Goal: Task Accomplishment & Management: Manage account settings

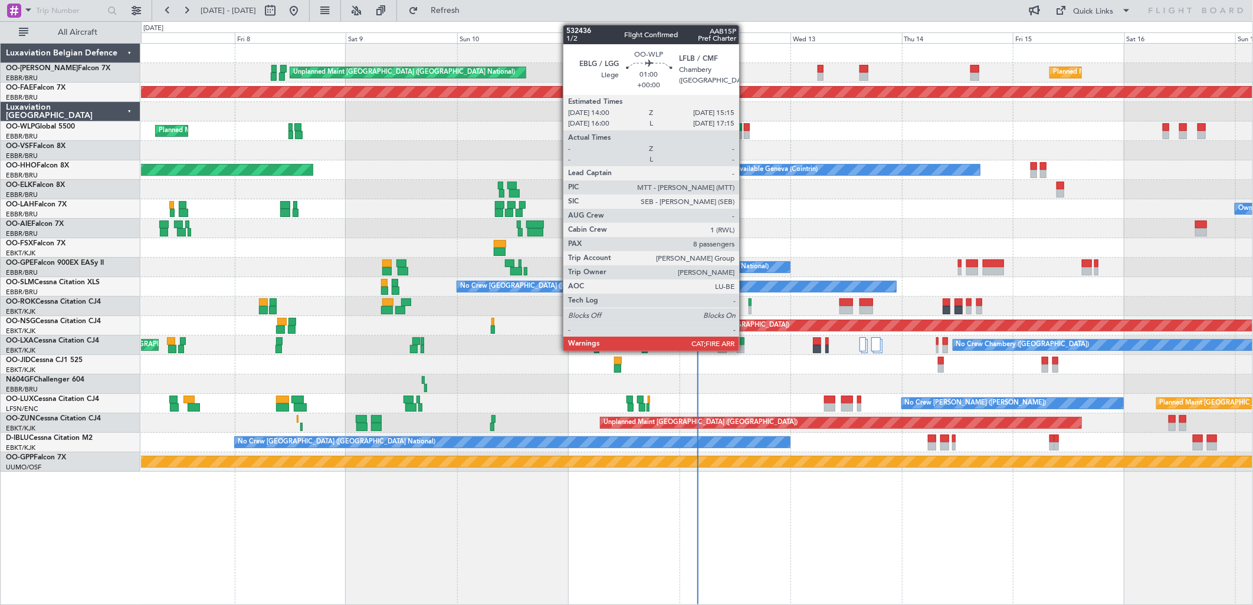
click at [745, 129] on div at bounding box center [747, 127] width 6 height 8
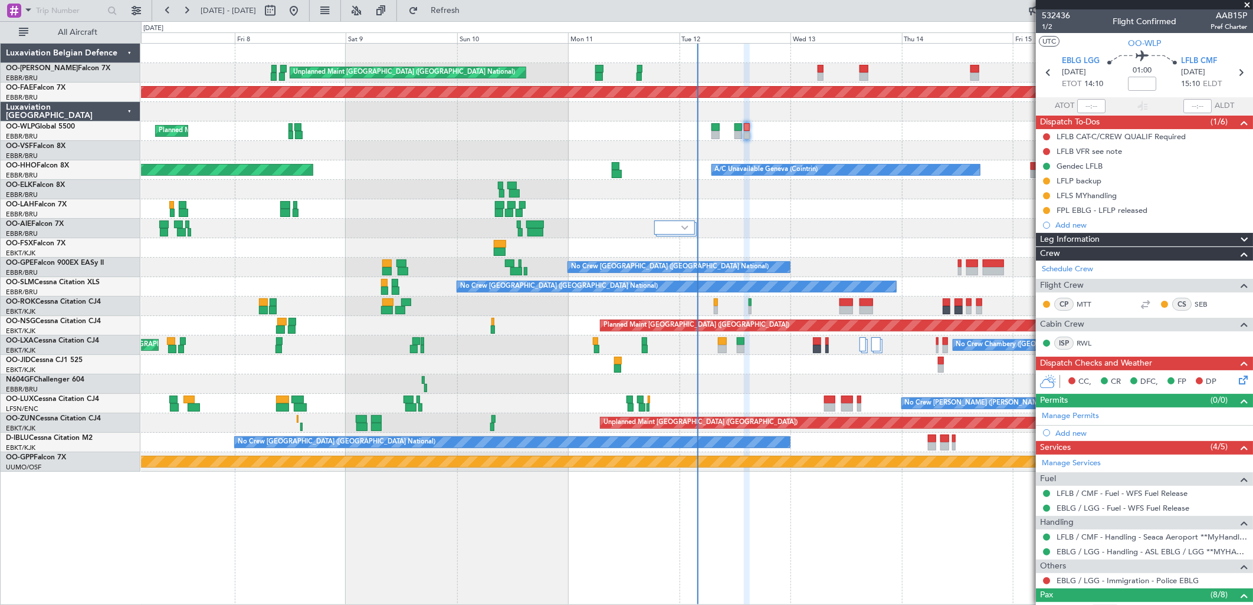
click at [1237, 381] on icon at bounding box center [1241, 377] width 9 height 9
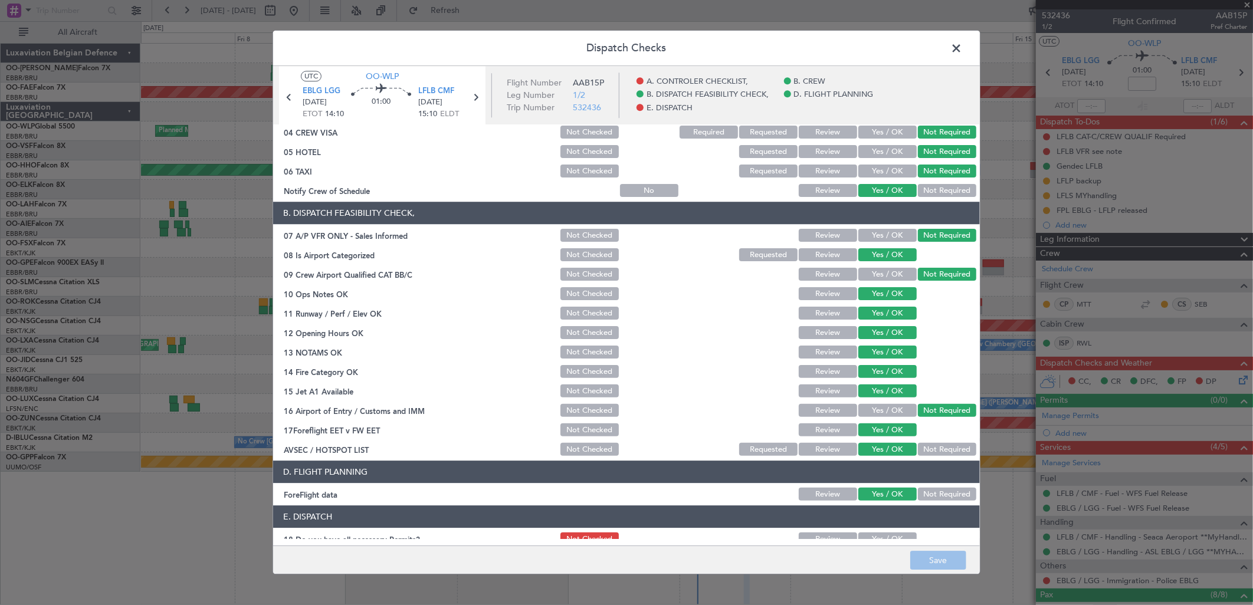
scroll to position [179, 0]
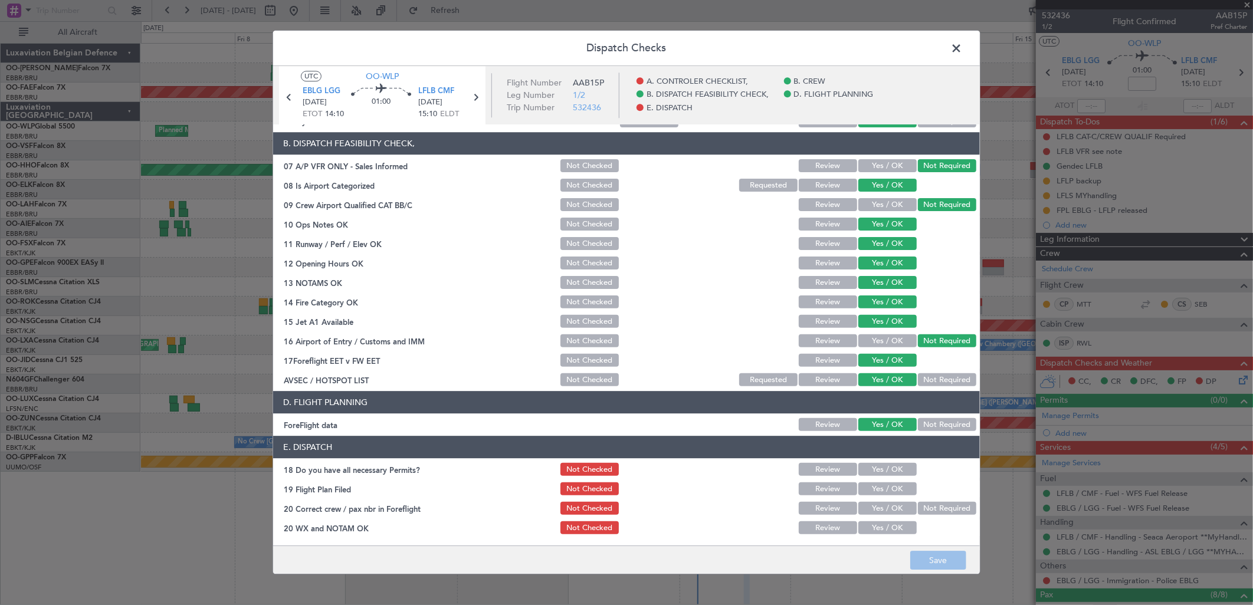
click at [962, 44] on span at bounding box center [962, 52] width 0 height 24
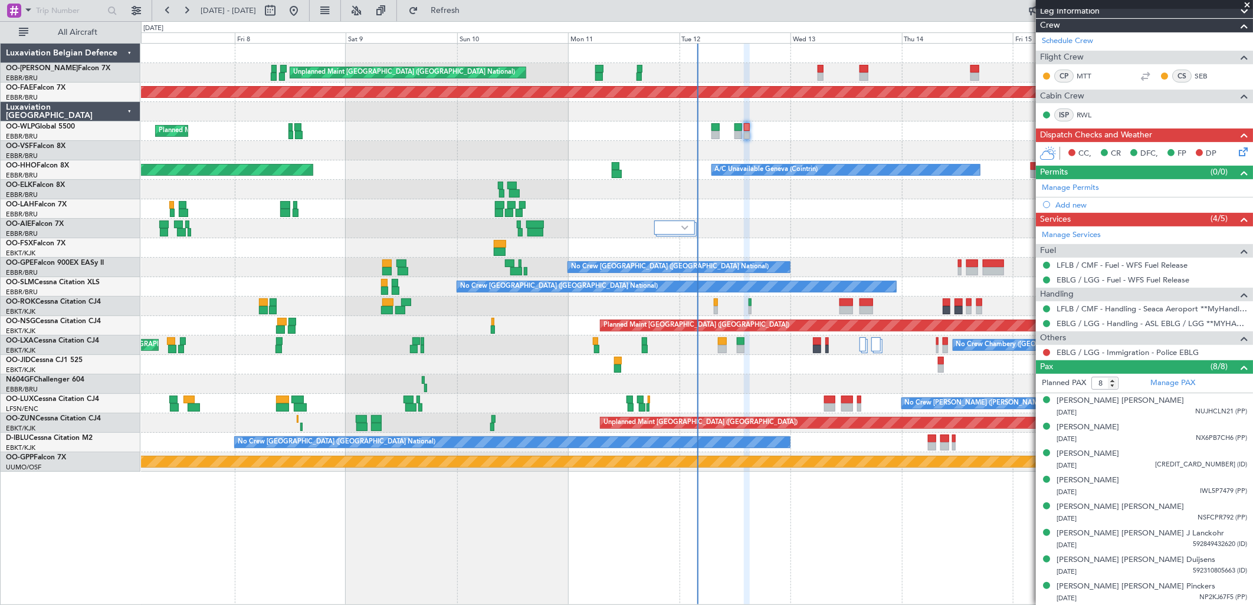
scroll to position [0, 0]
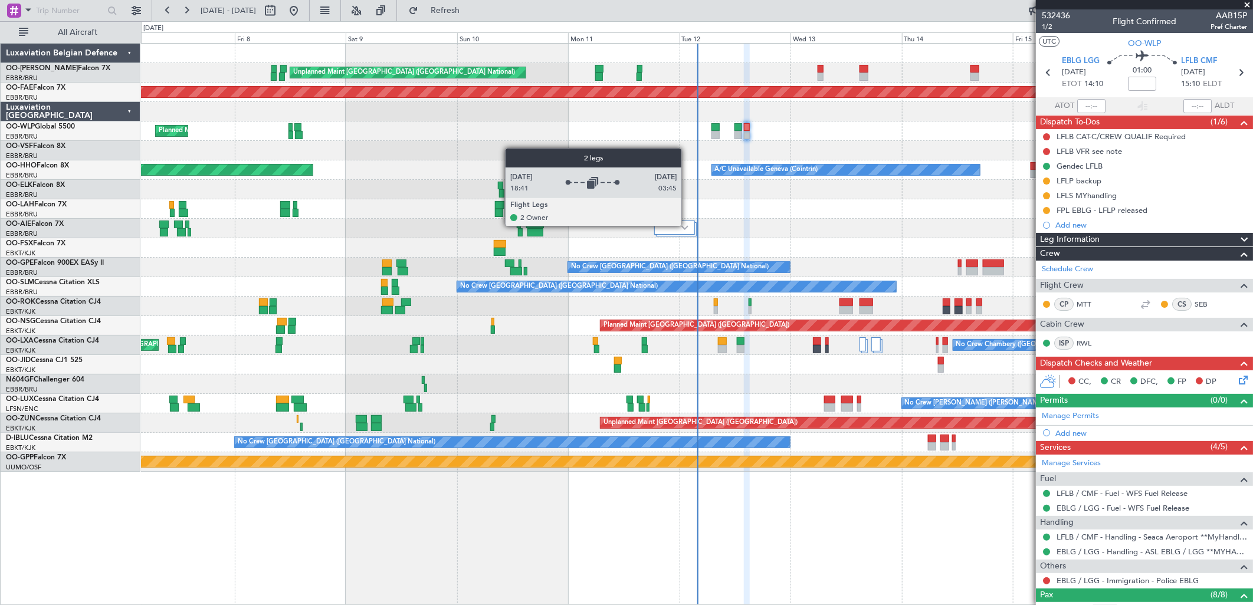
click at [687, 226] on img at bounding box center [684, 227] width 7 height 5
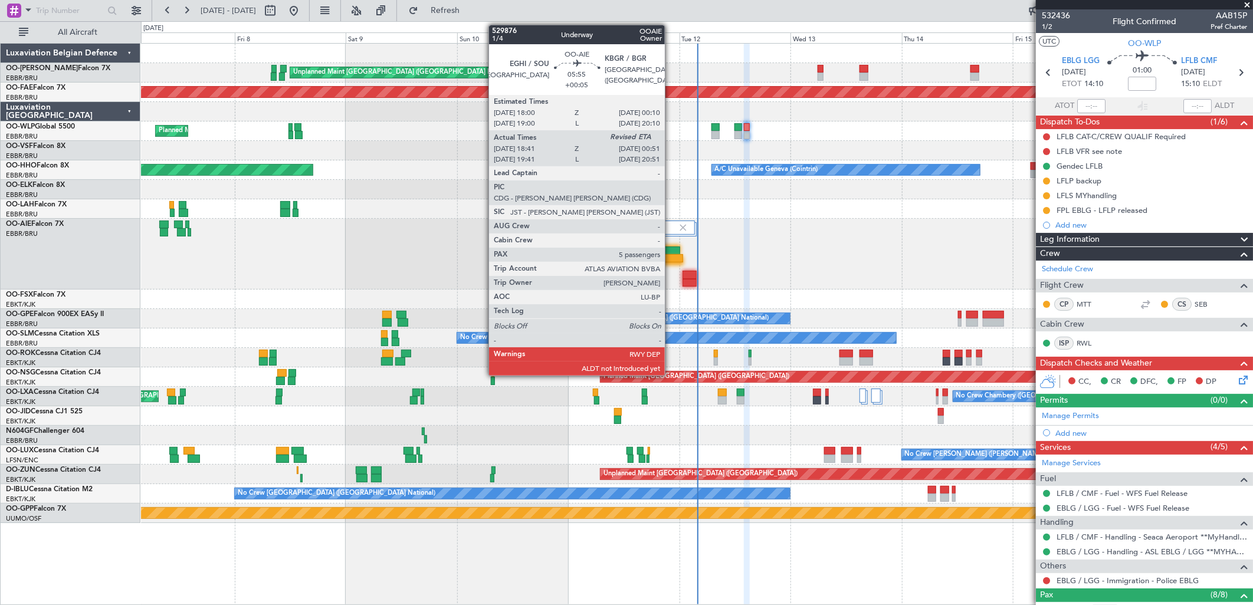
click at [671, 248] on div at bounding box center [665, 251] width 29 height 8
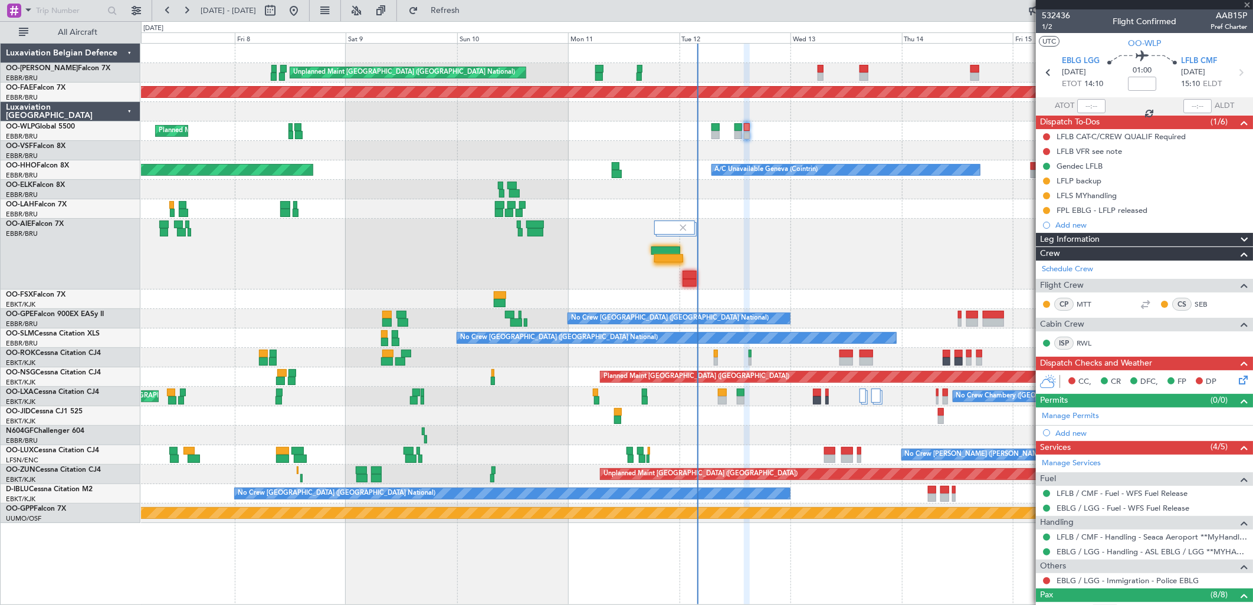
type input "+00:05"
type input "18:51"
type input "5"
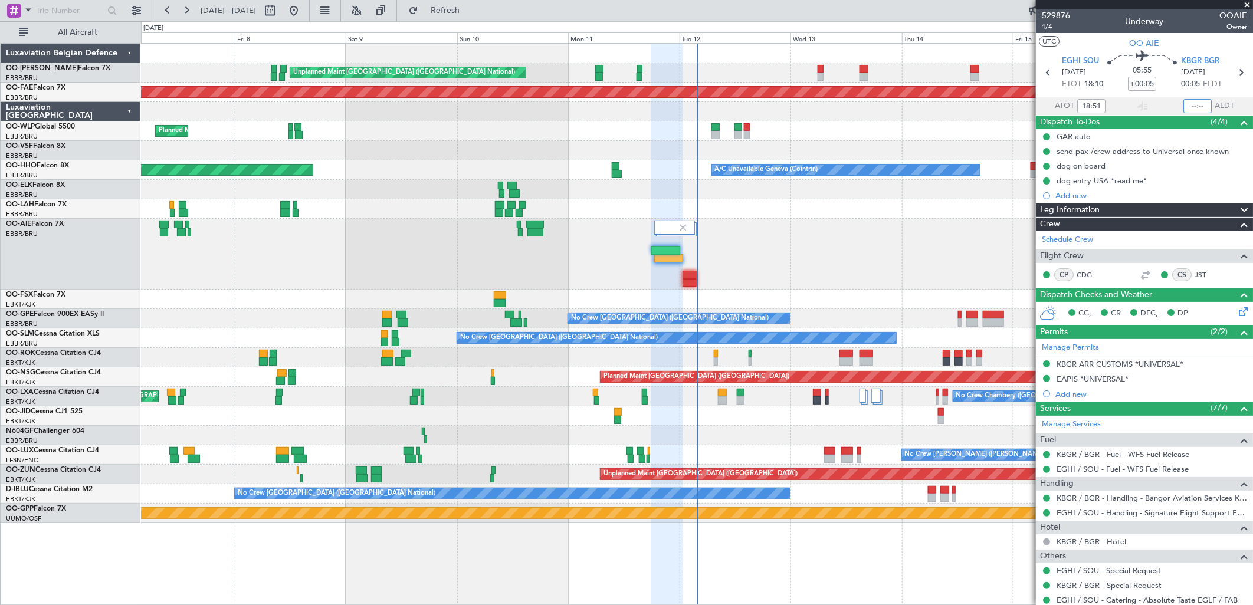
click at [1185, 103] on input "text" at bounding box center [1197, 106] width 28 height 14
type input "00:39"
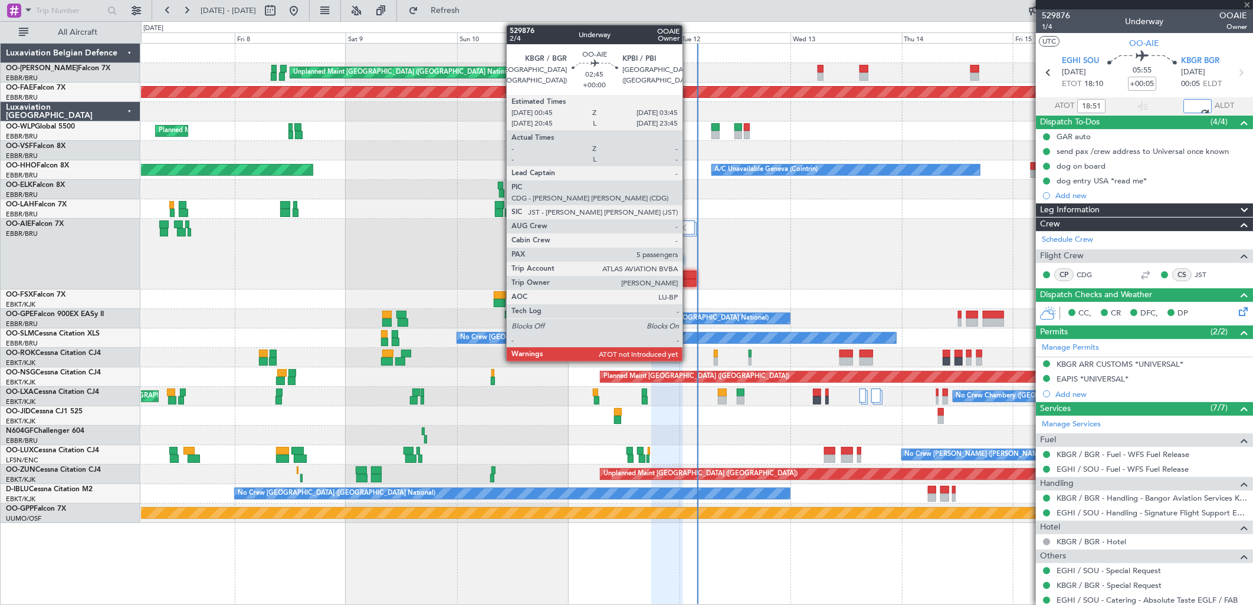
click at [689, 279] on div at bounding box center [690, 283] width 14 height 8
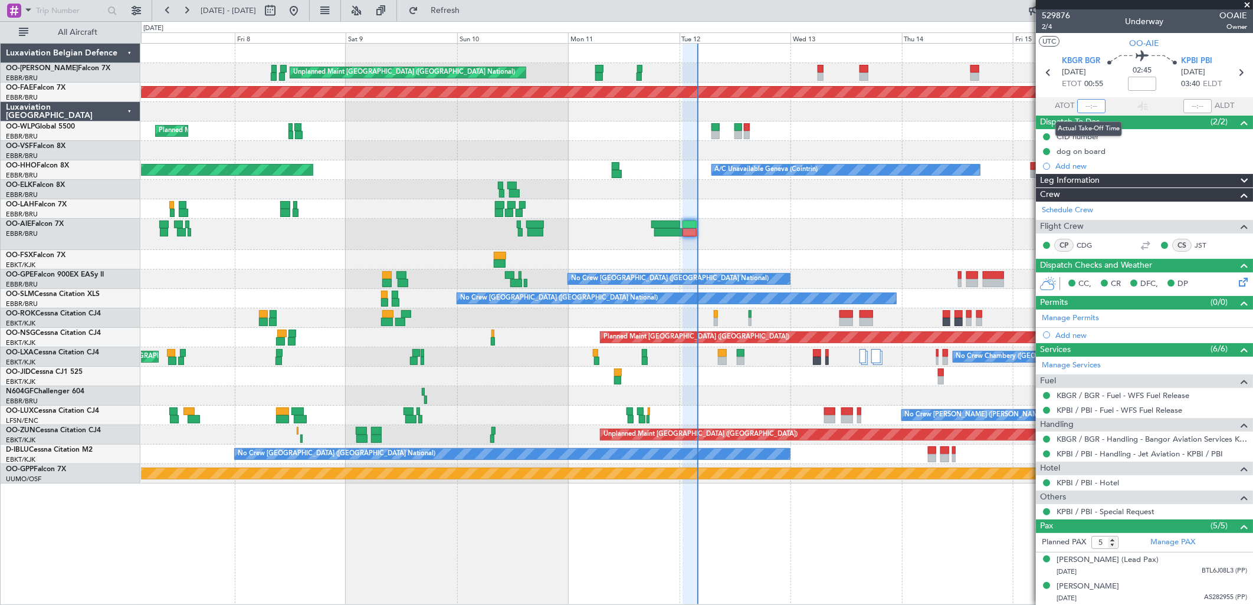
click at [1096, 107] on input "text" at bounding box center [1091, 106] width 28 height 14
type input "01:24"
click at [1201, 106] on input "text" at bounding box center [1197, 106] width 28 height 14
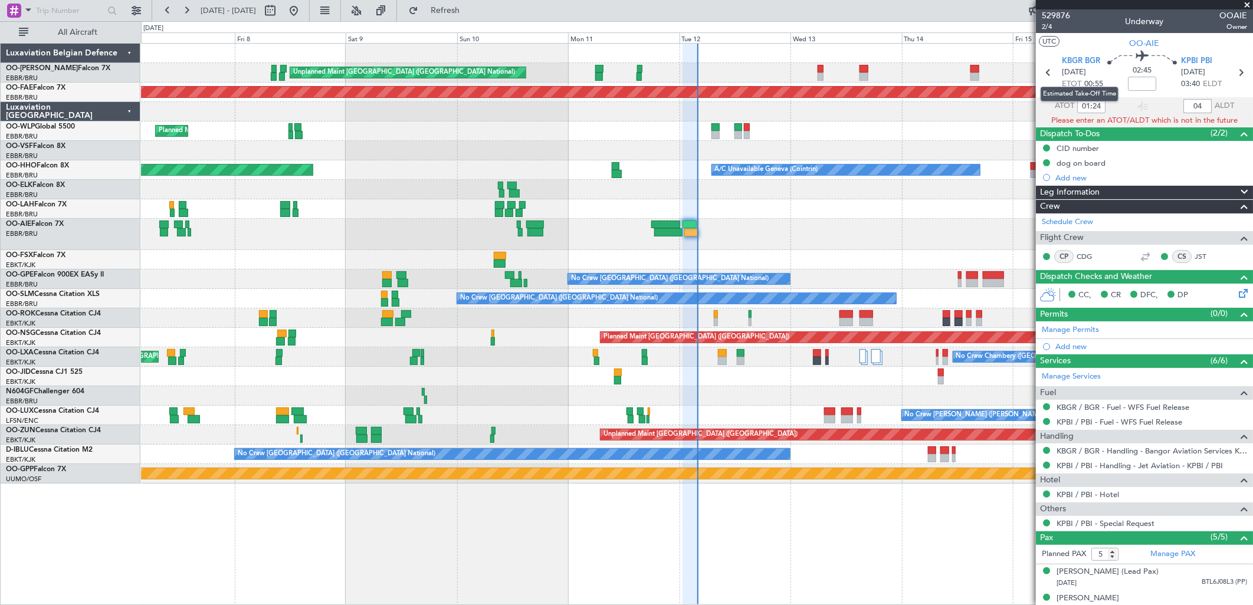
type input "0"
type input "04:06"
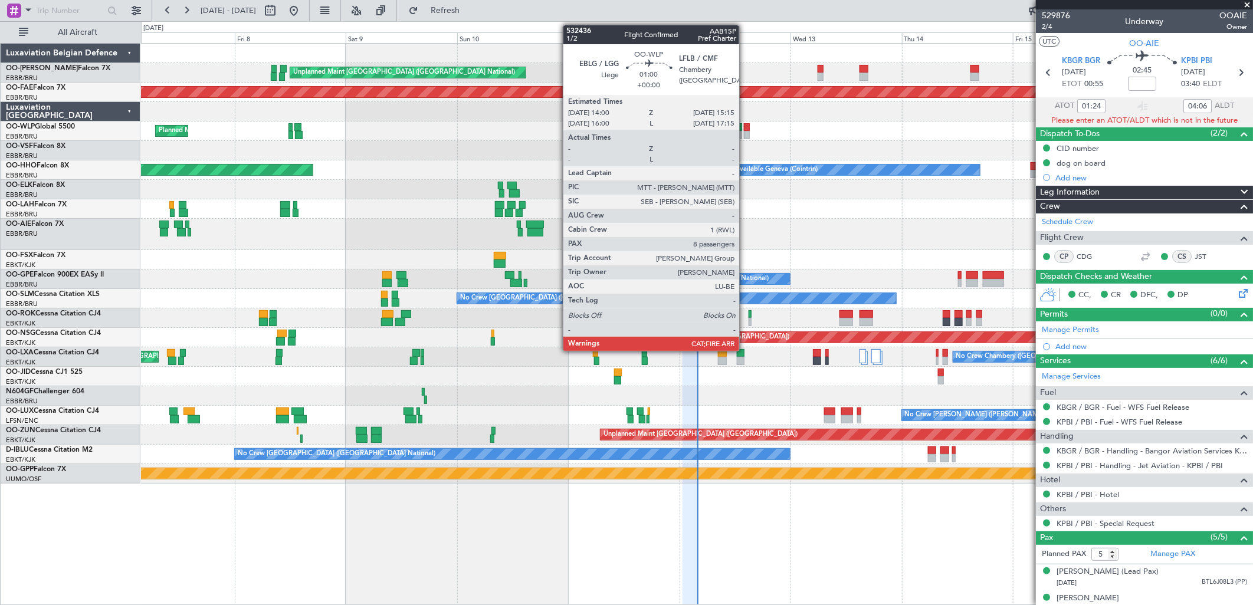
click at [745, 133] on div at bounding box center [747, 135] width 6 height 8
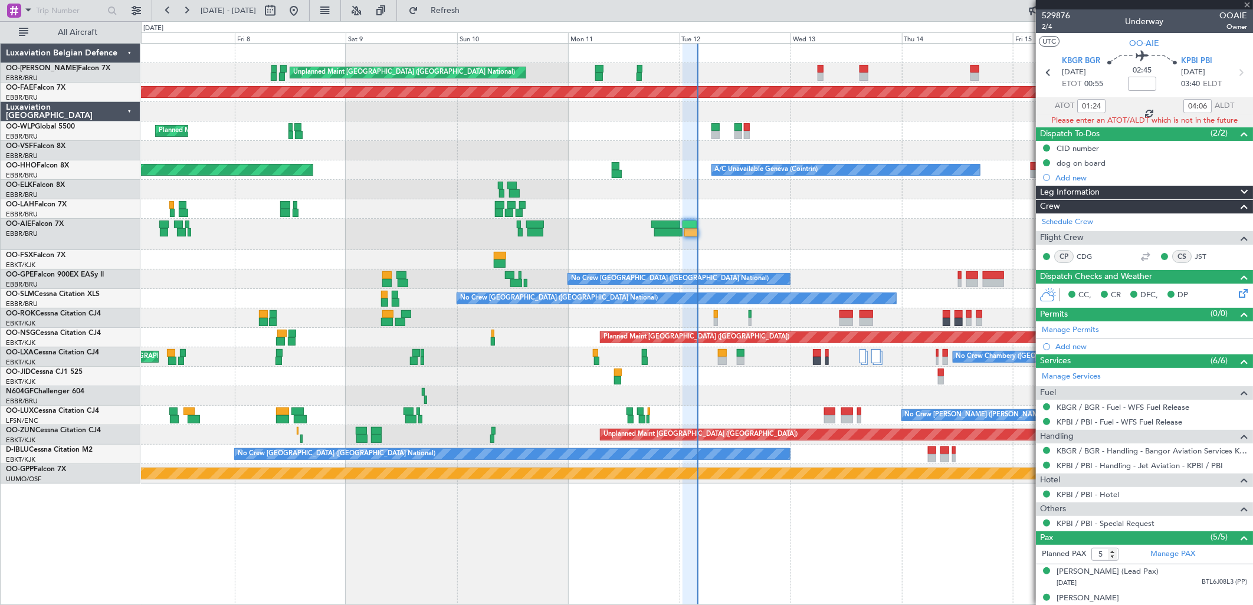
type input "8"
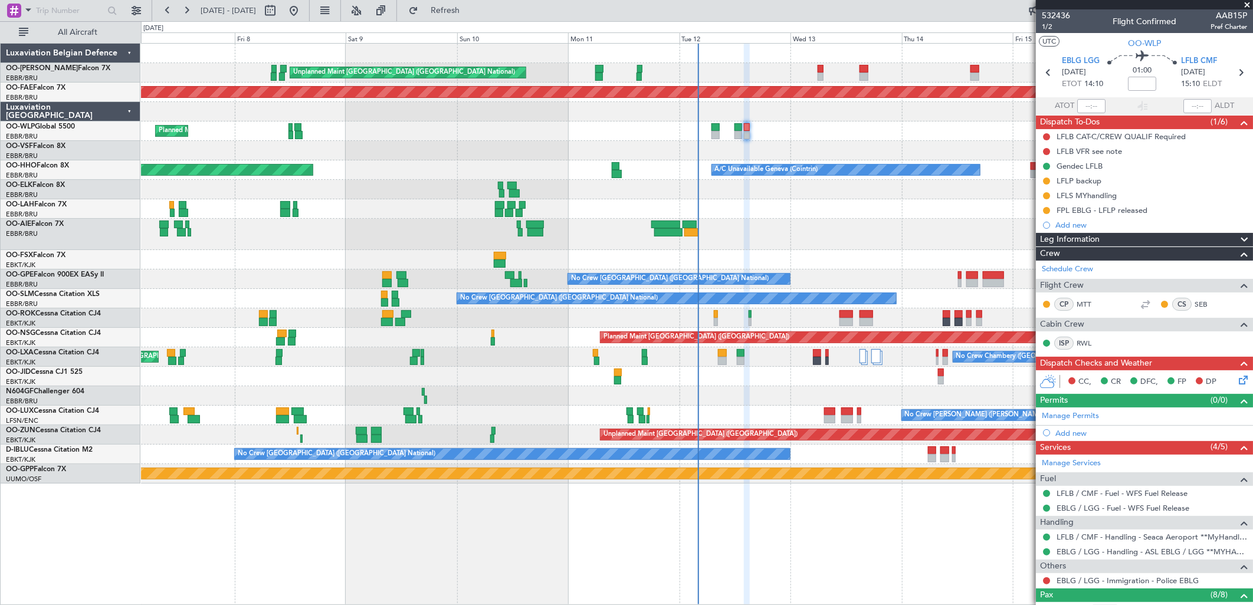
click at [472, 229] on div at bounding box center [696, 234] width 1111 height 31
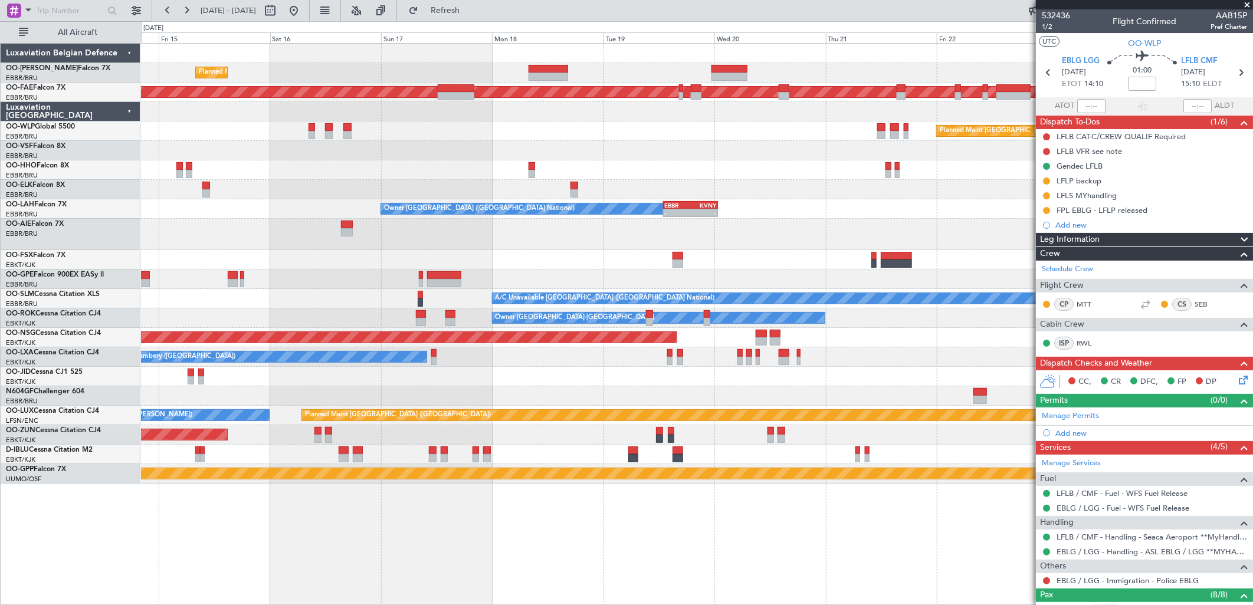
click at [109, 239] on div "Planned Maint Brussels (Brussels National) Planned Maint Kortrijk-Wevelgem Plan…" at bounding box center [626, 313] width 1253 height 584
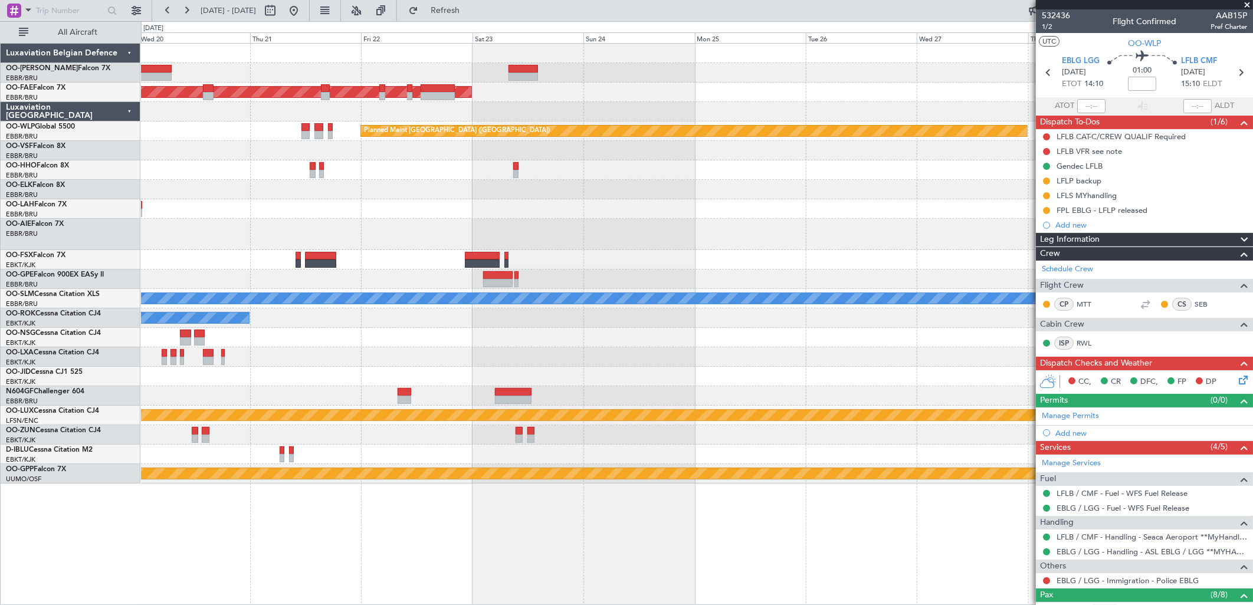
click at [260, 232] on div at bounding box center [696, 234] width 1111 height 31
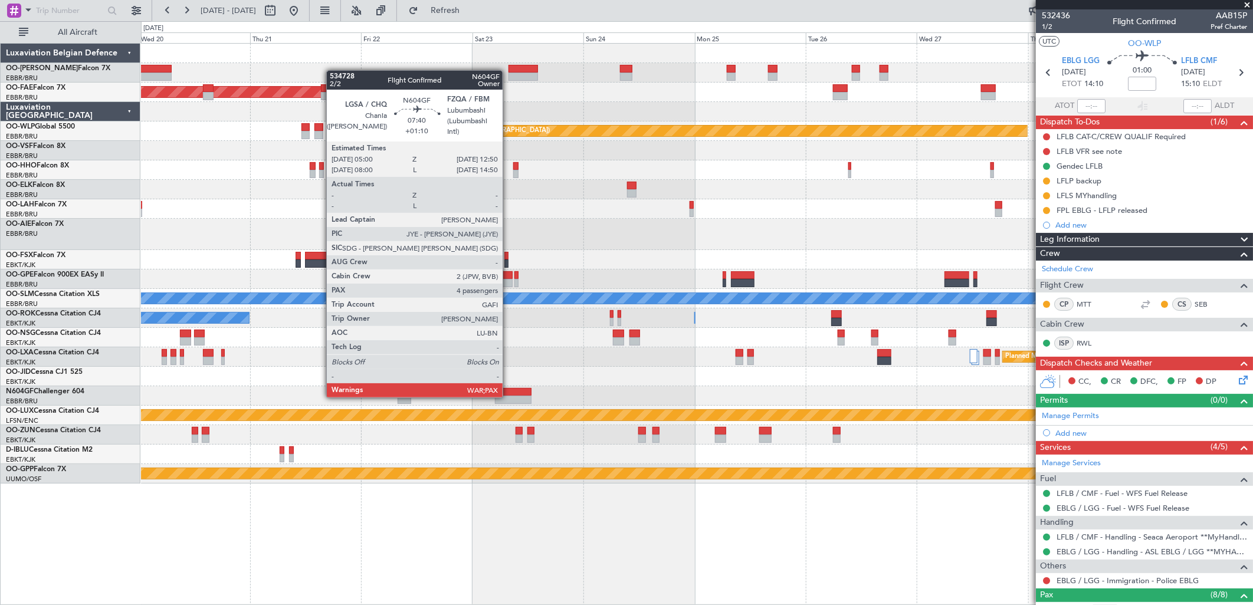
click at [509, 396] on div at bounding box center [513, 400] width 37 height 8
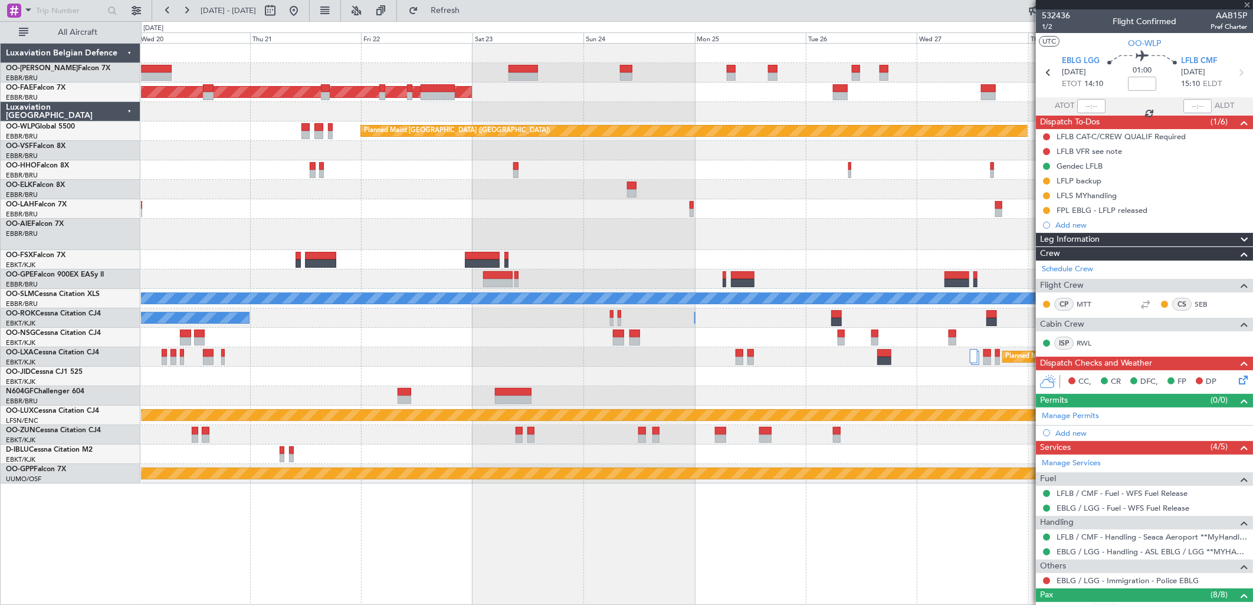
type input "+01:10"
type input "4"
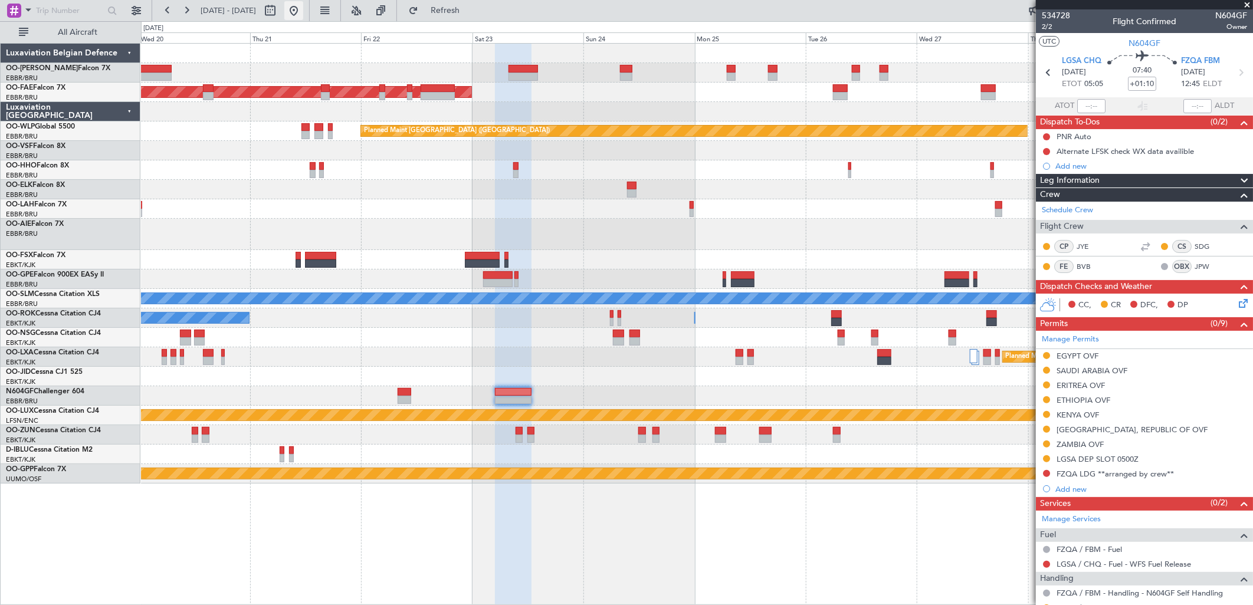
click at [303, 16] on button at bounding box center [293, 10] width 19 height 19
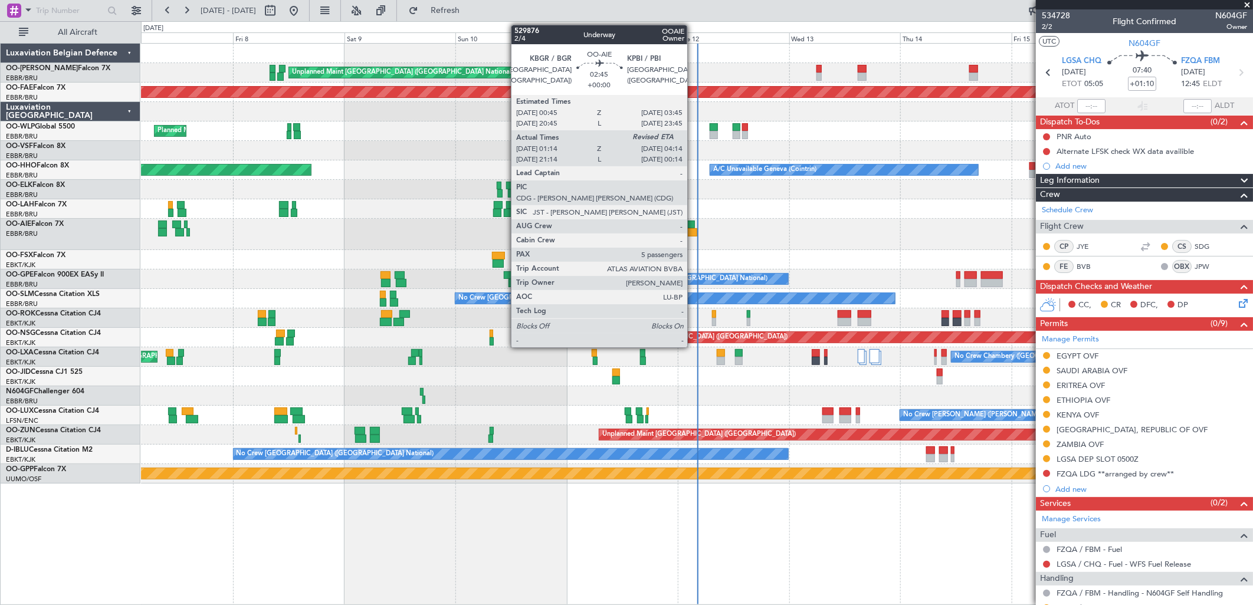
click at [693, 229] on div at bounding box center [690, 232] width 14 height 8
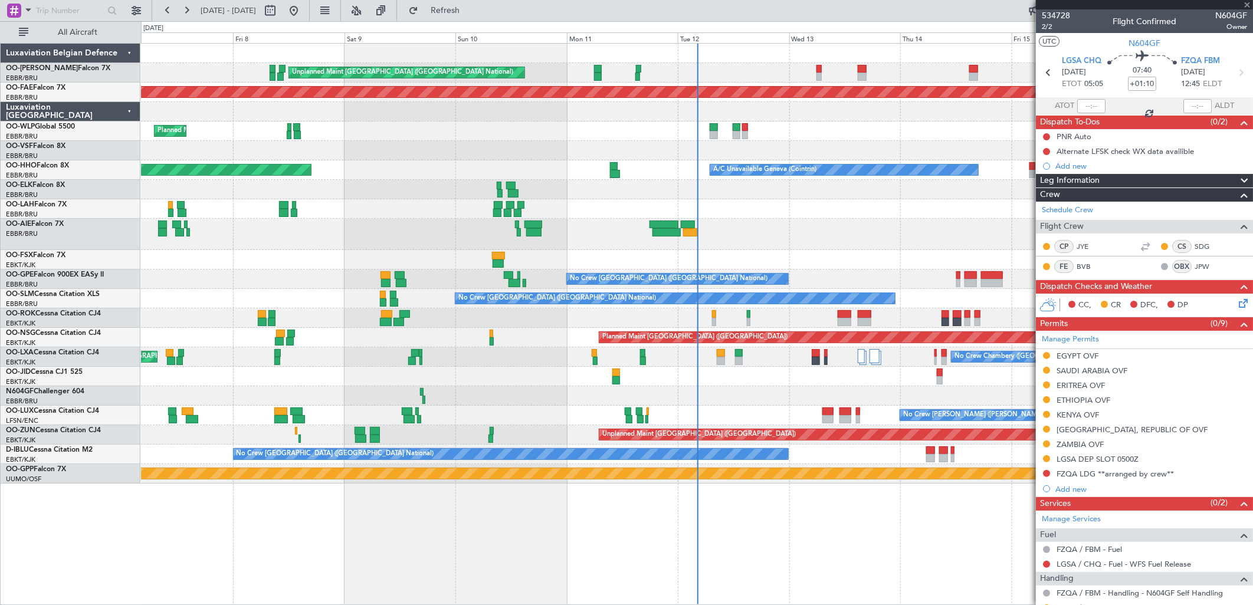
type input "01:24"
type input "5"
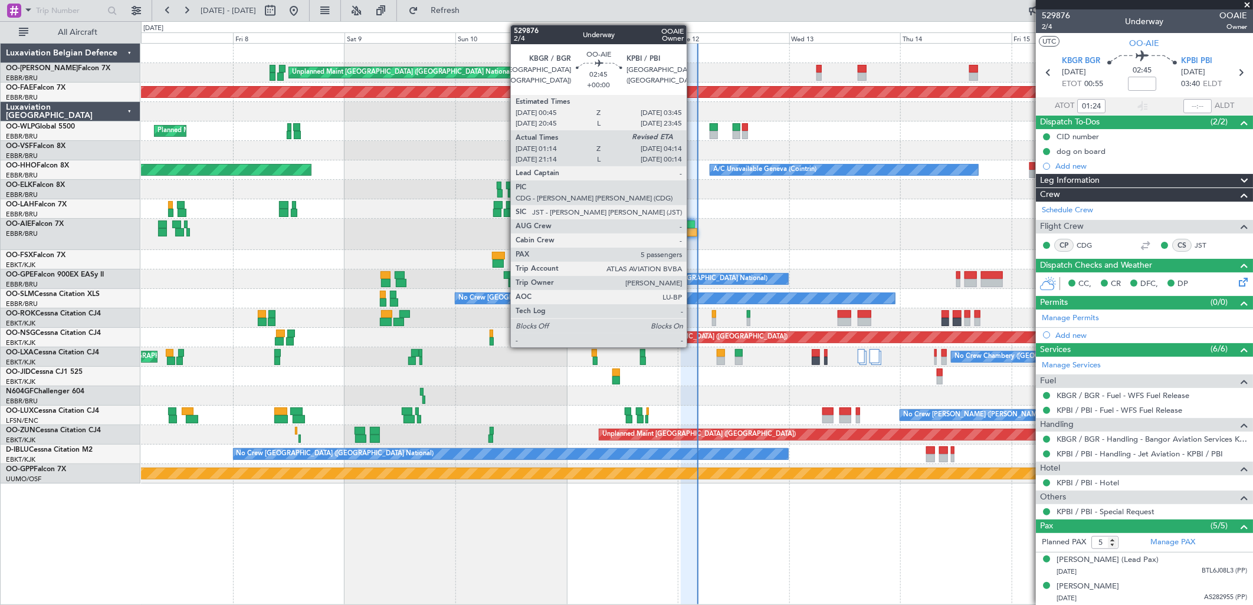
click at [693, 229] on div at bounding box center [690, 232] width 14 height 8
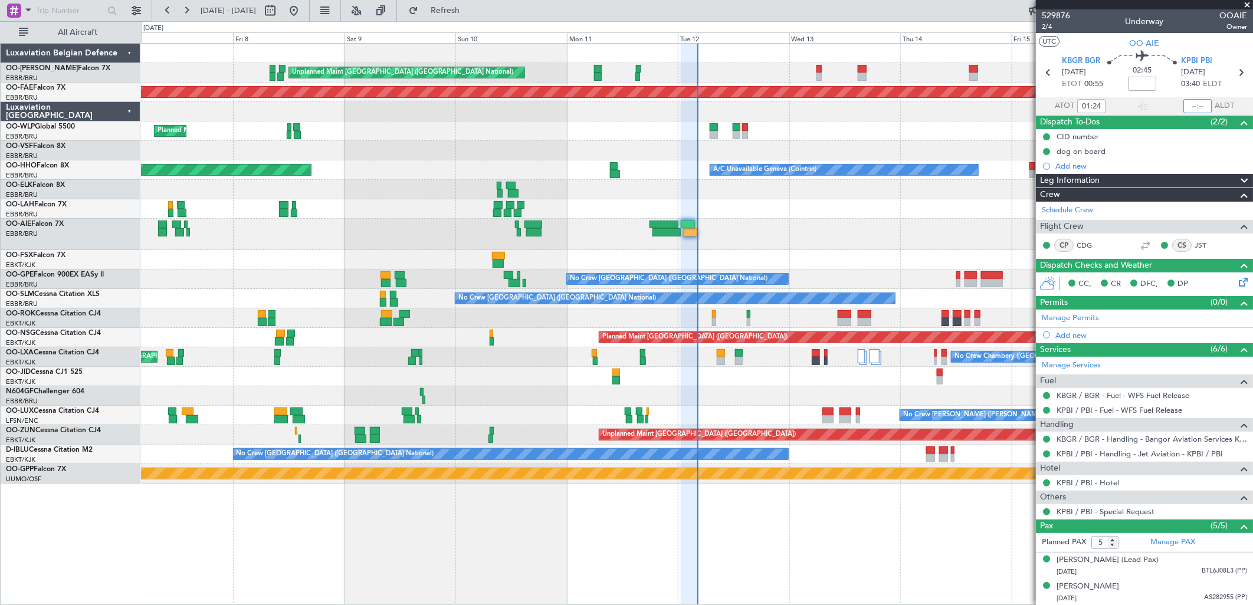
click at [1193, 107] on input "text" at bounding box center [1197, 106] width 28 height 14
type input "04:07"
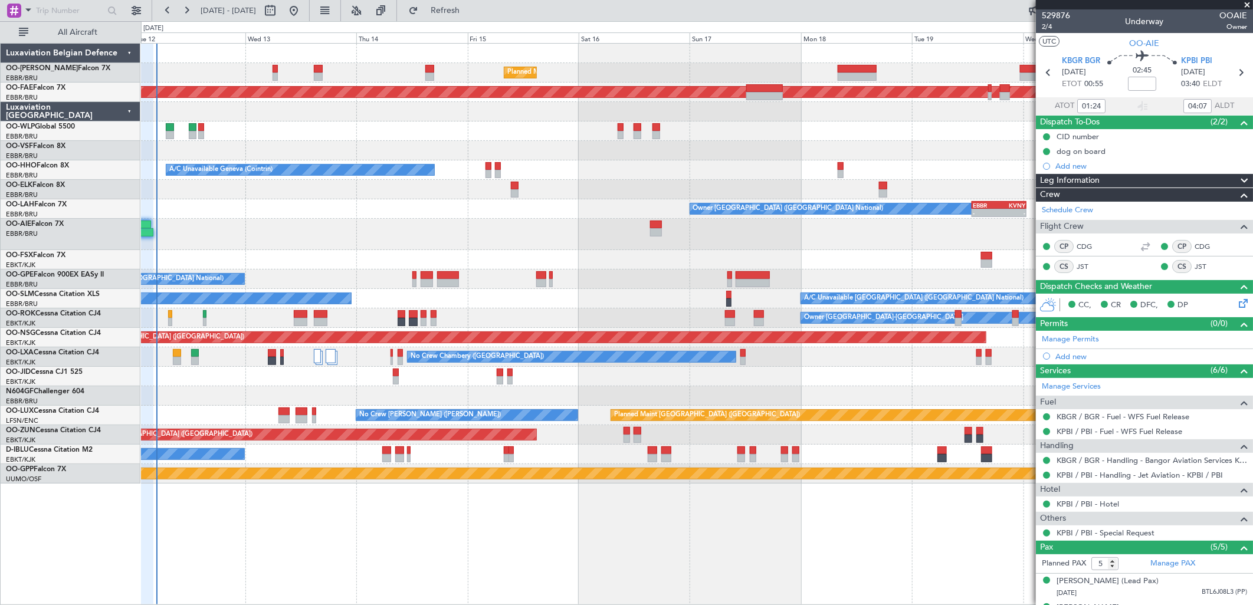
click at [378, 447] on div "Planned Maint Brussels (Brussels National) Unplanned Maint Brussels (Brussels N…" at bounding box center [696, 264] width 1111 height 440
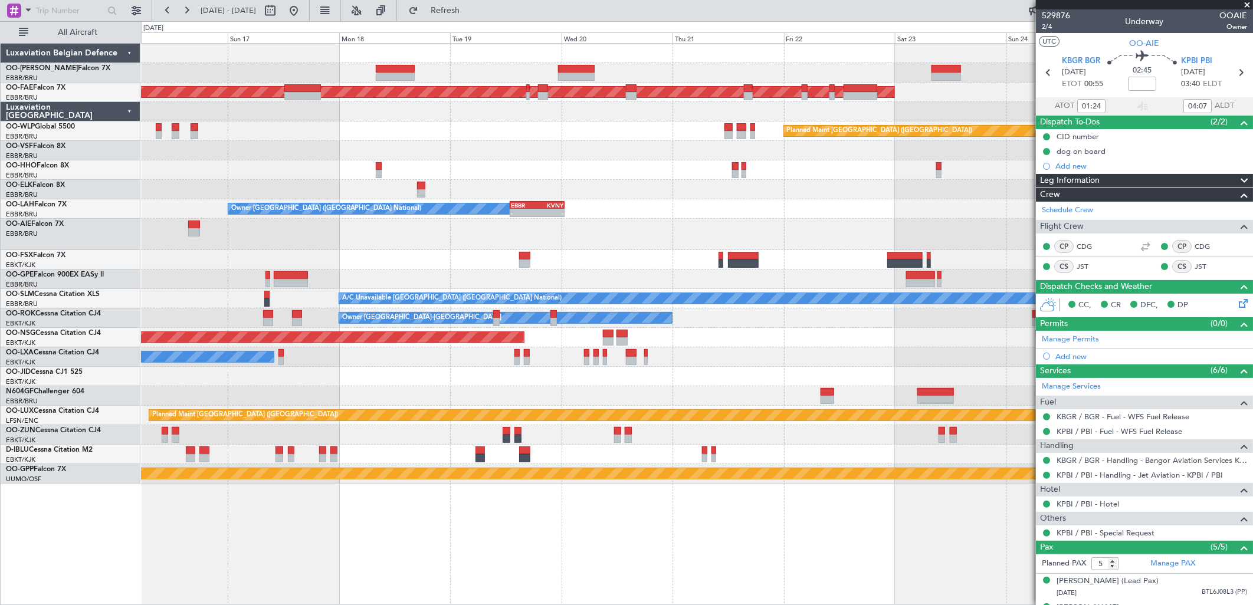
click at [700, 425] on div "Unplanned Maint [GEOGRAPHIC_DATA] ([GEOGRAPHIC_DATA])" at bounding box center [696, 434] width 1111 height 19
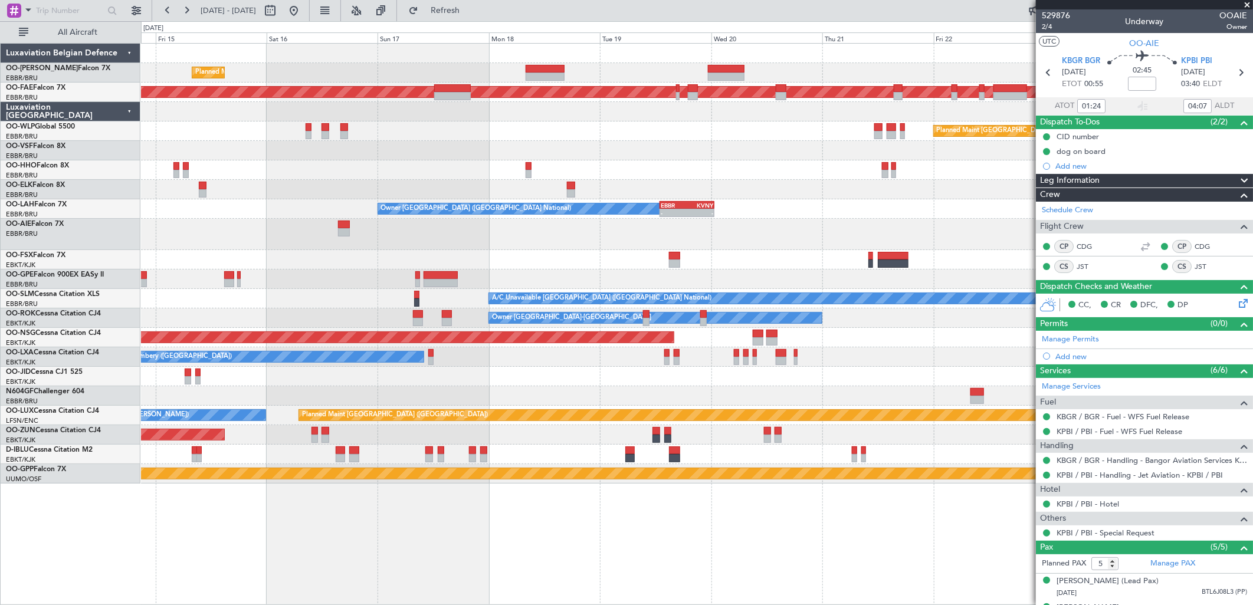
click at [913, 335] on div "Planned Maint Brussels (Brussels National) Planned Maint Kortrijk-Wevelgem Plan…" at bounding box center [696, 264] width 1111 height 440
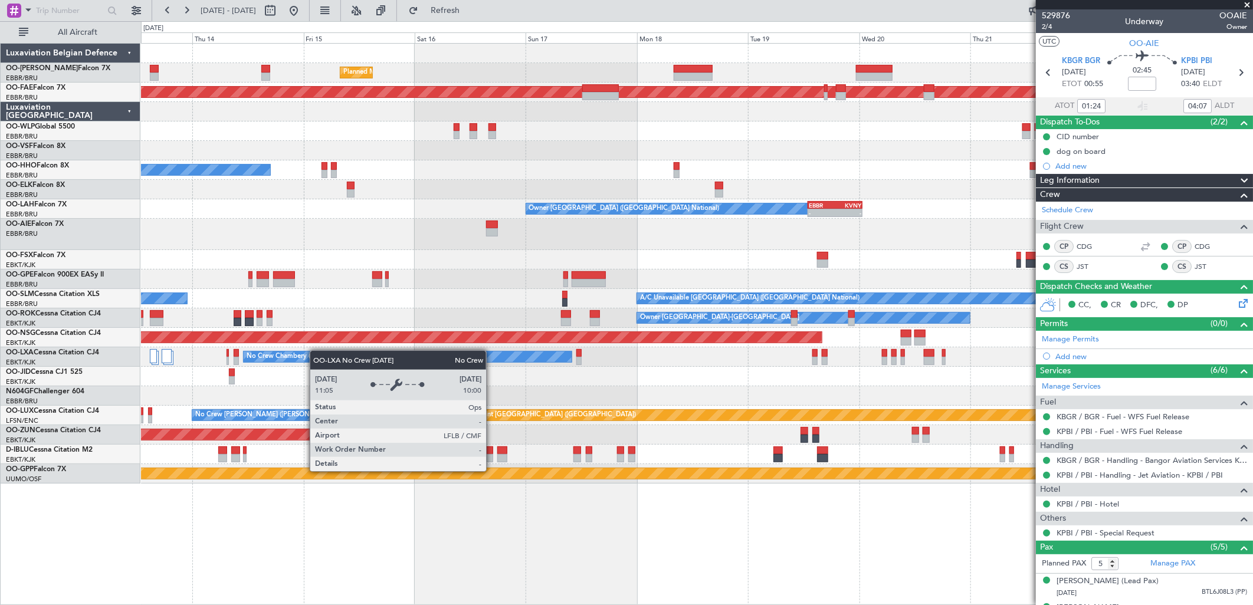
click at [823, 314] on div "Planned Maint Brussels (Brussels National) Planned Maint Kortrijk-Wevelgem Plan…" at bounding box center [696, 264] width 1111 height 440
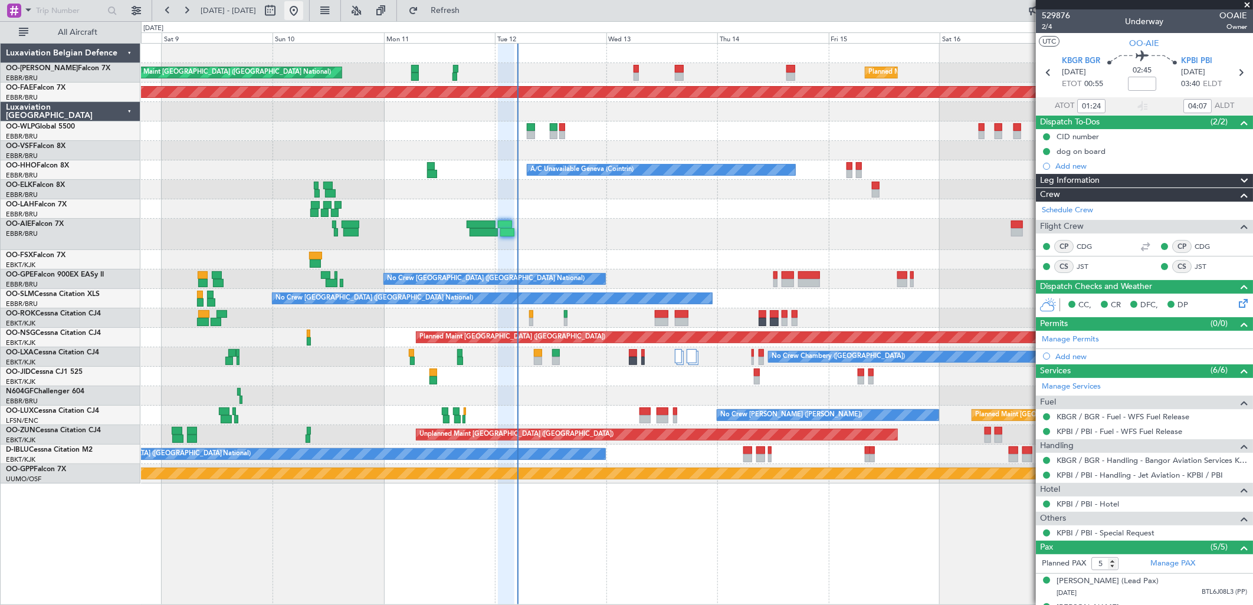
click at [303, 15] on button at bounding box center [293, 10] width 19 height 19
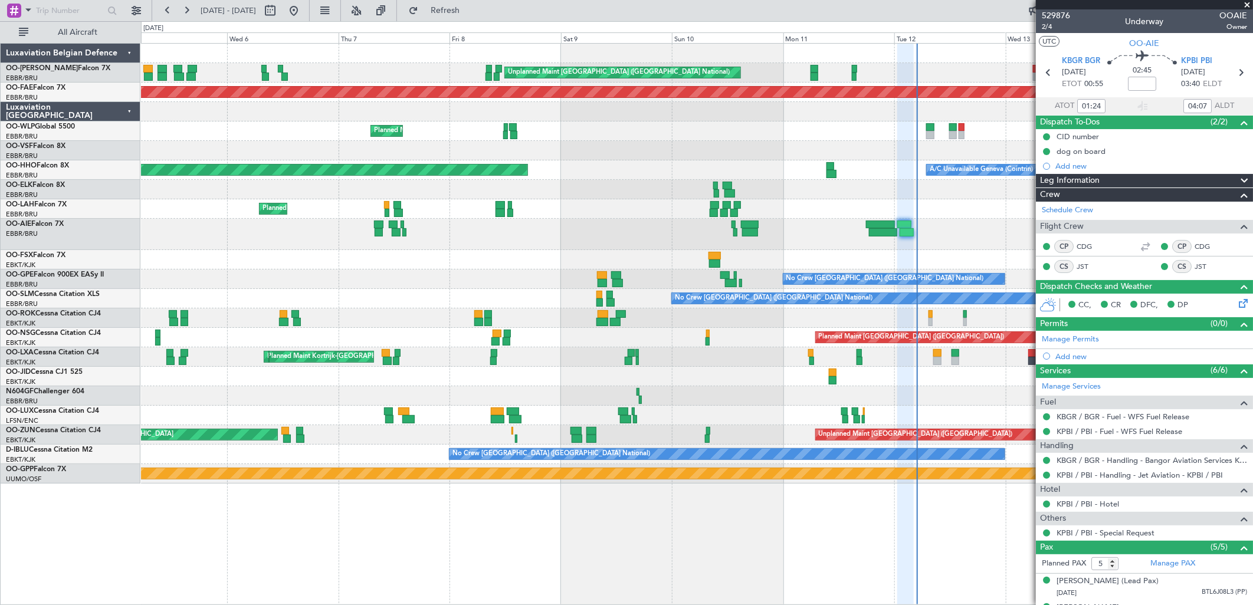
click at [746, 404] on div at bounding box center [696, 395] width 1111 height 19
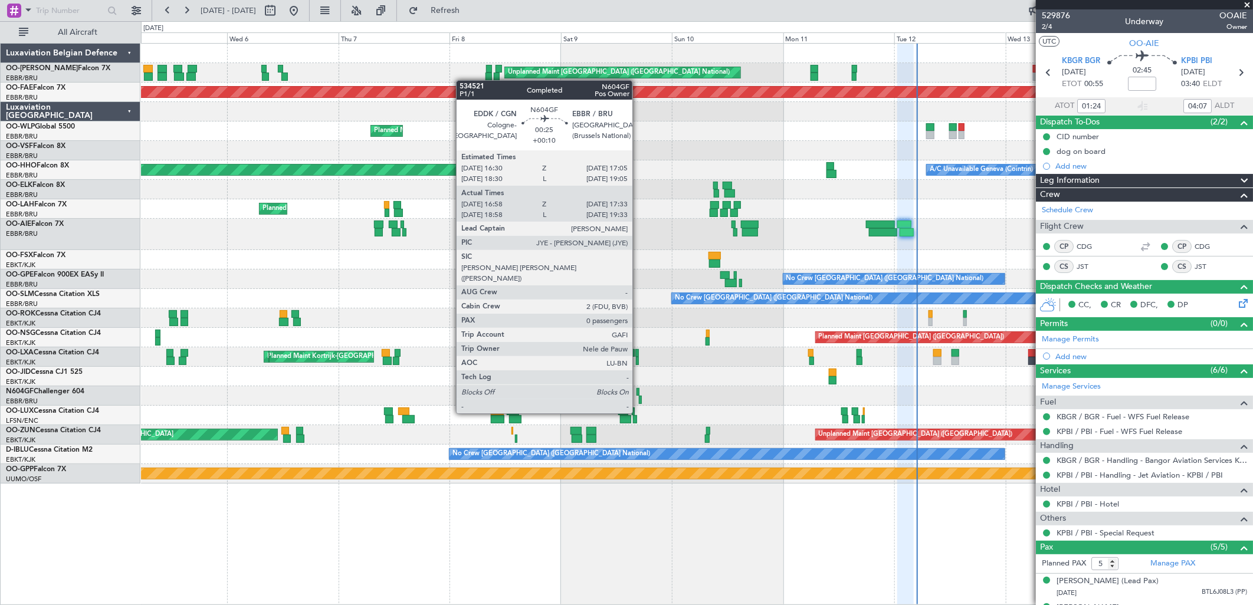
click at [638, 392] on div at bounding box center [638, 392] width 3 height 8
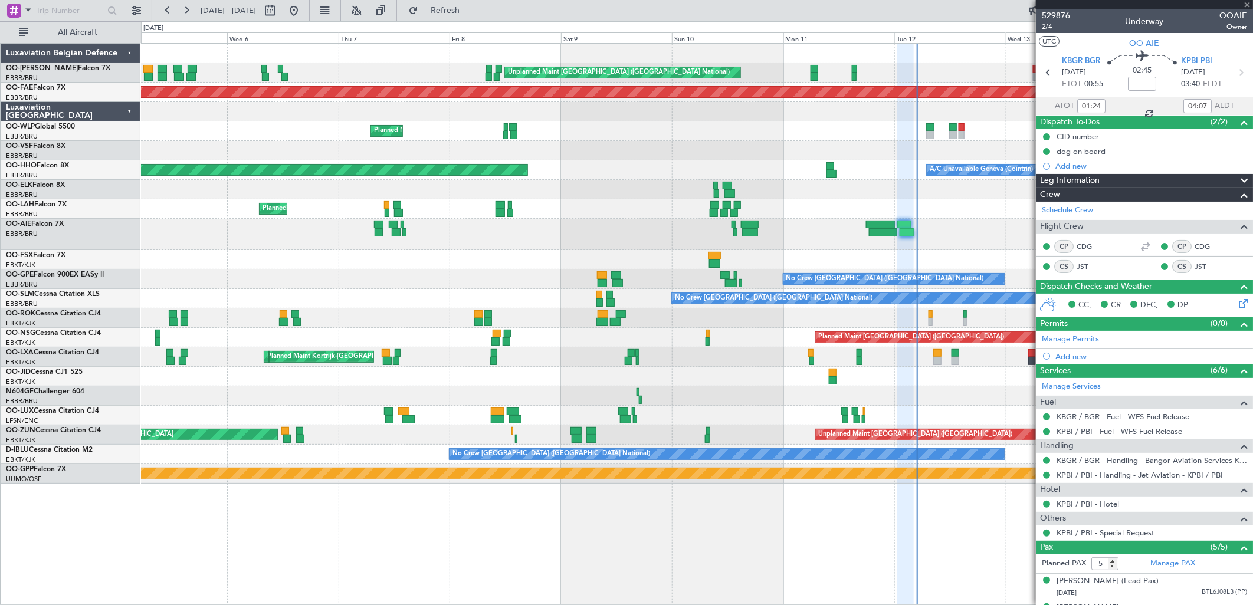
type input "+00:10"
type input "17:03"
type input "17:28"
type input "0"
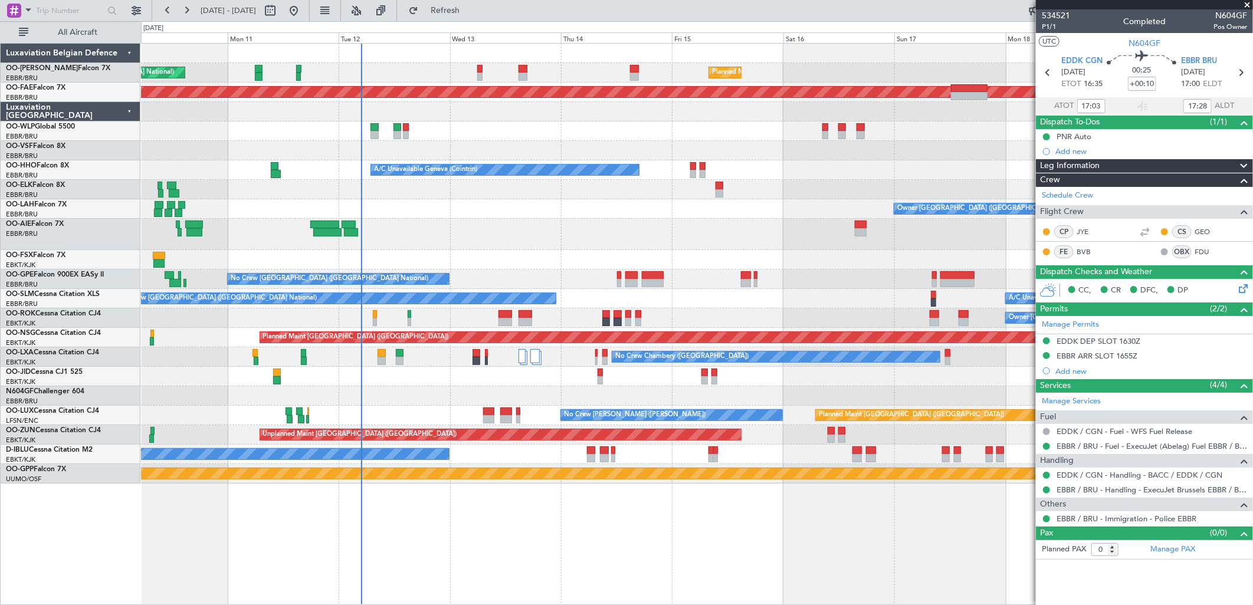
click at [280, 268] on div at bounding box center [696, 259] width 1111 height 19
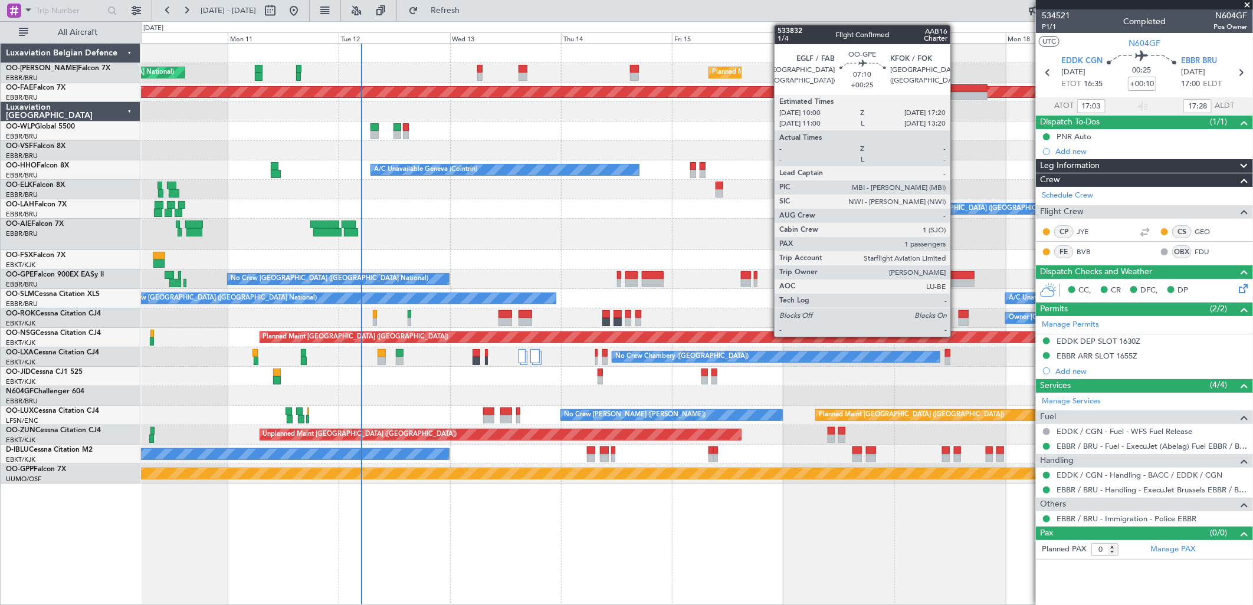
click at [956, 276] on div at bounding box center [957, 275] width 34 height 8
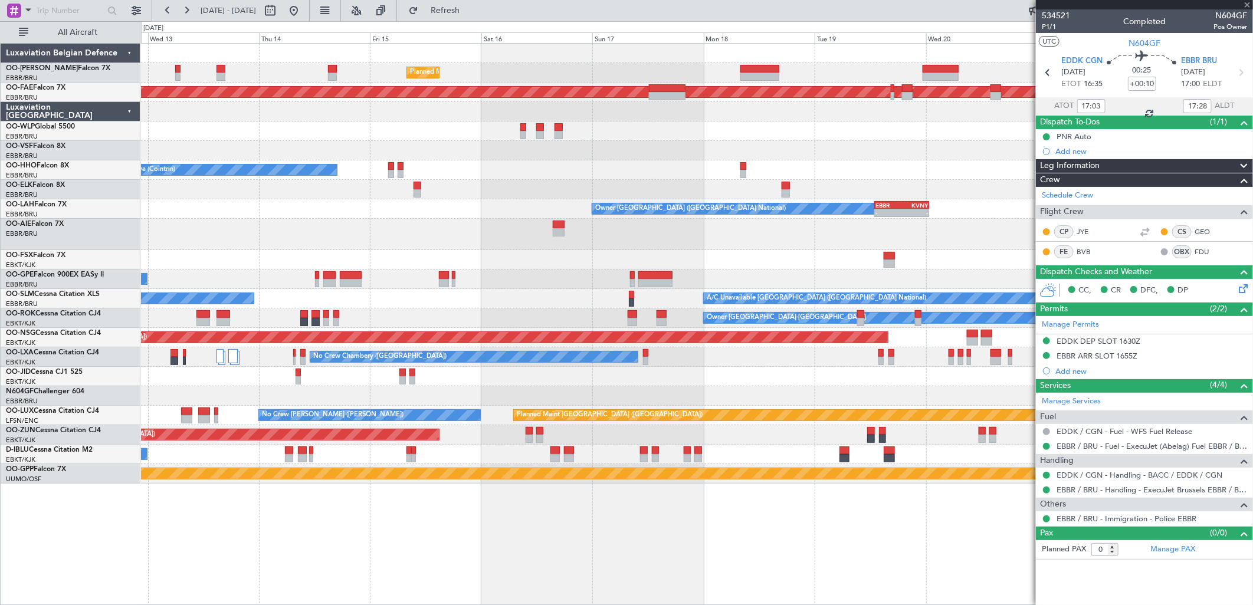
click at [621, 287] on div "Planned Maint Brussels (Brussels National) Unplanned Maint Brussels (Brussels N…" at bounding box center [696, 264] width 1111 height 440
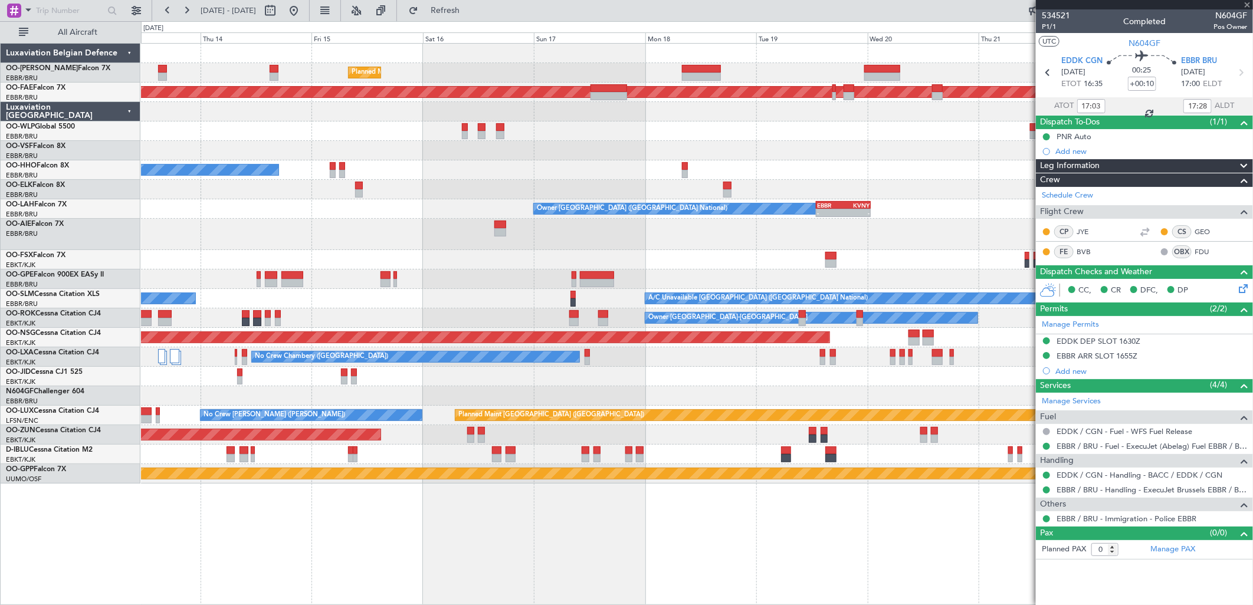
type input "+00:25"
type input "1"
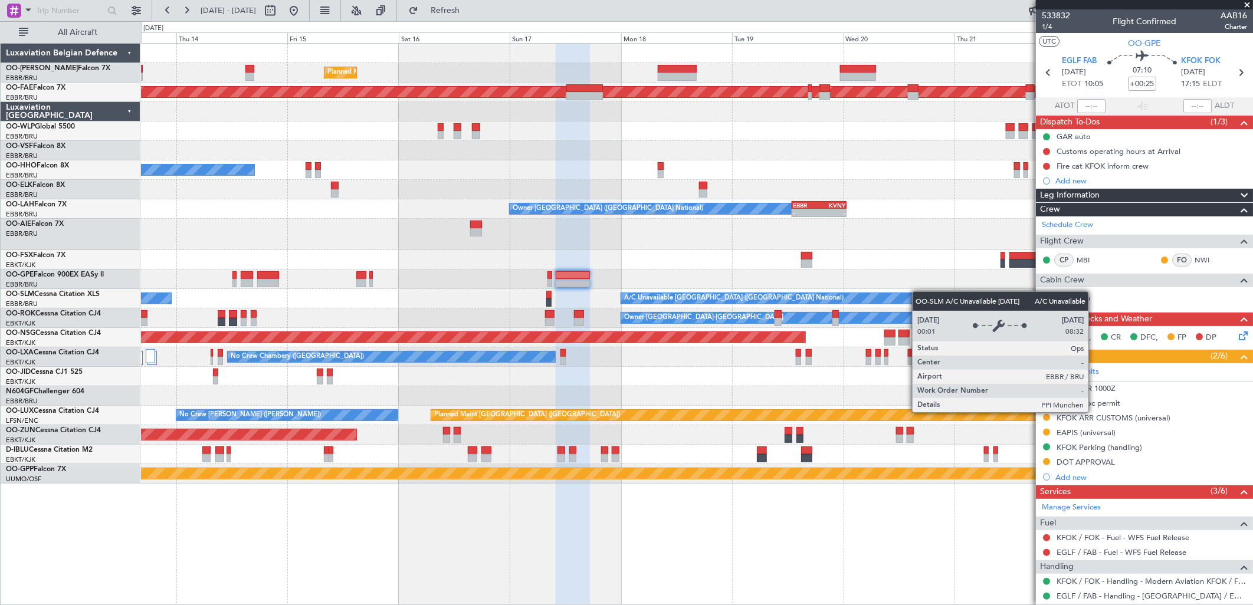
click at [917, 293] on div "Planned Maint Brussels (Brussels National) Planned Maint Kortrijk-Wevelgem Plan…" at bounding box center [696, 264] width 1111 height 440
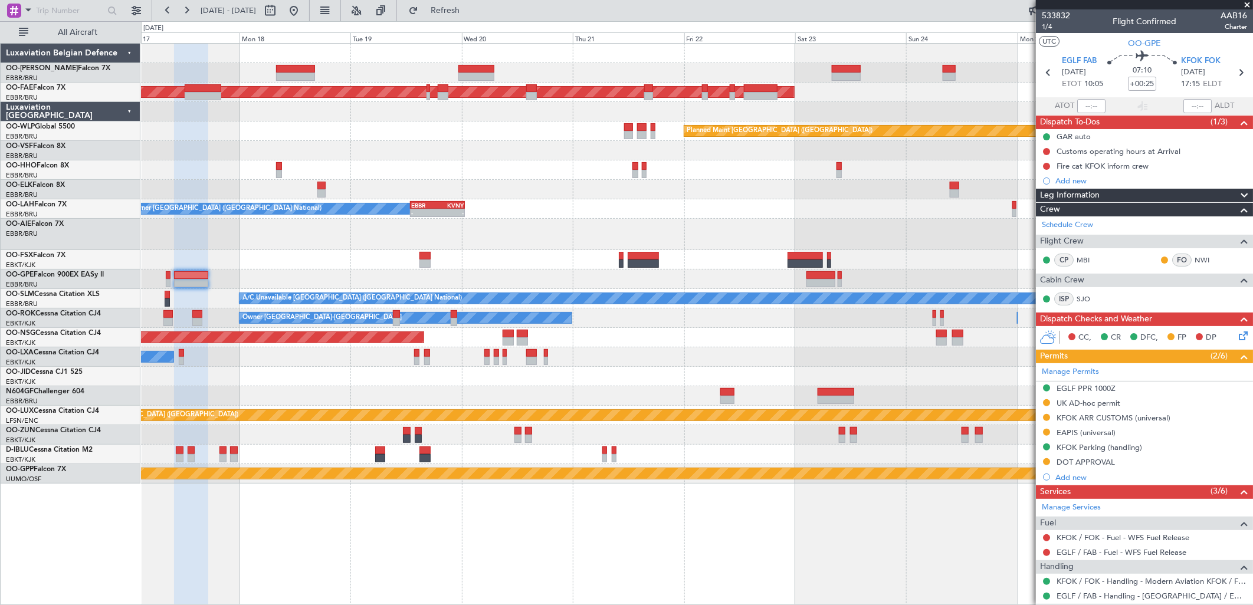
click at [498, 281] on div "Planned Maint [GEOGRAPHIC_DATA] ([GEOGRAPHIC_DATA] National)" at bounding box center [696, 279] width 1111 height 19
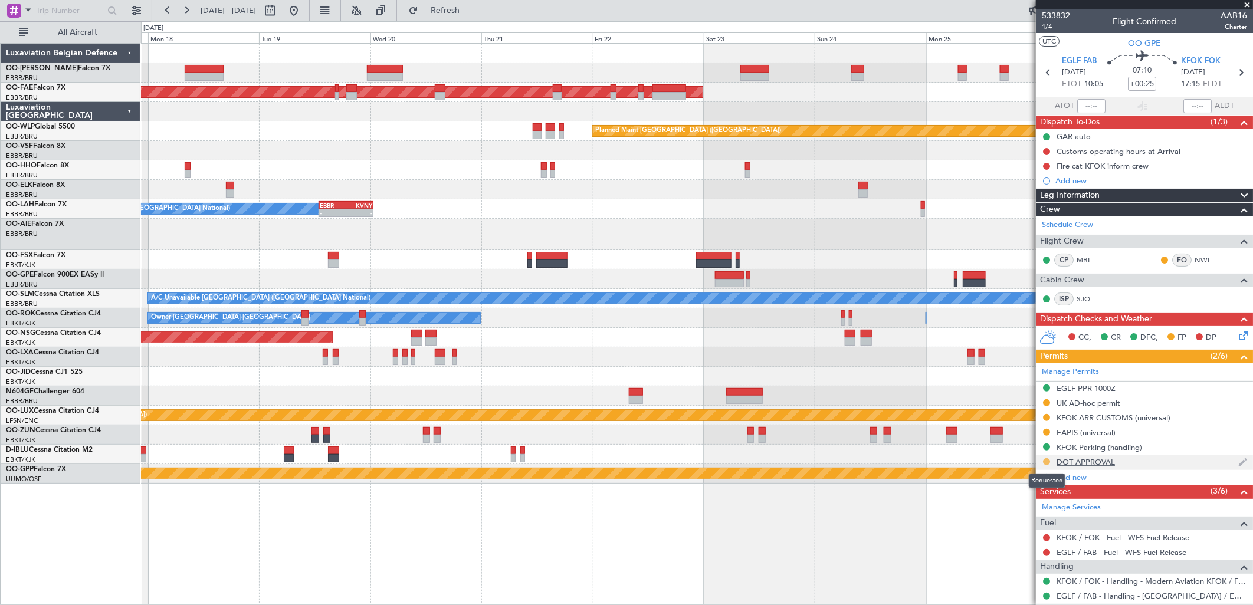
click at [1045, 462] on button at bounding box center [1046, 461] width 7 height 7
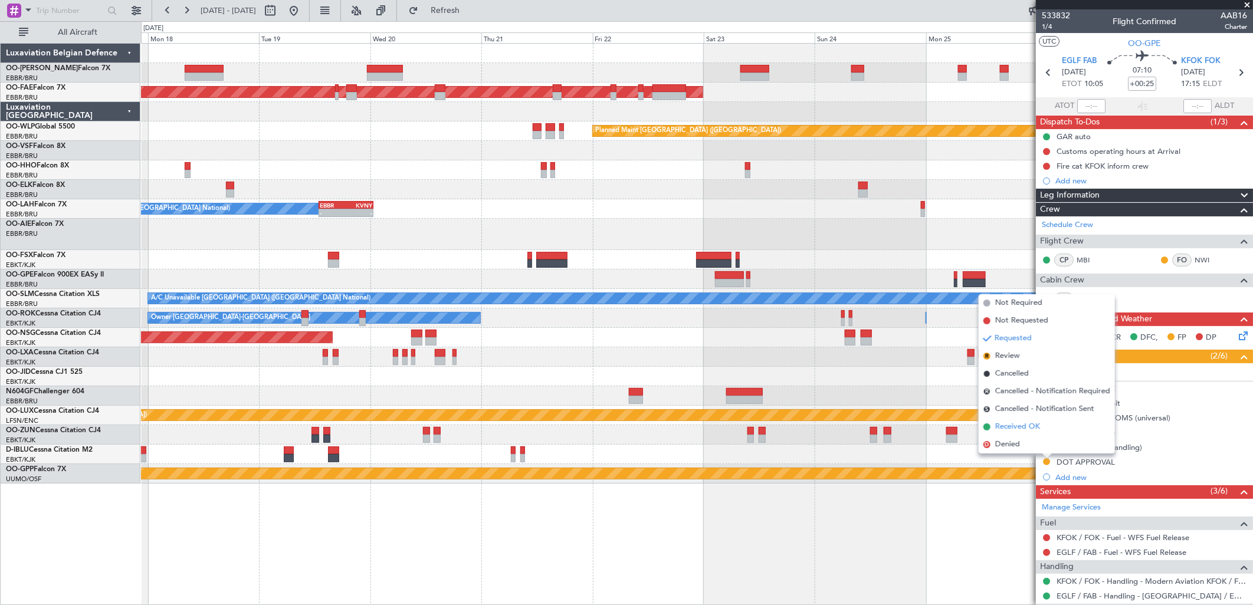
click at [1018, 427] on span "Received OK" at bounding box center [1017, 427] width 45 height 12
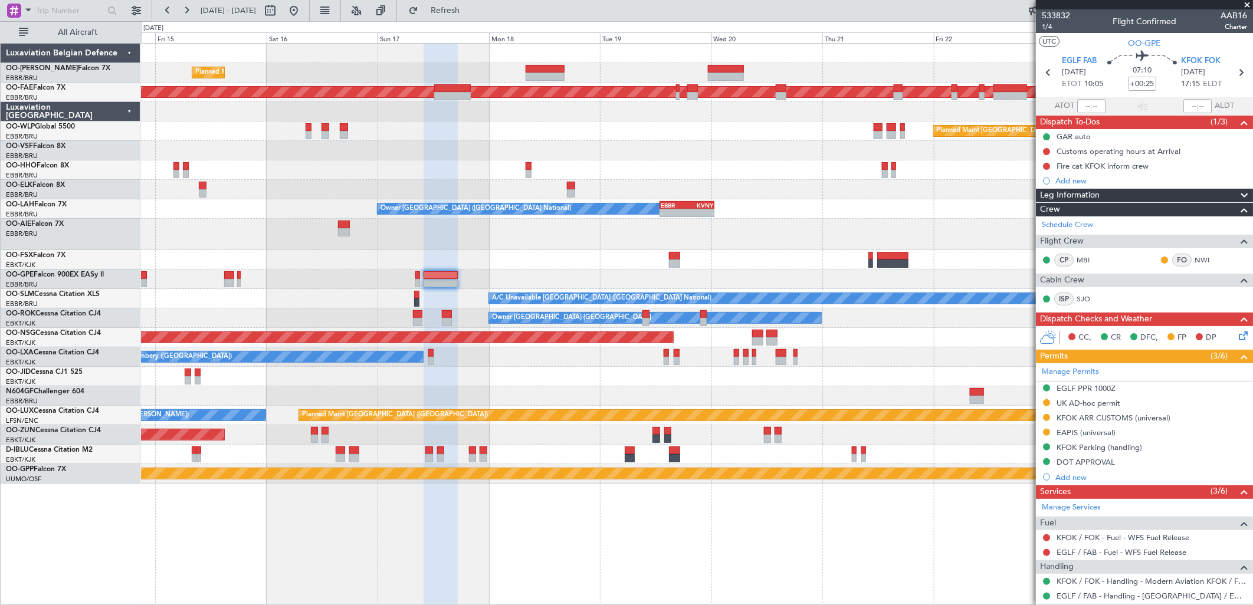
click at [962, 255] on div "Planned Maint Brussels (Brussels National) Planned Maint Kortrijk-Wevelgem Plan…" at bounding box center [696, 264] width 1111 height 440
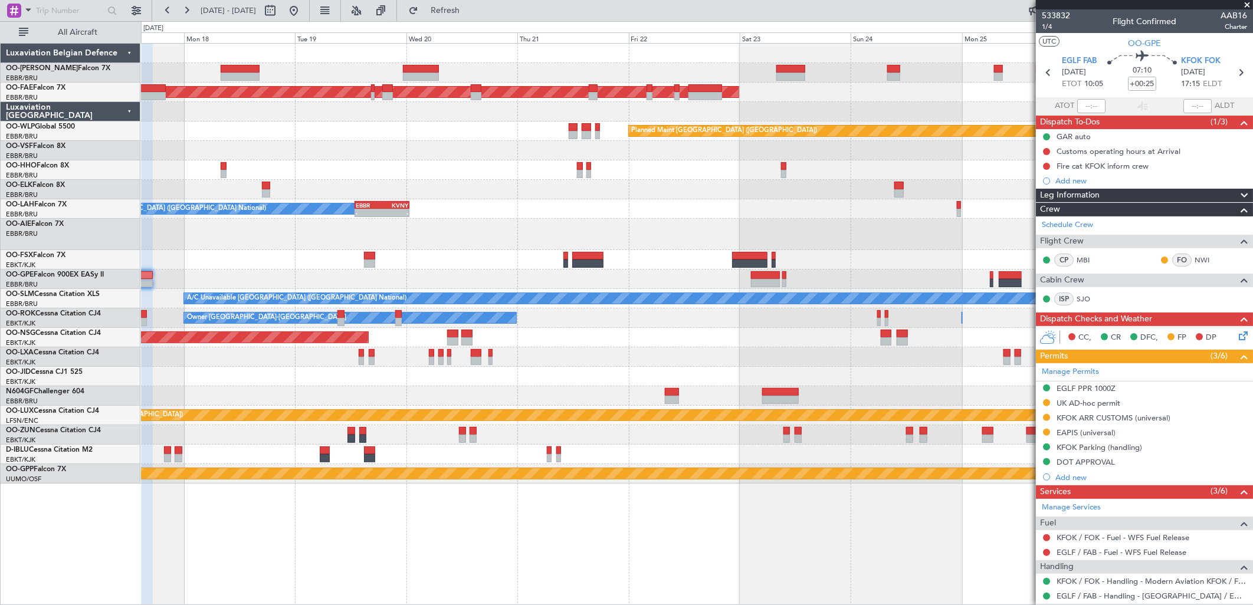
click at [517, 312] on div "Owner Kortrijk-Wevelgem Owner Kortrijk-Wevelgem" at bounding box center [696, 318] width 1111 height 19
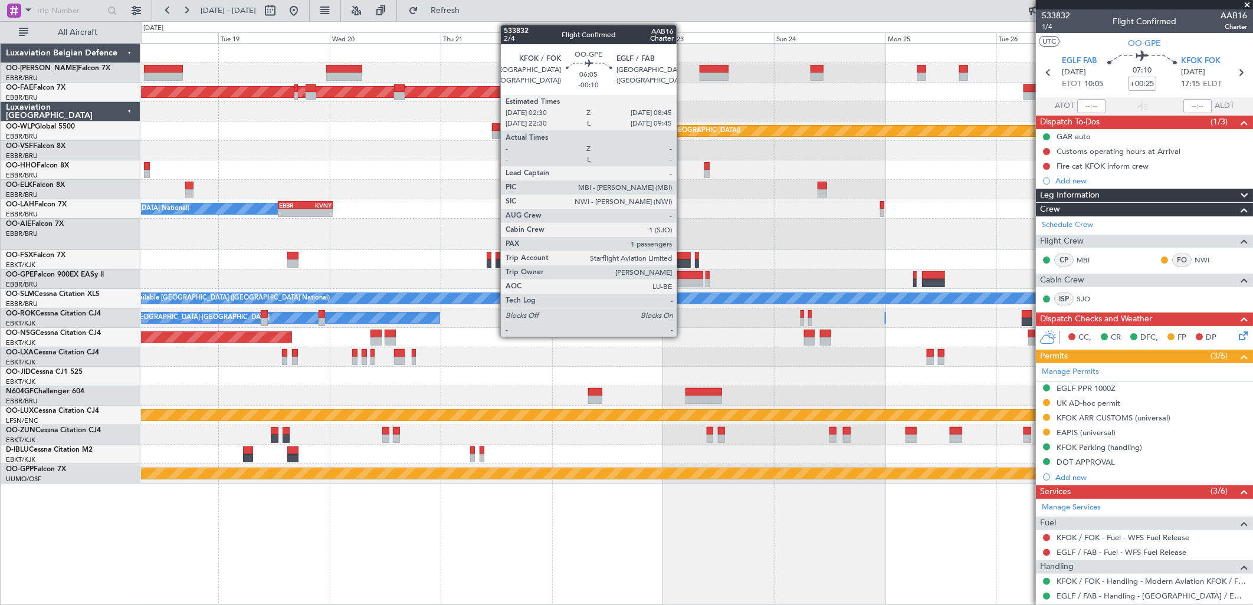
click at [683, 281] on div at bounding box center [688, 283] width 29 height 8
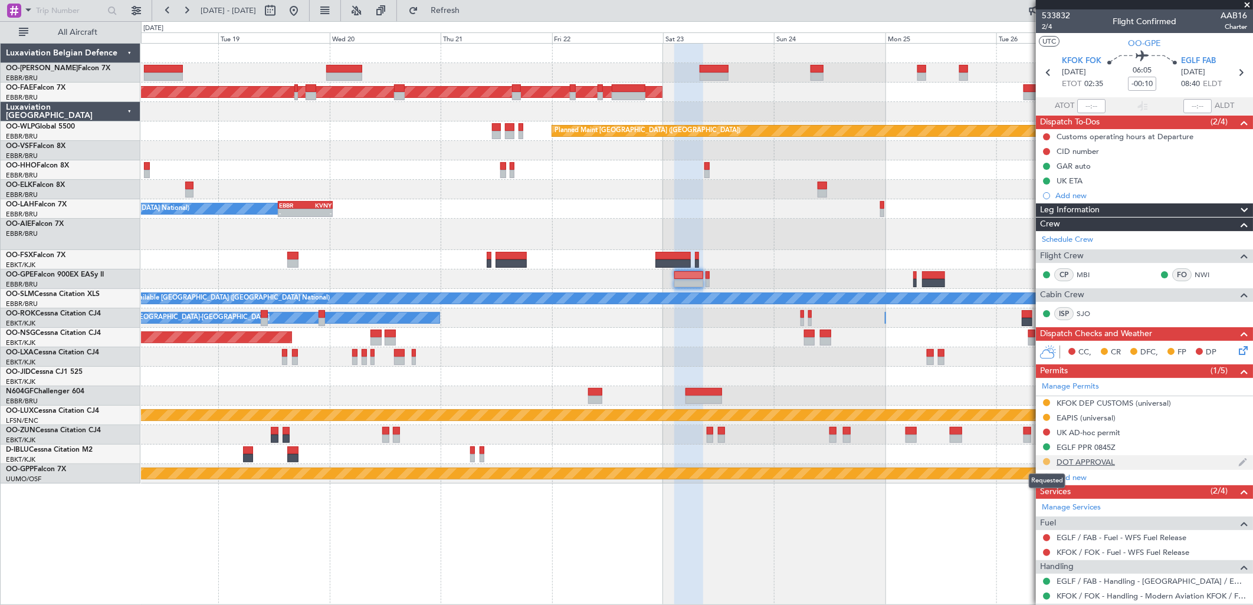
click at [1047, 461] on button at bounding box center [1046, 461] width 7 height 7
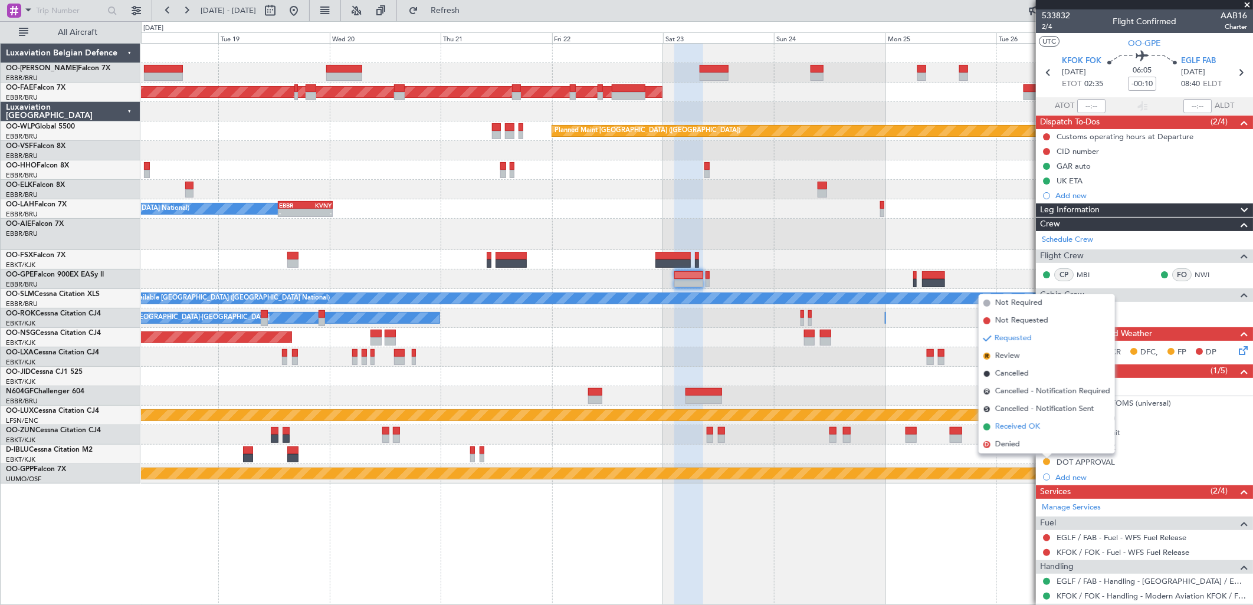
click at [1005, 425] on span "Received OK" at bounding box center [1017, 427] width 45 height 12
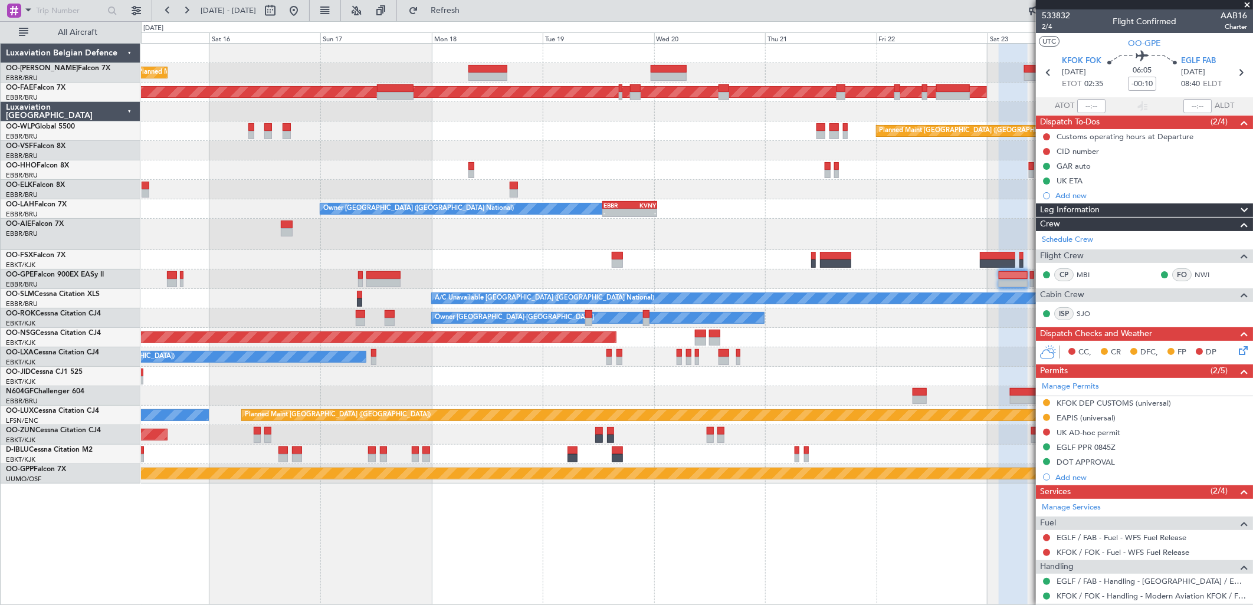
click at [723, 182] on div at bounding box center [696, 189] width 1111 height 19
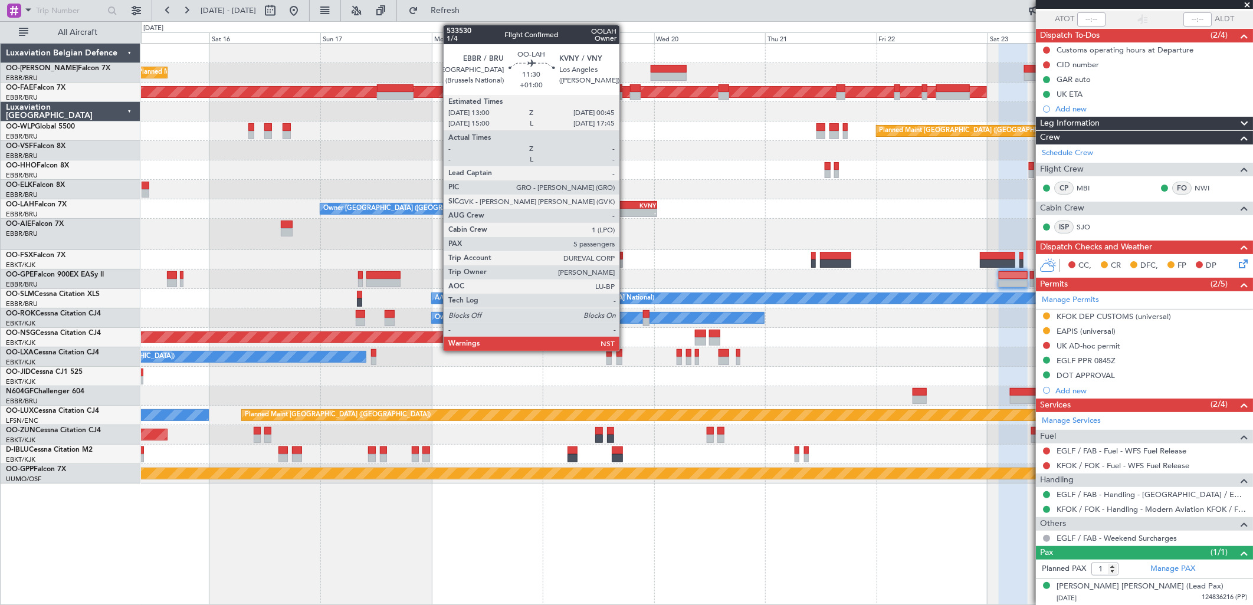
click at [625, 214] on div "-" at bounding box center [617, 212] width 26 height 7
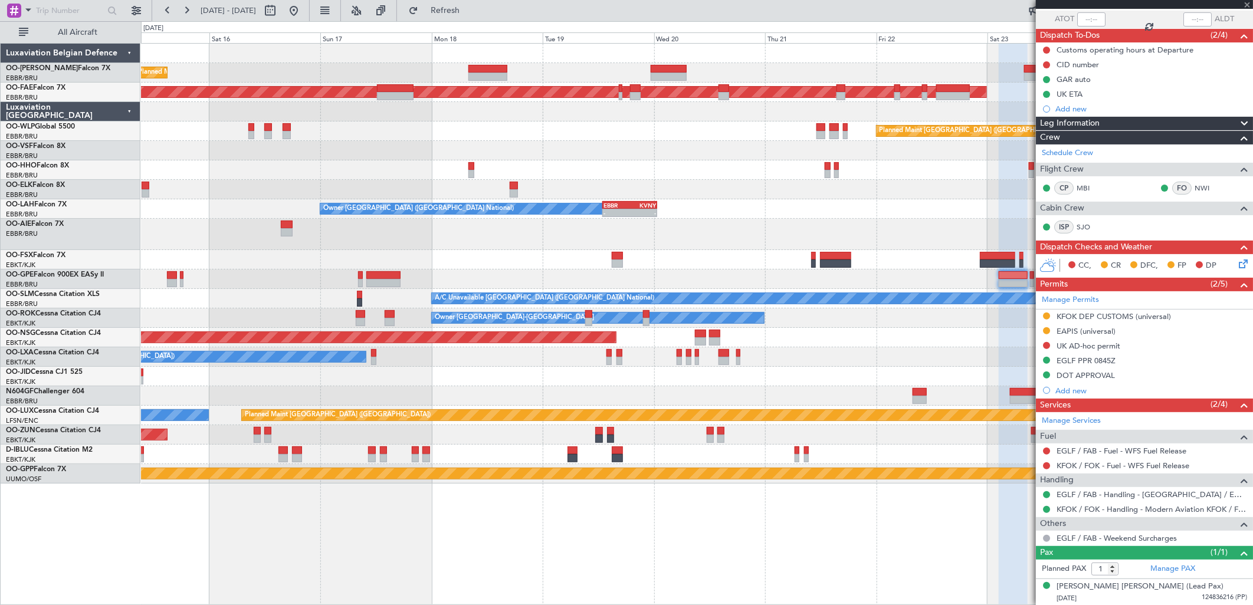
type input "+01:00"
type input "5"
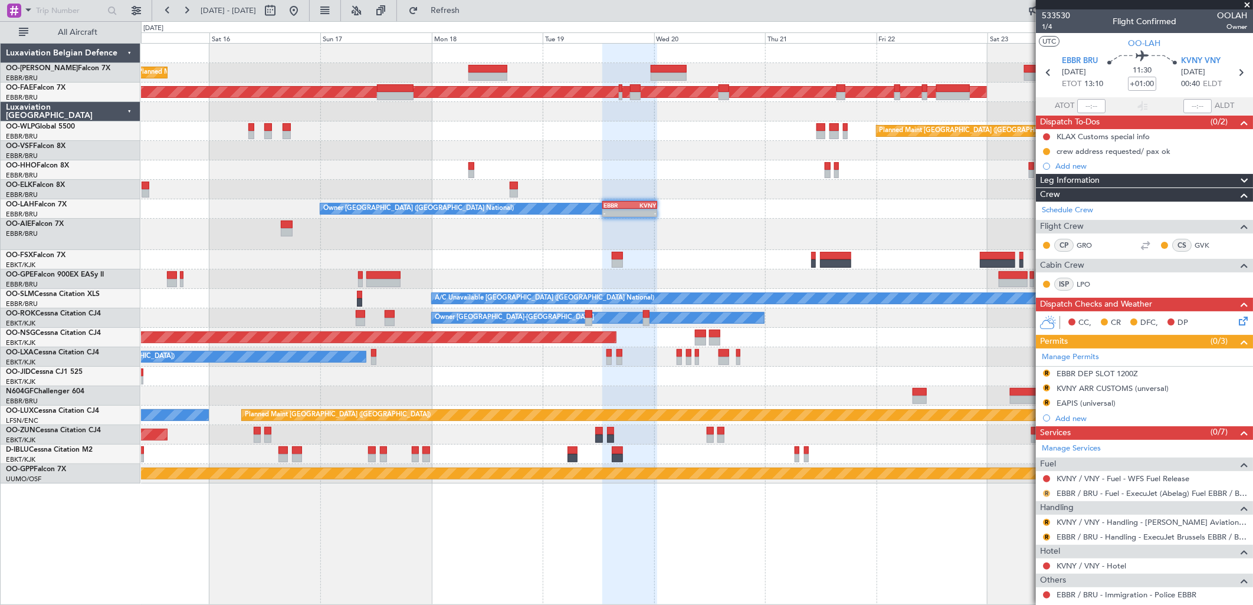
click at [1047, 494] on button "R" at bounding box center [1046, 493] width 7 height 7
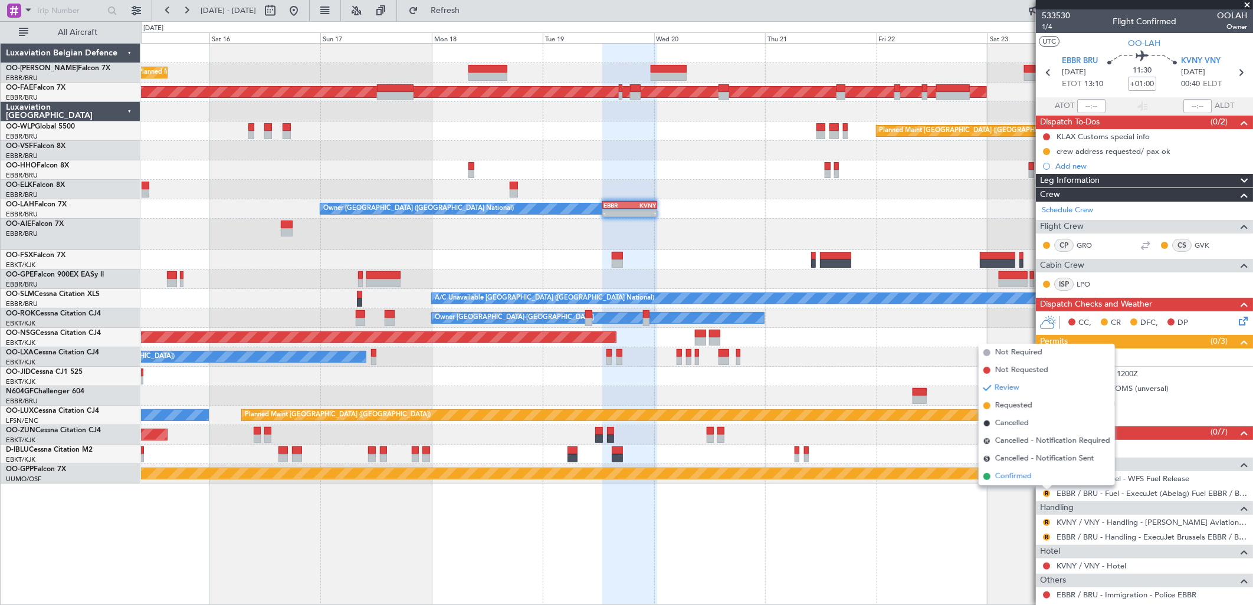
click at [1018, 478] on span "Confirmed" at bounding box center [1013, 477] width 37 height 12
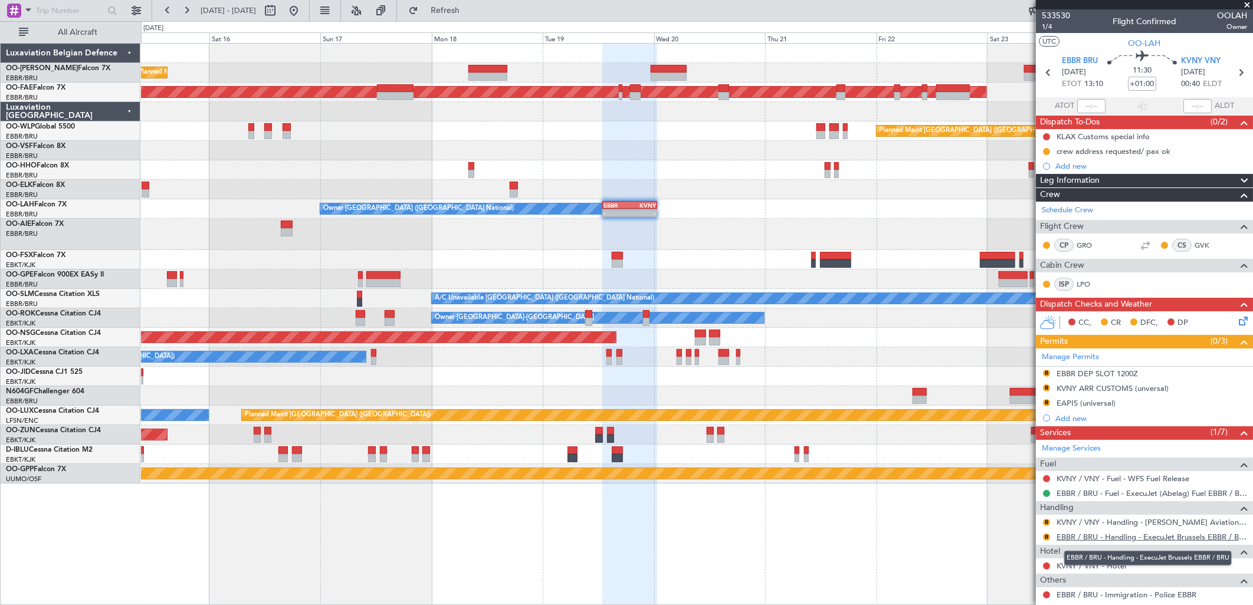
click at [1099, 534] on link "EBBR / BRU - Handling - ExecuJet Brussels EBBR / BRU" at bounding box center [1152, 537] width 191 height 10
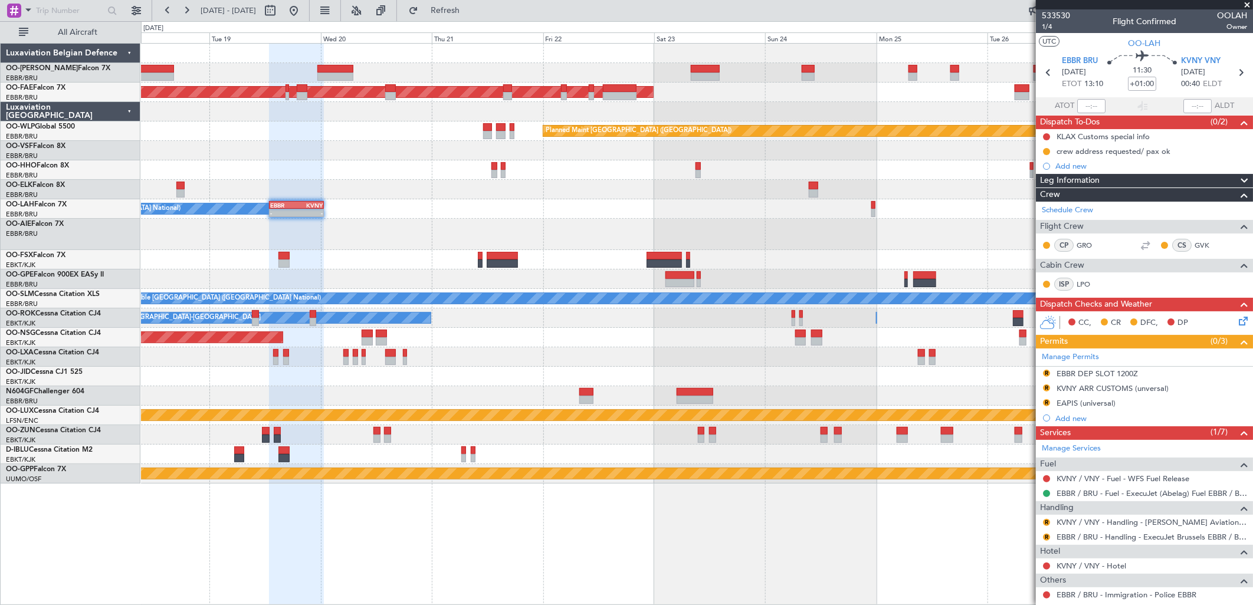
click at [329, 238] on div at bounding box center [696, 234] width 1111 height 31
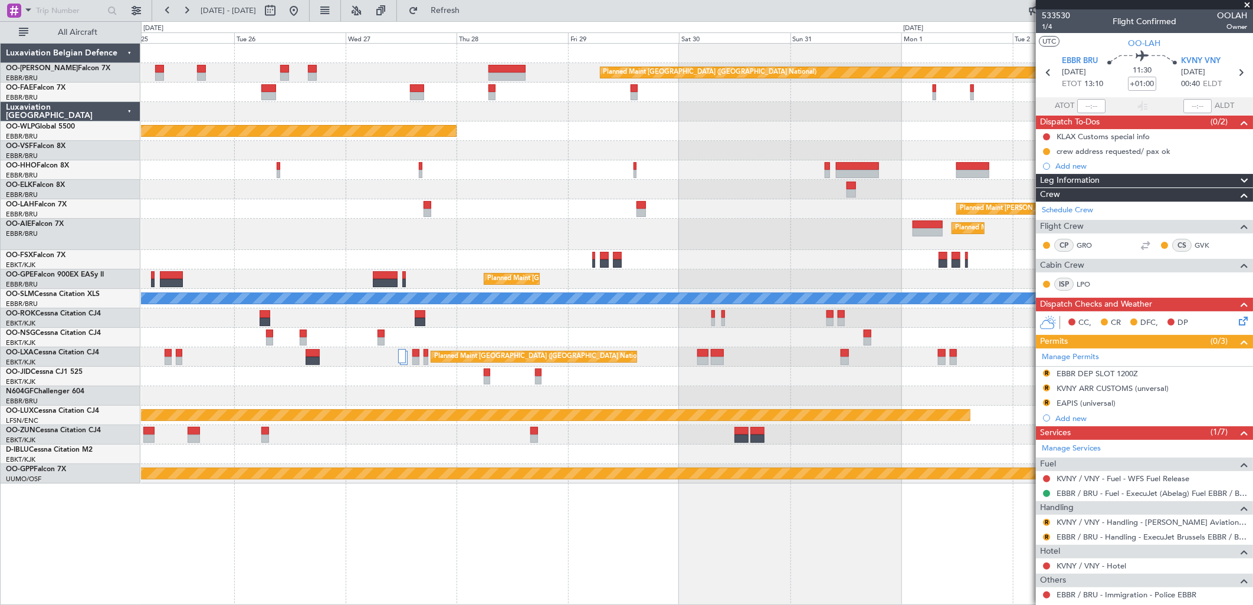
click at [276, 242] on div "Planned Maint Brussels (Brussels National) Planned Maint Kortrijk-Wevelgem Plan…" at bounding box center [696, 264] width 1111 height 440
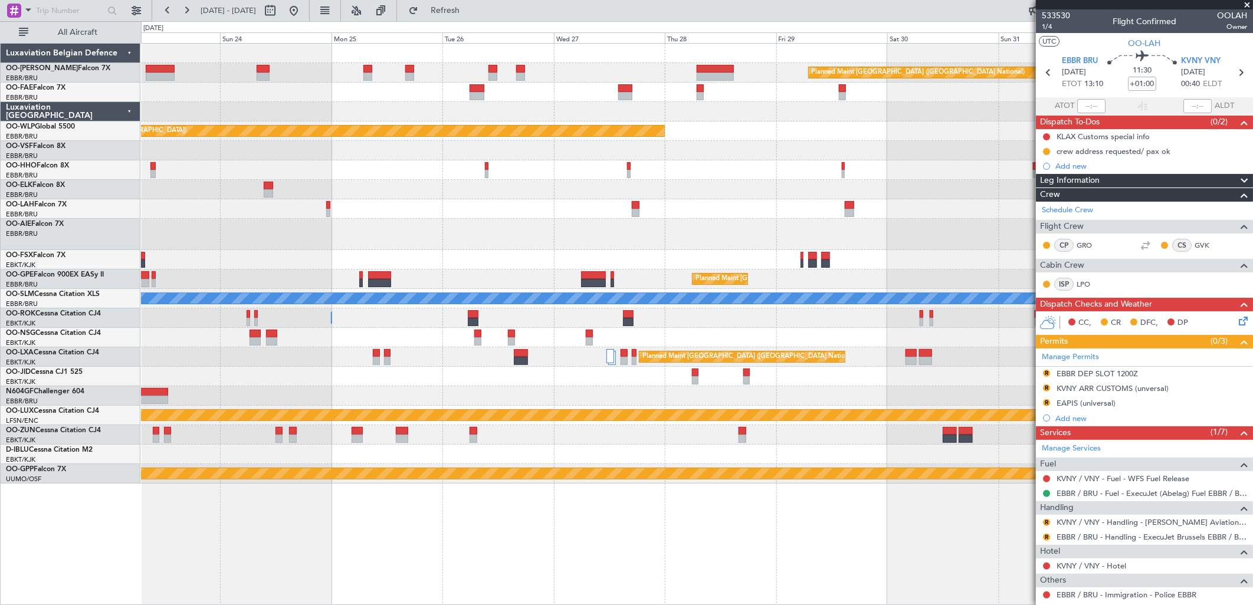
click at [1124, 232] on fb-app "25 Aug 2025 - 04 Sep 2025 Refresh Quick Links All Aircraft Planned Maint Brusse…" at bounding box center [626, 307] width 1253 height 596
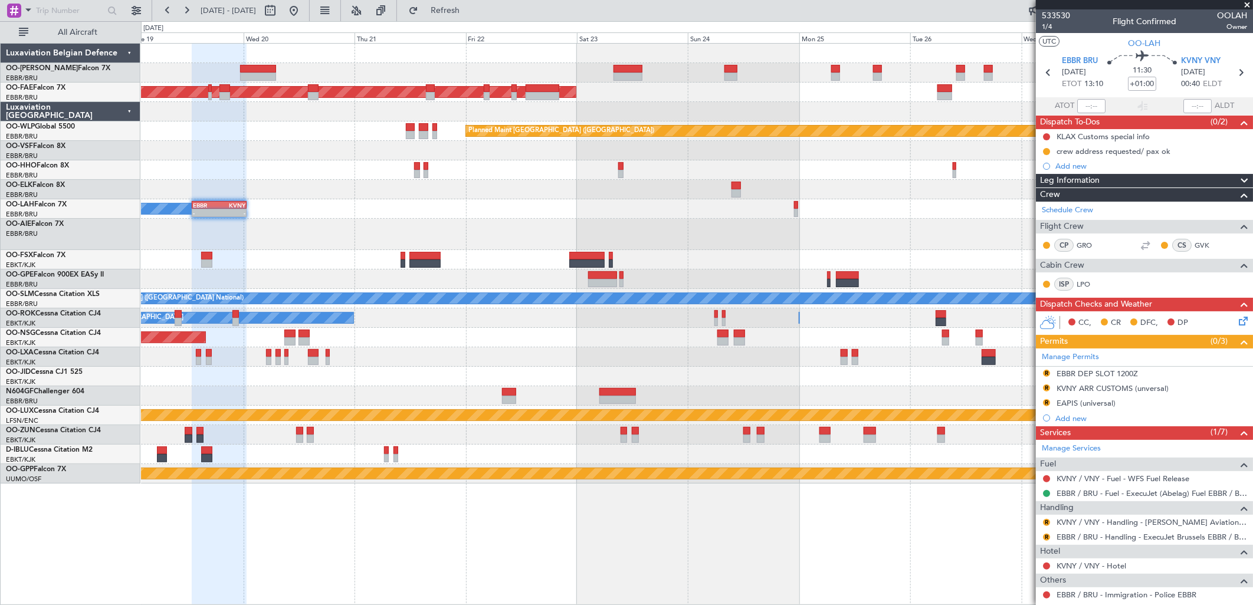
click at [940, 210] on div "Planned Maint Brussels (Brussels National) Planned Maint Kortrijk-Wevelgem Plan…" at bounding box center [696, 264] width 1111 height 440
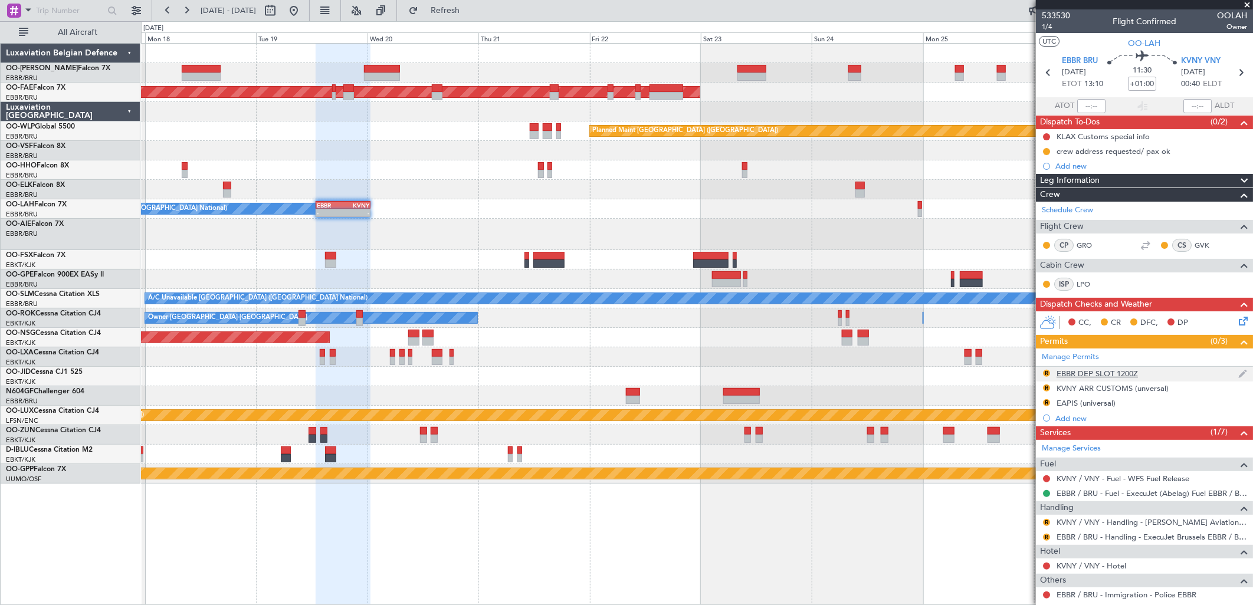
click at [1066, 373] on div "EBBR DEP SLOT 1200Z" at bounding box center [1097, 374] width 81 height 10
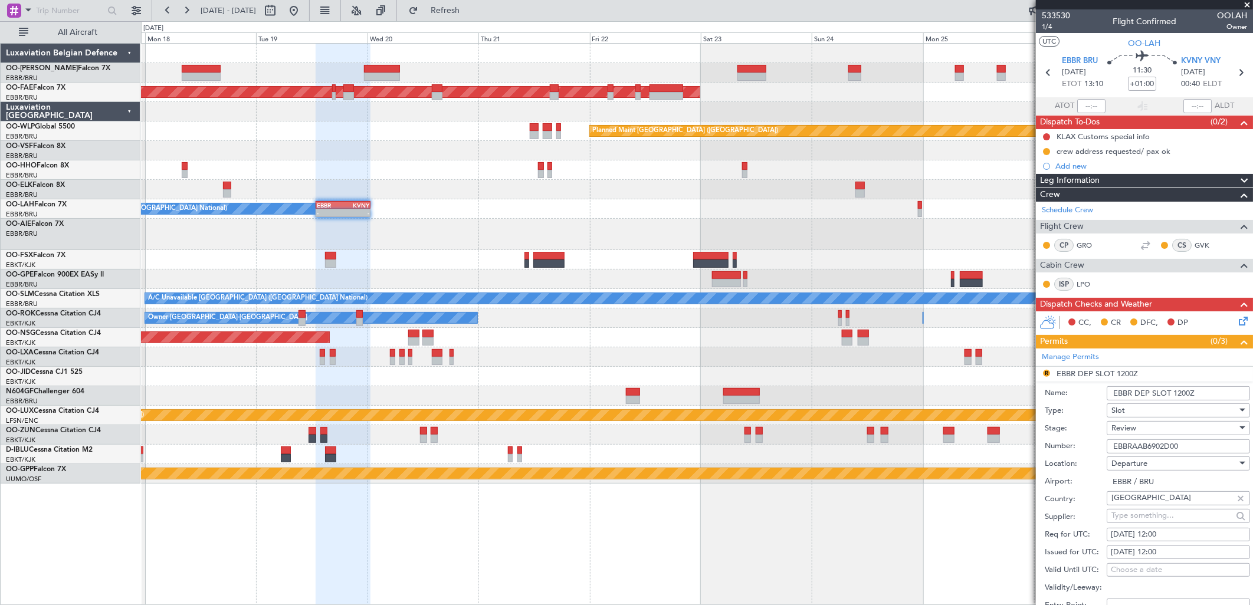
click at [1178, 535] on div "19/08/2025 12:00" at bounding box center [1178, 535] width 135 height 12
select select "8"
select select "2025"
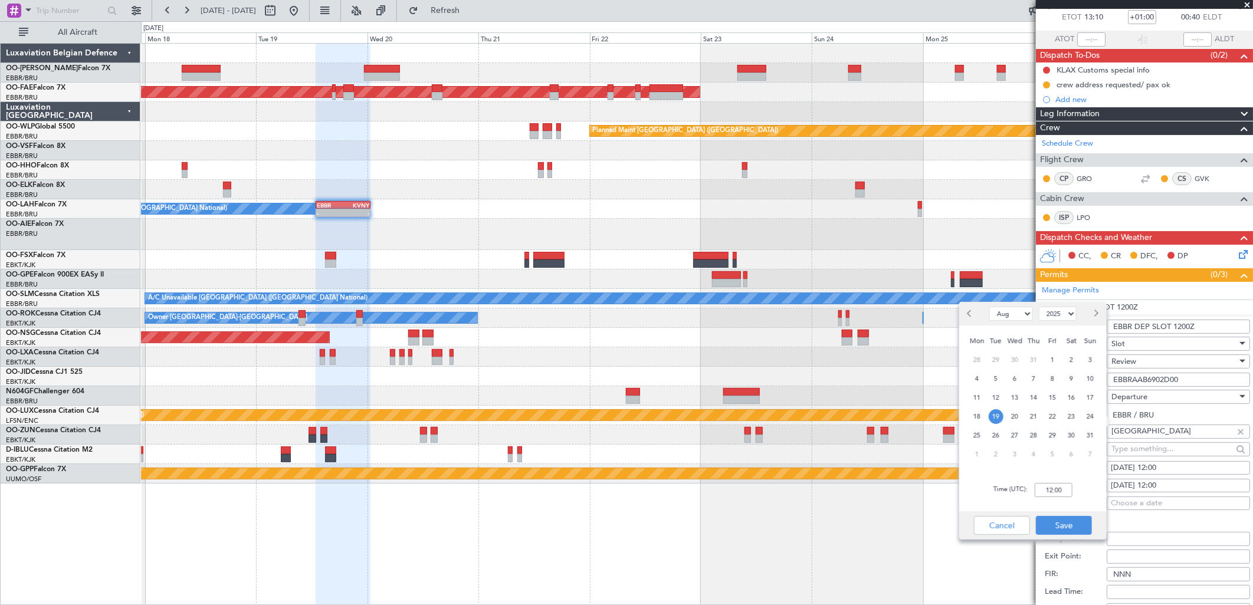
scroll to position [65, 0]
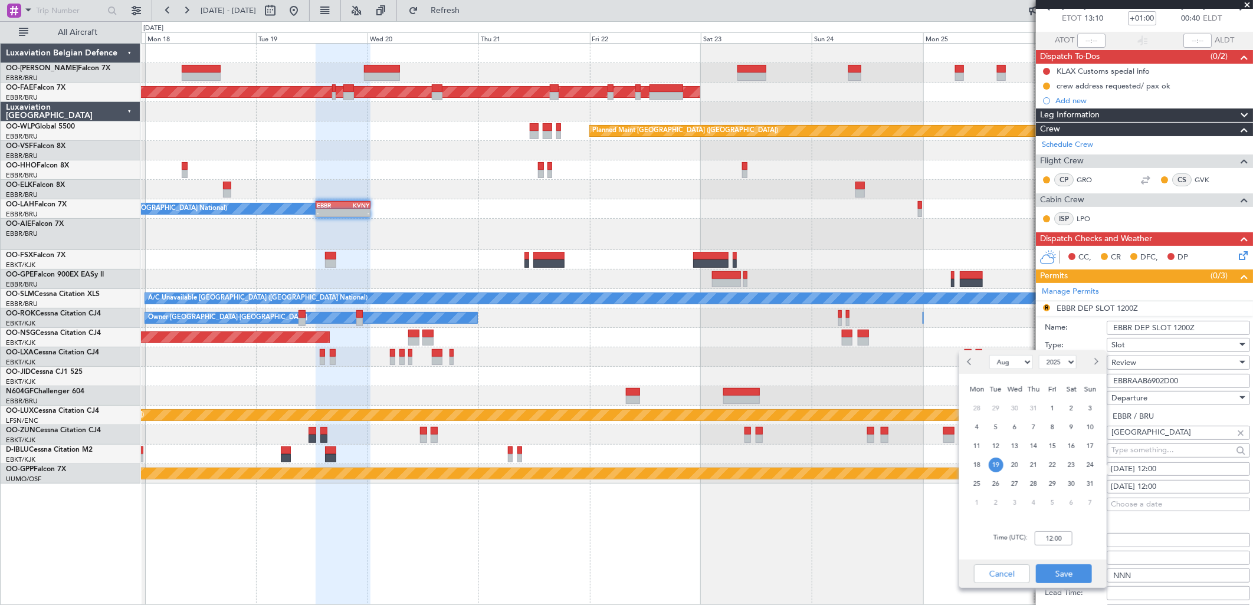
click at [1063, 530] on div "Time (UTC): 12:00" at bounding box center [1032, 538] width 147 height 42
click at [1063, 541] on input "12:00" at bounding box center [1054, 539] width 38 height 14
type input "13:00"
click at [1055, 573] on button "Save" at bounding box center [1064, 574] width 56 height 19
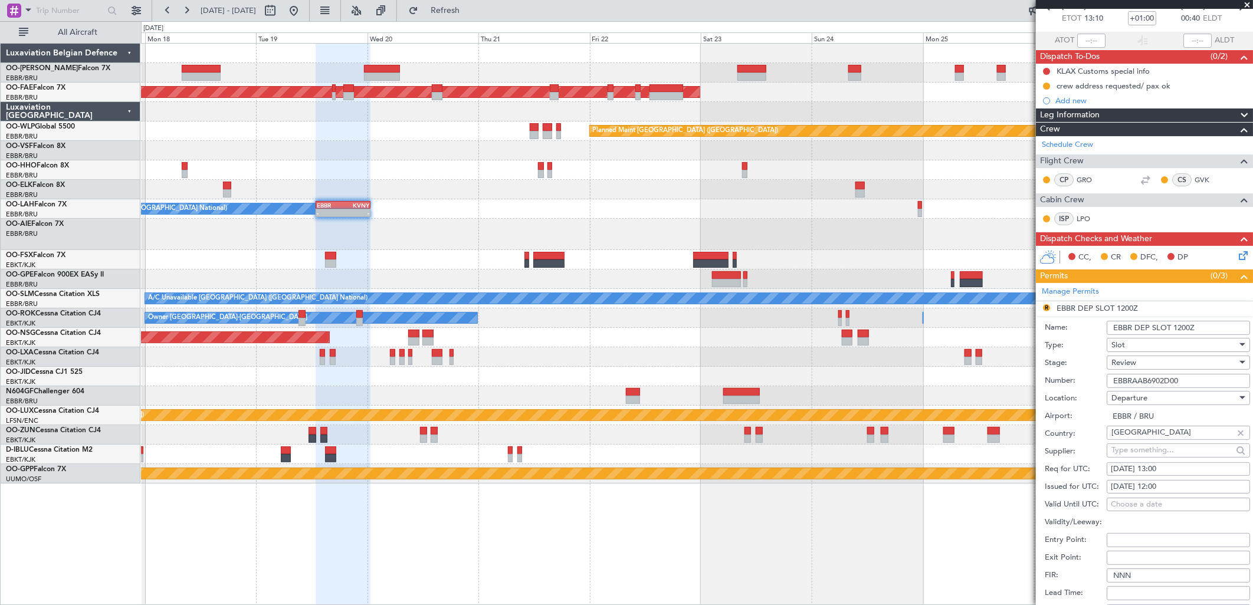
click at [1171, 485] on div "19/08/2025 12:00" at bounding box center [1178, 487] width 135 height 12
select select "8"
select select "2025"
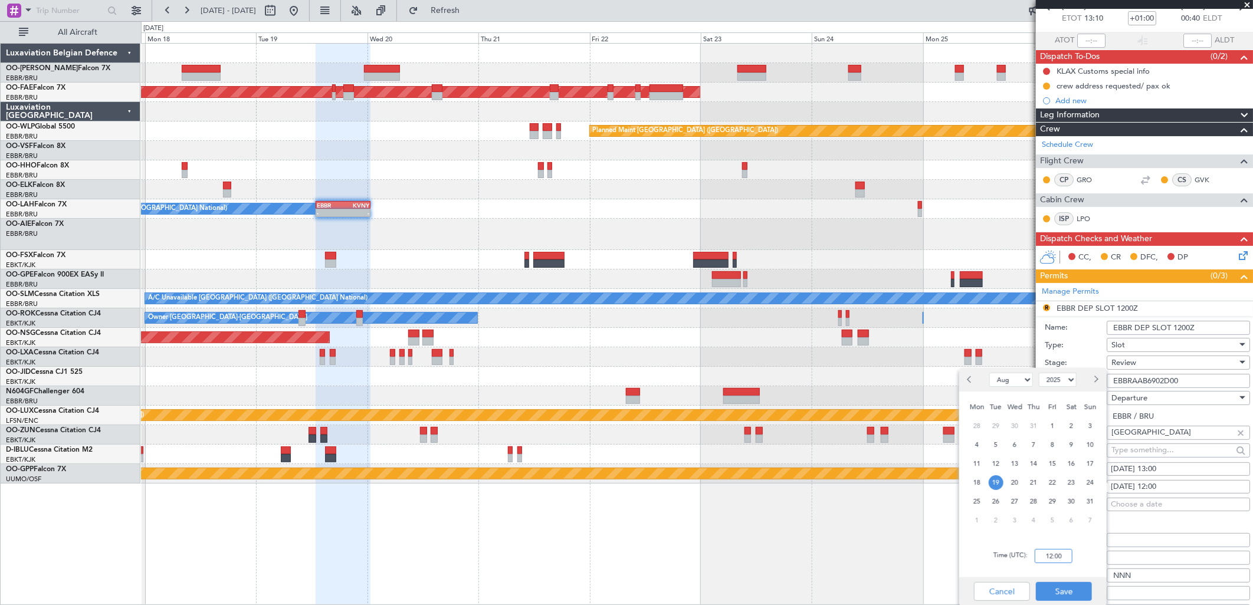
click at [1058, 555] on input "12:00" at bounding box center [1054, 556] width 38 height 14
type input "13:00"
click at [1068, 596] on button "Save" at bounding box center [1064, 591] width 56 height 19
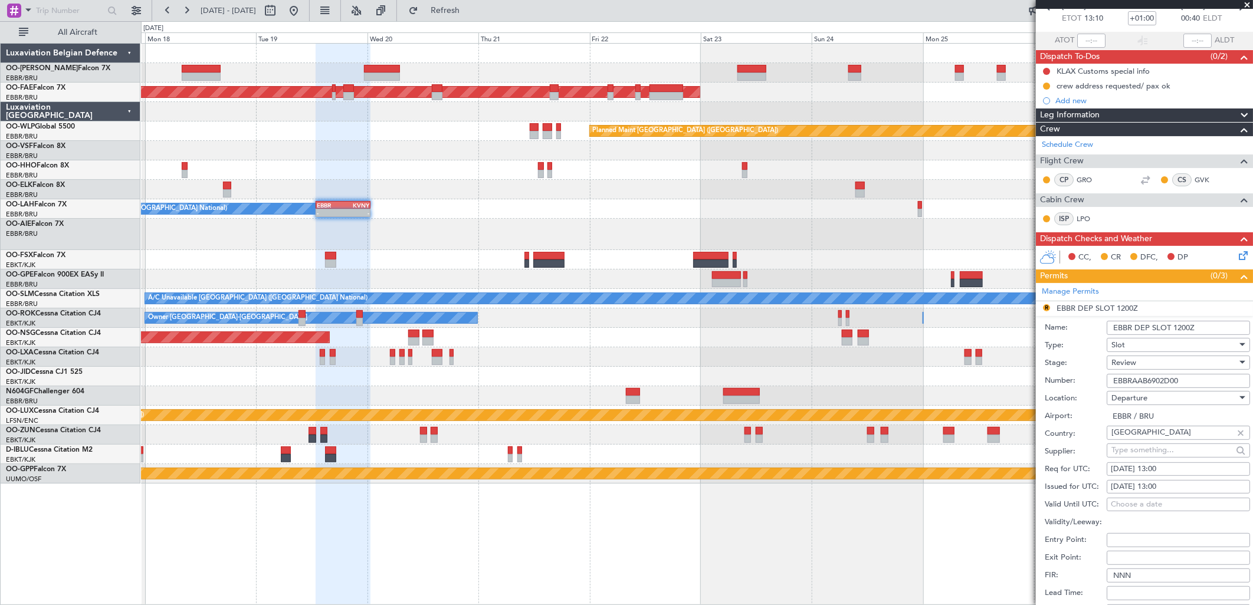
click at [1147, 357] on div "Review" at bounding box center [1174, 363] width 126 height 18
click at [1141, 434] on span "Requested" at bounding box center [1174, 440] width 123 height 18
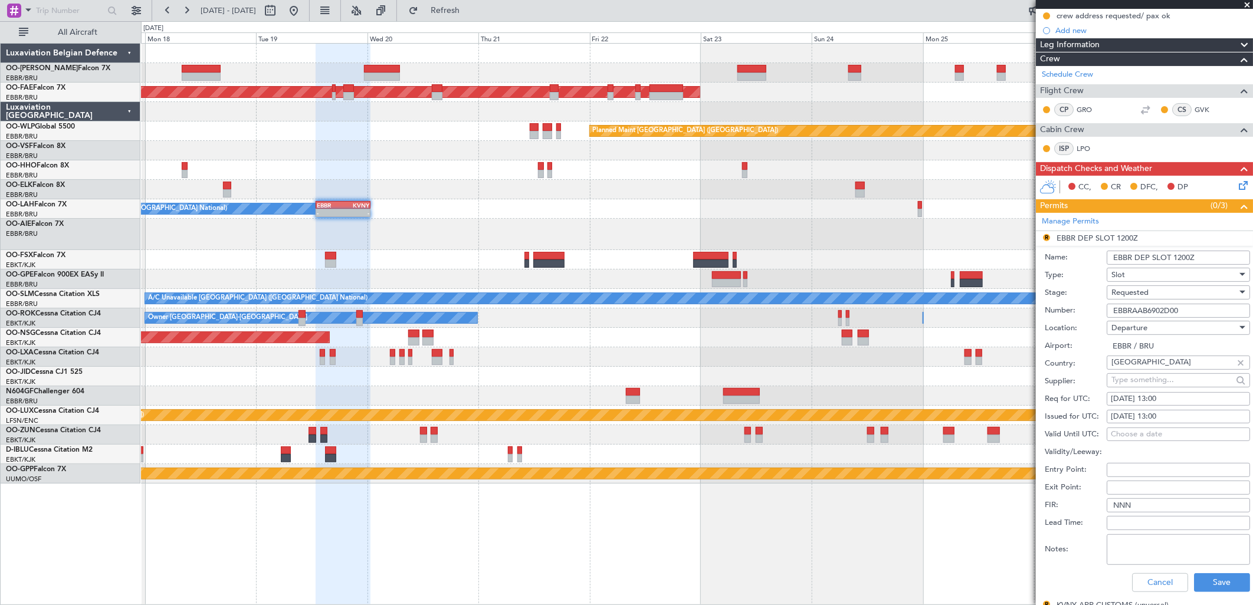
scroll to position [196, 0]
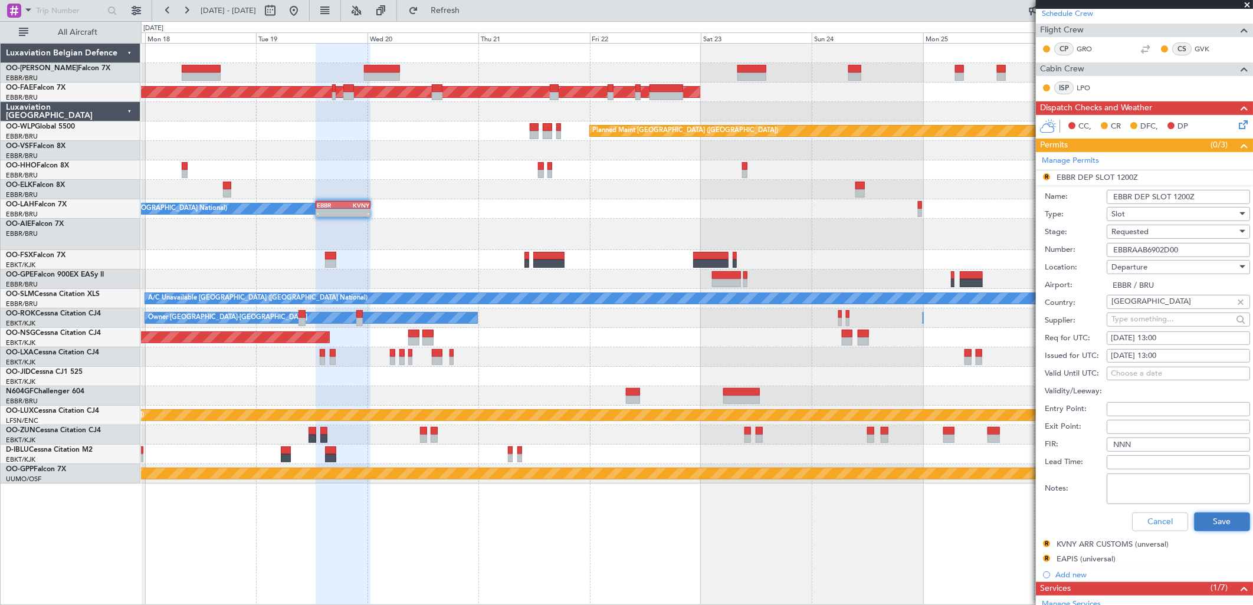
click at [1214, 523] on button "Save" at bounding box center [1222, 522] width 56 height 19
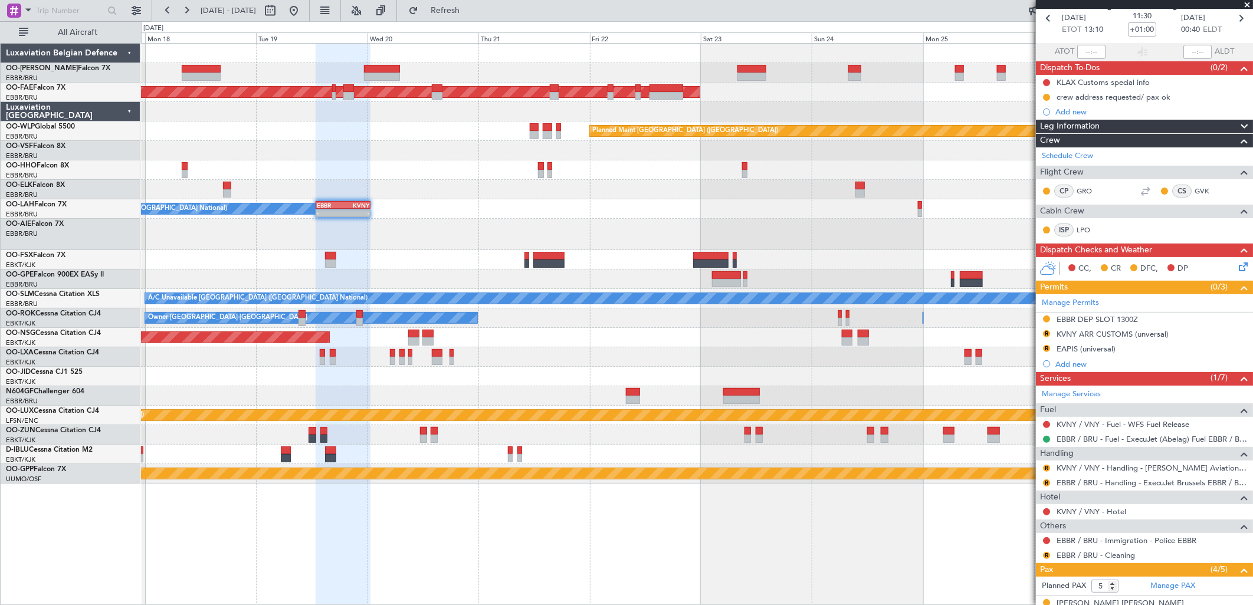
scroll to position [0, 0]
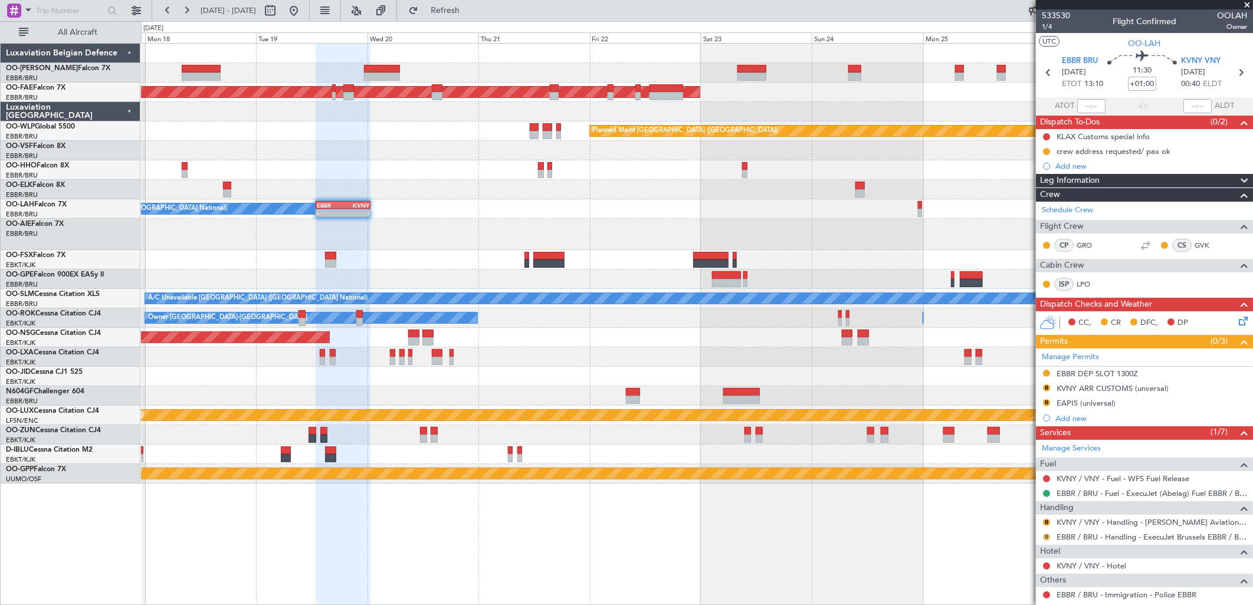
click at [1045, 537] on button "R" at bounding box center [1046, 537] width 7 height 7
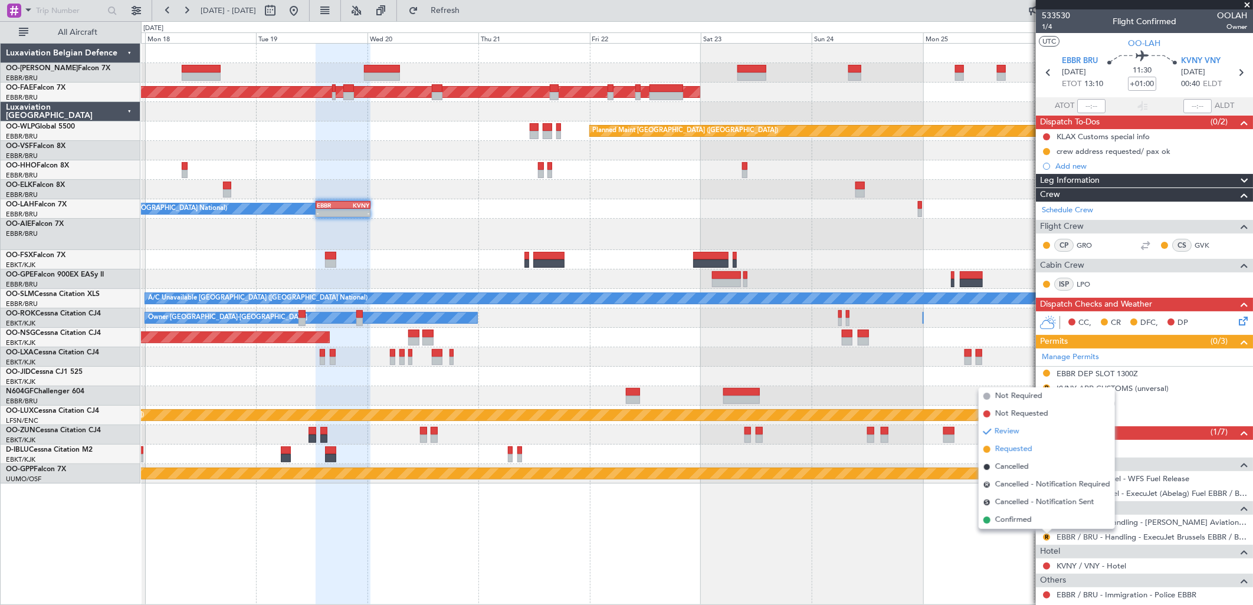
click at [1014, 453] on span "Requested" at bounding box center [1013, 450] width 37 height 12
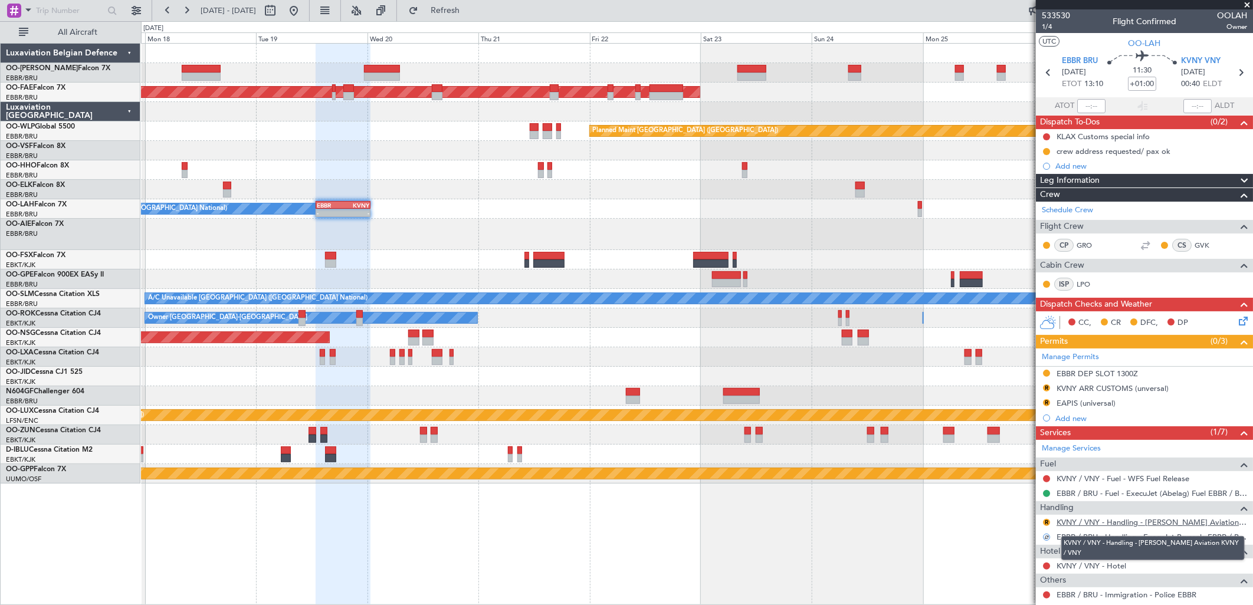
click at [1086, 518] on link "KVNY / VNY - Handling - Clay Lacy Aviation KVNY / VNY" at bounding box center [1152, 522] width 191 height 10
click at [1043, 389] on button "R" at bounding box center [1046, 388] width 7 height 7
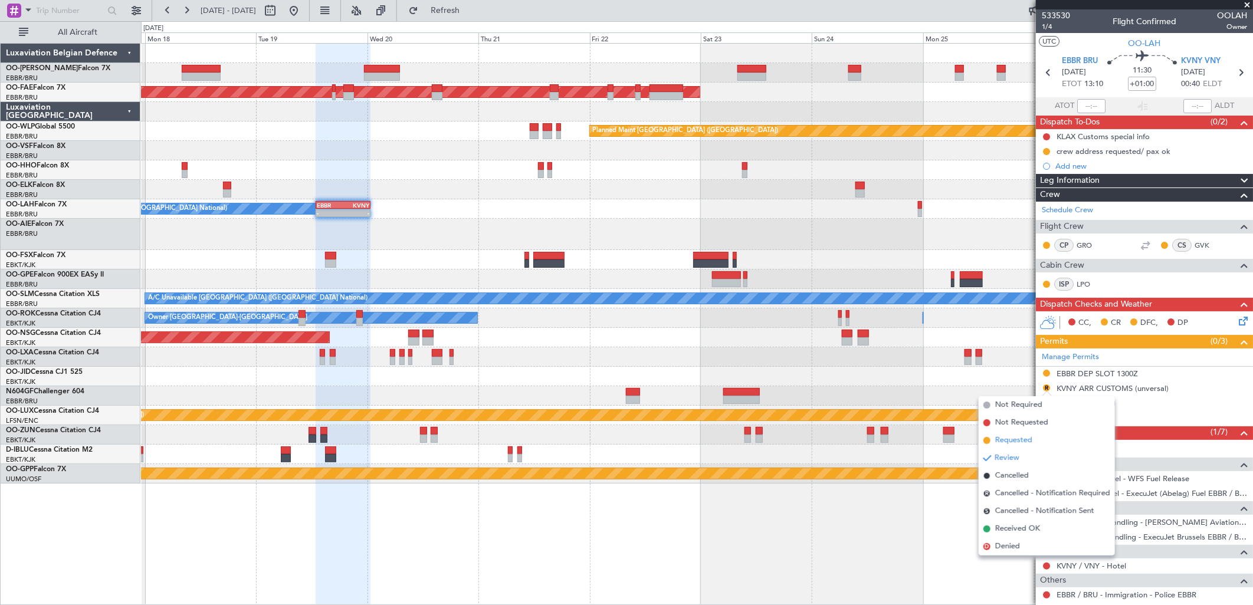
click at [1019, 438] on span "Requested" at bounding box center [1013, 441] width 37 height 12
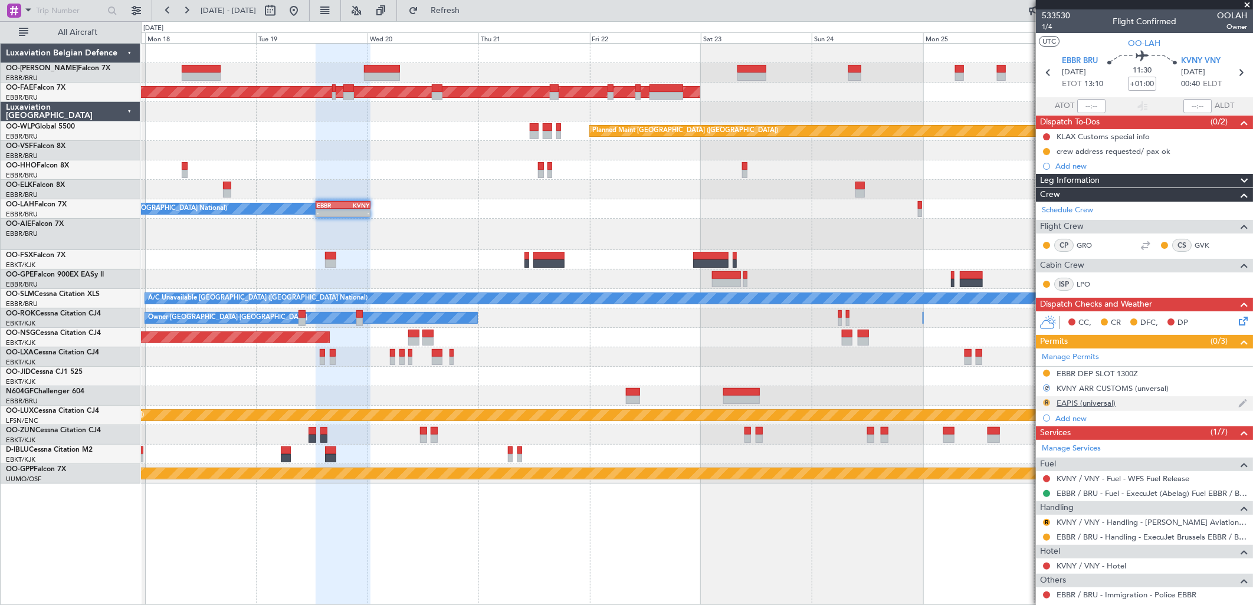
click at [1048, 402] on button "R" at bounding box center [1046, 402] width 7 height 7
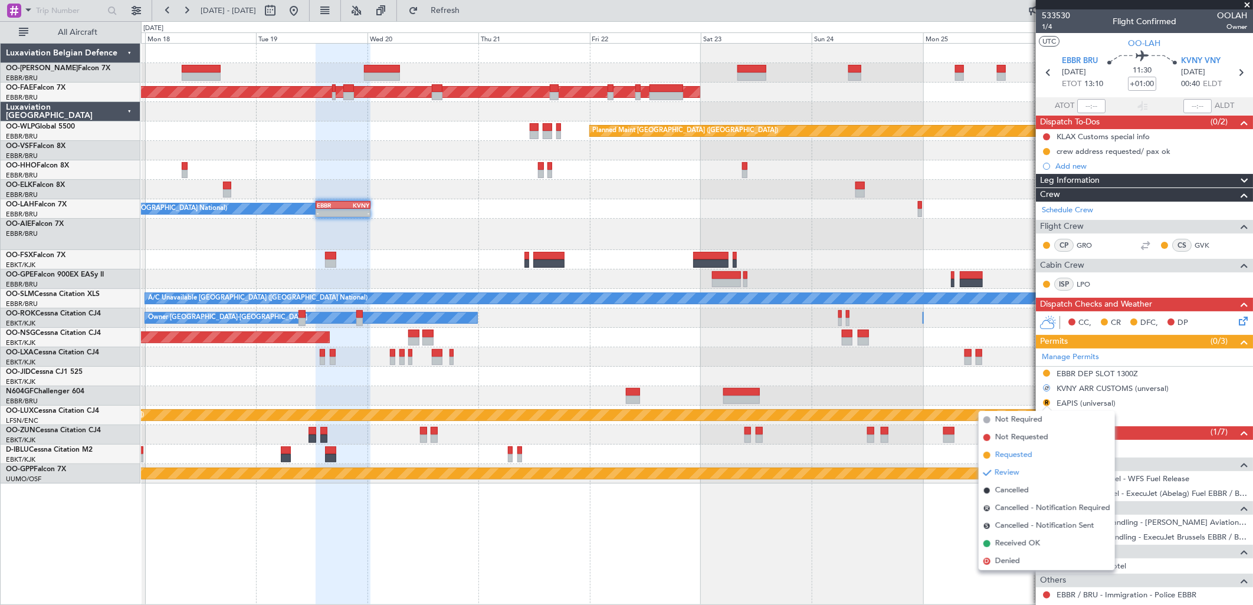
click at [1022, 455] on span "Requested" at bounding box center [1013, 456] width 37 height 12
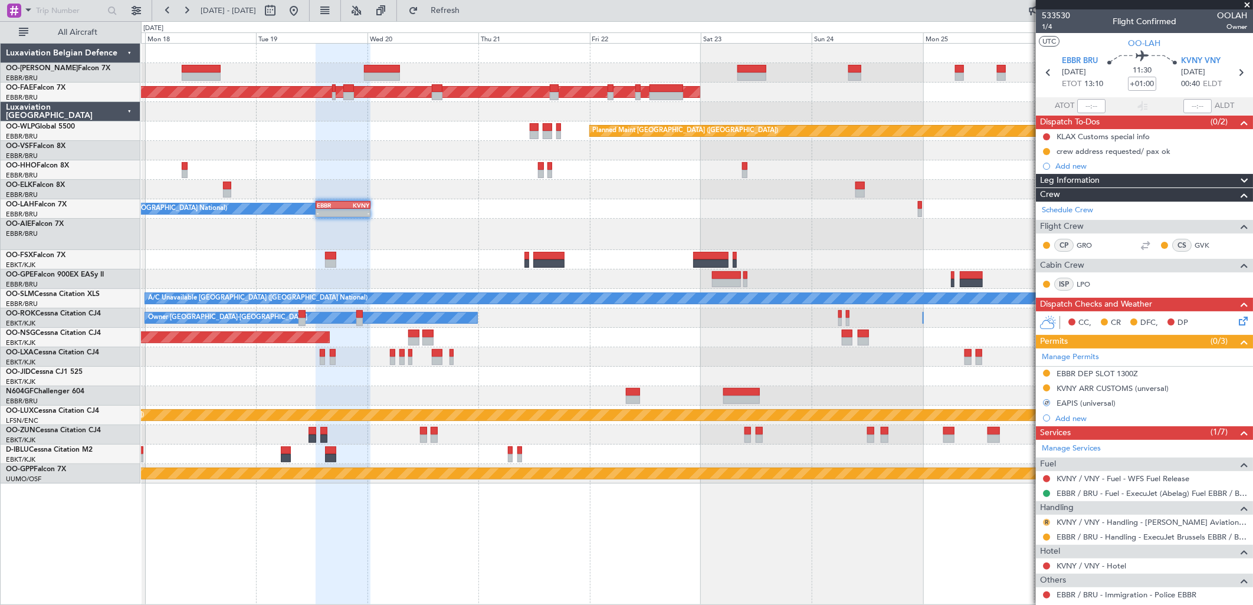
click at [1048, 520] on button "R" at bounding box center [1046, 522] width 7 height 7
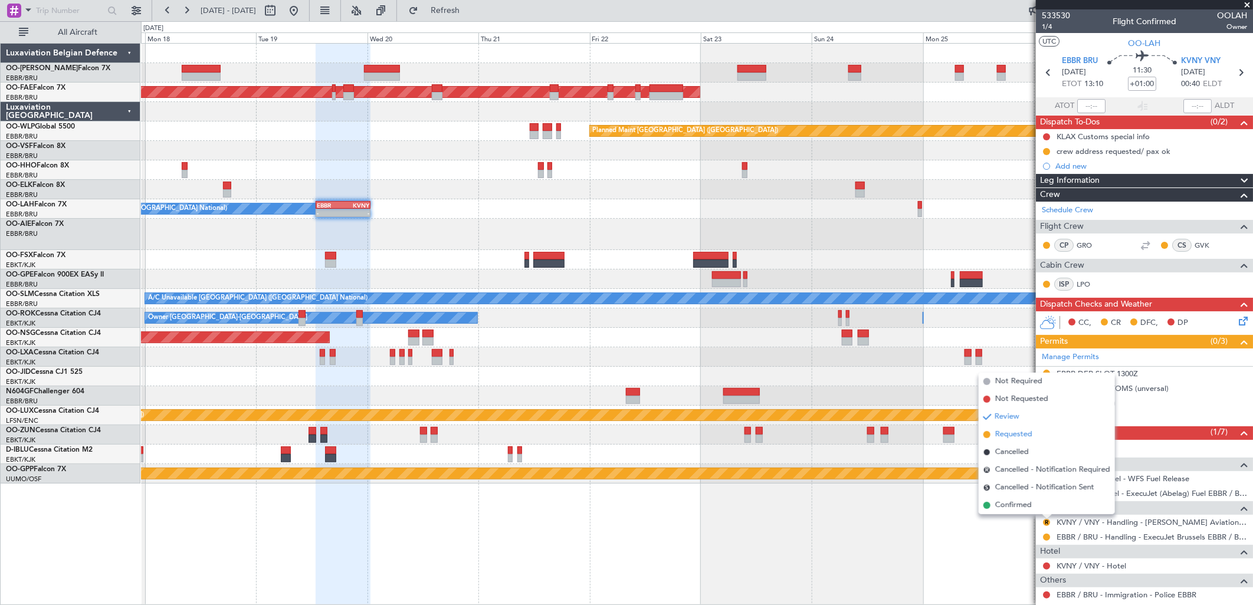
click at [1015, 434] on span "Requested" at bounding box center [1013, 435] width 37 height 12
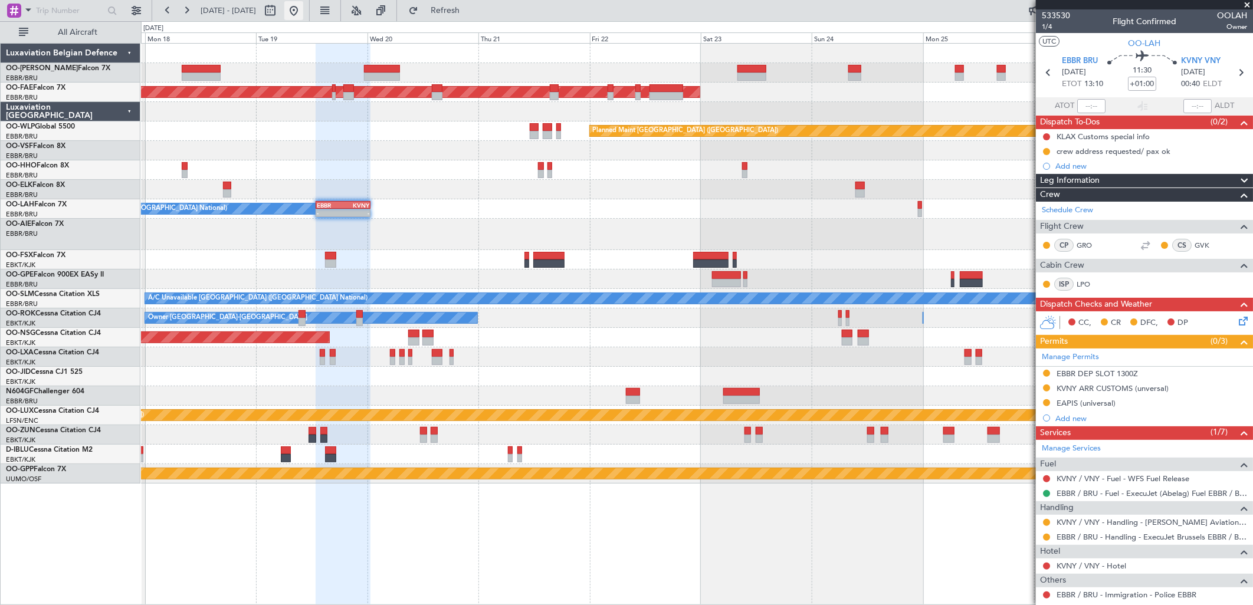
click at [303, 12] on button at bounding box center [293, 10] width 19 height 19
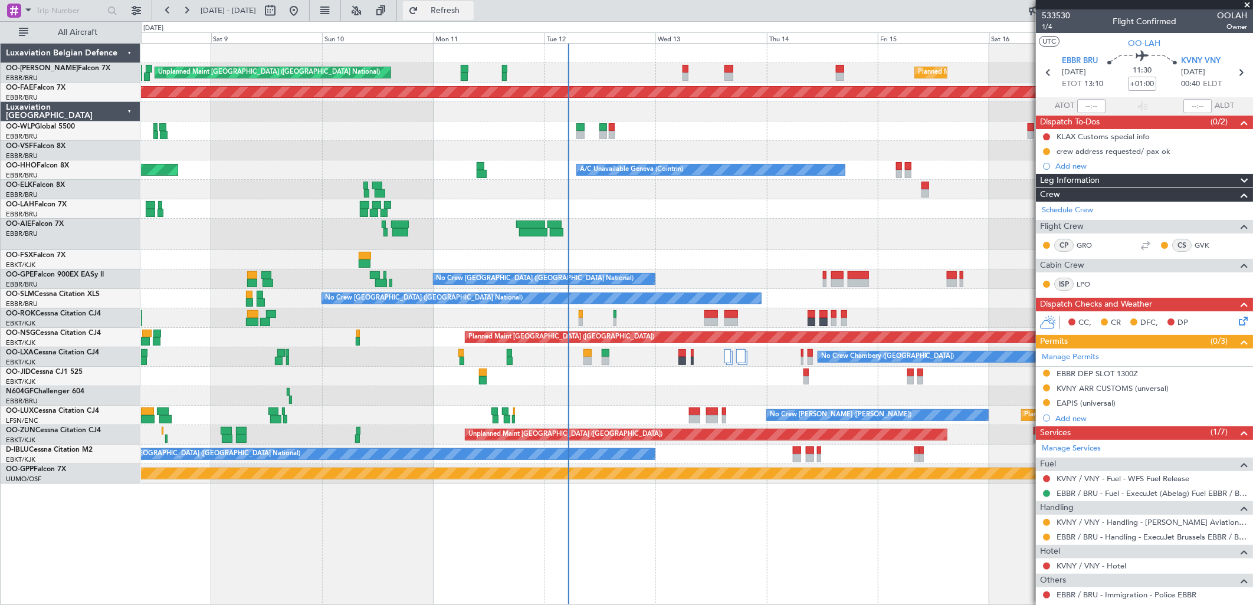
click at [464, 12] on span "Refresh" at bounding box center [446, 10] width 50 height 8
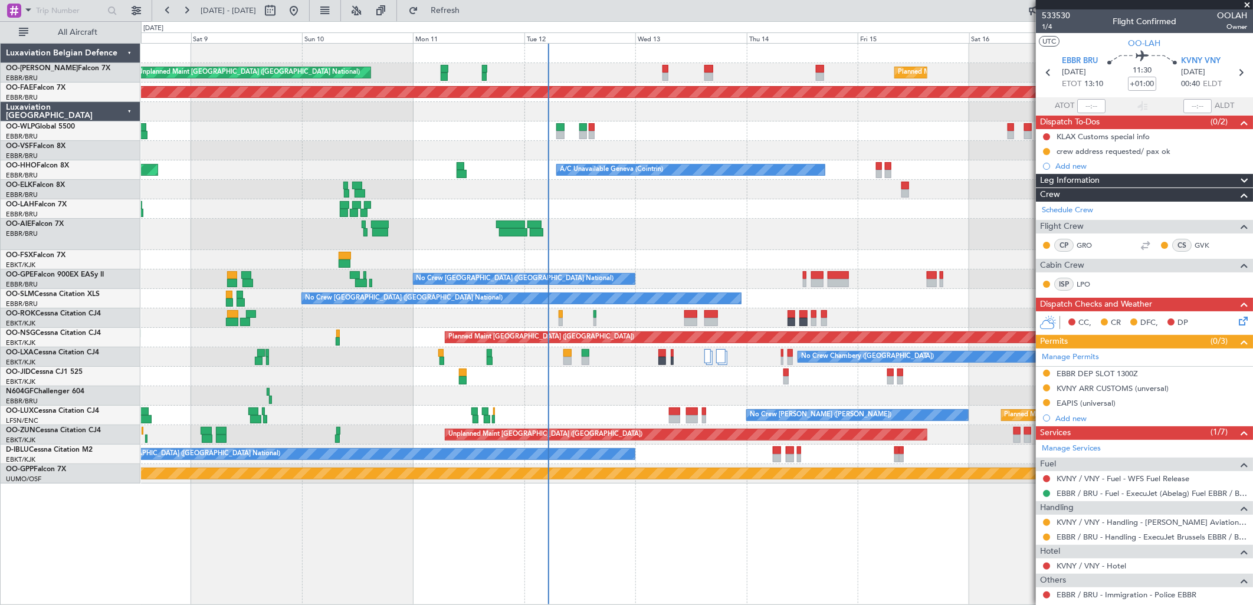
click at [736, 254] on div at bounding box center [696, 259] width 1111 height 19
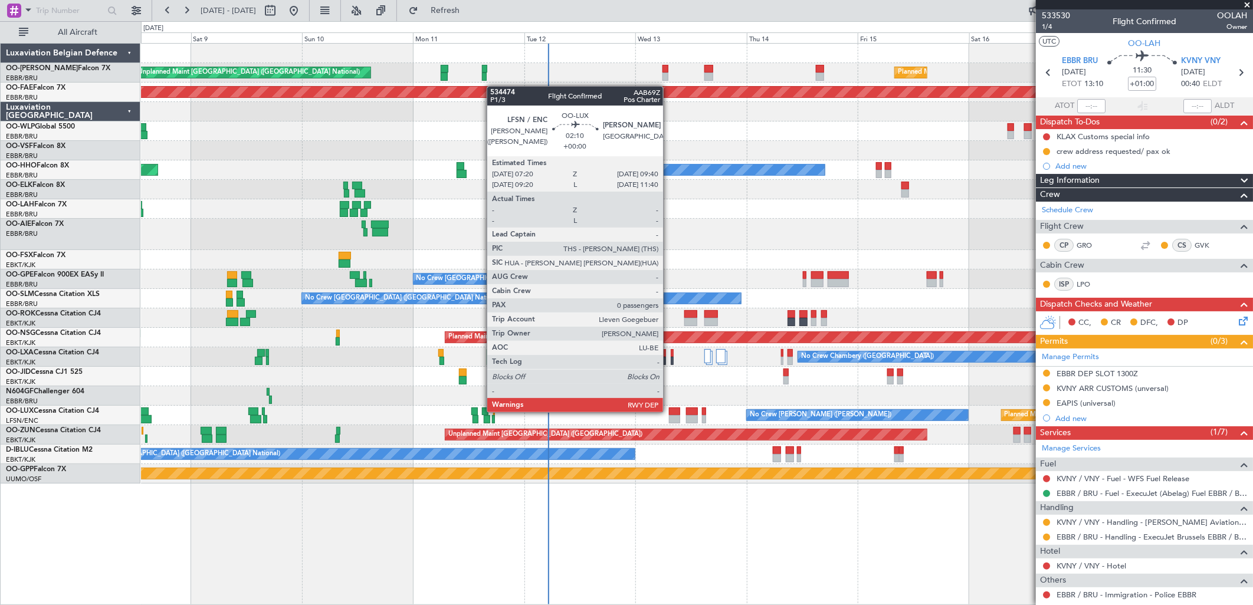
click at [669, 411] on div at bounding box center [674, 412] width 11 height 8
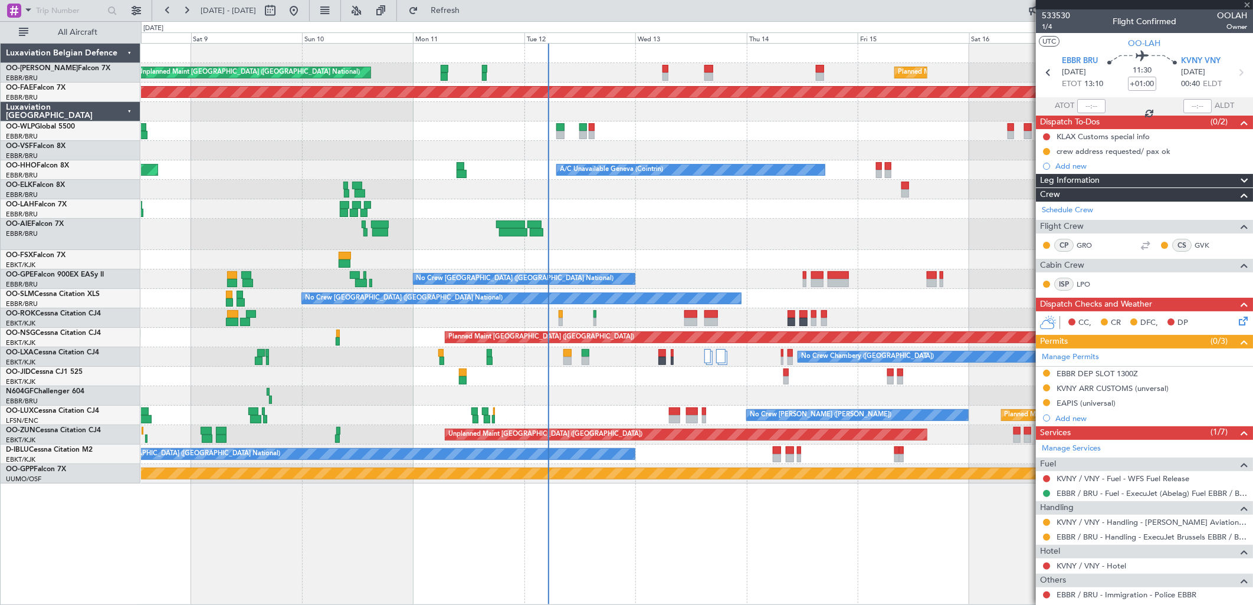
type input "0"
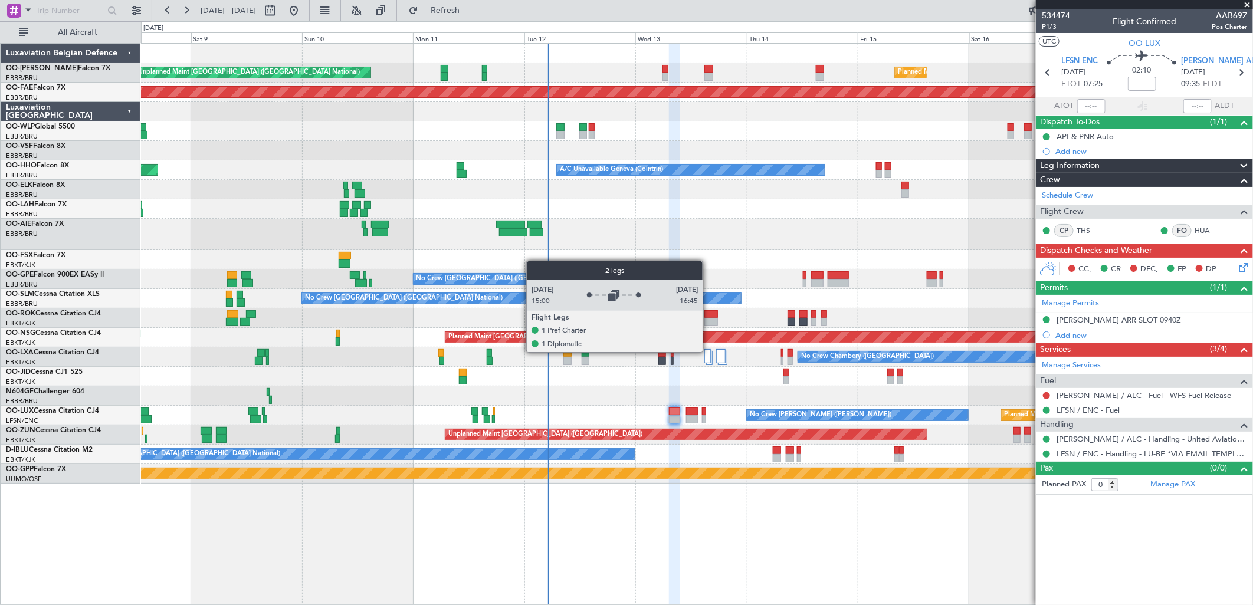
click at [709, 352] on div at bounding box center [707, 356] width 6 height 14
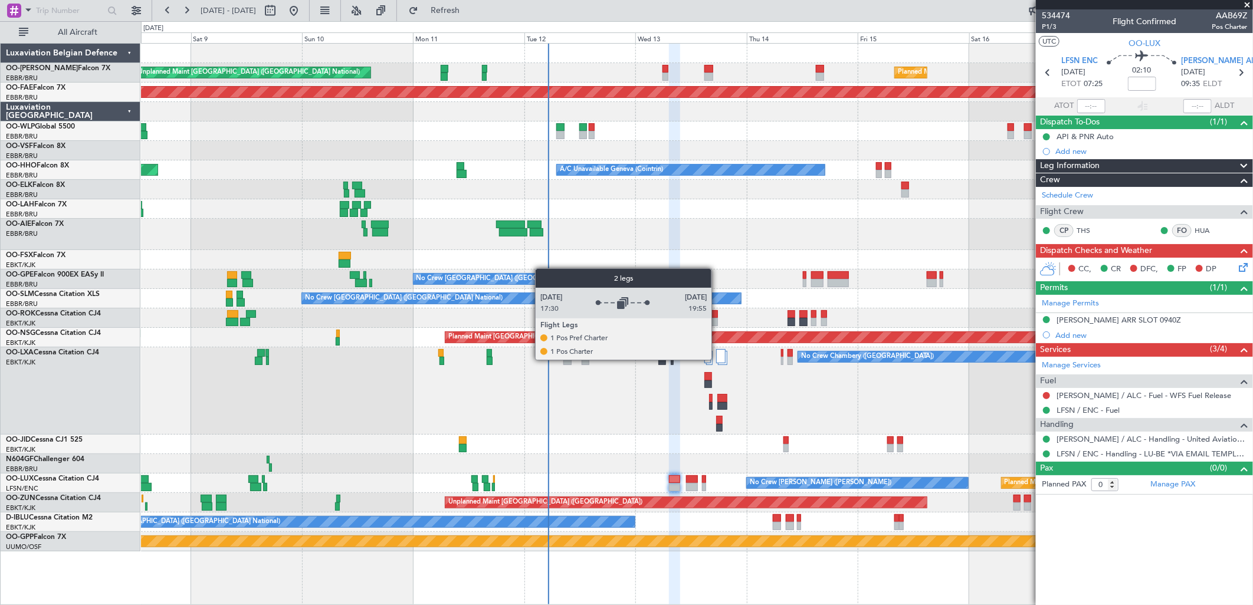
click at [717, 360] on div at bounding box center [720, 356] width 9 height 14
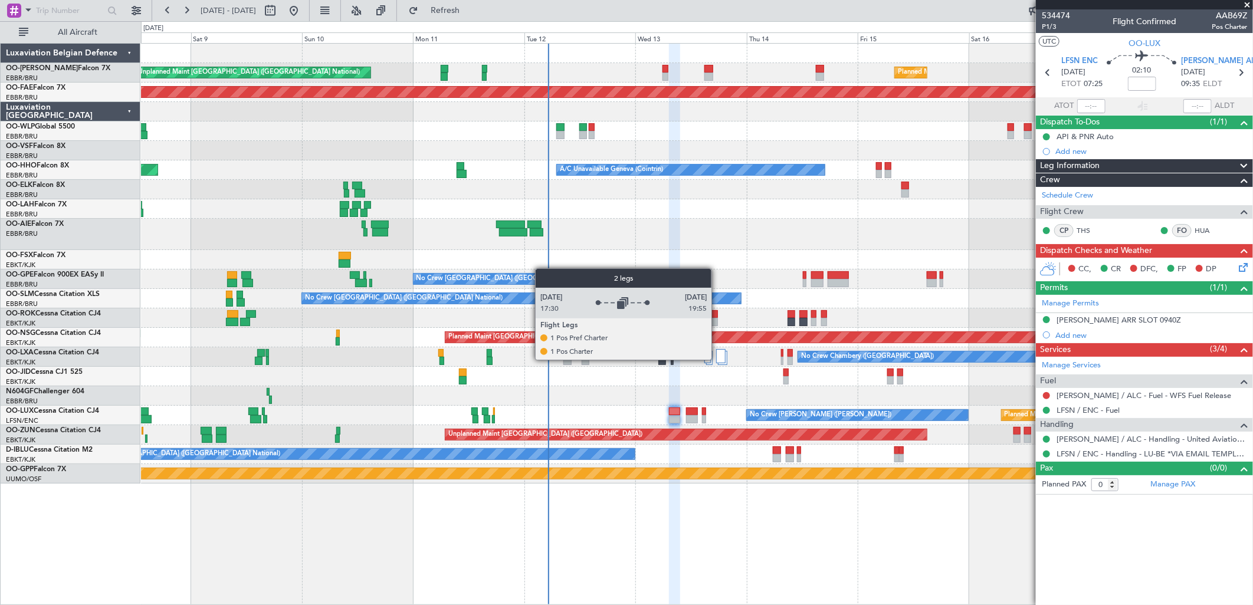
click at [717, 360] on div at bounding box center [720, 356] width 9 height 14
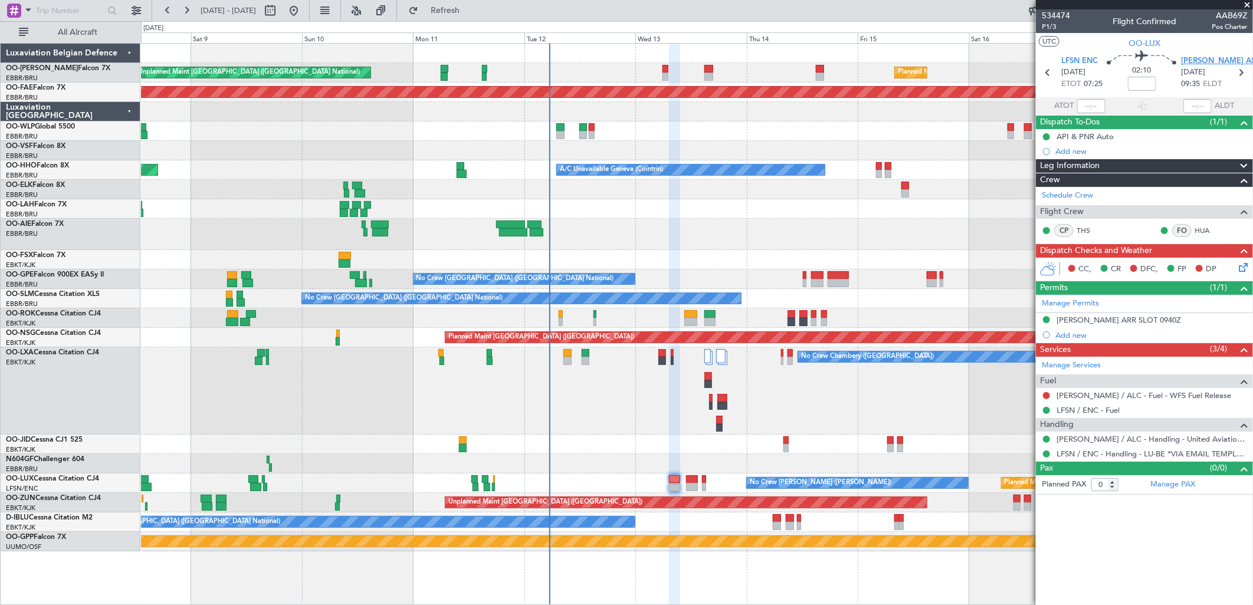
click at [1196, 60] on span "[PERSON_NAME] ALC" at bounding box center [1221, 61] width 80 height 12
click at [1103, 320] on div "LEAL ARR SLOT 0940Z" at bounding box center [1119, 320] width 124 height 10
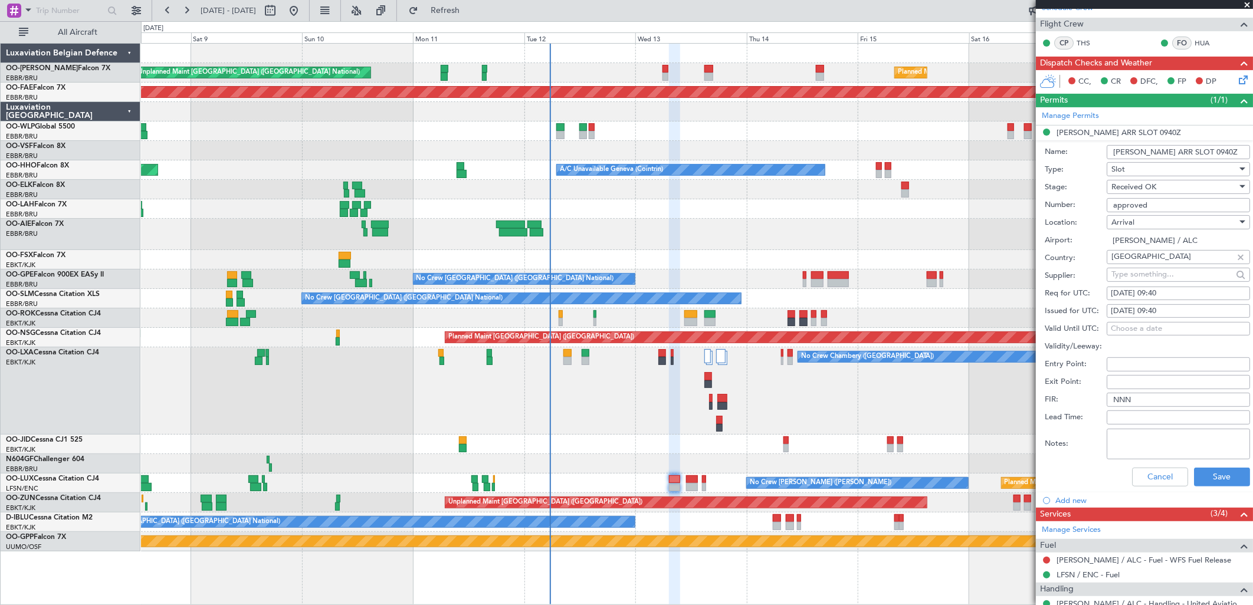
scroll to position [196, 0]
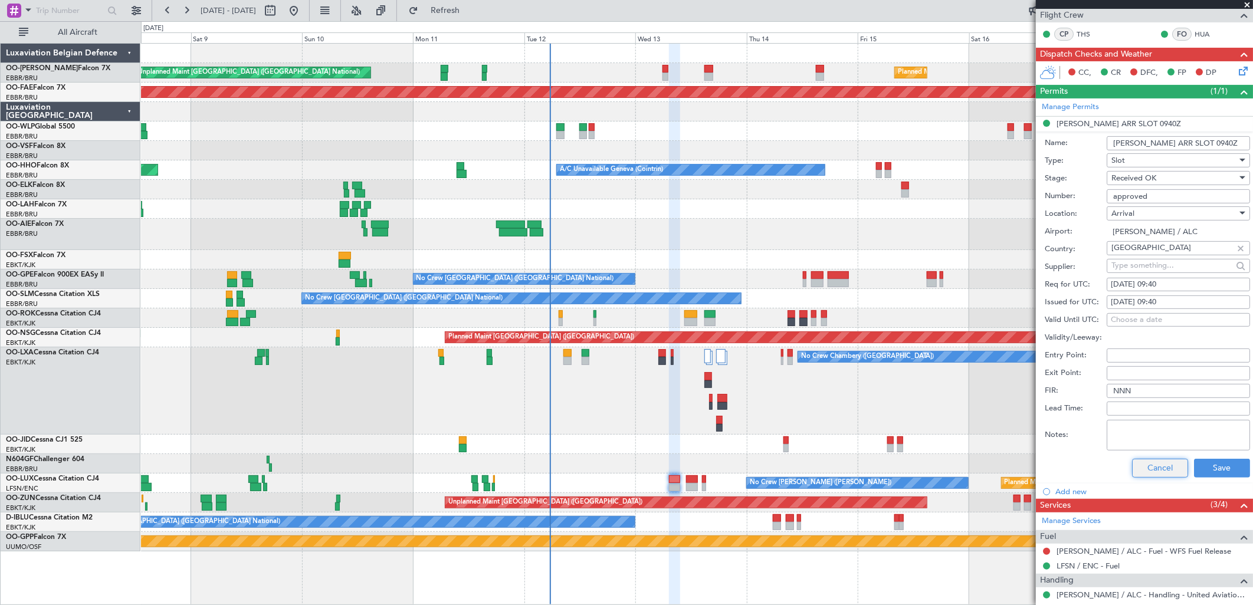
click at [1150, 470] on button "Cancel" at bounding box center [1160, 468] width 56 height 19
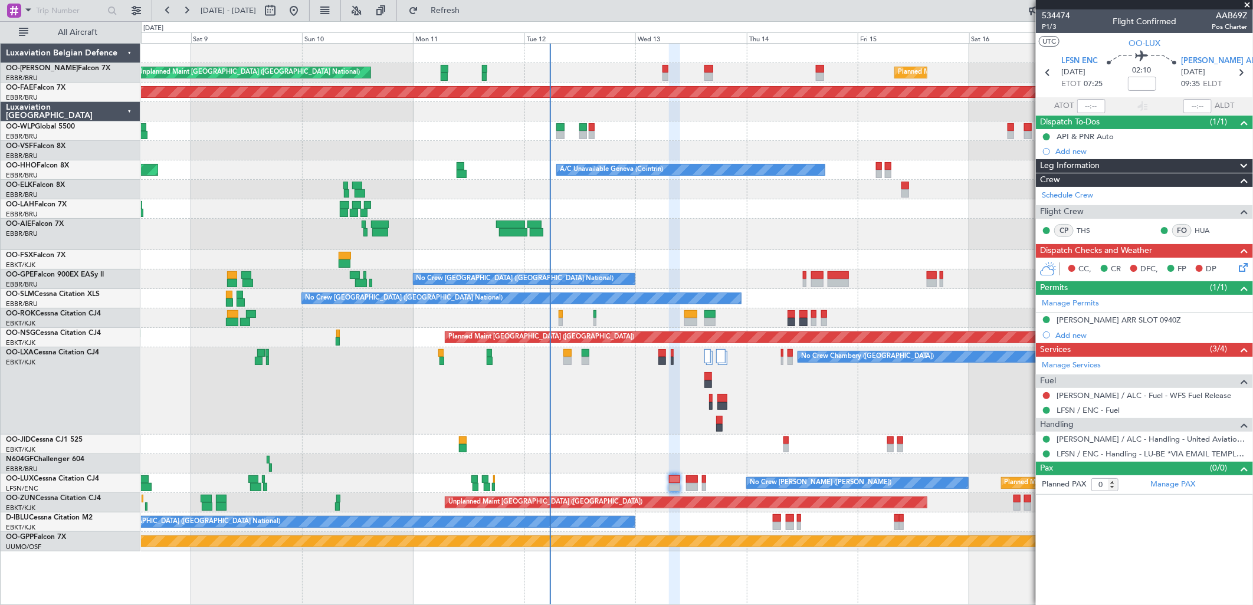
scroll to position [0, 0]
click at [1243, 269] on icon at bounding box center [1241, 265] width 9 height 9
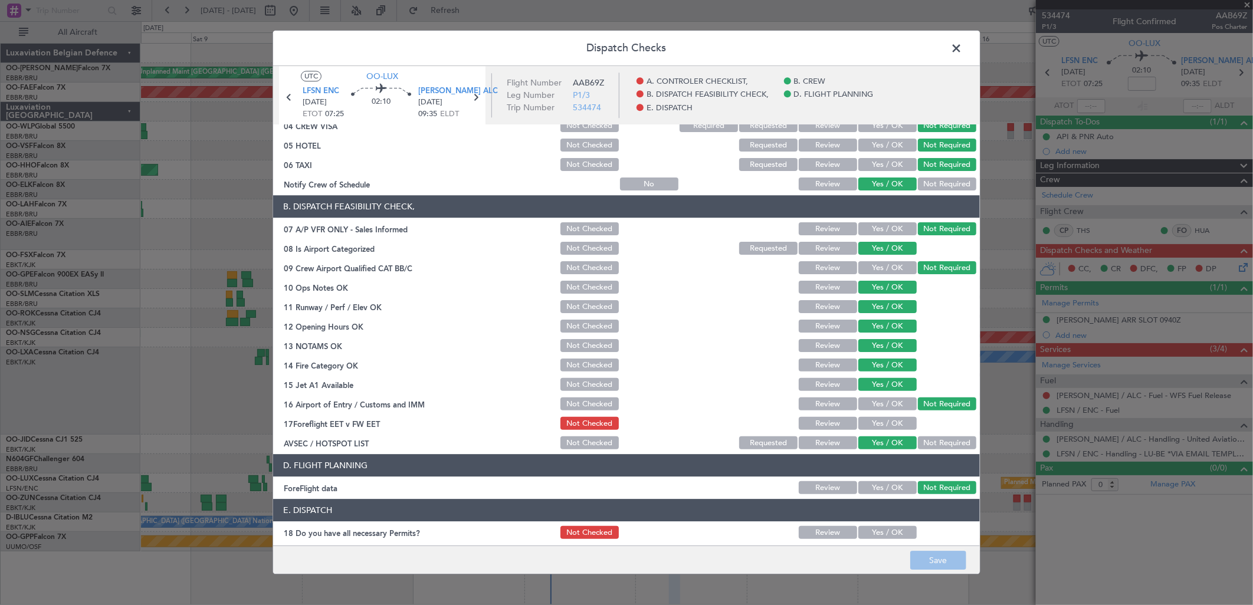
scroll to position [179, 0]
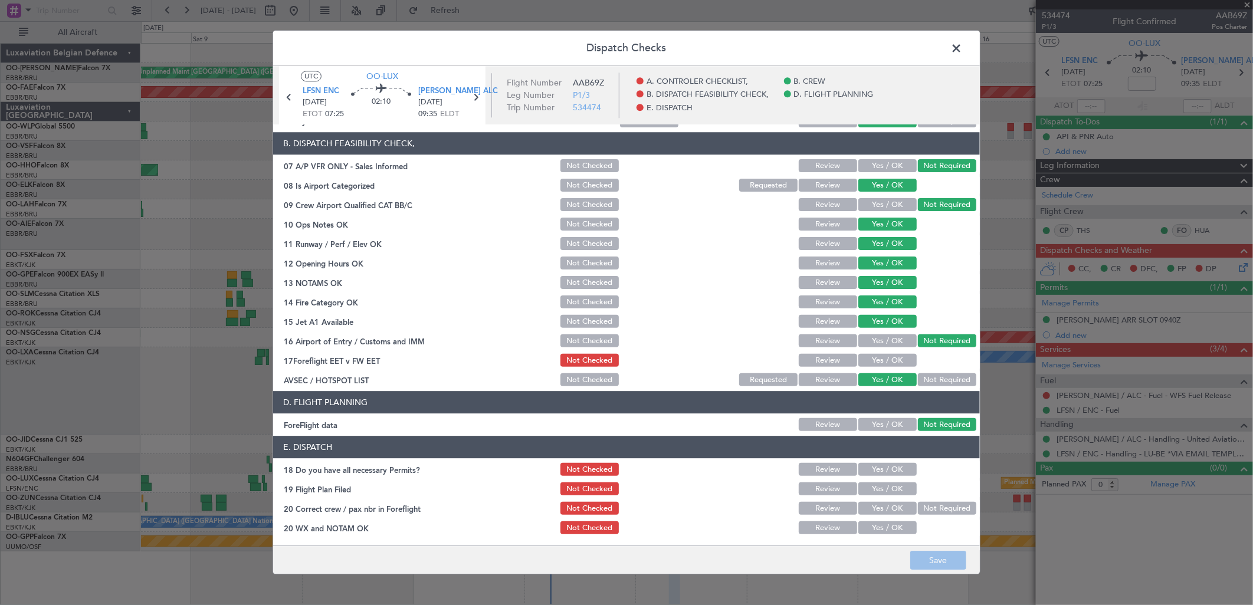
click at [882, 472] on button "Yes / OK" at bounding box center [887, 470] width 58 height 13
click at [877, 481] on div "Yes / OK" at bounding box center [887, 489] width 60 height 17
click at [877, 491] on button "Yes / OK" at bounding box center [887, 489] width 58 height 13
click at [881, 509] on button "Yes / OK" at bounding box center [887, 509] width 58 height 13
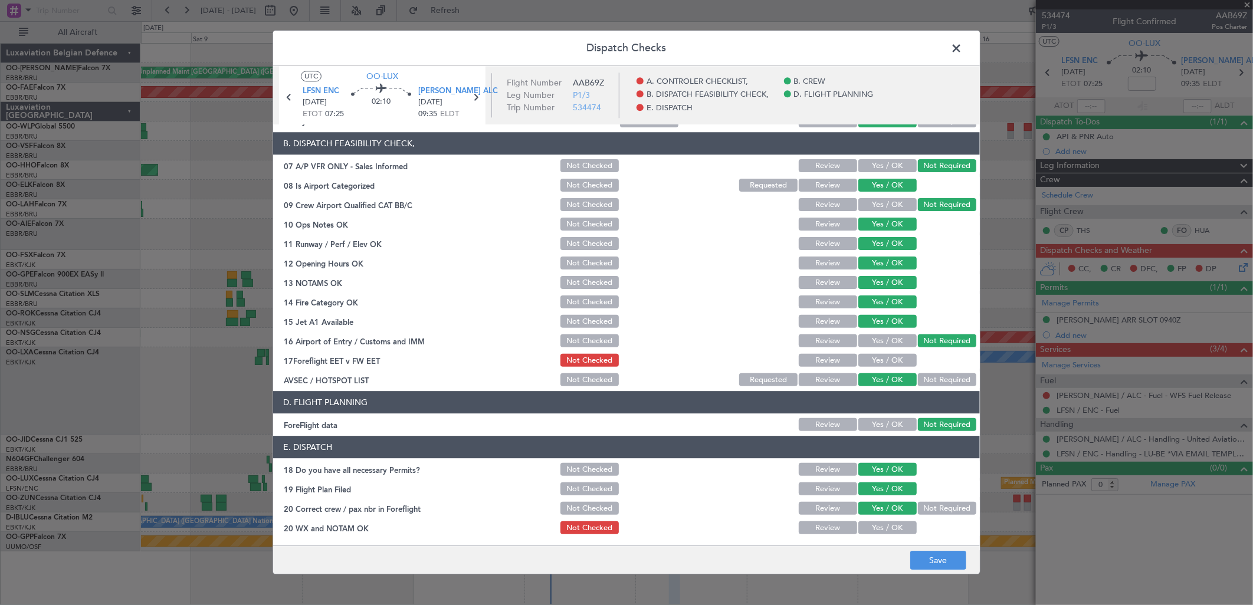
click at [884, 527] on button "Yes / OK" at bounding box center [887, 528] width 58 height 13
click at [935, 550] on footer "Save" at bounding box center [626, 560] width 707 height 28
click at [936, 560] on button "Save" at bounding box center [938, 561] width 56 height 19
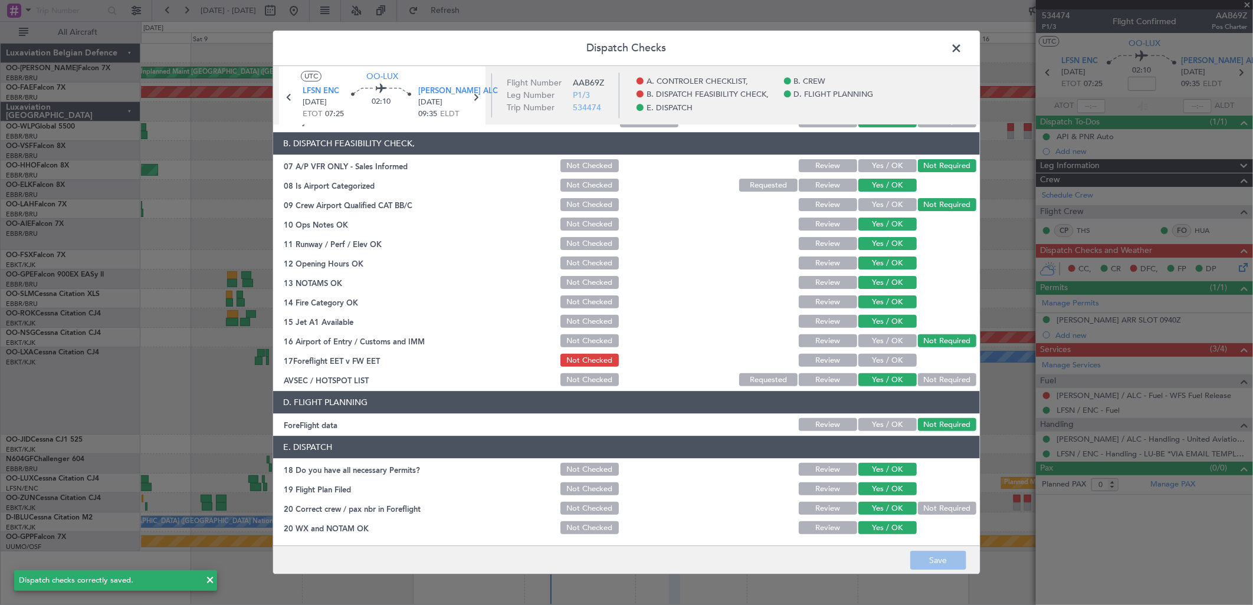
click at [880, 362] on button "Yes / OK" at bounding box center [887, 361] width 58 height 13
click at [936, 564] on button "Save" at bounding box center [938, 561] width 56 height 19
click at [962, 49] on span at bounding box center [962, 52] width 0 height 24
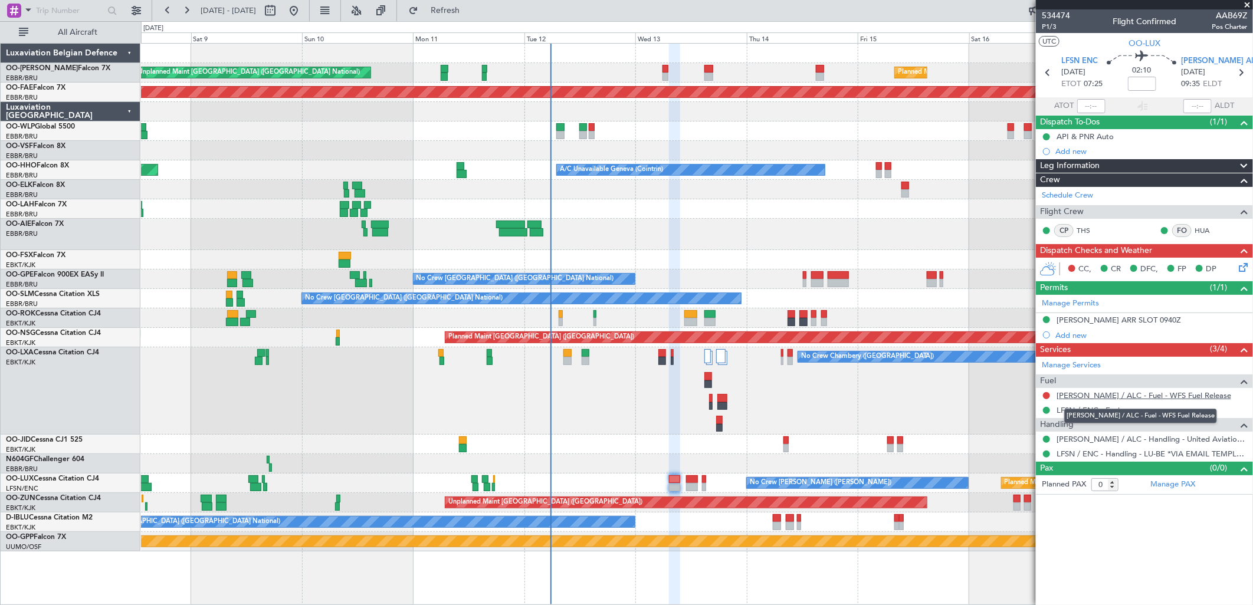
click at [1124, 395] on link "[PERSON_NAME] / ALC - Fuel - WFS Fuel Release" at bounding box center [1144, 396] width 175 height 10
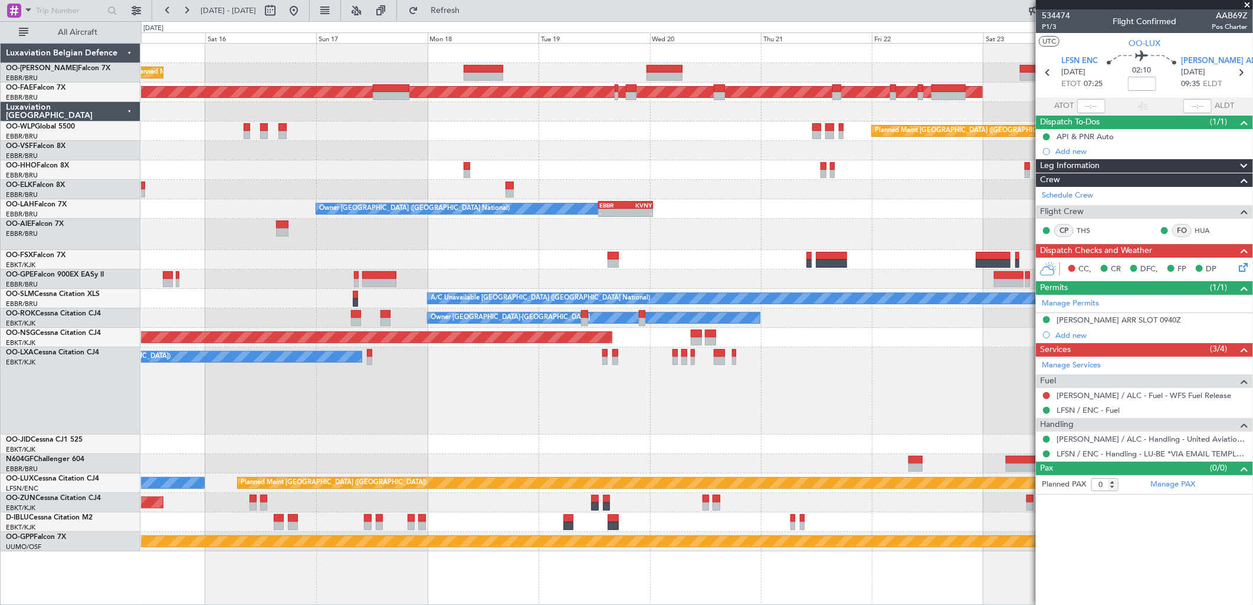
click at [88, 279] on div "Planned Maint Brussels (Brussels National) Planned Maint Kortrijk-Wevelgem Plan…" at bounding box center [626, 313] width 1253 height 584
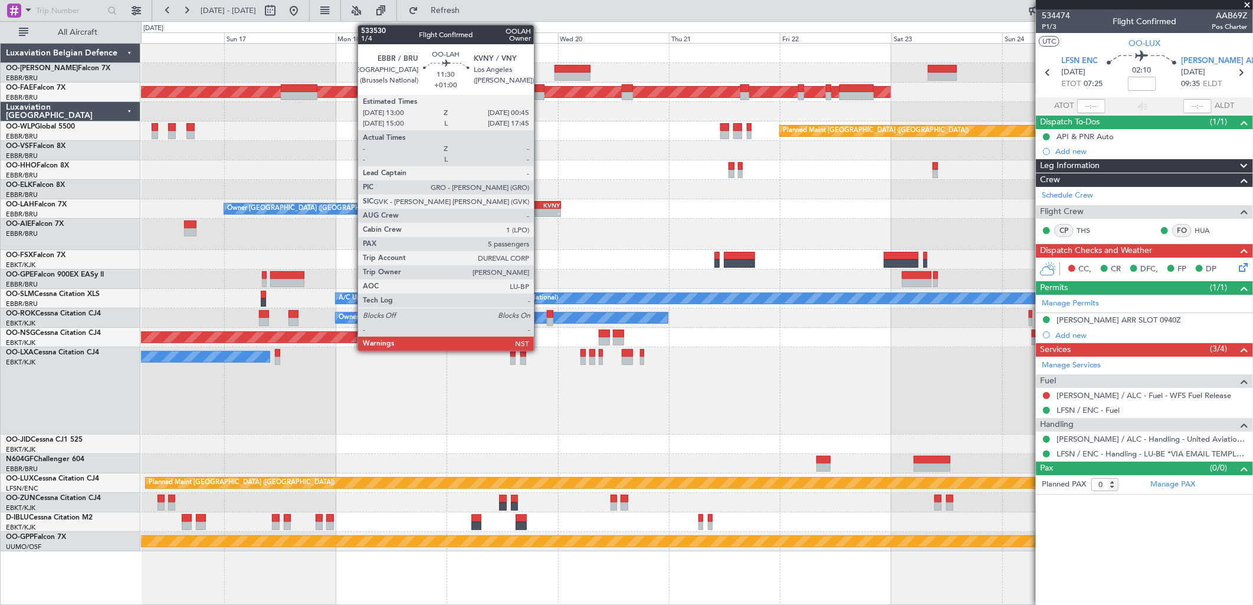
click at [540, 207] on div "KVNY" at bounding box center [547, 205] width 26 height 7
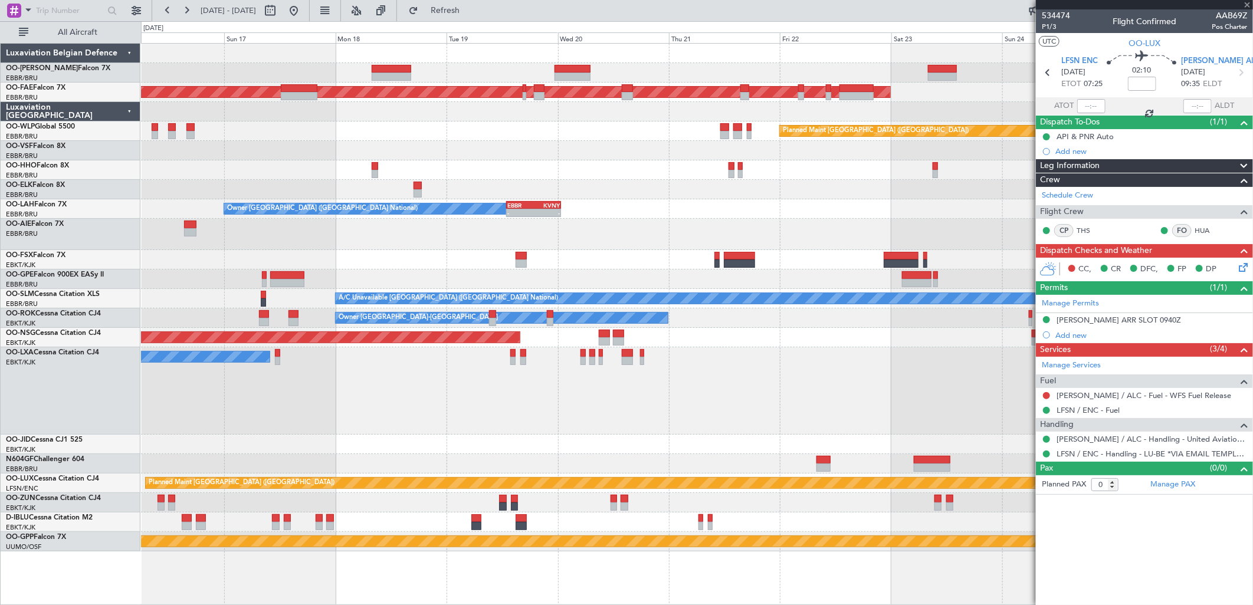
type input "+01:00"
type input "5"
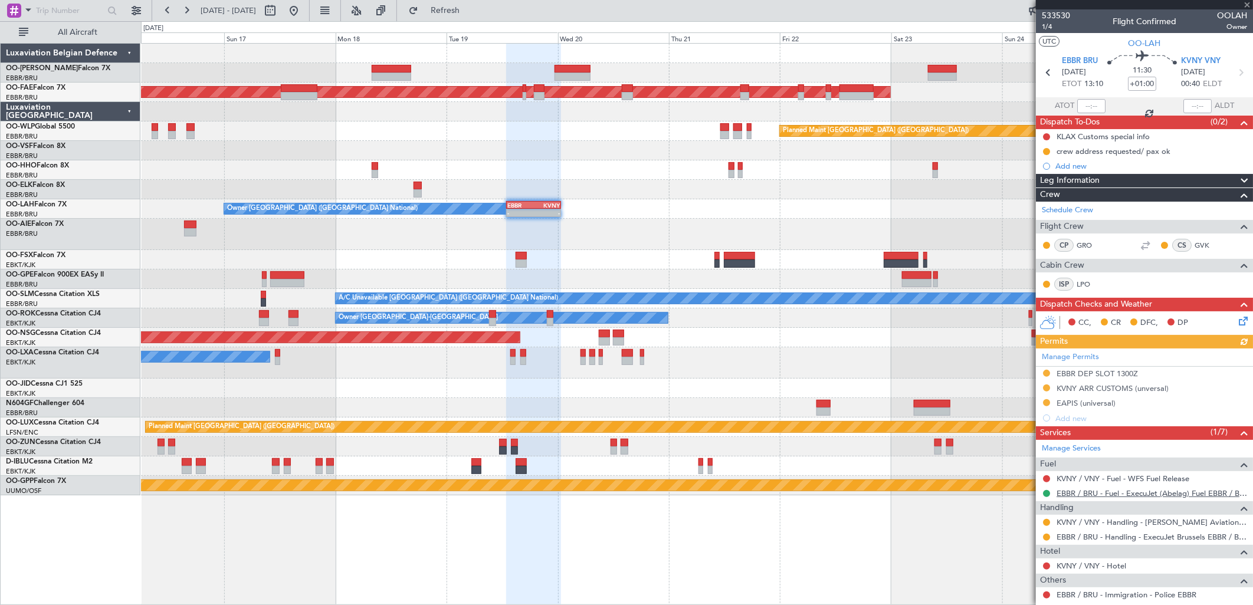
scroll to position [65, 0]
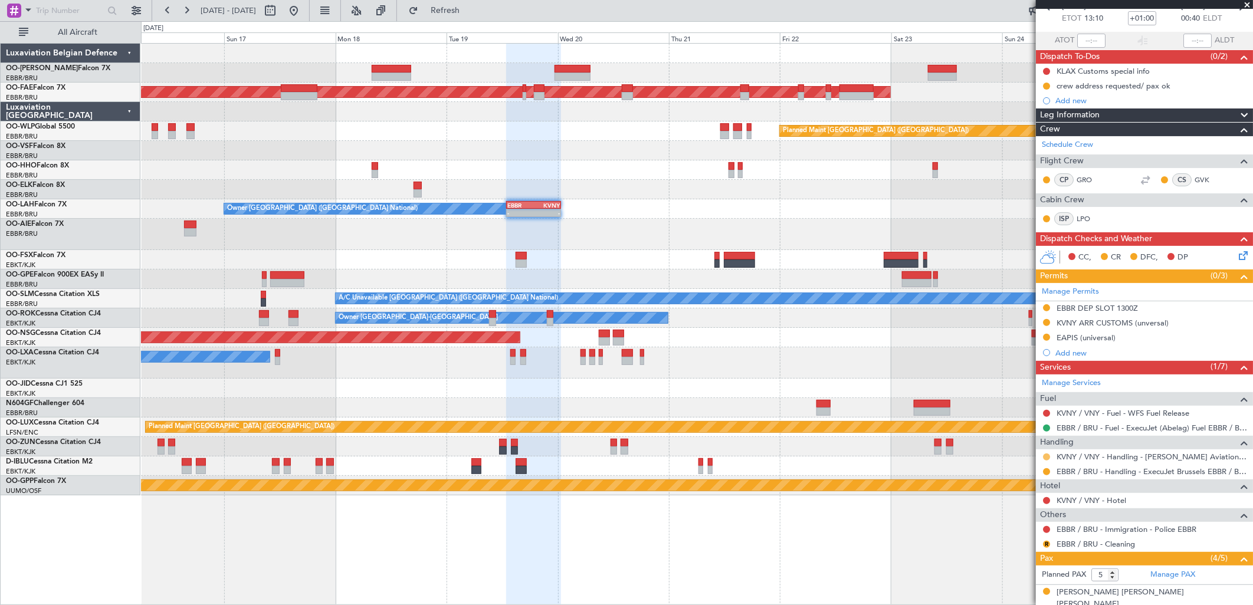
click at [1045, 455] on button at bounding box center [1046, 457] width 7 height 7
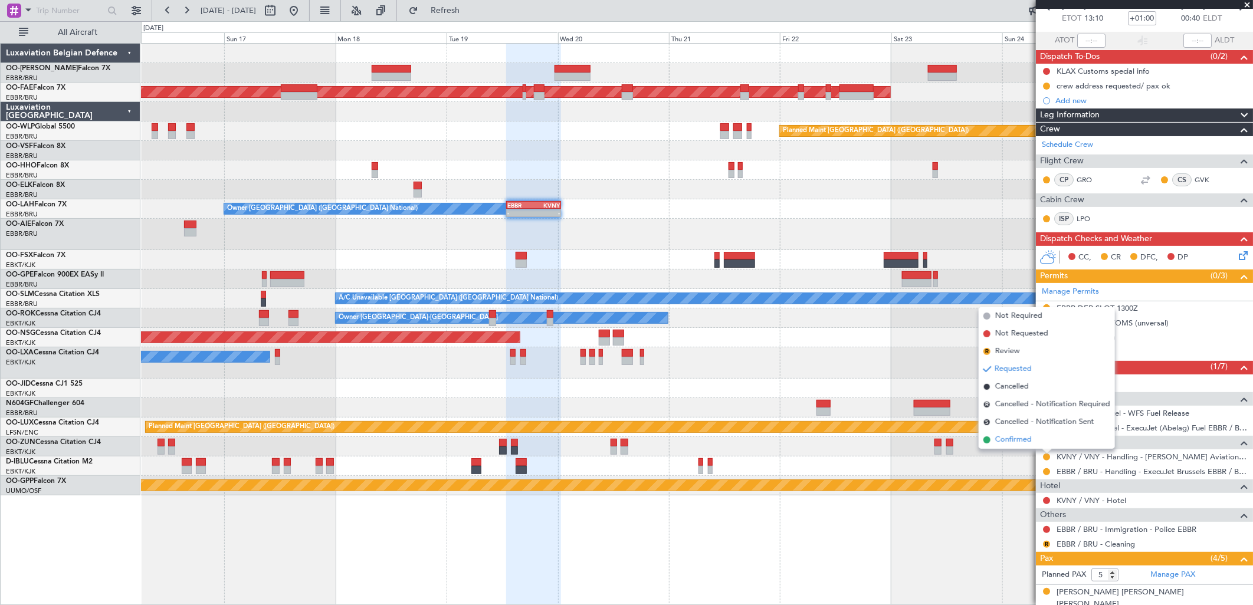
click at [1021, 442] on span "Confirmed" at bounding box center [1013, 440] width 37 height 12
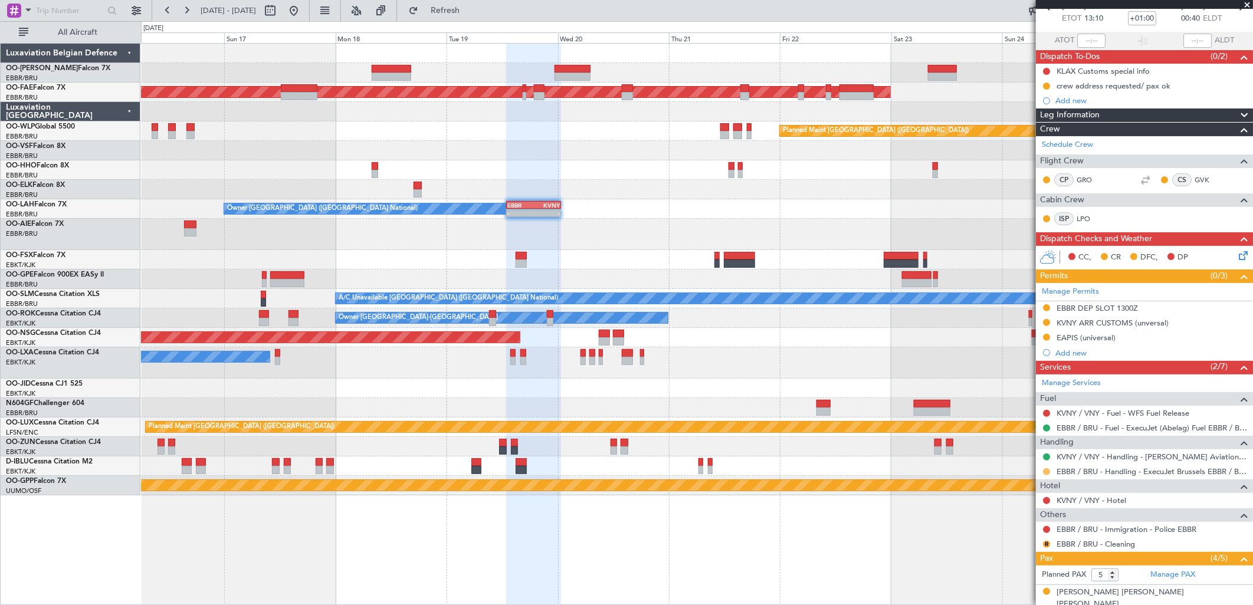
click at [1047, 474] on button at bounding box center [1046, 471] width 7 height 7
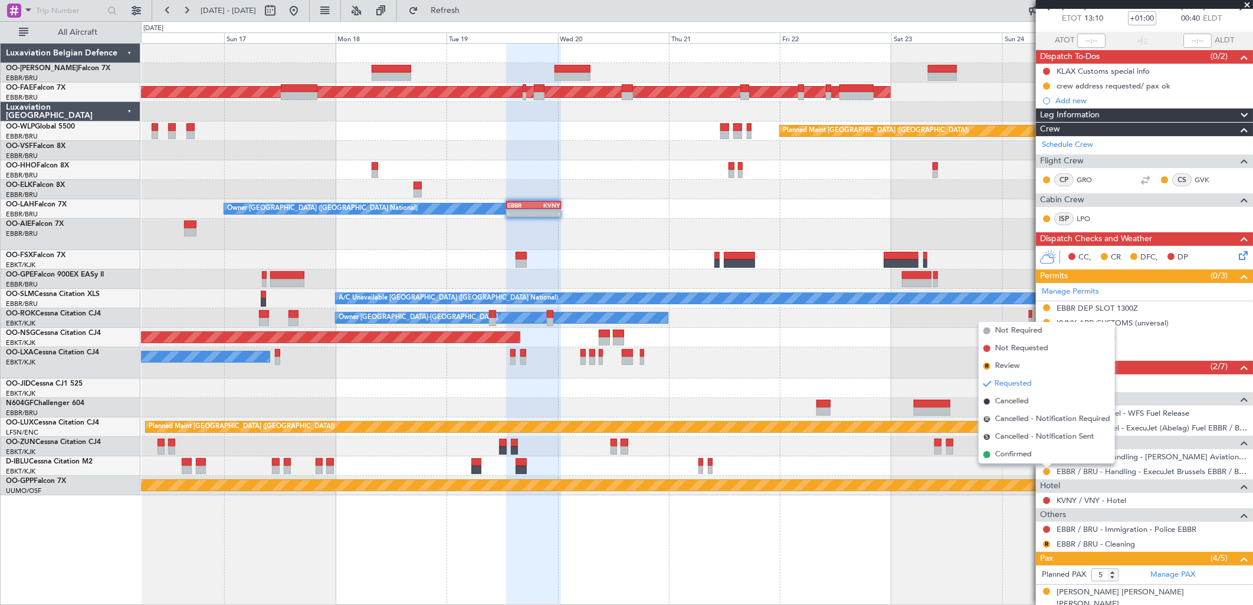
drag, startPoint x: 1025, startPoint y: 457, endPoint x: 1025, endPoint y: 435, distance: 21.8
click at [1027, 457] on span "Confirmed" at bounding box center [1013, 455] width 37 height 12
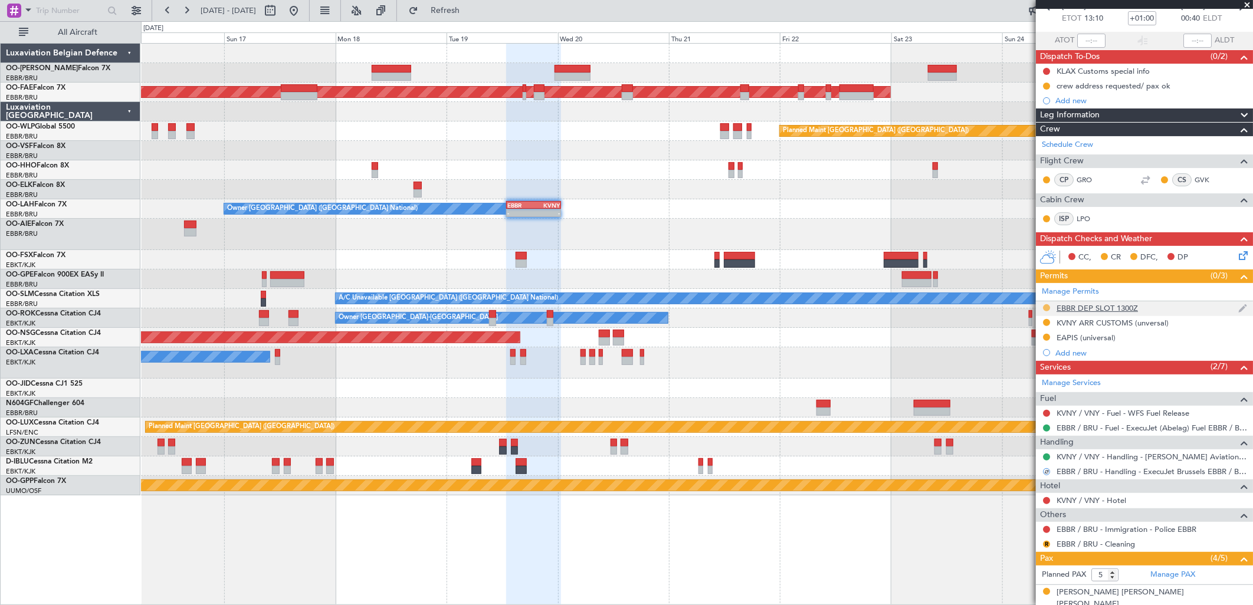
click at [1046, 312] on mat-tooltip-component "Requested" at bounding box center [1047, 327] width 53 height 31
click at [1080, 309] on div "EBBR DEP SLOT 1300Z" at bounding box center [1097, 308] width 81 height 10
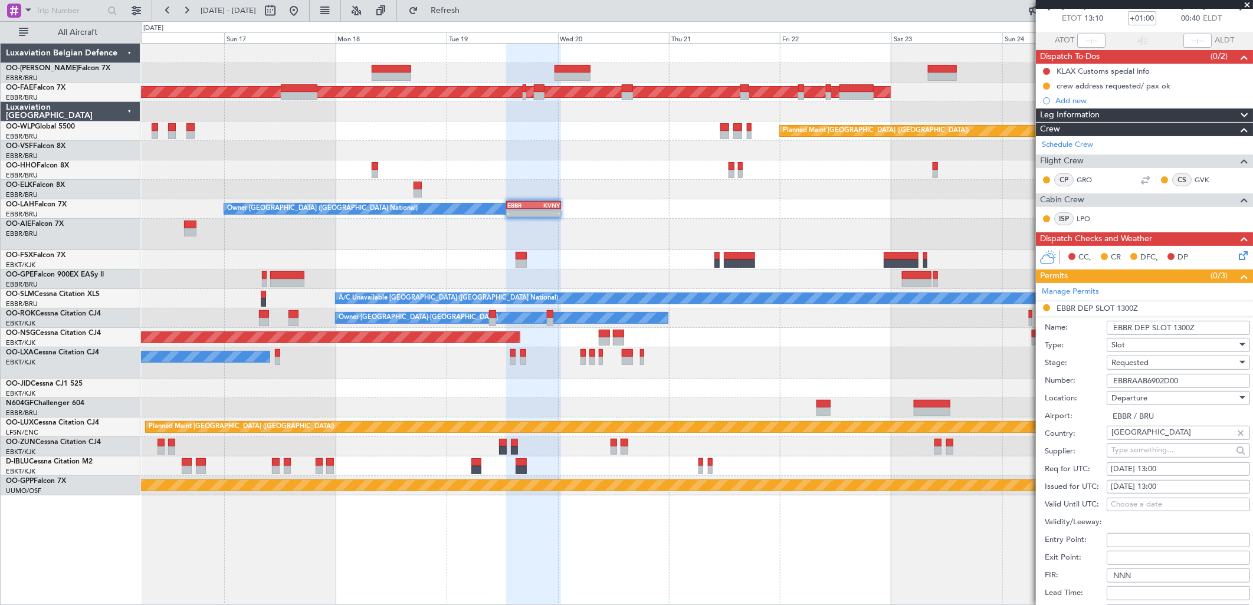
click at [1121, 359] on span "Requested" at bounding box center [1129, 363] width 37 height 11
click at [1120, 453] on span "Received OK" at bounding box center [1174, 453] width 123 height 18
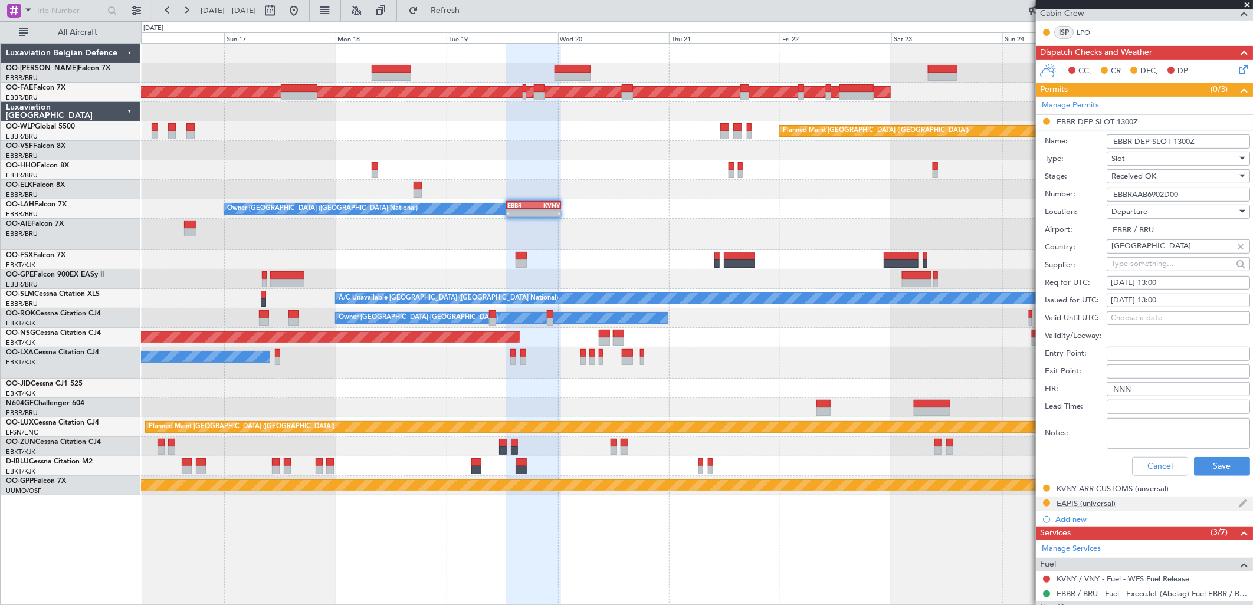
scroll to position [262, 0]
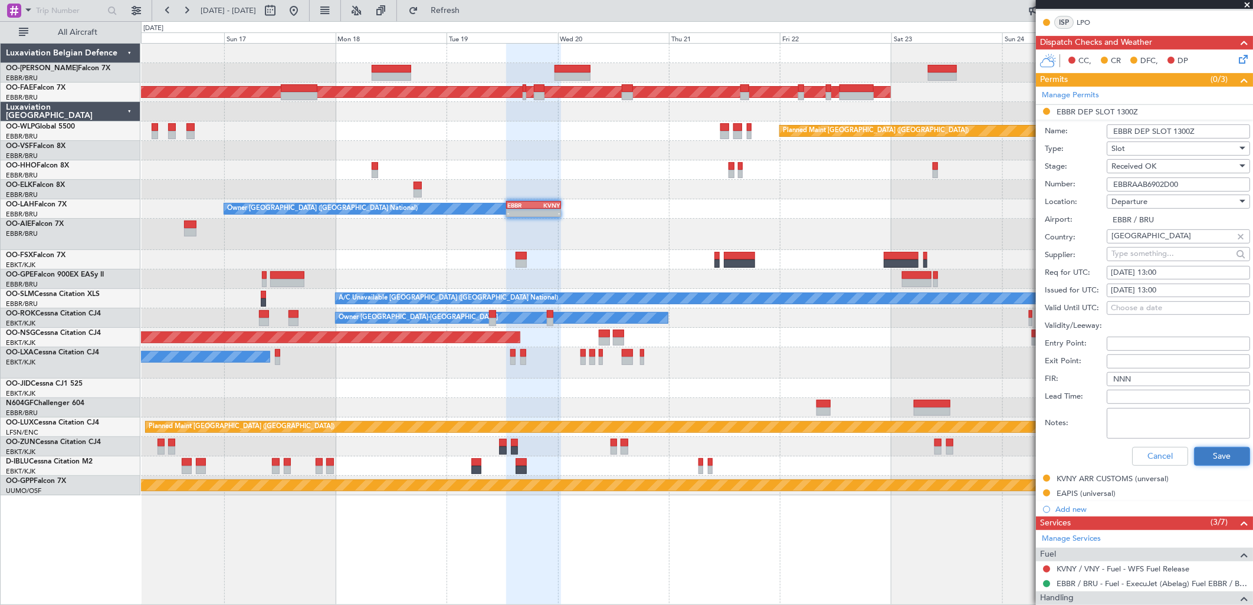
click at [1202, 450] on button "Save" at bounding box center [1222, 456] width 56 height 19
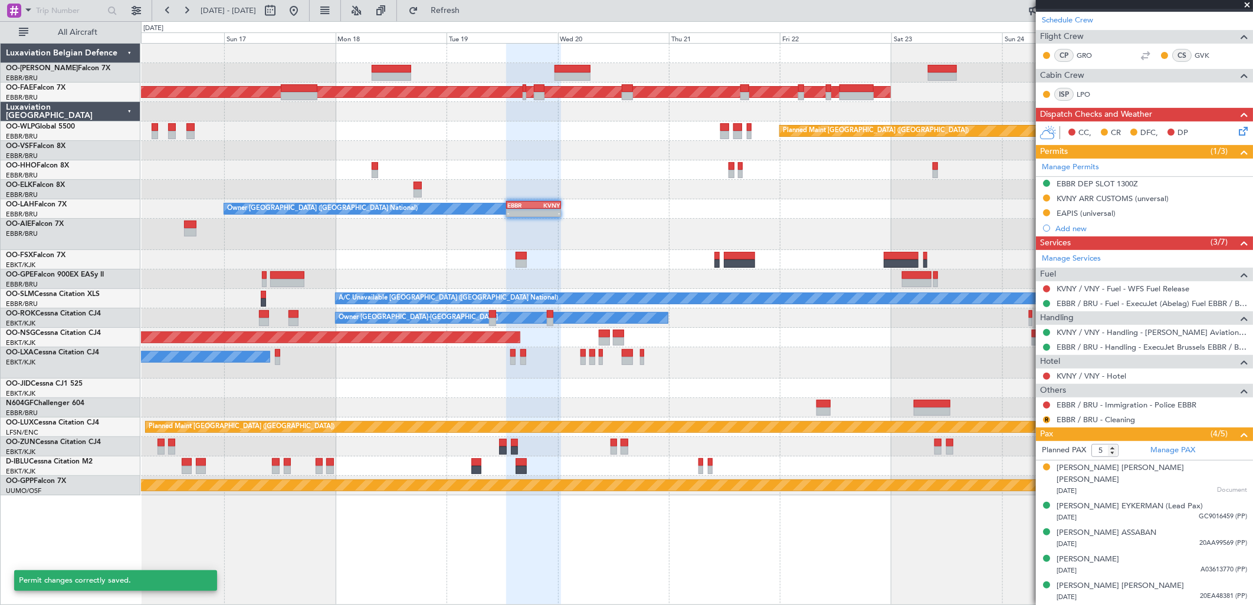
scroll to position [178, 0]
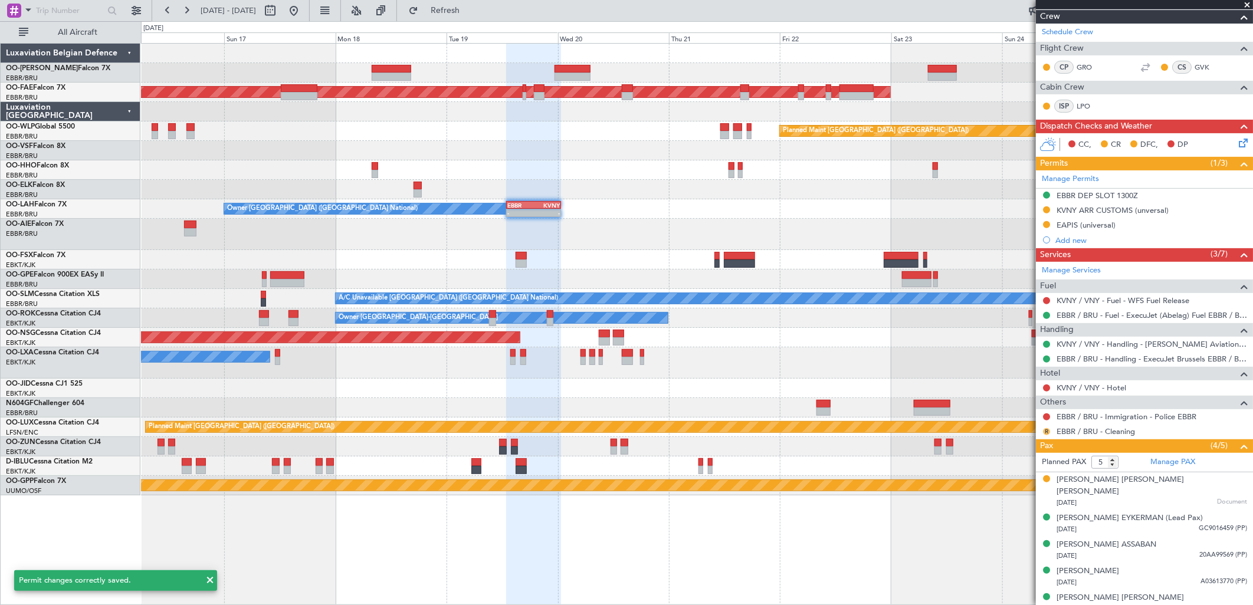
click at [1043, 431] on button "R" at bounding box center [1046, 431] width 7 height 7
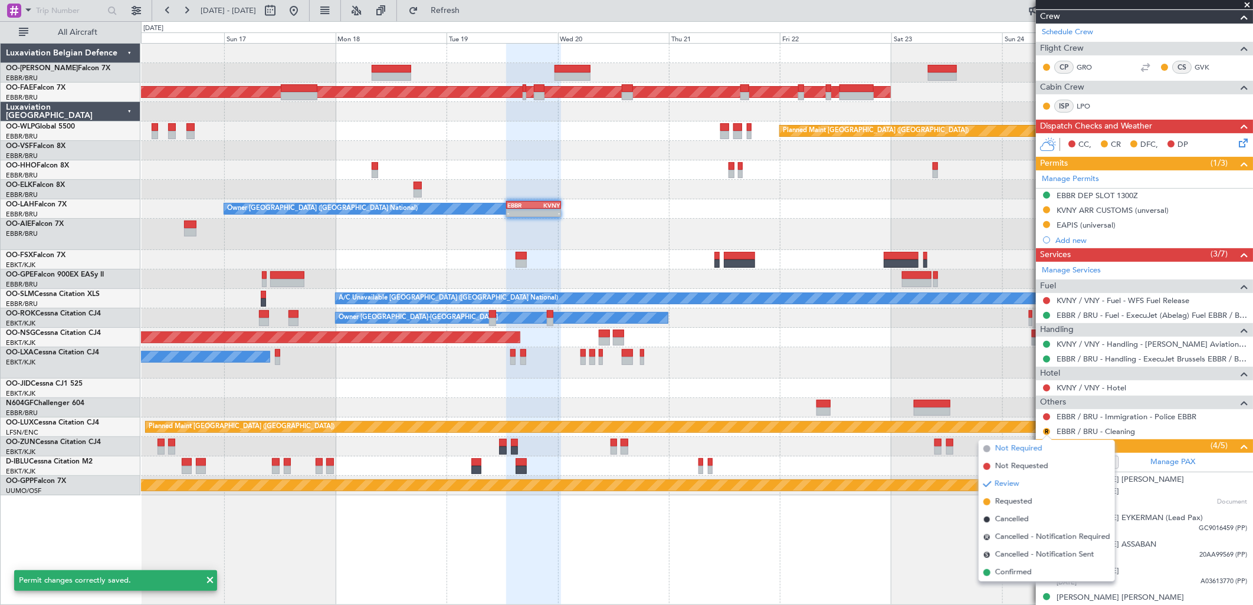
click at [1015, 447] on span "Not Required" at bounding box center [1018, 449] width 47 height 12
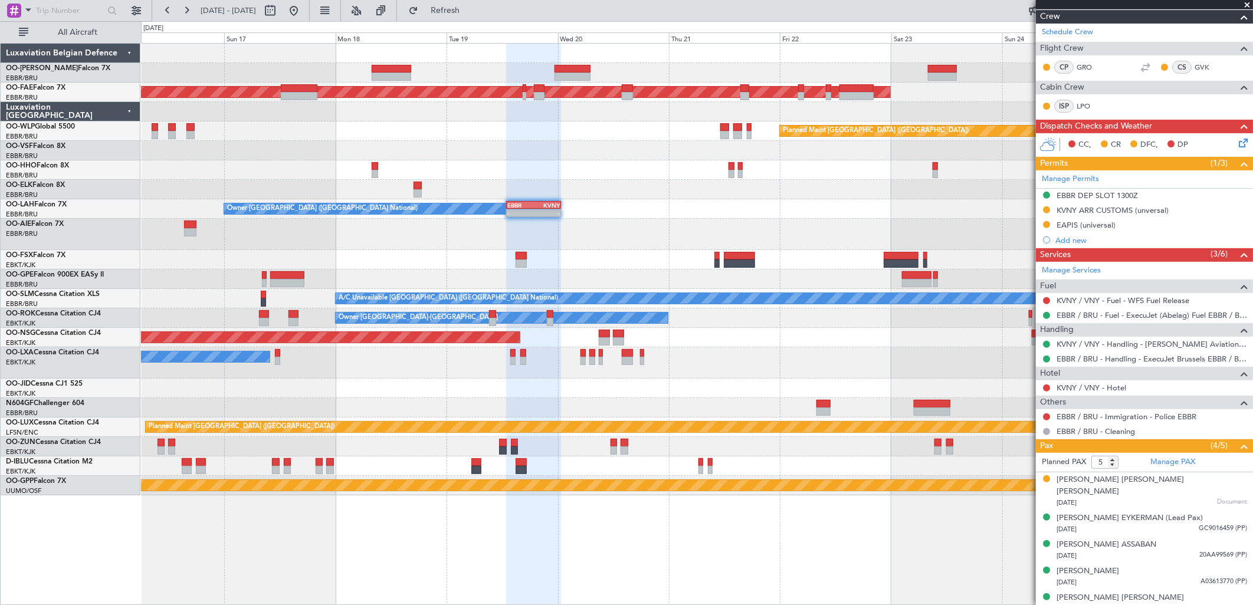
click at [1042, 435] on nimbus-traffic-light at bounding box center [1046, 431] width 9 height 9
click at [1045, 432] on button at bounding box center [1046, 431] width 7 height 7
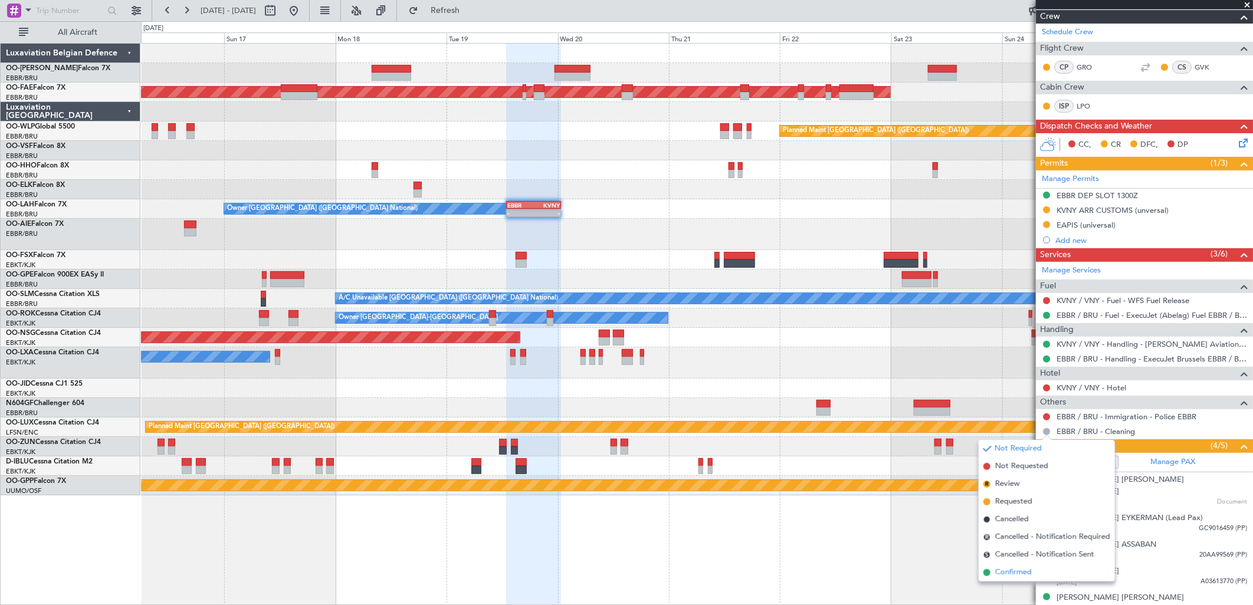
click at [996, 571] on span "Confirmed" at bounding box center [1013, 573] width 37 height 12
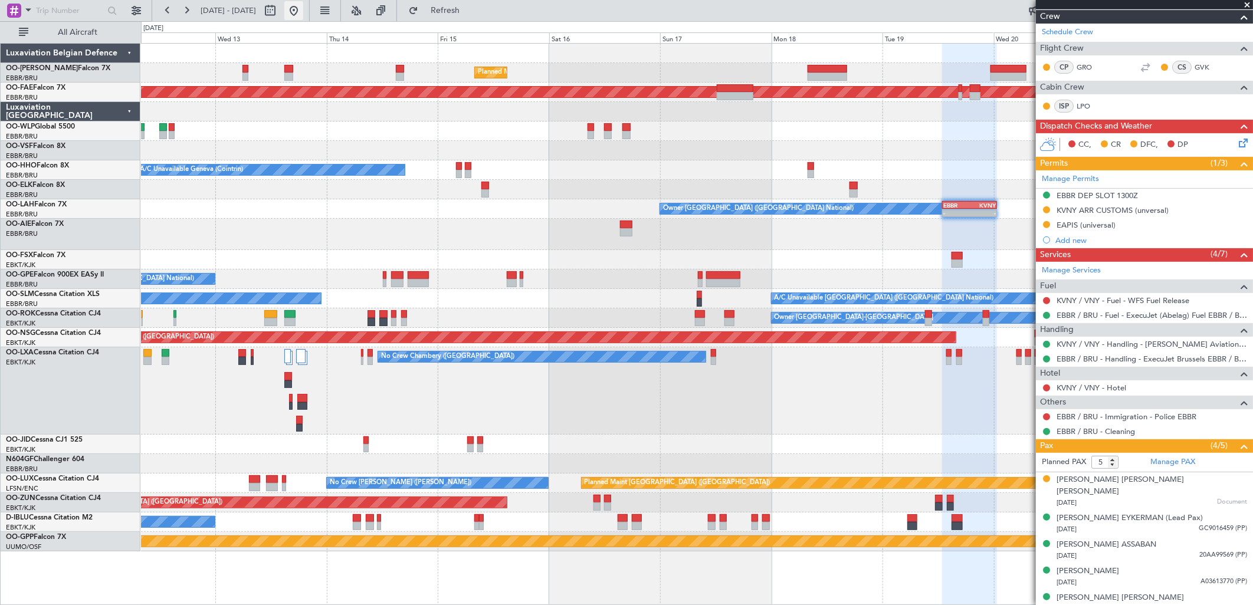
click at [303, 8] on button at bounding box center [293, 10] width 19 height 19
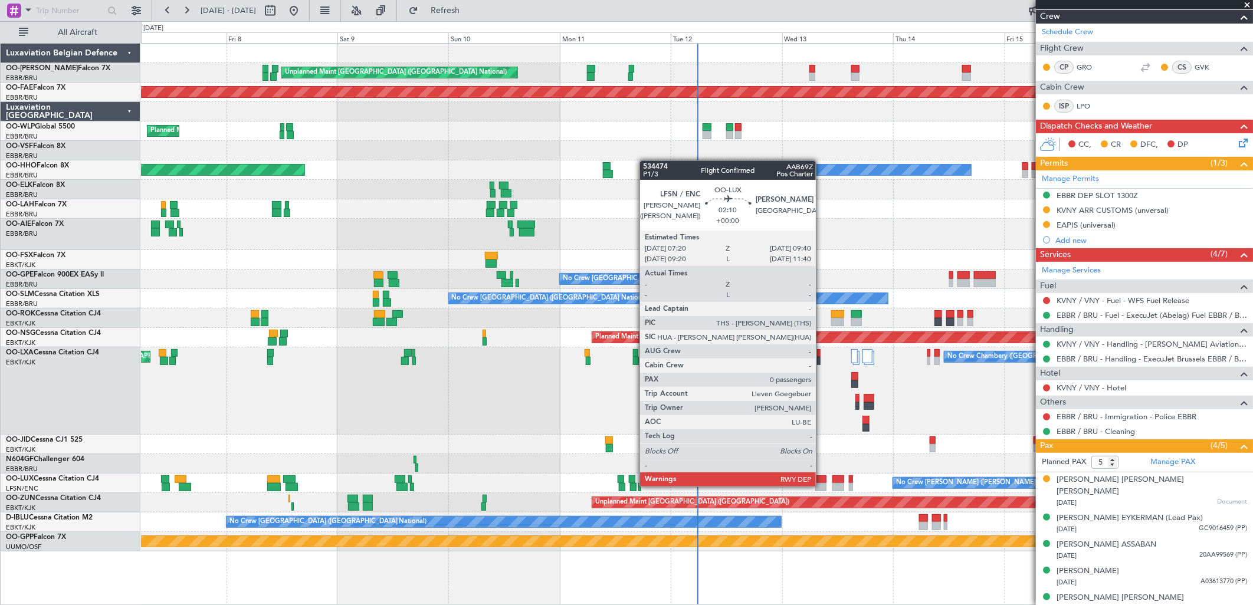
click at [822, 486] on div at bounding box center [820, 487] width 11 height 8
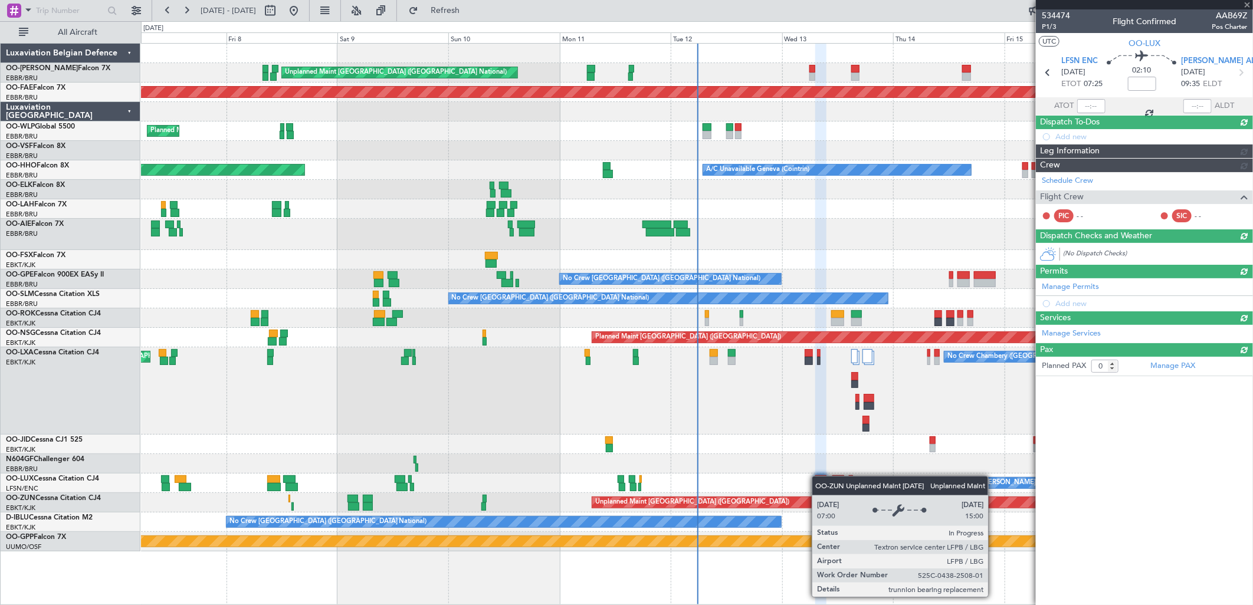
scroll to position [0, 0]
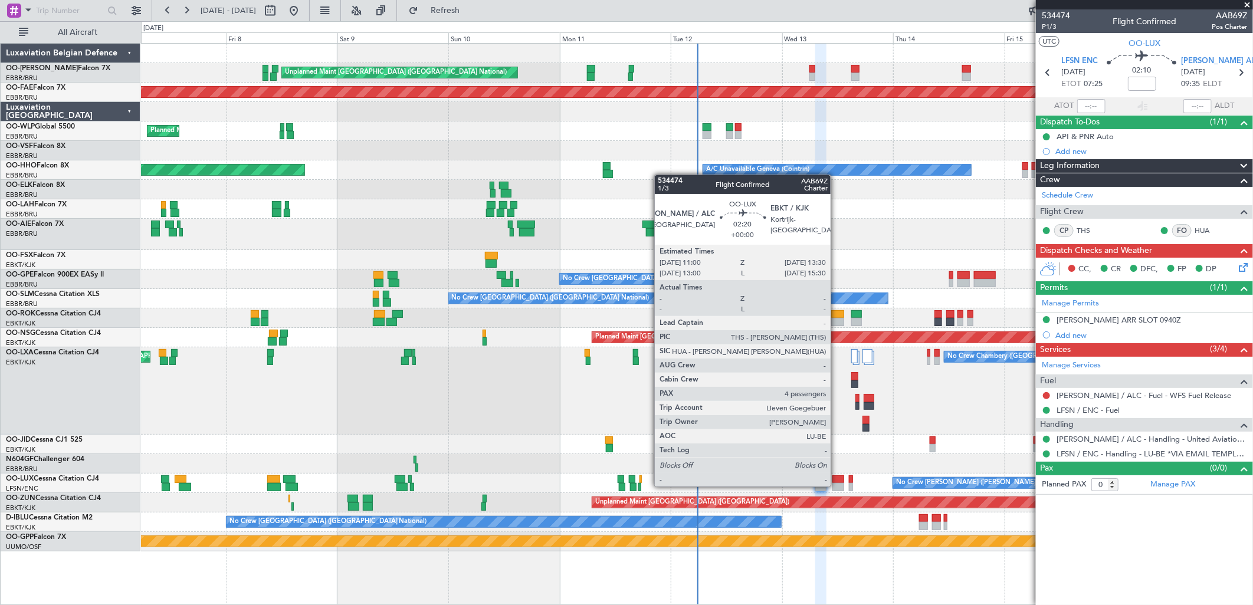
click at [837, 486] on div at bounding box center [838, 487] width 12 height 8
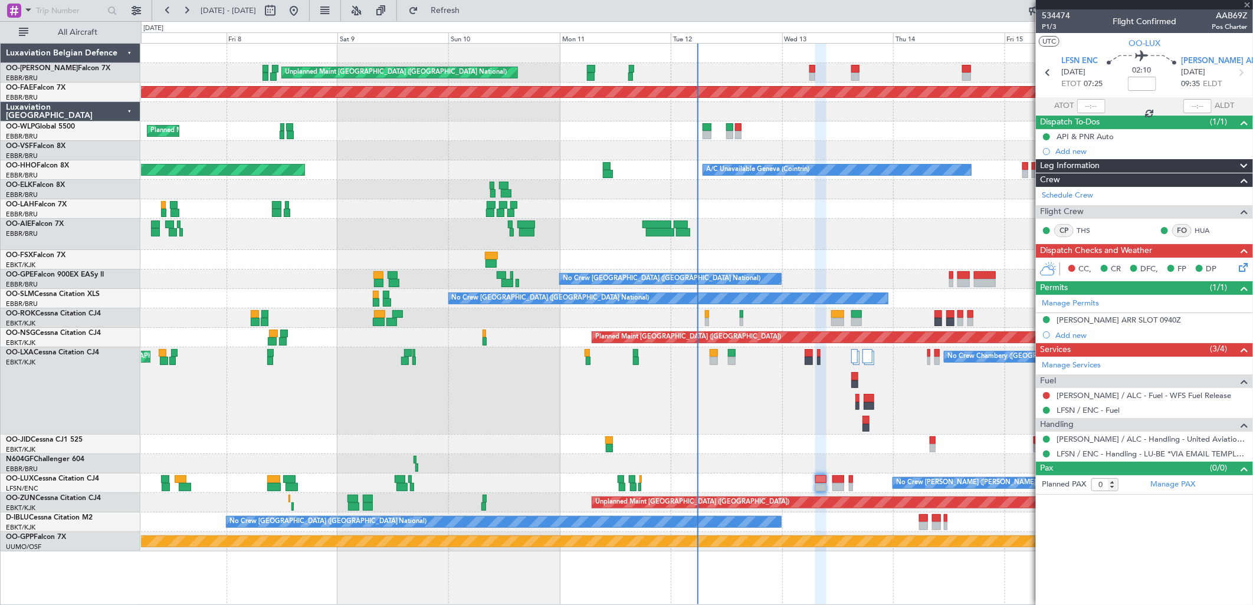
type input "4"
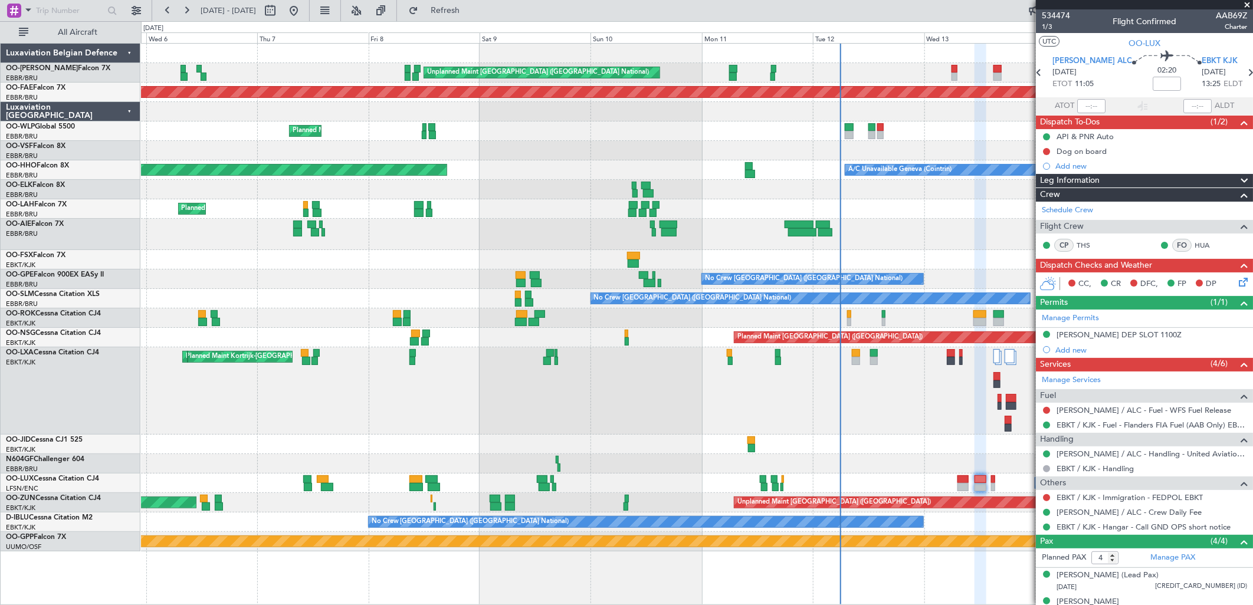
click at [710, 233] on div at bounding box center [696, 234] width 1111 height 31
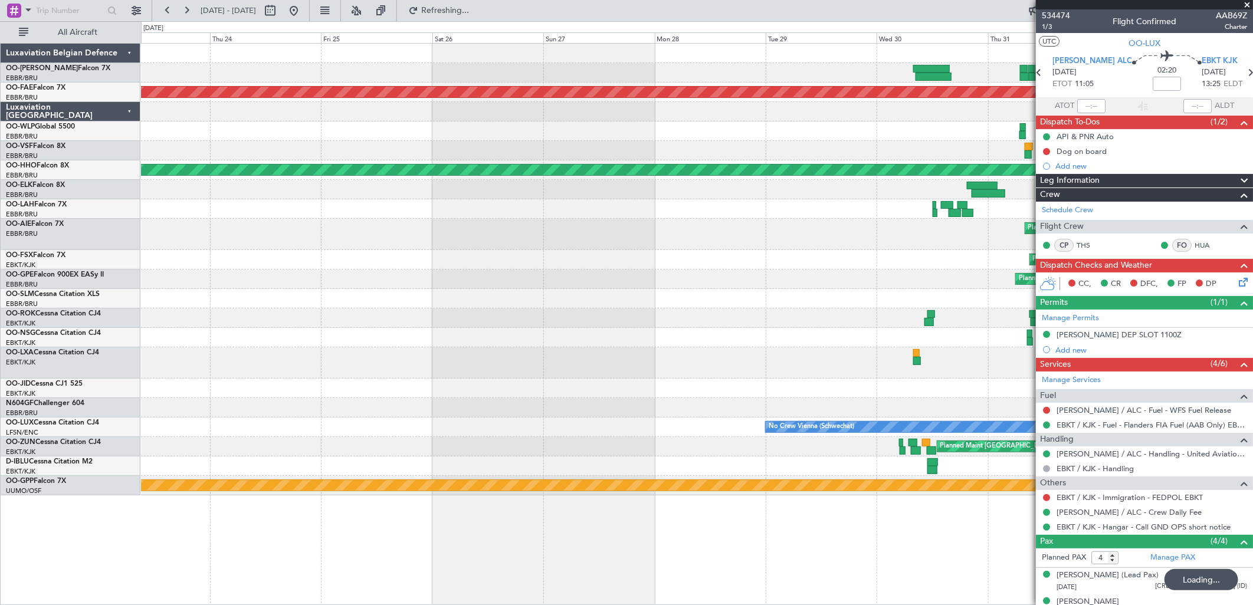
click at [494, 253] on div "Planned Maint Kortrijk-[GEOGRAPHIC_DATA]" at bounding box center [696, 259] width 1111 height 19
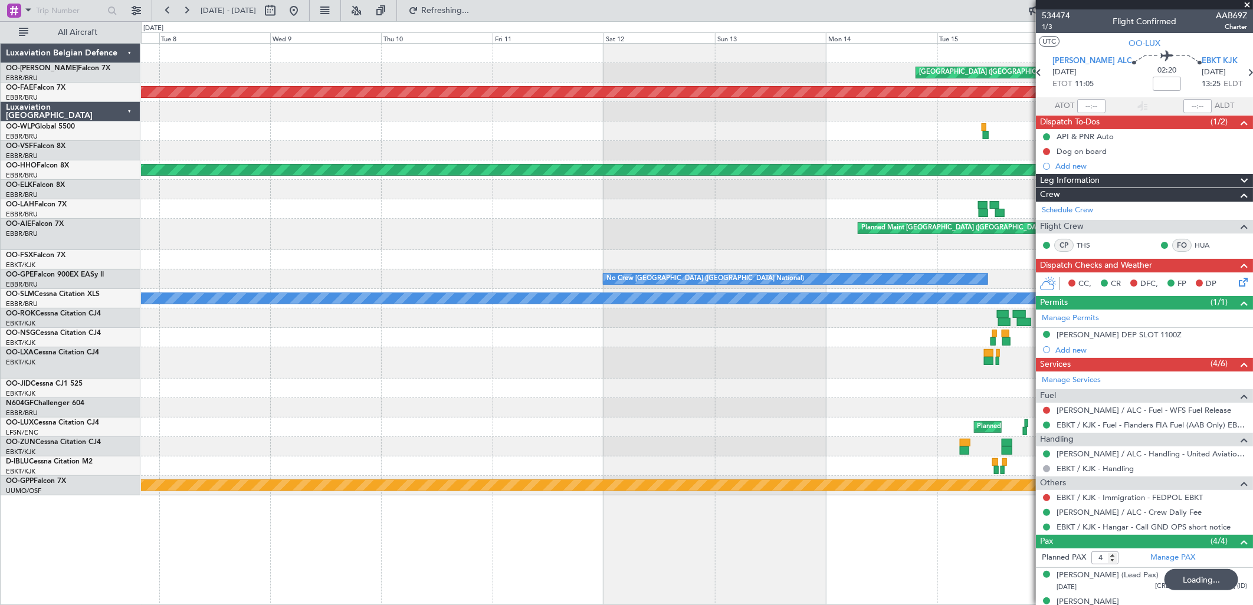
click at [1252, 193] on html "15 Jul 2025 - 25 Jul 2025 Refreshing... Quick Links All Aircraft AOG Maint Camp…" at bounding box center [626, 302] width 1253 height 605
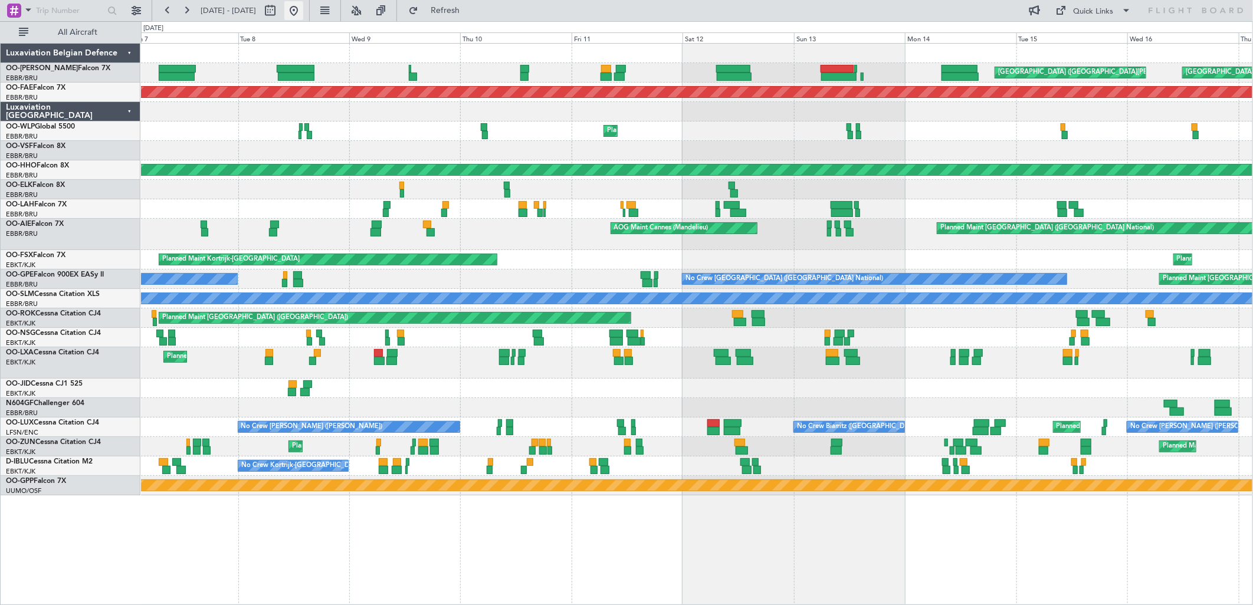
click at [303, 9] on button at bounding box center [293, 10] width 19 height 19
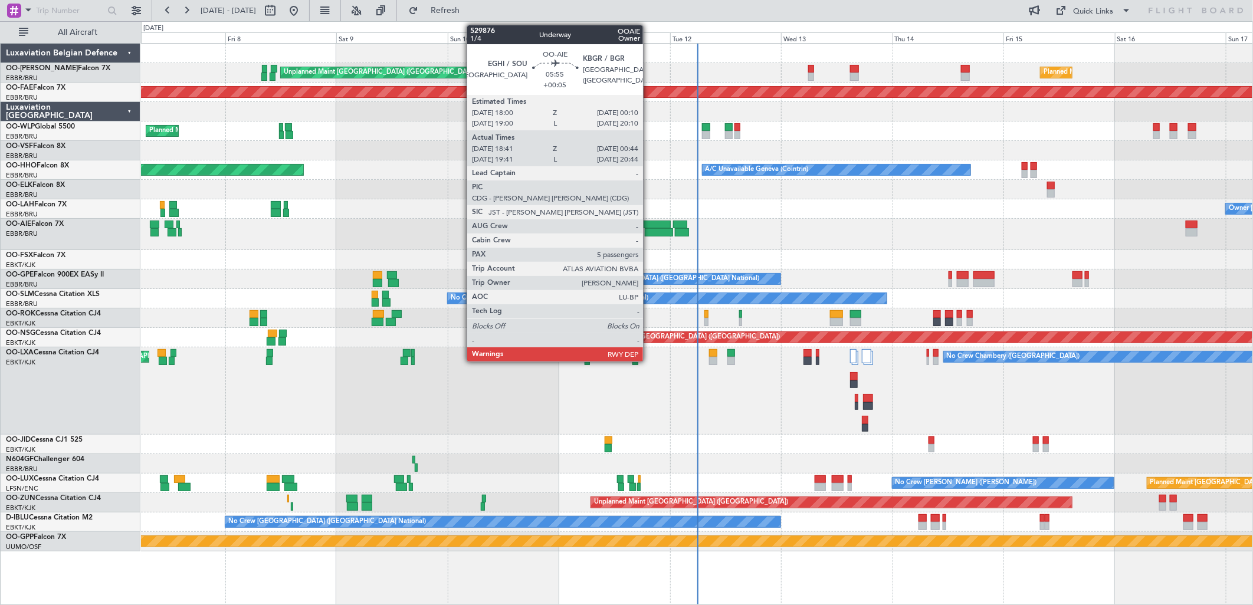
click at [648, 227] on div at bounding box center [656, 225] width 29 height 8
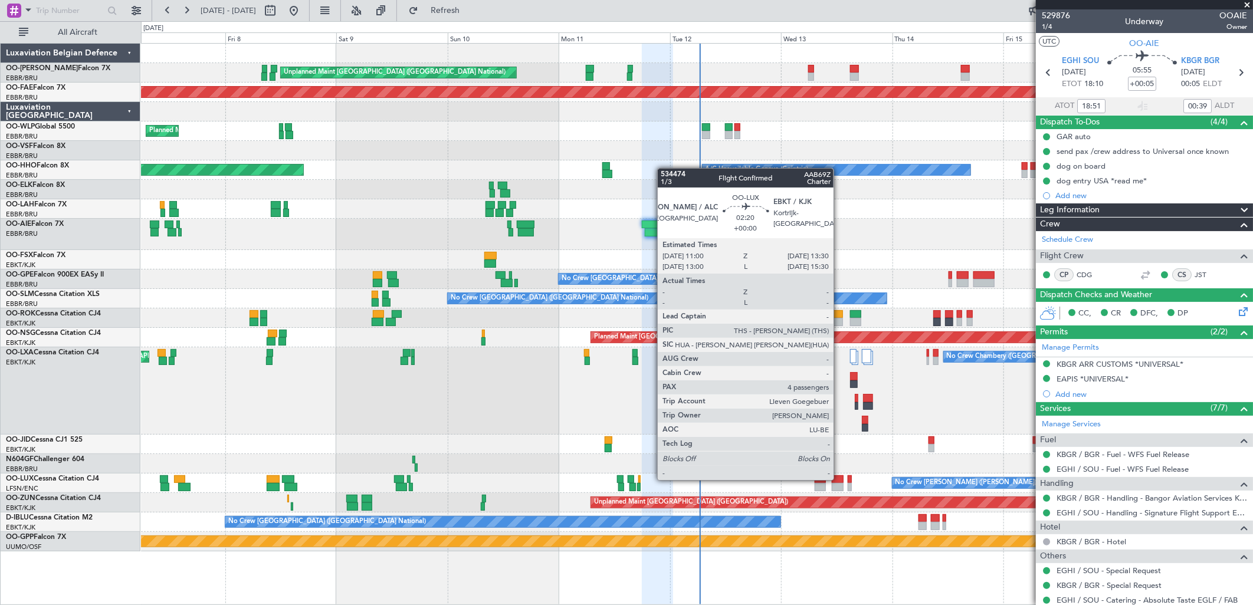
click at [839, 479] on div at bounding box center [838, 480] width 12 height 8
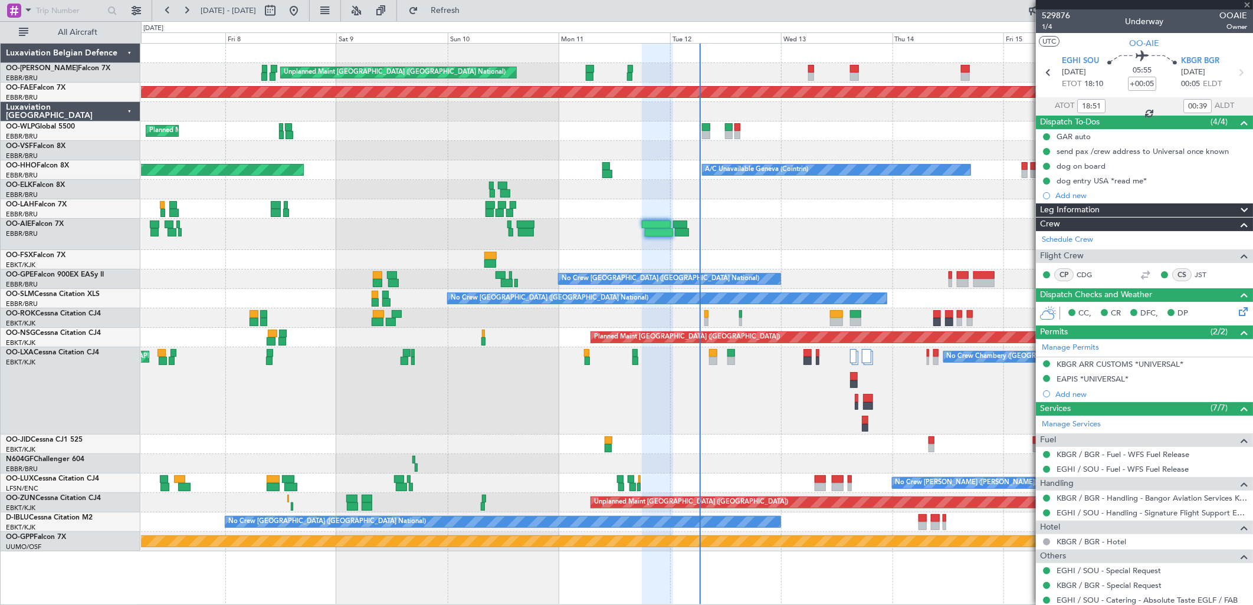
type input "4"
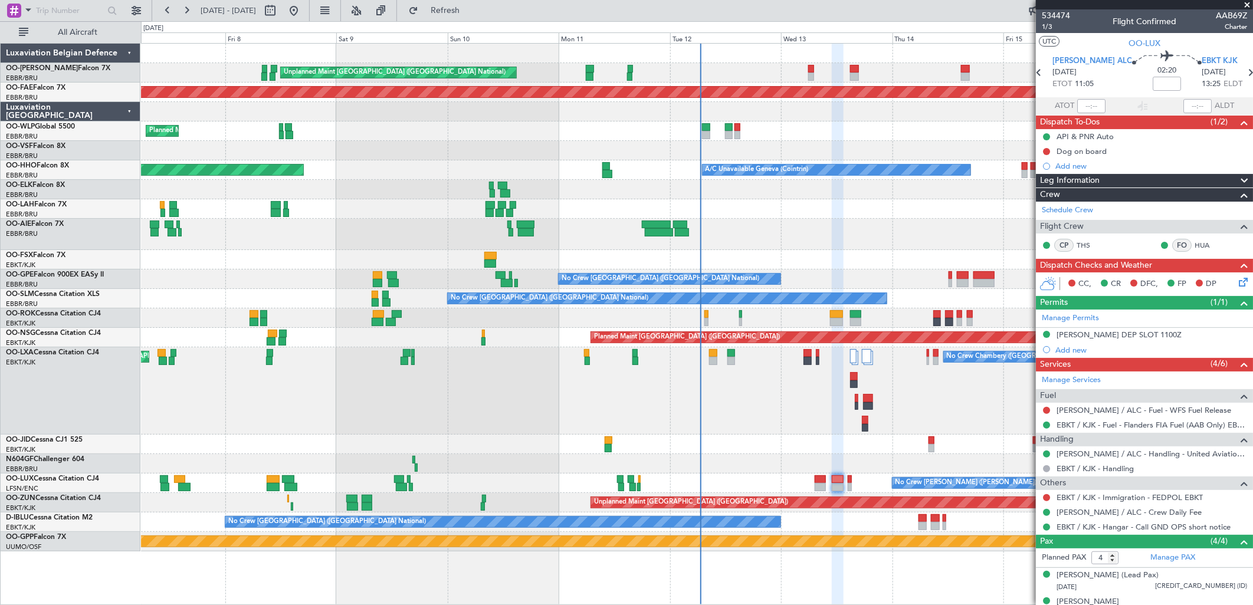
click at [1237, 285] on icon at bounding box center [1241, 280] width 9 height 9
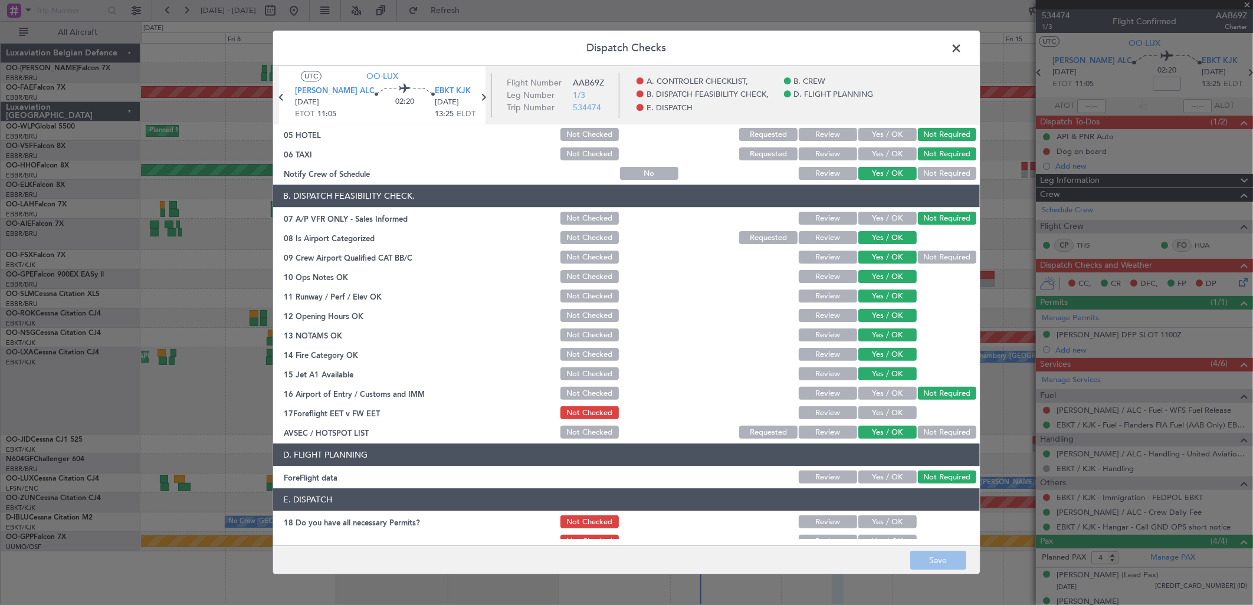
scroll to position [179, 0]
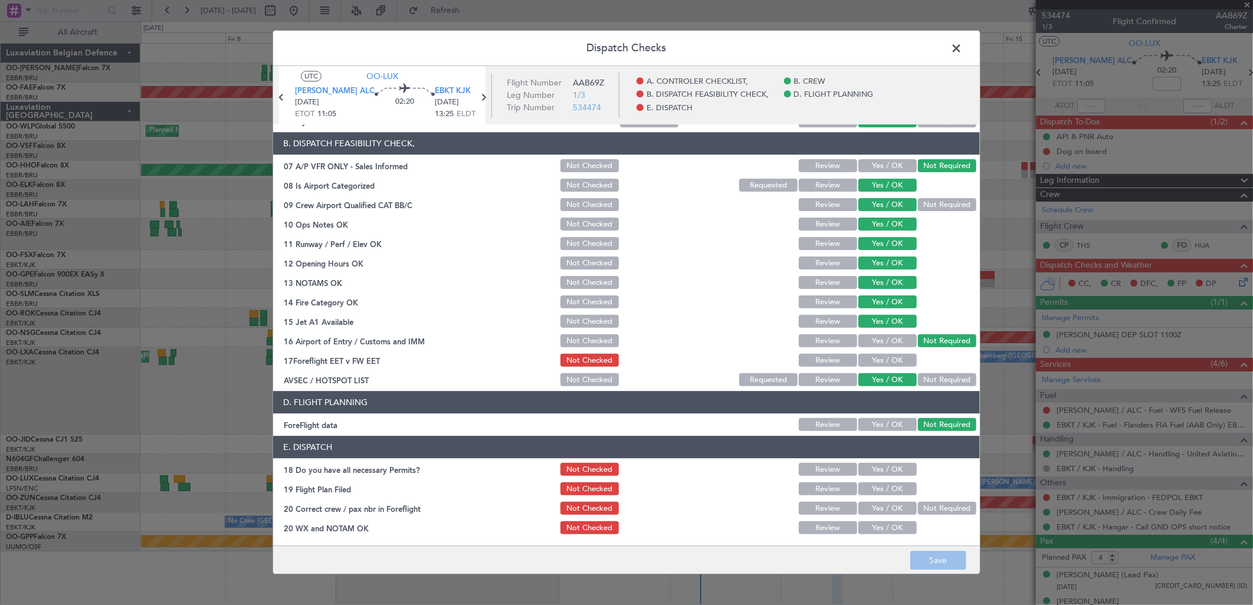
click at [873, 355] on button "Yes / OK" at bounding box center [887, 361] width 58 height 13
click at [875, 466] on button "Yes / OK" at bounding box center [887, 470] width 58 height 13
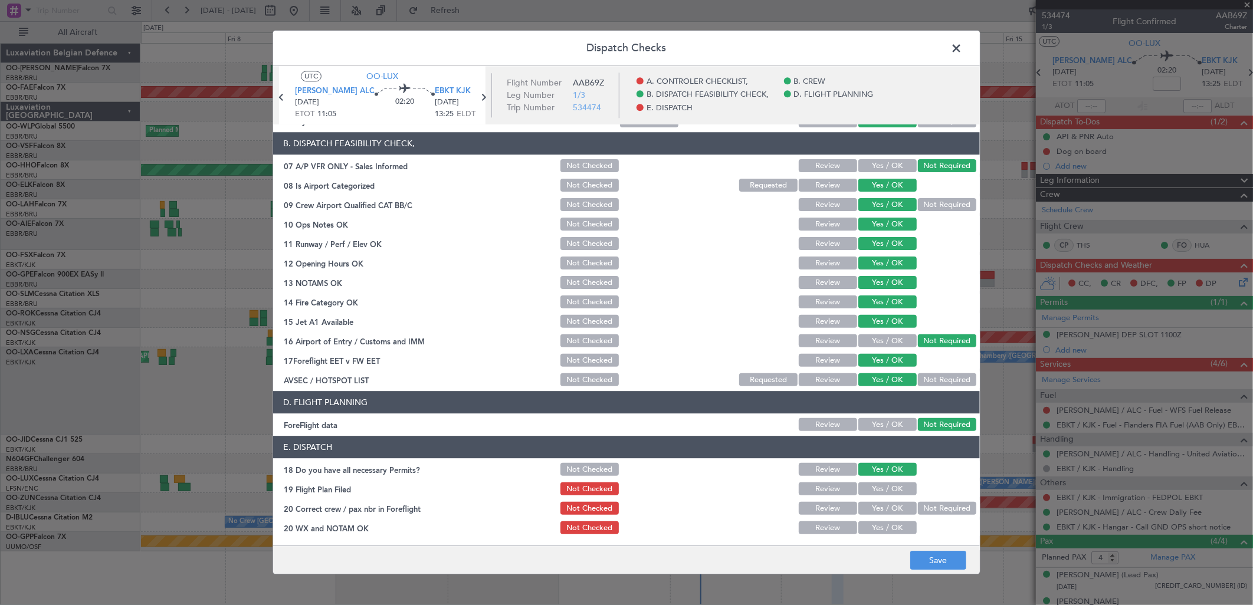
click at [878, 483] on button "Yes / OK" at bounding box center [887, 489] width 58 height 13
click at [880, 498] on section "E. DISPATCH 18 Do you have all necessary Permits? Not Checked Review Yes / OK 1…" at bounding box center [626, 487] width 707 height 100
click at [886, 517] on section "E. DISPATCH 18 Do you have all necessary Permits? Not Checked Review Yes / OK 1…" at bounding box center [626, 487] width 707 height 100
click at [886, 514] on button "Yes / OK" at bounding box center [887, 509] width 58 height 13
click at [886, 527] on button "Yes / OK" at bounding box center [887, 528] width 58 height 13
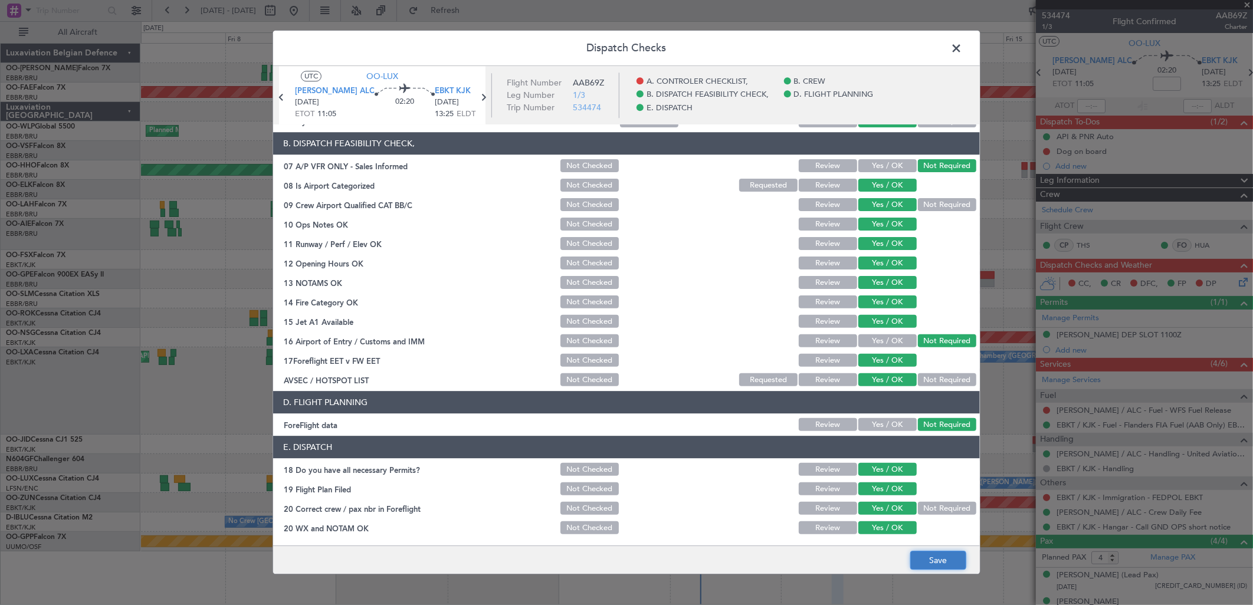
click at [960, 553] on button "Save" at bounding box center [938, 561] width 56 height 19
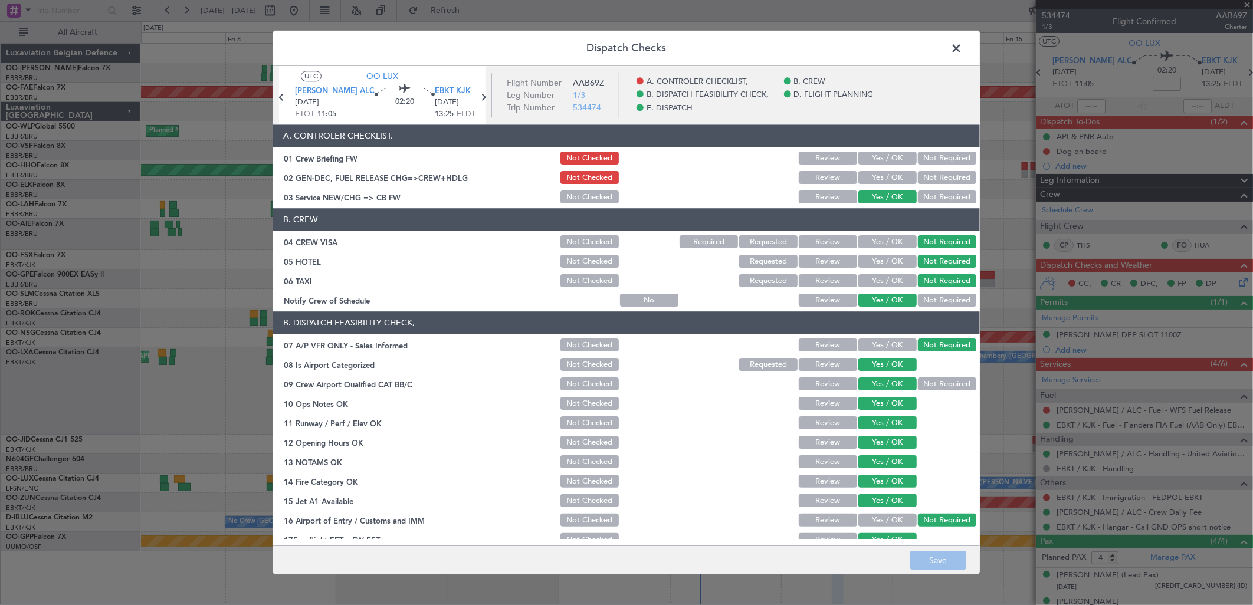
click at [962, 48] on span at bounding box center [962, 52] width 0 height 24
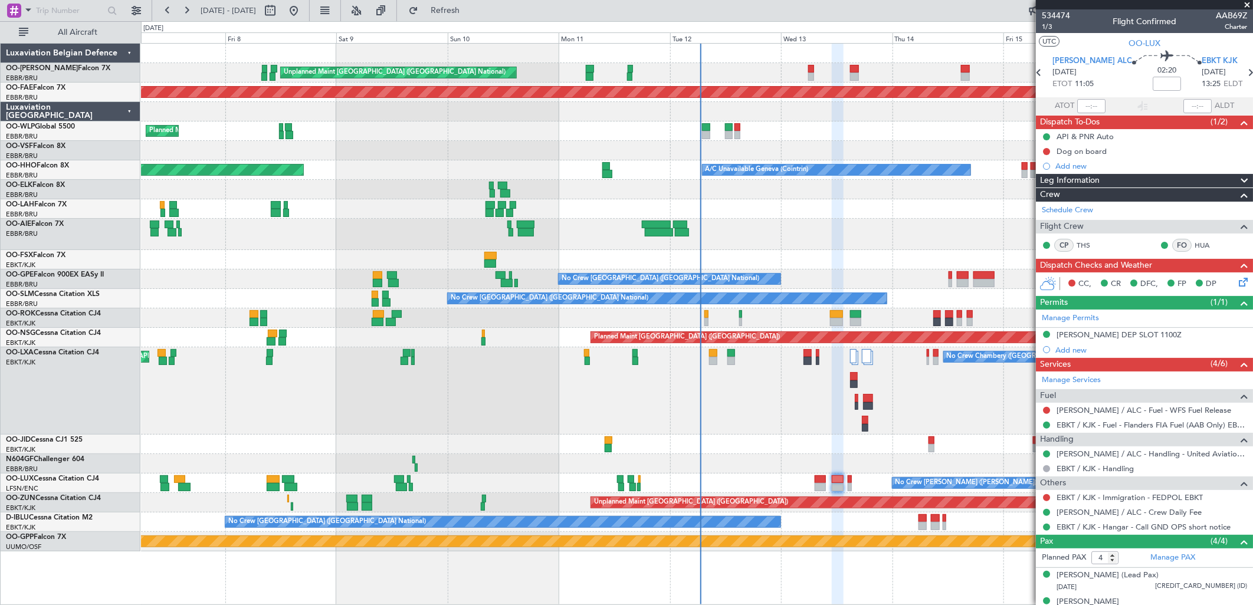
click at [1158, 74] on span "02:20" at bounding box center [1167, 71] width 19 height 12
click at [1153, 78] on input at bounding box center [1167, 84] width 28 height 14
click at [960, 402] on div "No Crew Chambery (Aix-les-bains) Planned Maint Kortrijk-Wevelgem AOG Maint Kort…" at bounding box center [696, 390] width 1111 height 87
type input "-00:20"
click at [1092, 498] on link "EBKT / KJK - Immigration - FEDPOL EBKT" at bounding box center [1130, 498] width 146 height 10
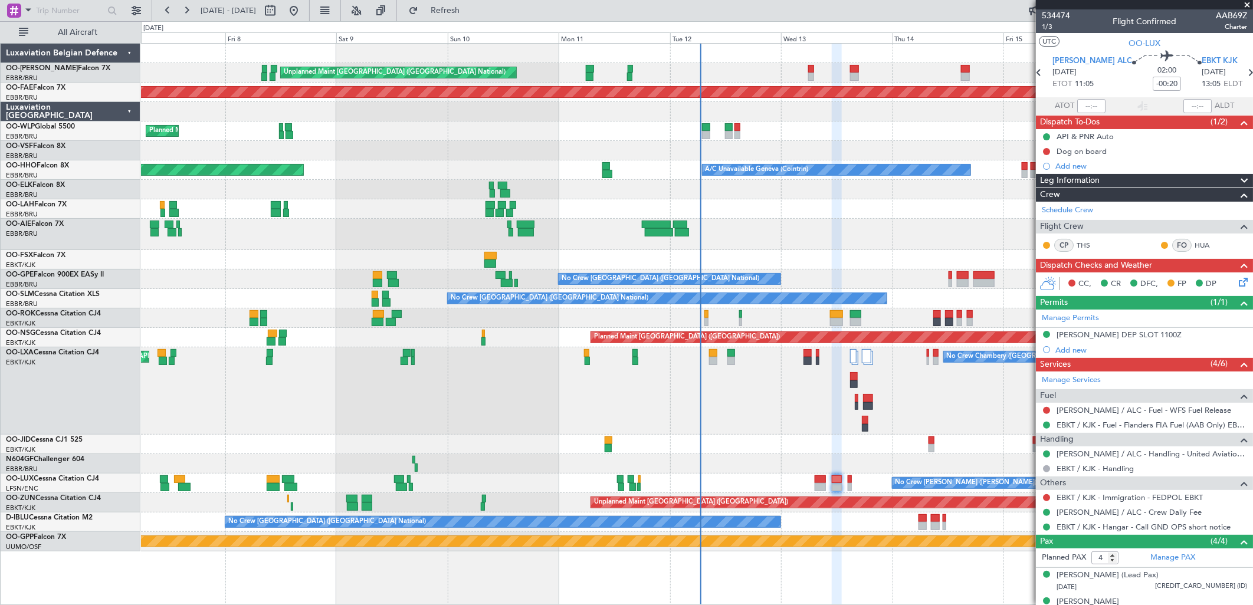
click at [485, 22] on div "0 0 Thu 7 Fri 8 Sat 9 Sun 10 Mon 11 Tue 12 Wed 13 Aug 2025 Thu 14 Fri 15 Sat 16…" at bounding box center [697, 32] width 1111 height 21
click at [470, 12] on span "Refresh" at bounding box center [446, 10] width 50 height 8
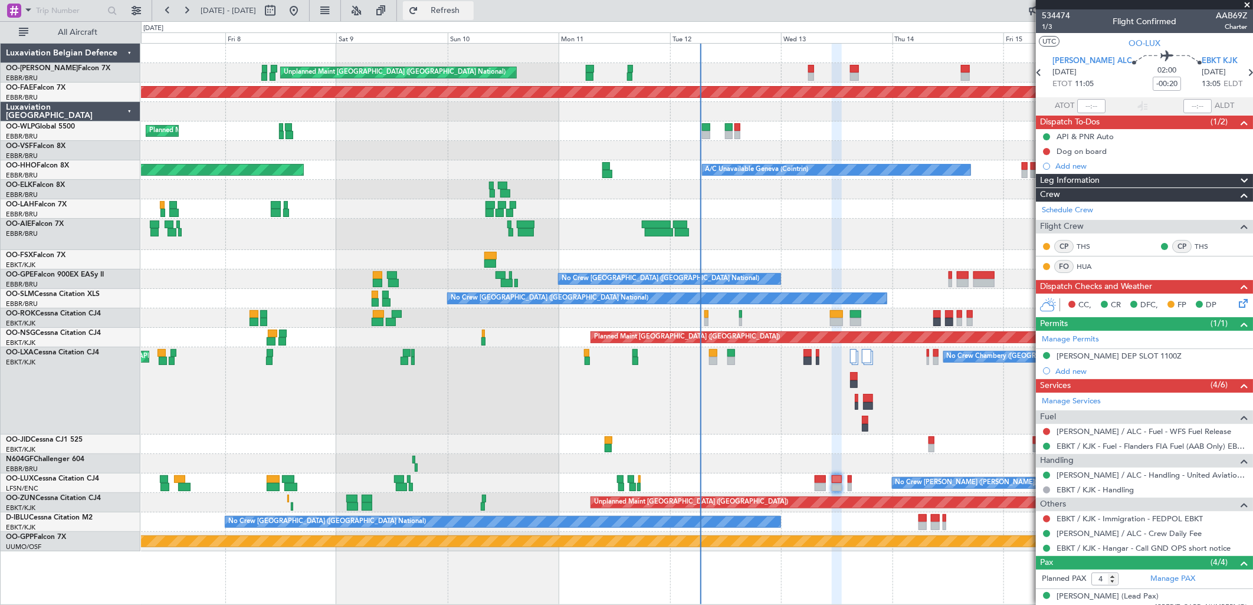
click at [470, 7] on span "Refresh" at bounding box center [446, 10] width 50 height 8
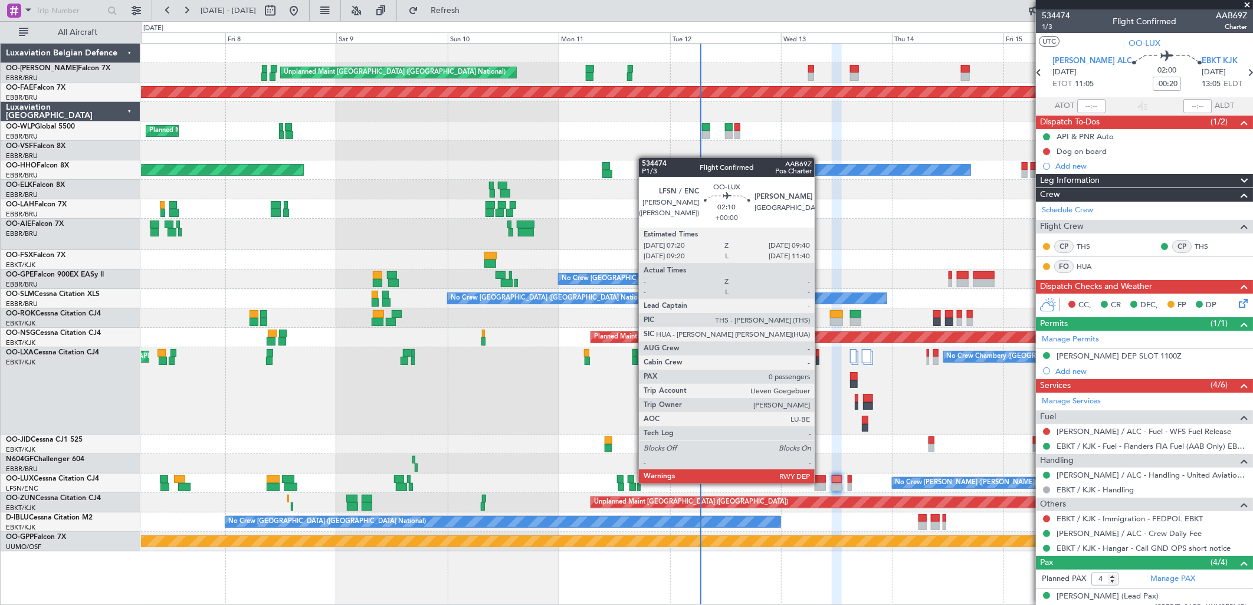
click at [821, 483] on div at bounding box center [820, 487] width 11 height 8
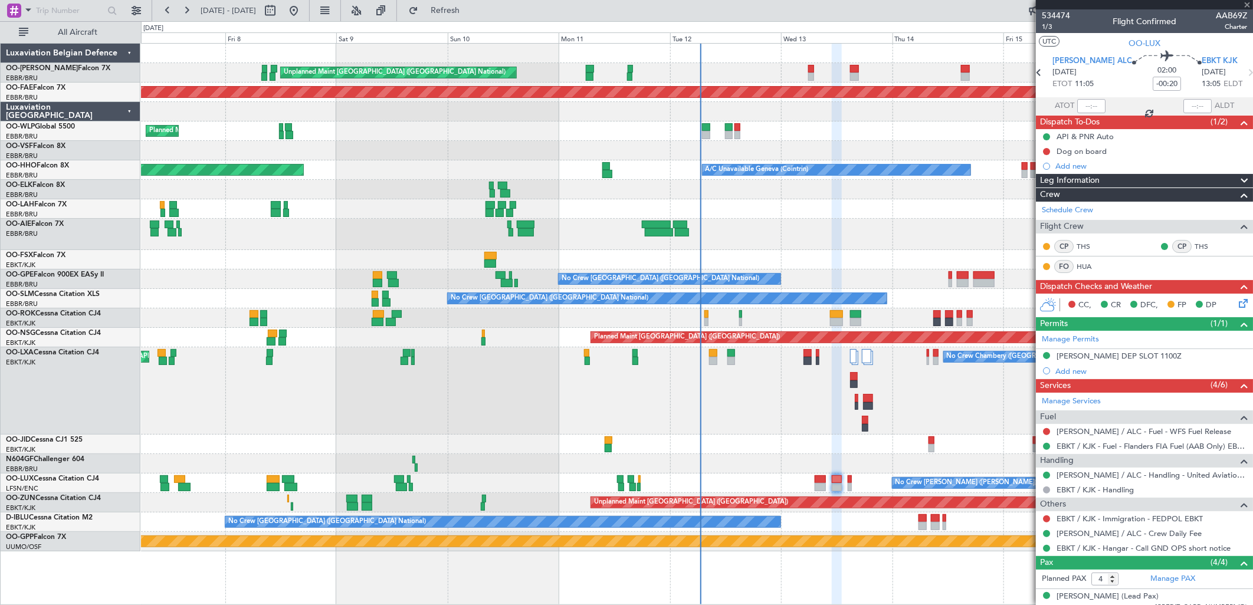
type input "0"
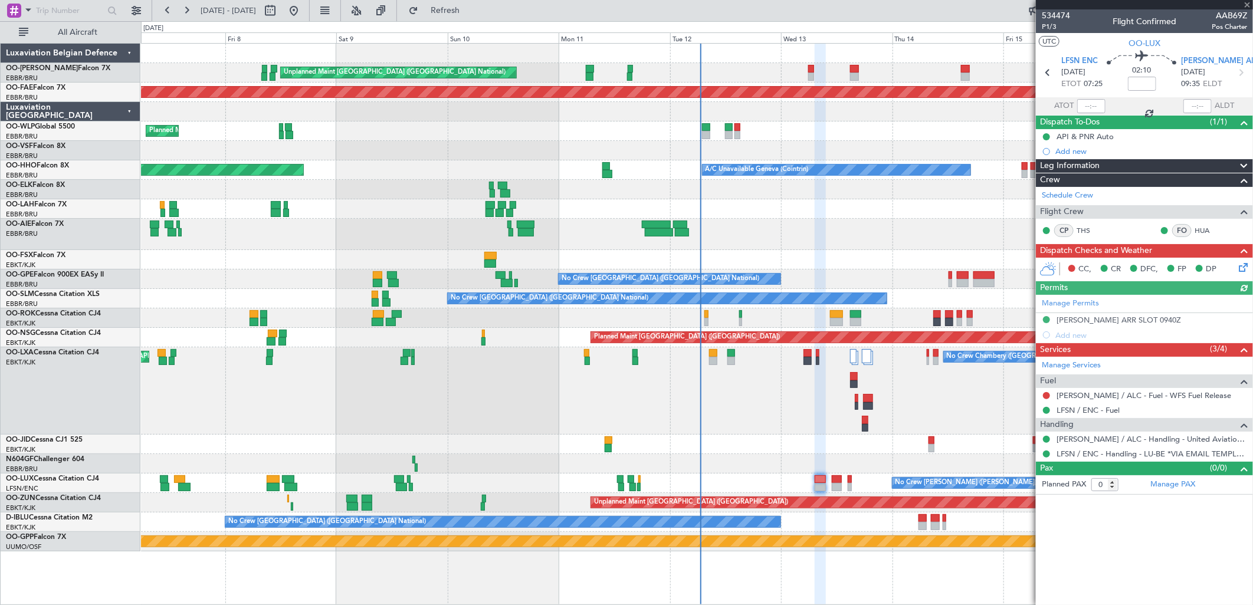
click at [1096, 388] on div "[PERSON_NAME] / ALC - Fuel - WFS Fuel Release" at bounding box center [1144, 395] width 217 height 15
click at [1084, 401] on mat-tooltip-component "[PERSON_NAME] / ALC - Fuel - WFS Fuel Release" at bounding box center [1140, 416] width 169 height 31
click at [1089, 392] on link "[PERSON_NAME] / ALC - Fuel - WFS Fuel Release" at bounding box center [1144, 396] width 175 height 10
click at [470, 12] on span "Refresh" at bounding box center [446, 10] width 50 height 8
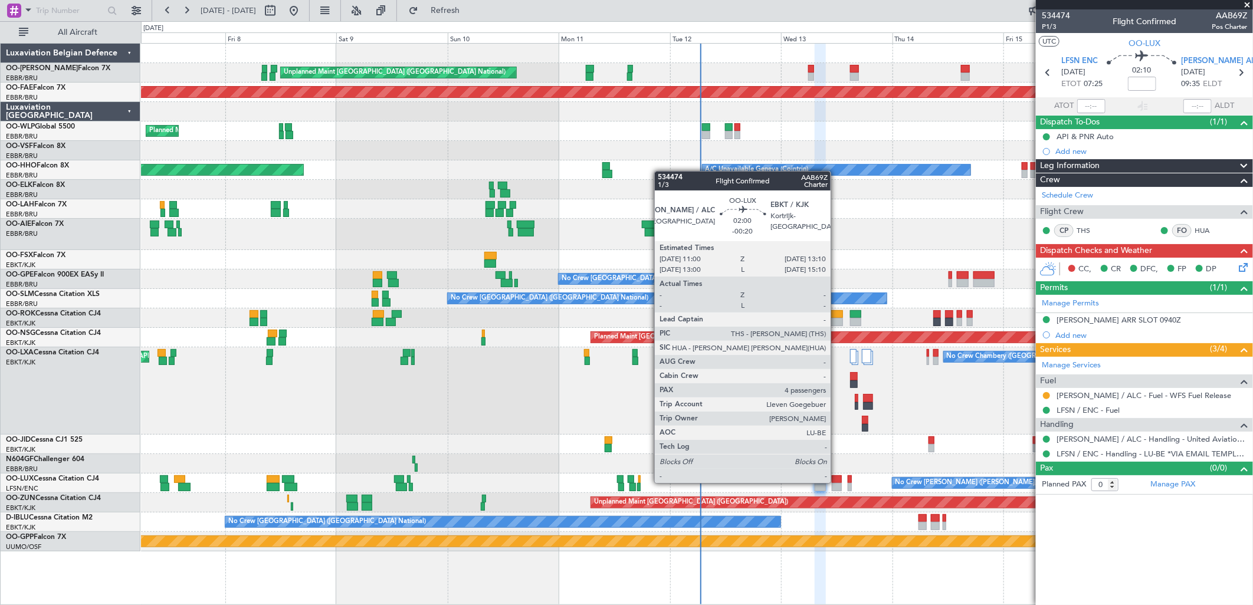
click at [837, 482] on div at bounding box center [837, 480] width 11 height 8
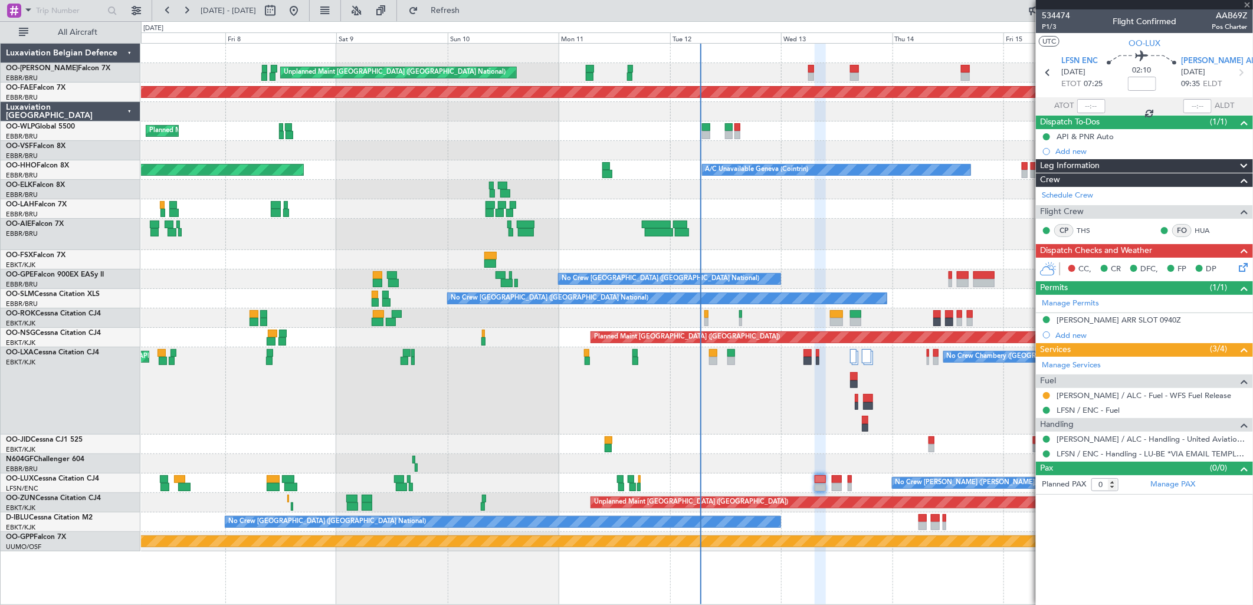
type input "-00:20"
type input "4"
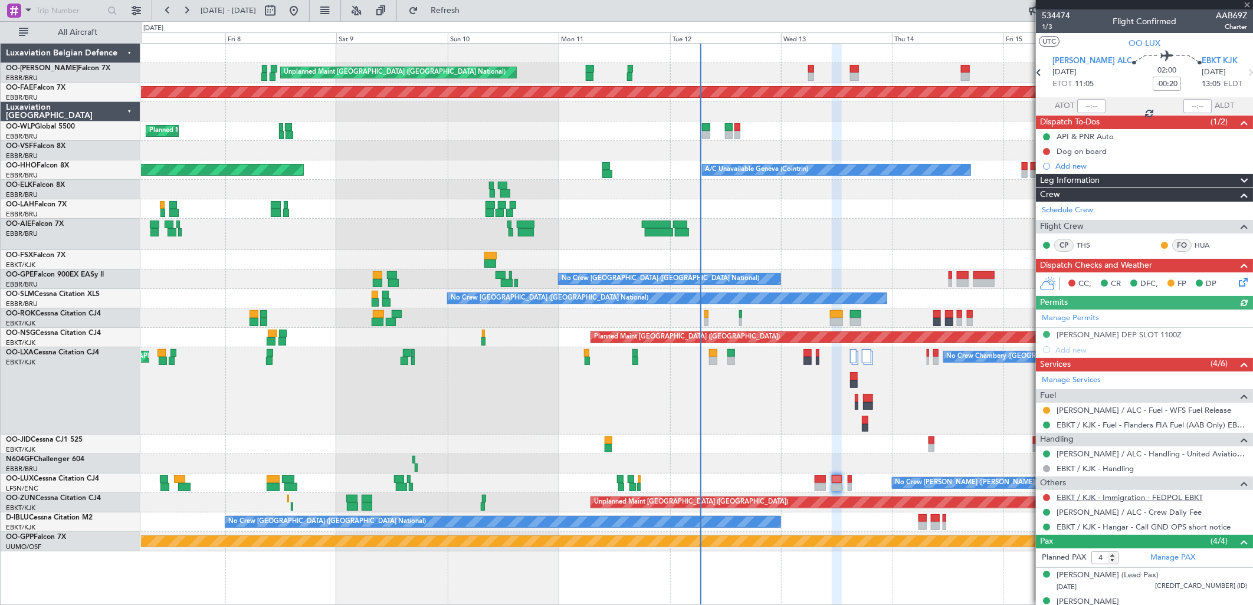
click at [1077, 500] on link "EBKT / KJK - Immigration - FEDPOL EBKT" at bounding box center [1130, 498] width 146 height 10
click at [470, 9] on span "Refresh" at bounding box center [446, 10] width 50 height 8
click at [1048, 500] on button at bounding box center [1046, 497] width 7 height 7
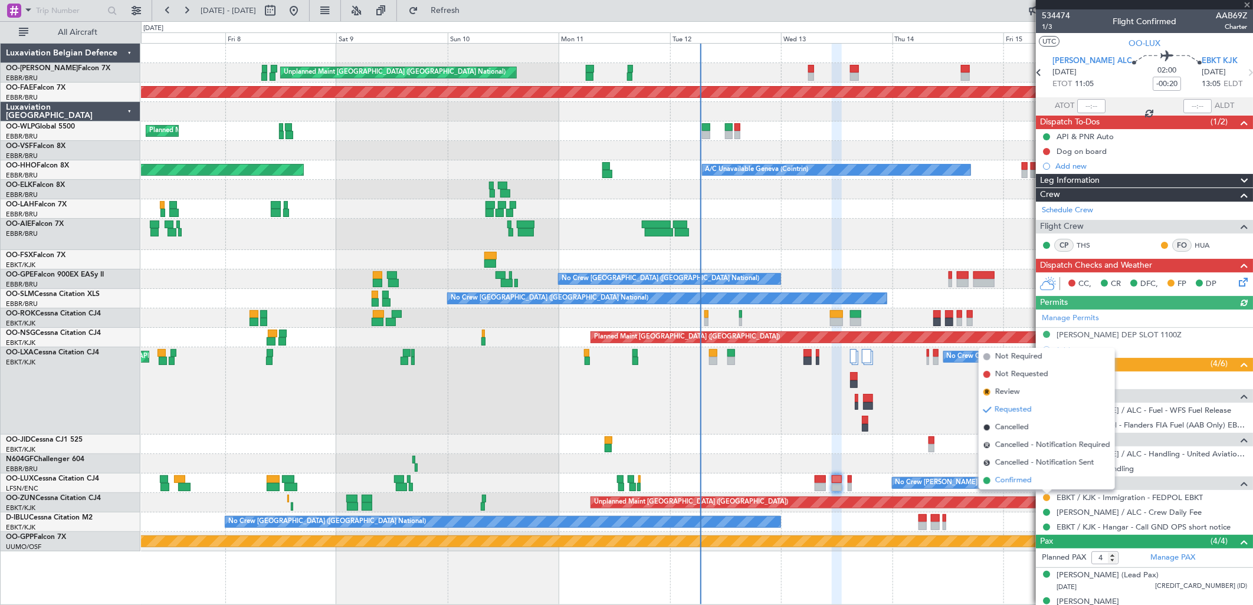
click at [989, 486] on li "Confirmed" at bounding box center [1047, 481] width 136 height 18
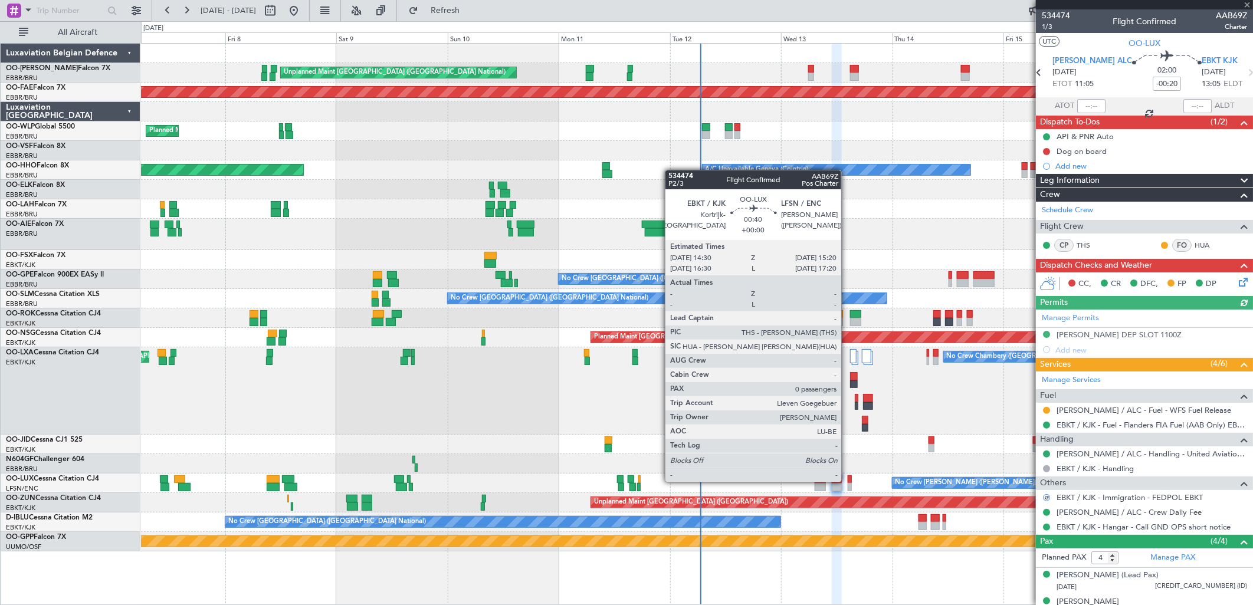
click at [848, 481] on div at bounding box center [850, 480] width 4 height 8
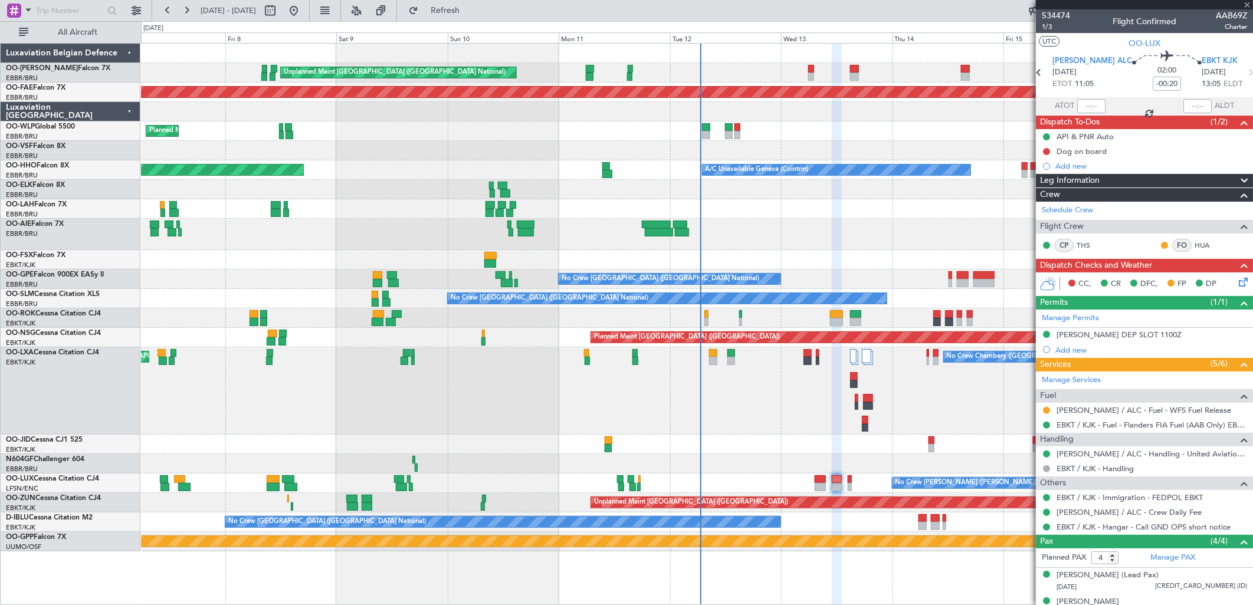
type input "0"
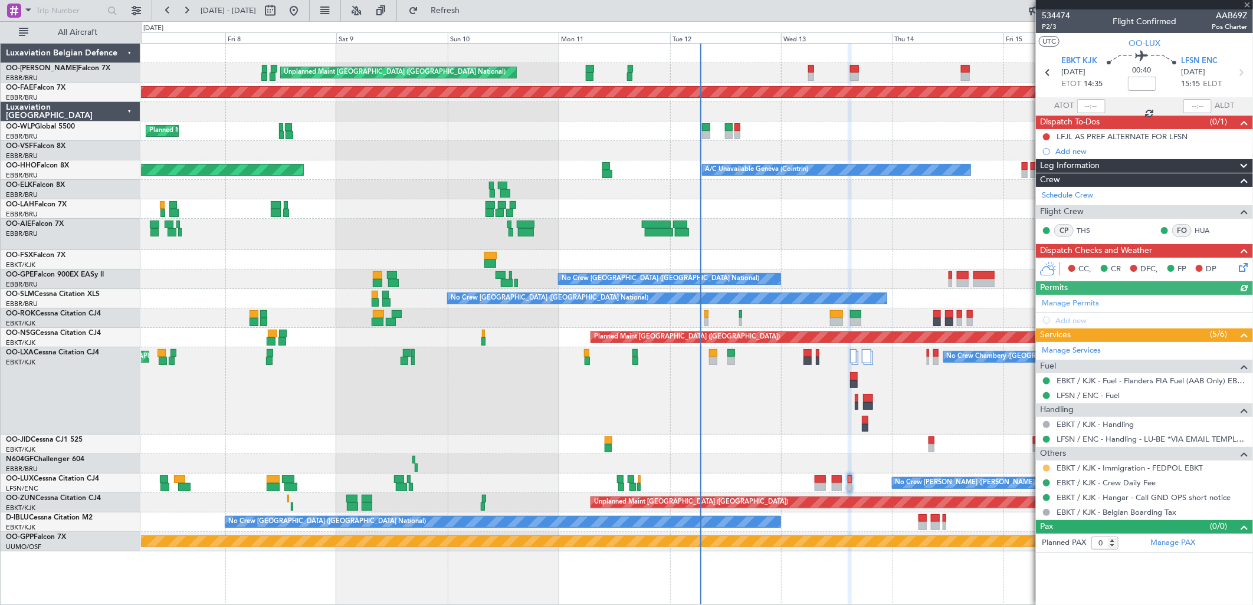
click at [1048, 468] on button at bounding box center [1046, 468] width 7 height 7
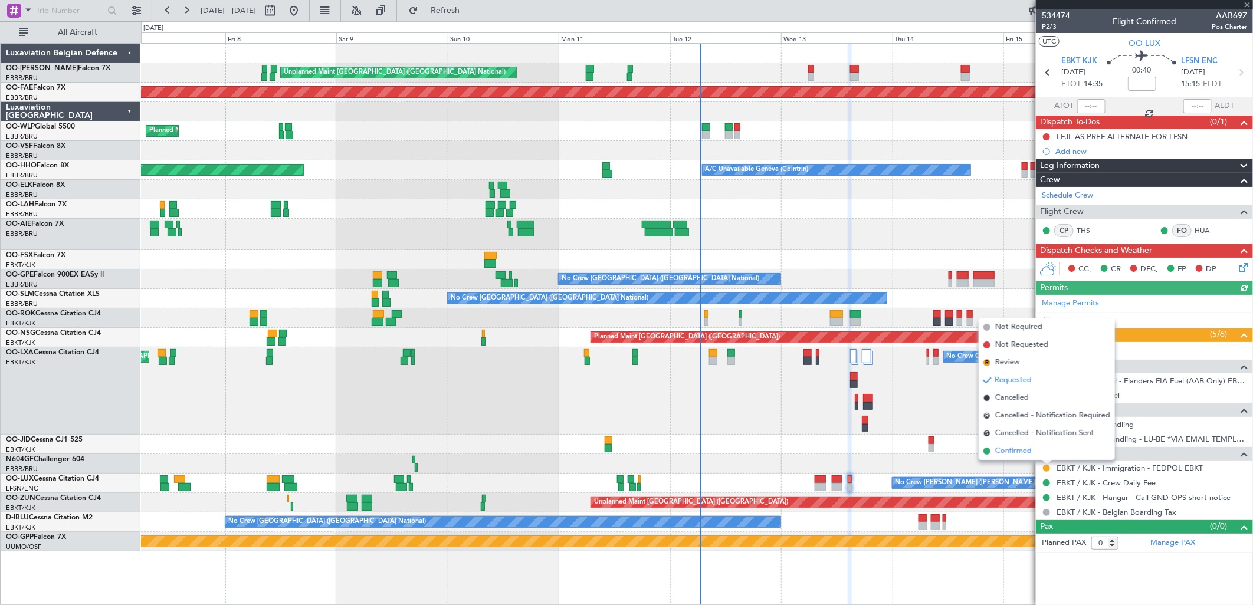
click at [1011, 451] on span "Confirmed" at bounding box center [1013, 451] width 37 height 12
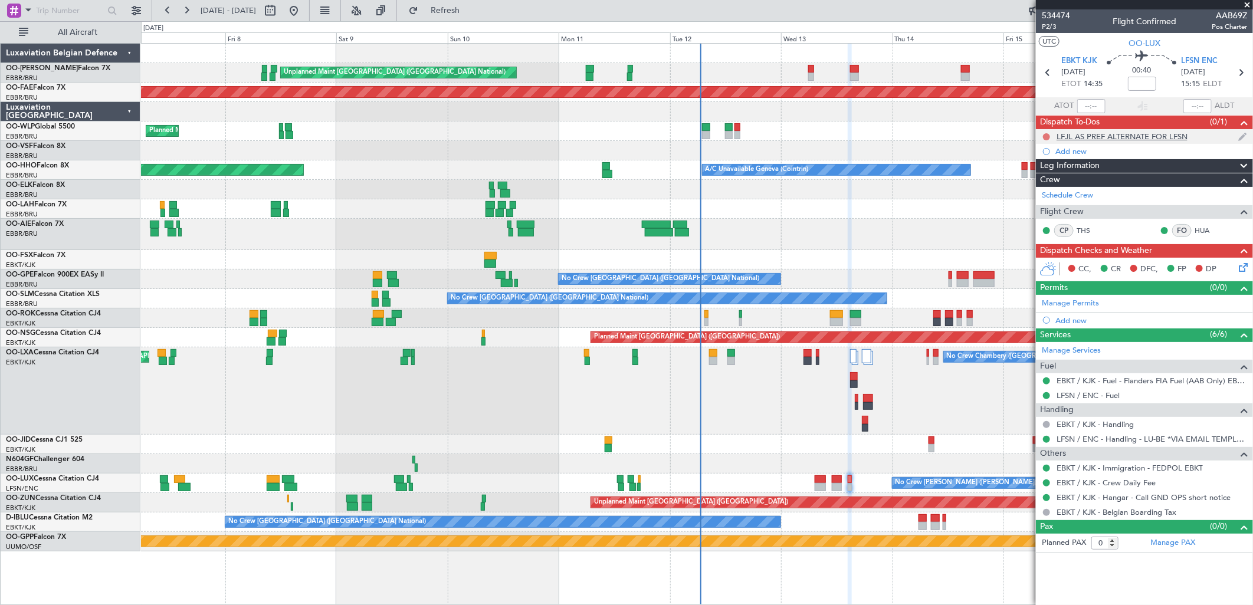
click at [1047, 135] on button at bounding box center [1046, 136] width 7 height 7
click at [1054, 190] on span "Completed" at bounding box center [1051, 189] width 39 height 12
click at [1245, 268] on icon at bounding box center [1241, 265] width 9 height 9
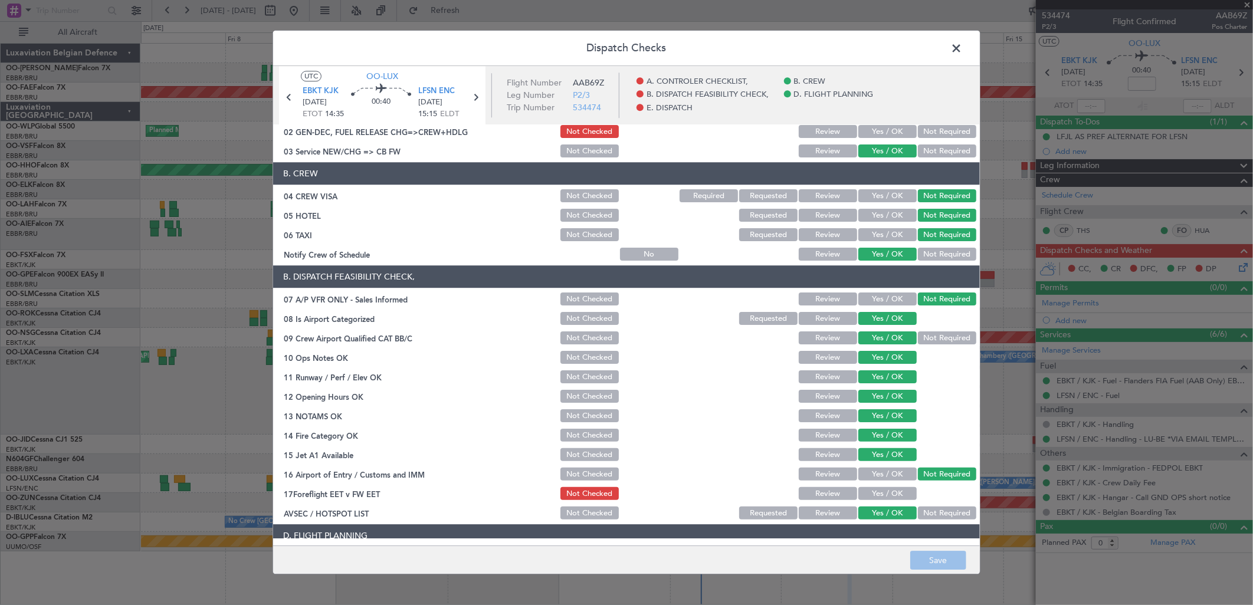
scroll to position [179, 0]
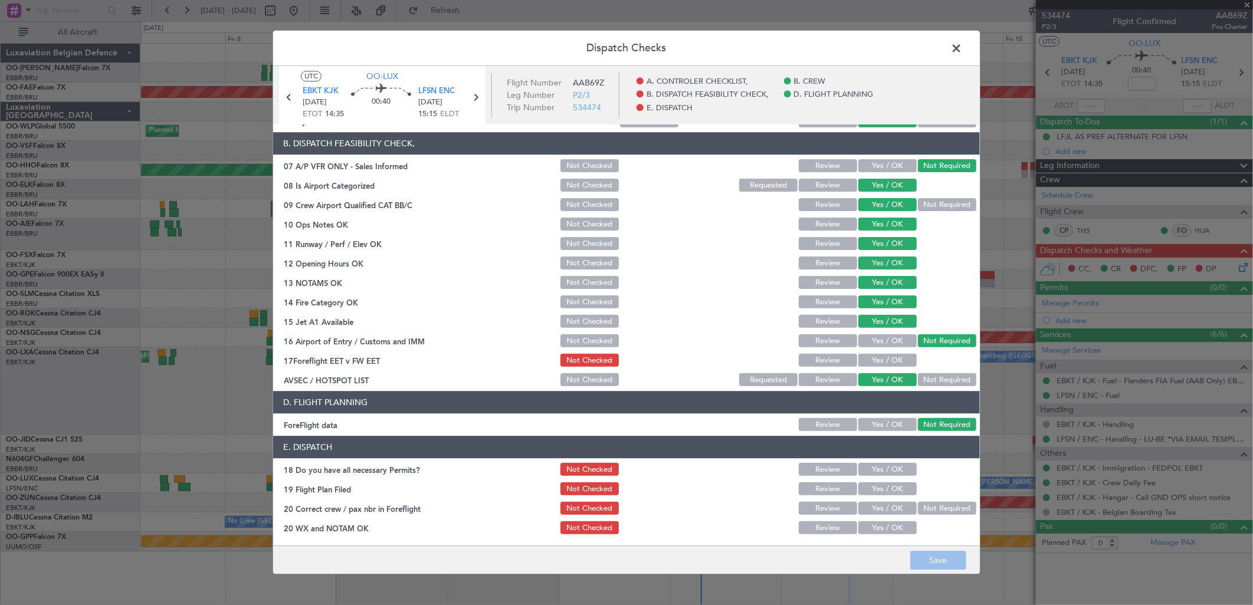
click at [875, 358] on button "Yes / OK" at bounding box center [887, 361] width 58 height 13
click at [881, 466] on button "Yes / OK" at bounding box center [887, 470] width 58 height 13
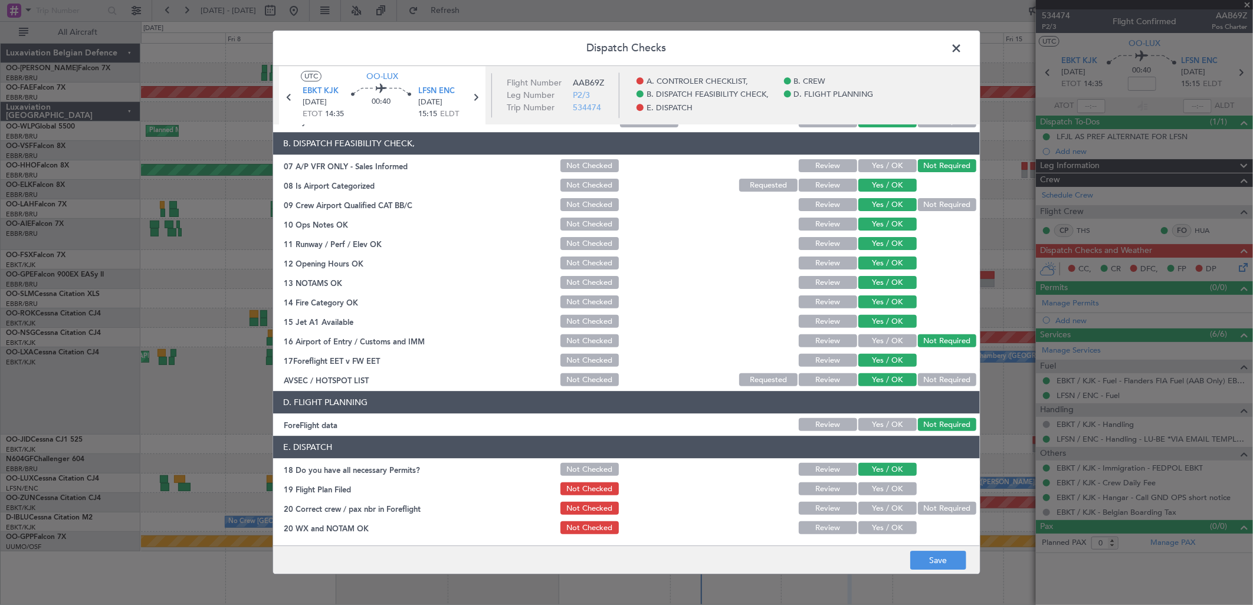
click at [881, 486] on button "Yes / OK" at bounding box center [887, 489] width 58 height 13
click at [866, 508] on button "Yes / OK" at bounding box center [887, 509] width 58 height 13
click at [870, 535] on div "Yes / OK" at bounding box center [887, 528] width 60 height 17
click at [875, 529] on button "Yes / OK" at bounding box center [887, 528] width 58 height 13
click at [915, 546] on footer "Save" at bounding box center [626, 560] width 707 height 28
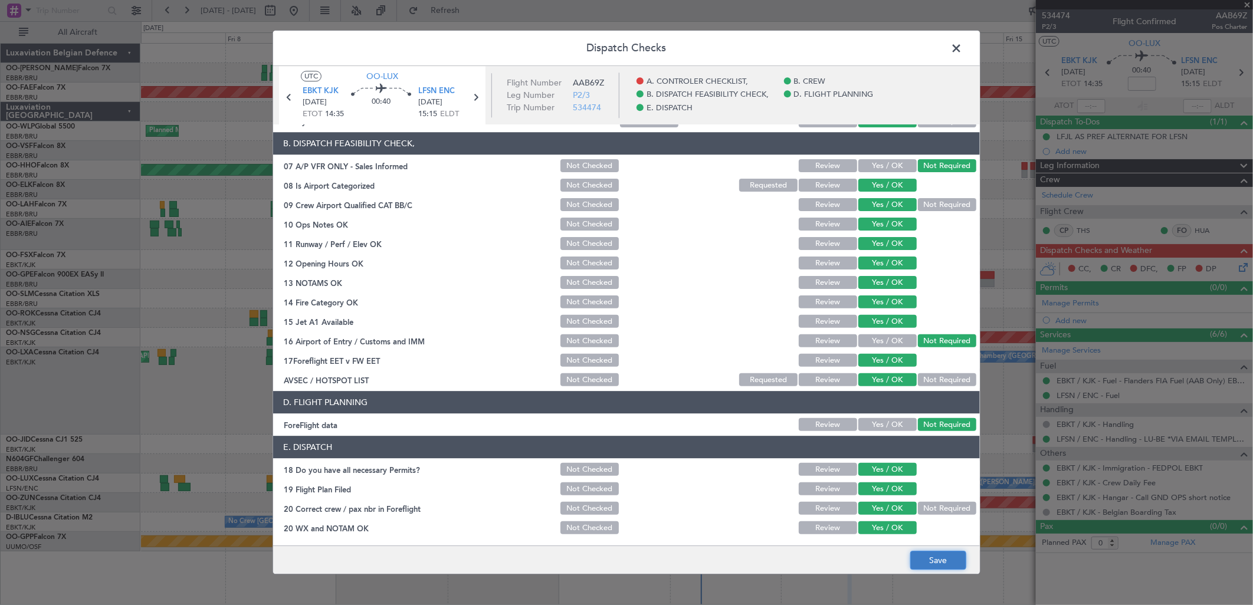
click at [921, 557] on button "Save" at bounding box center [938, 561] width 56 height 19
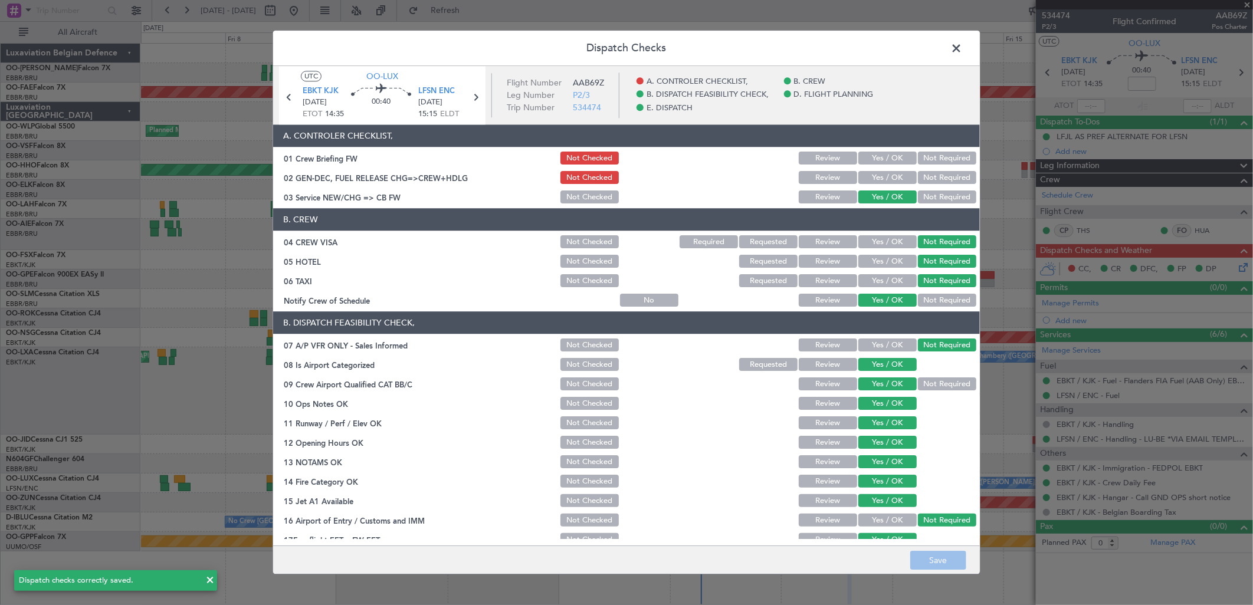
click at [944, 53] on header "Dispatch Checks" at bounding box center [626, 48] width 707 height 35
click at [962, 48] on span at bounding box center [962, 52] width 0 height 24
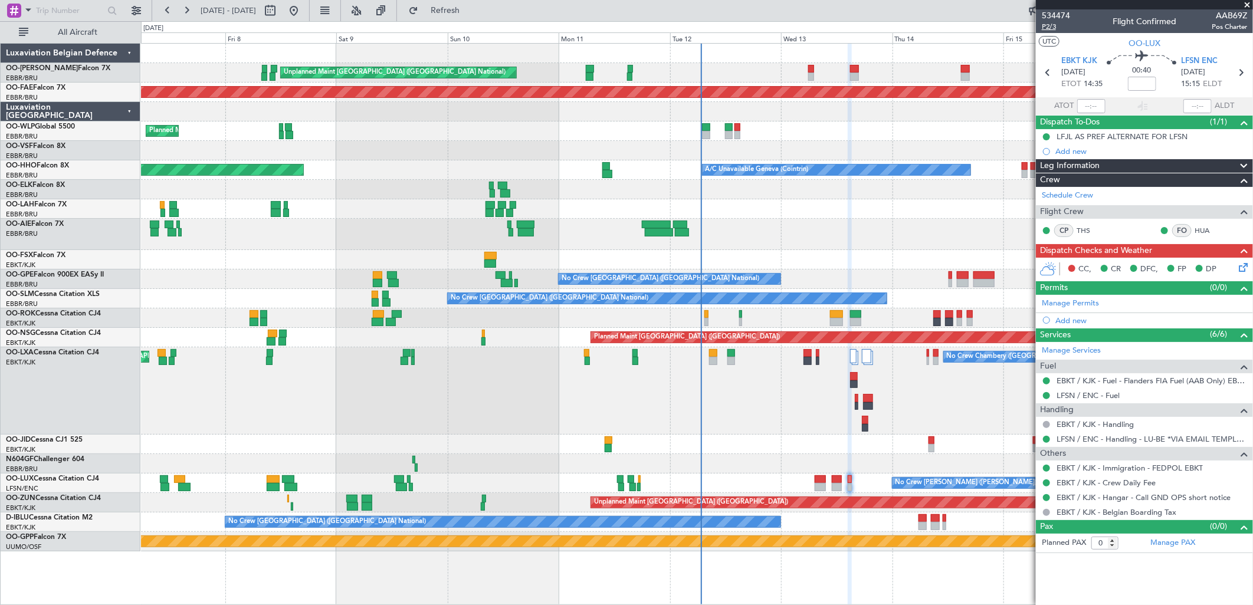
click at [1055, 25] on span "P2/3" at bounding box center [1056, 27] width 28 height 10
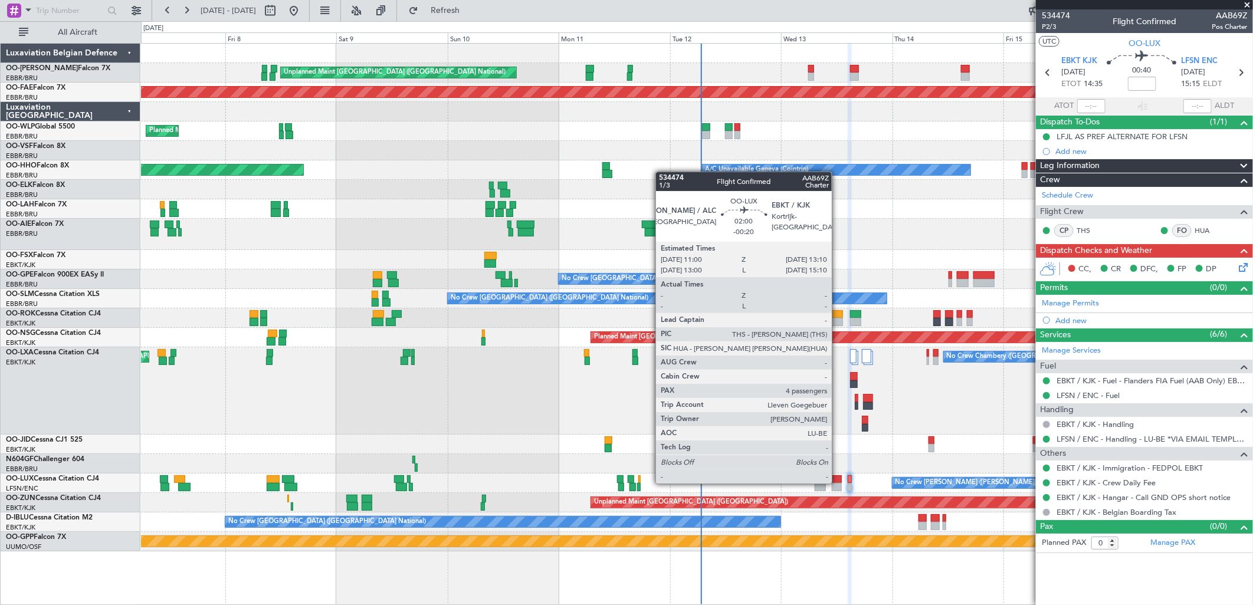
click at [838, 483] on div at bounding box center [837, 487] width 11 height 8
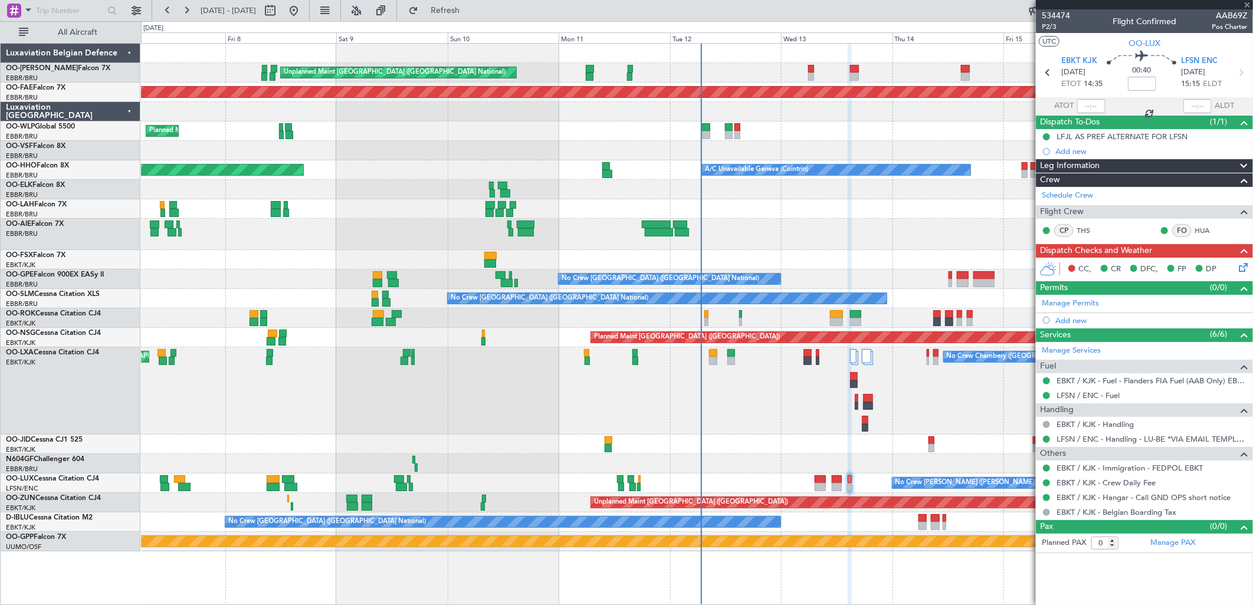
type input "-00:20"
type input "4"
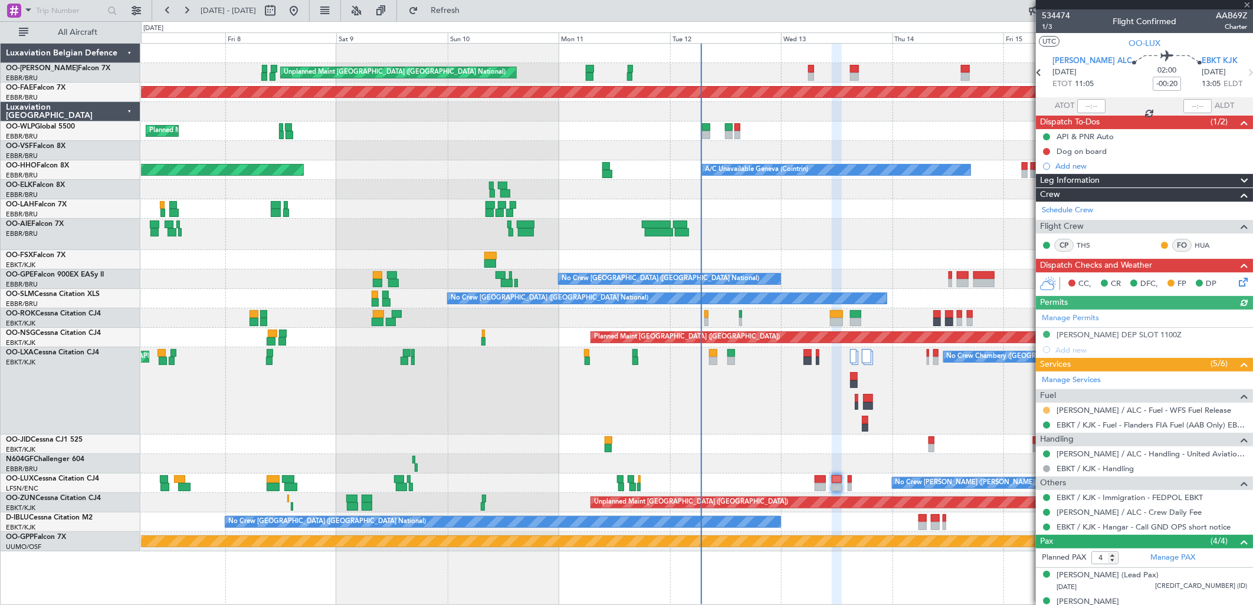
click at [1047, 409] on button at bounding box center [1046, 410] width 7 height 7
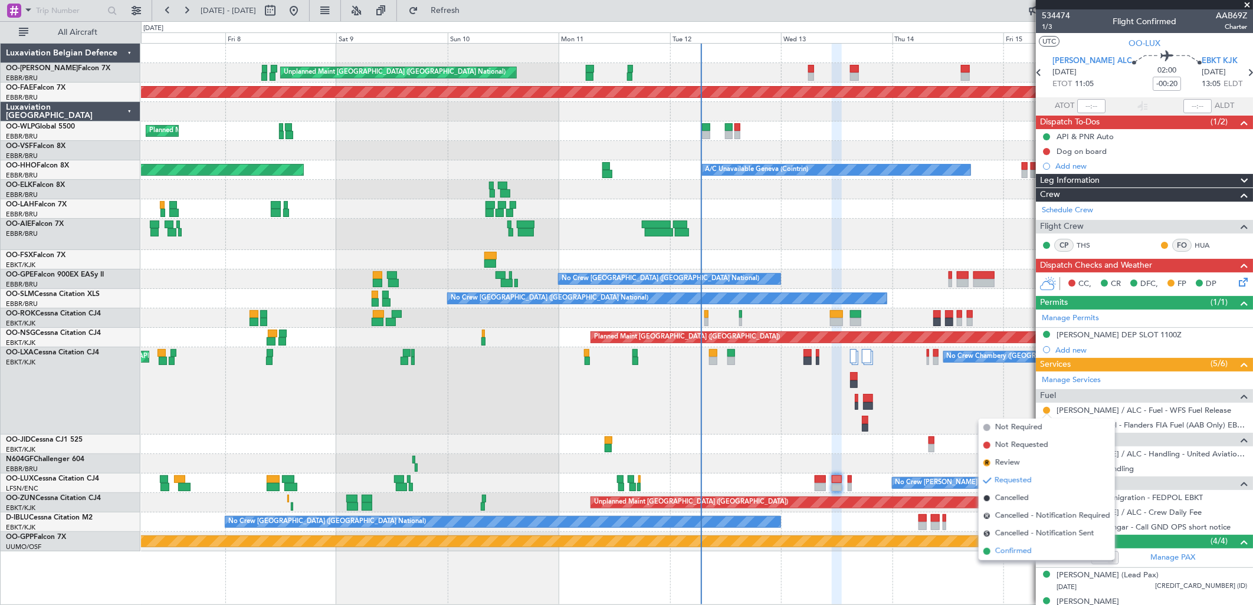
click at [1011, 549] on span "Confirmed" at bounding box center [1013, 552] width 37 height 12
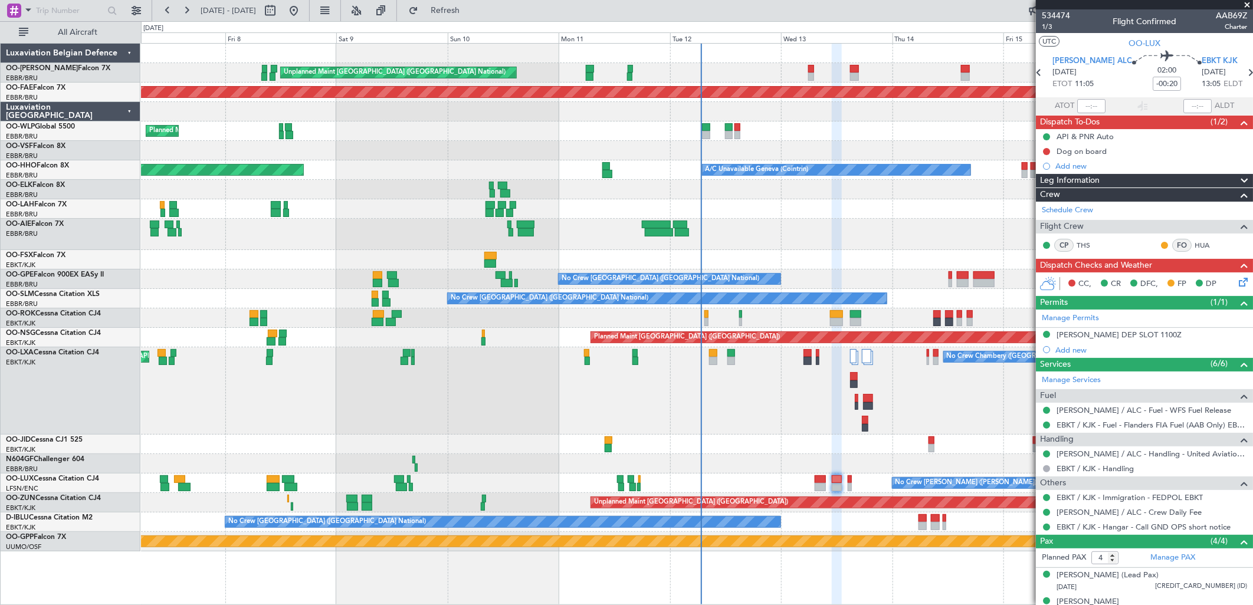
click at [1237, 280] on icon at bounding box center [1241, 280] width 9 height 9
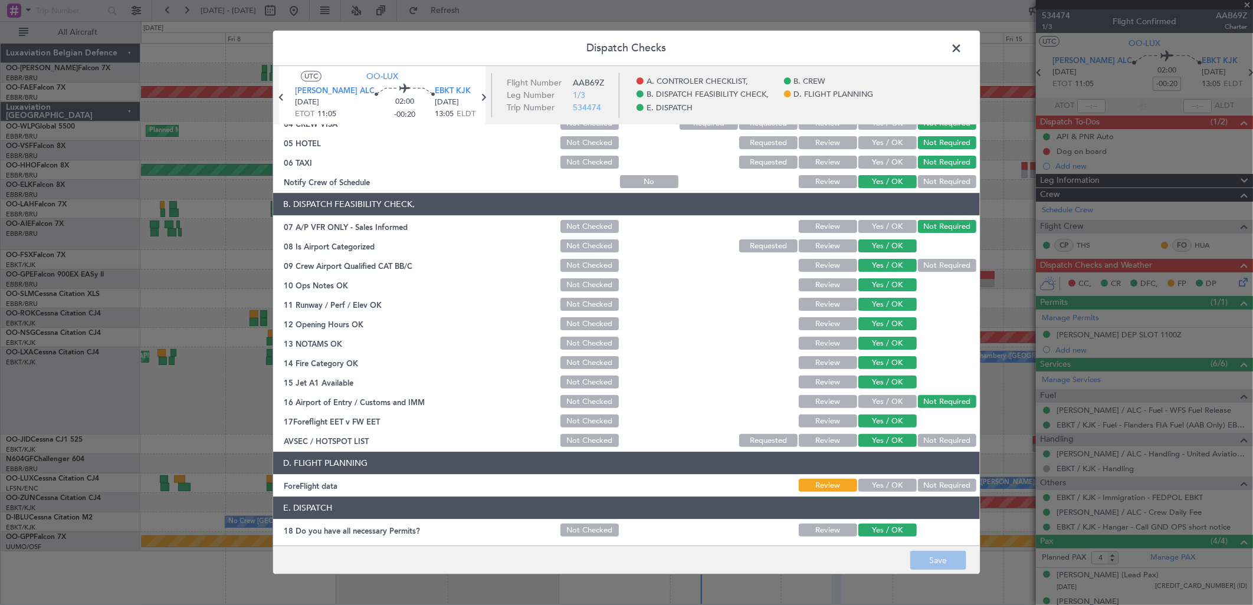
scroll to position [179, 0]
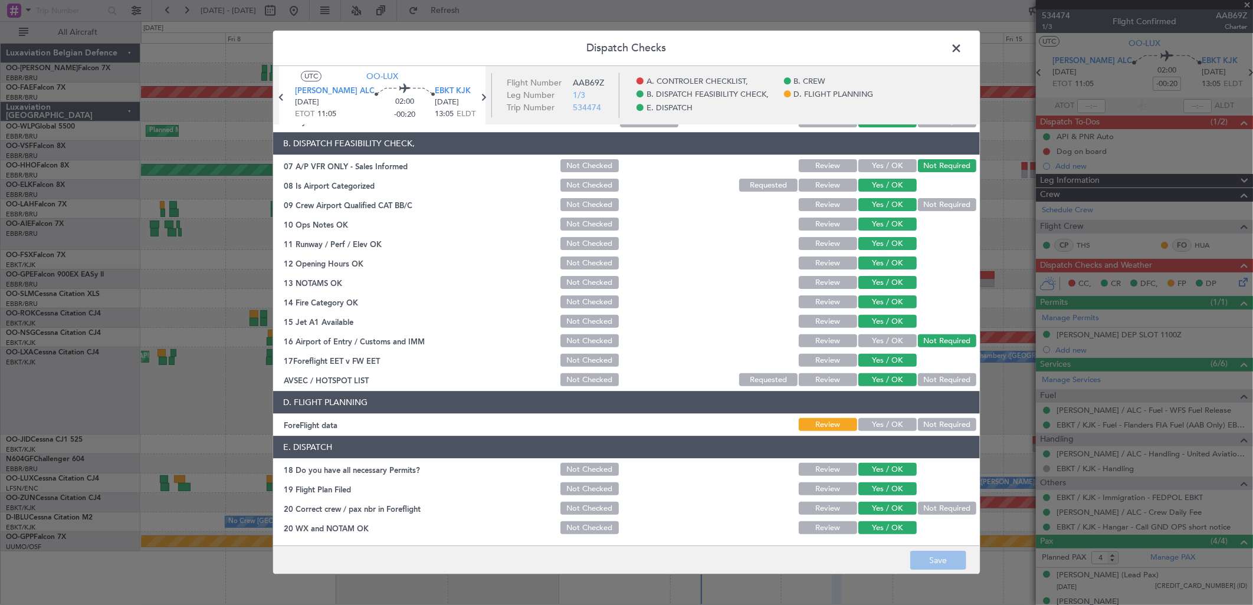
click at [958, 422] on button "Not Required" at bounding box center [947, 425] width 58 height 13
click at [923, 558] on button "Save" at bounding box center [938, 561] width 56 height 19
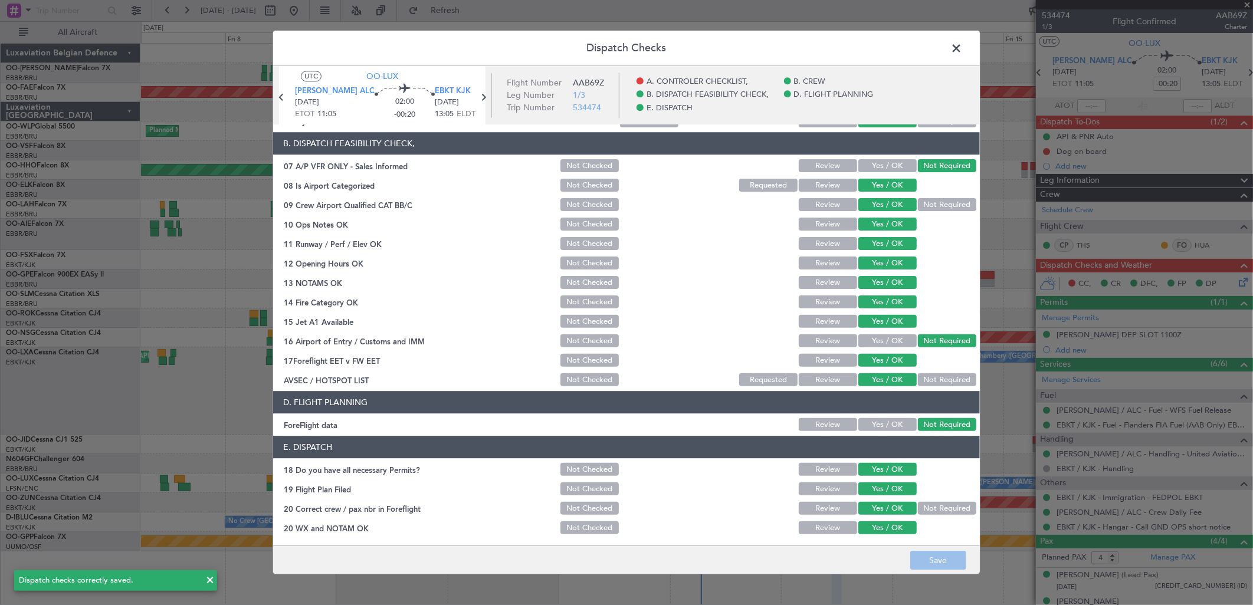
click at [962, 44] on span at bounding box center [962, 52] width 0 height 24
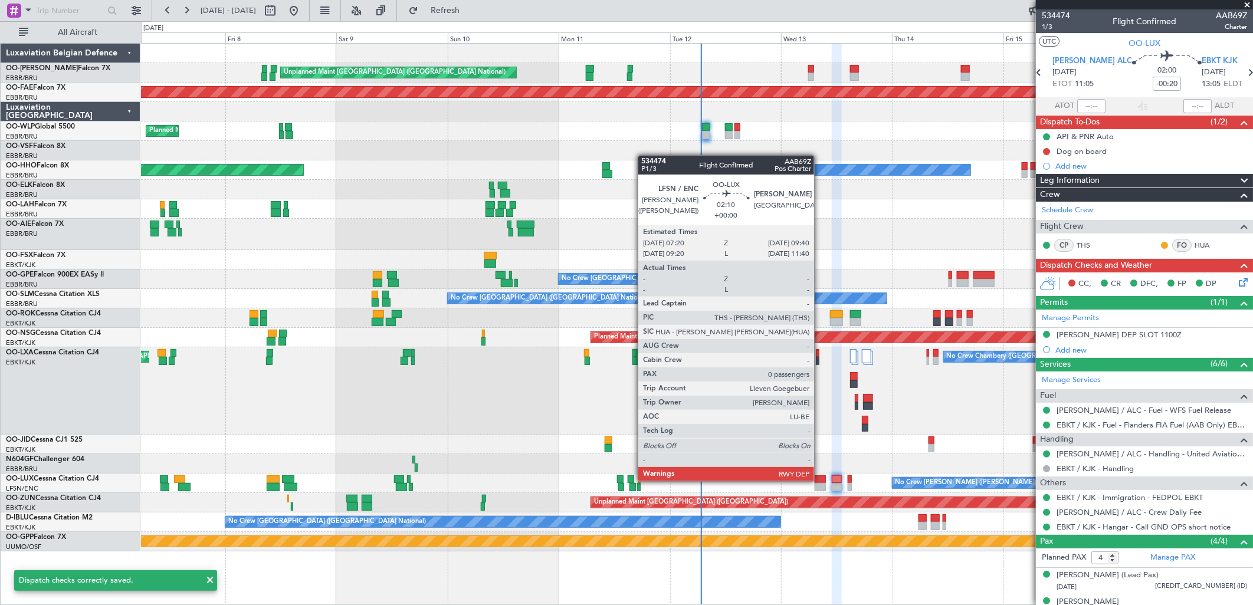
click at [820, 480] on div at bounding box center [820, 480] width 11 height 8
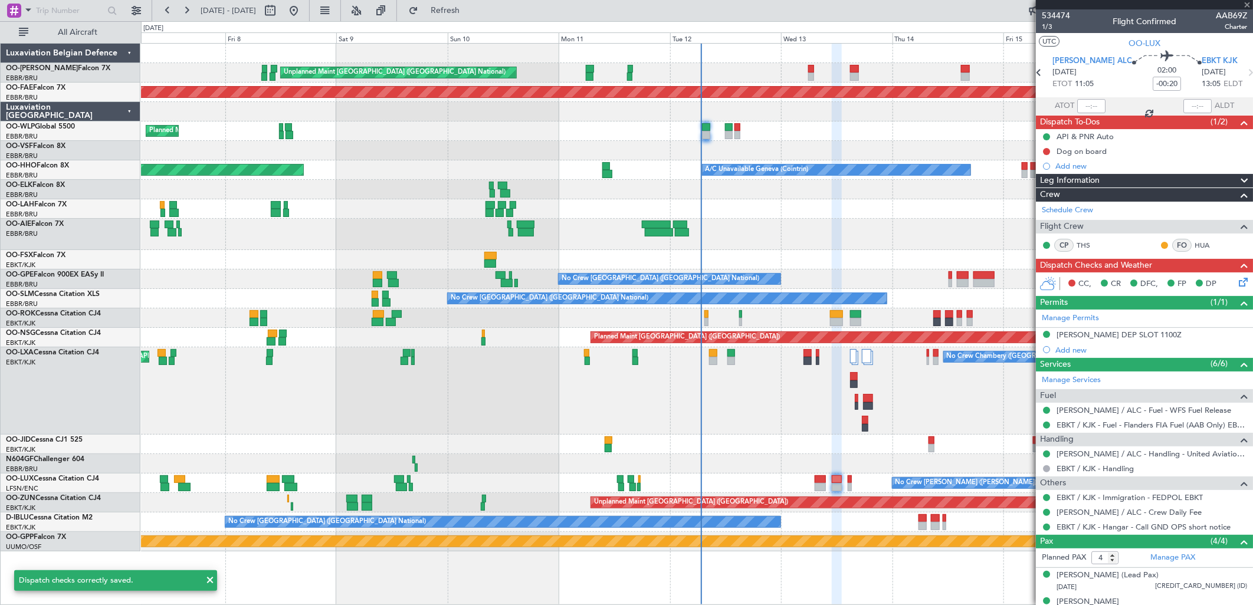
type input "0"
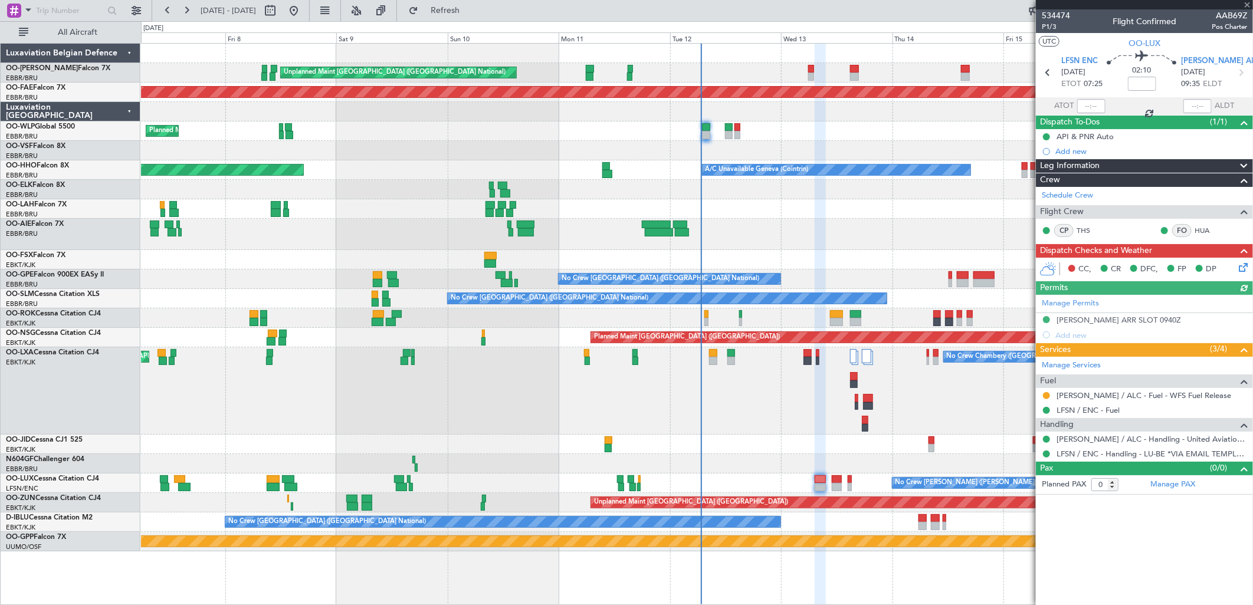
click at [1047, 390] on div "[PERSON_NAME] / ALC - Fuel - WFS Fuel Release" at bounding box center [1144, 395] width 217 height 15
click at [1047, 395] on button at bounding box center [1046, 395] width 7 height 7
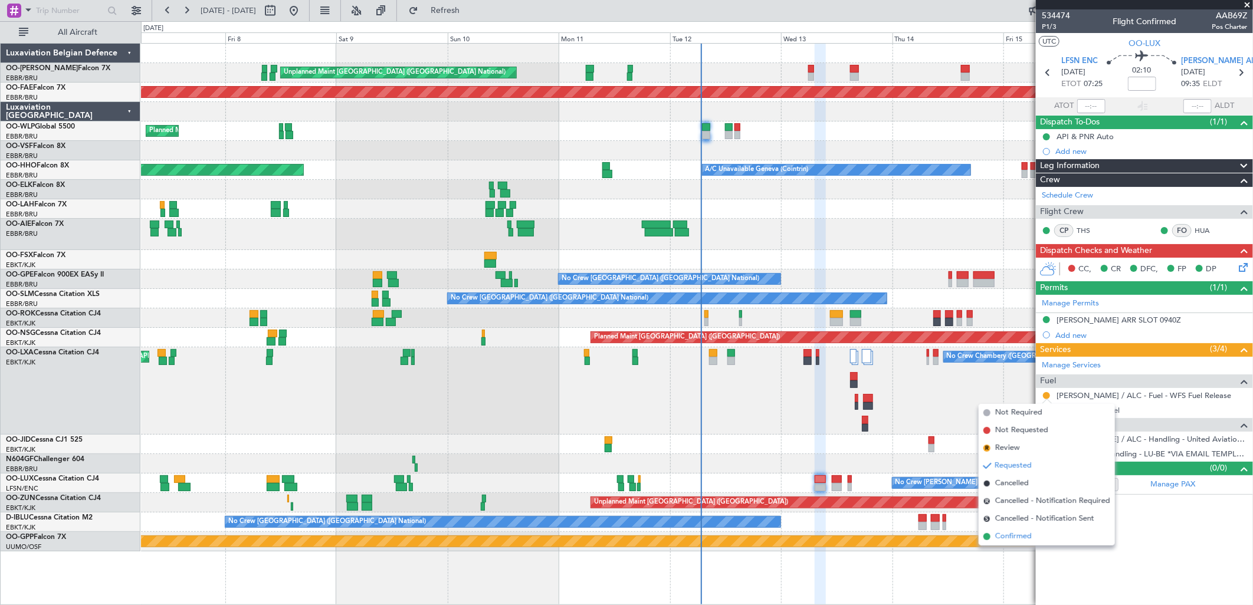
click at [995, 533] on span "Confirmed" at bounding box center [1013, 537] width 37 height 12
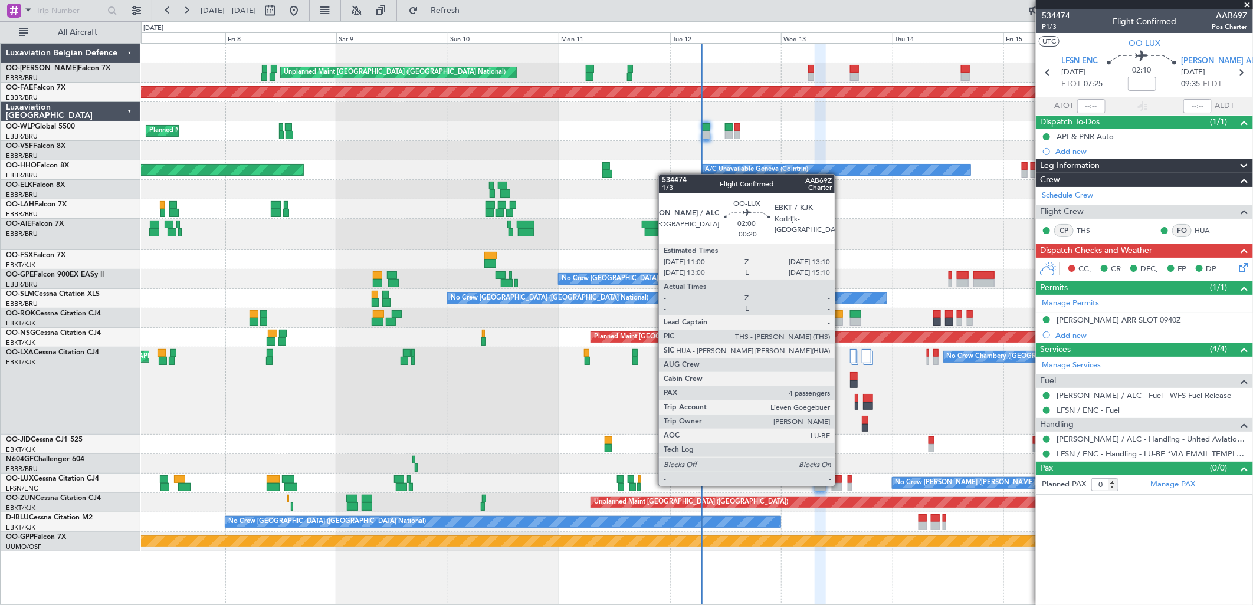
click at [841, 485] on div at bounding box center [837, 487] width 11 height 8
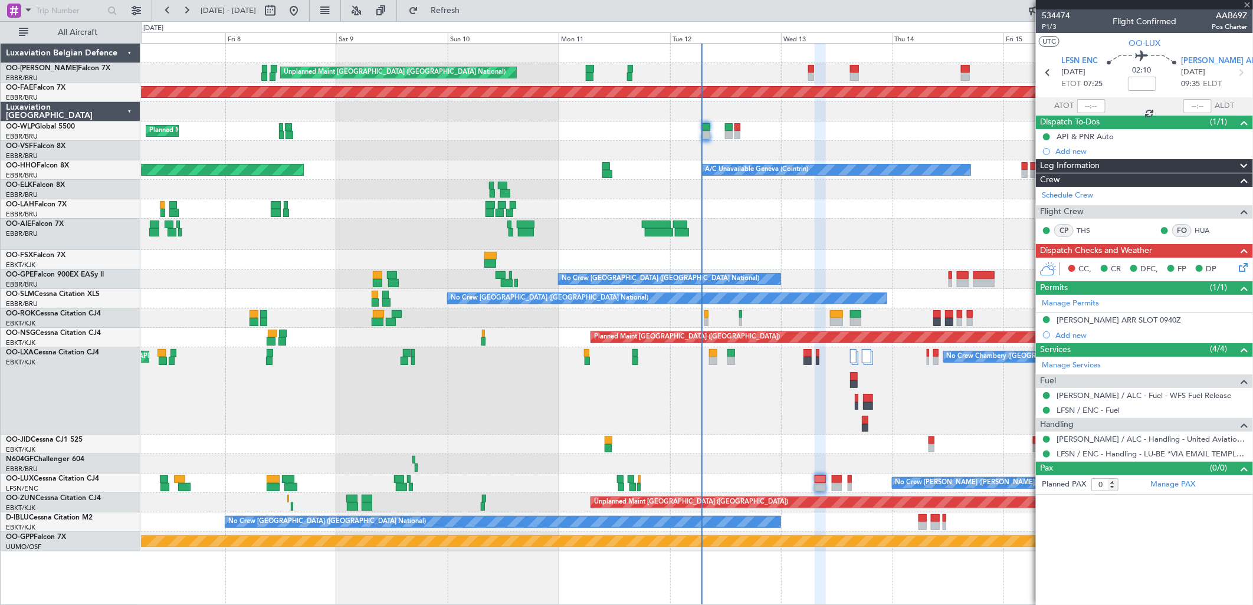
type input "-00:20"
type input "4"
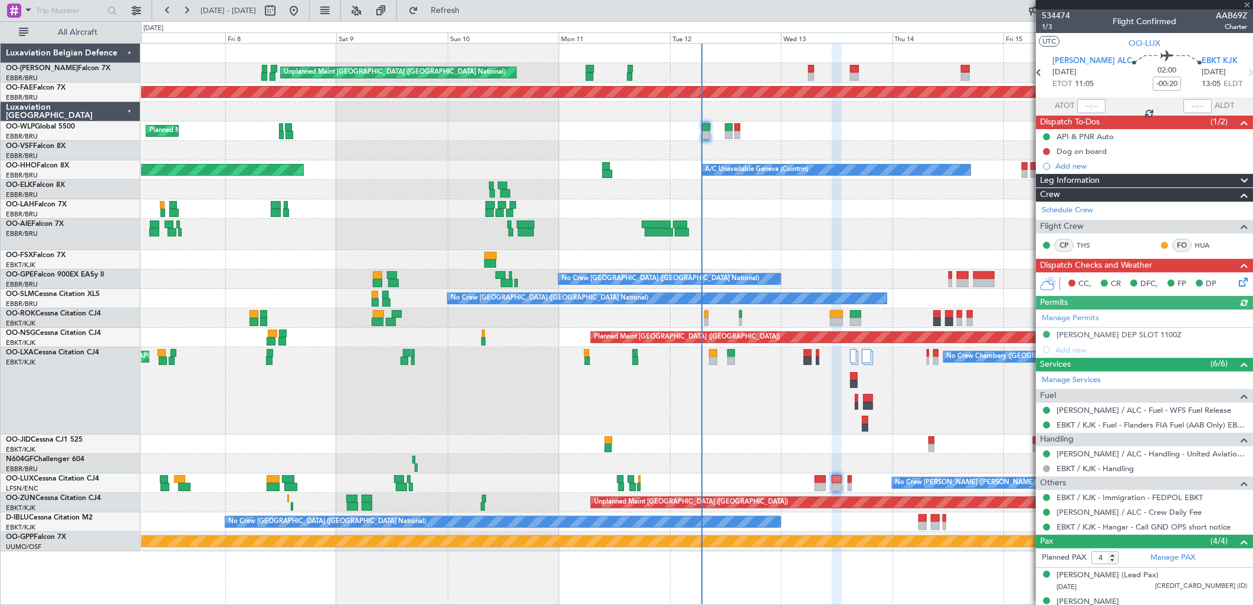
click at [1237, 281] on icon at bounding box center [1241, 280] width 9 height 9
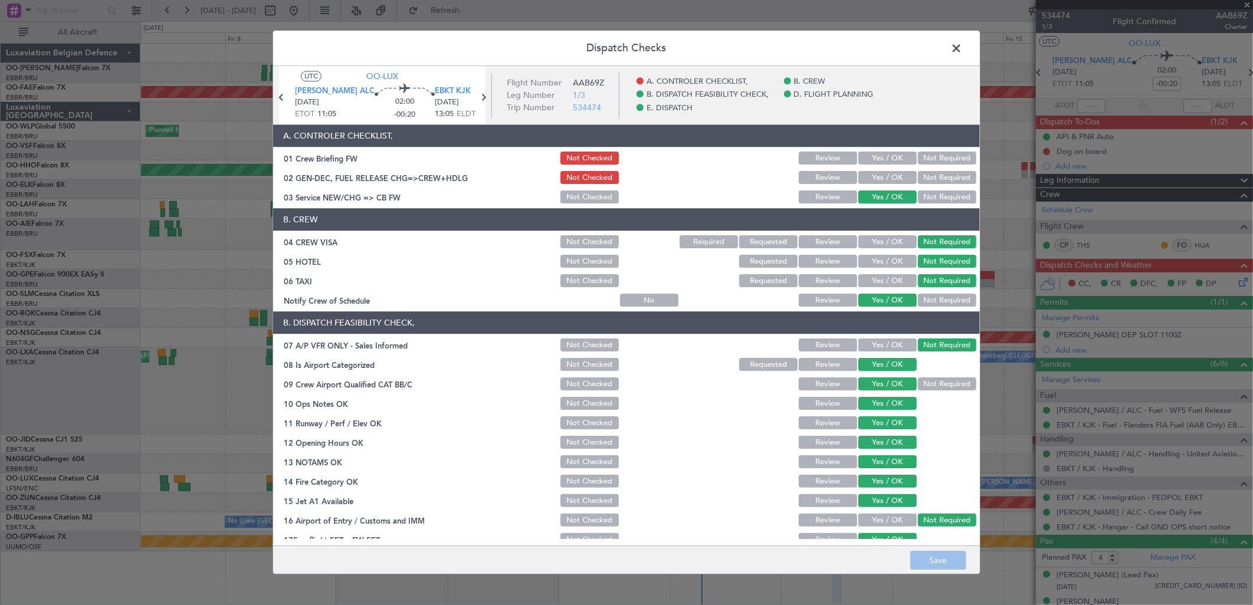
click at [872, 178] on button "Yes / OK" at bounding box center [887, 178] width 58 height 13
click at [877, 163] on button "Yes / OK" at bounding box center [887, 158] width 58 height 13
click at [932, 552] on button "Save" at bounding box center [938, 561] width 56 height 19
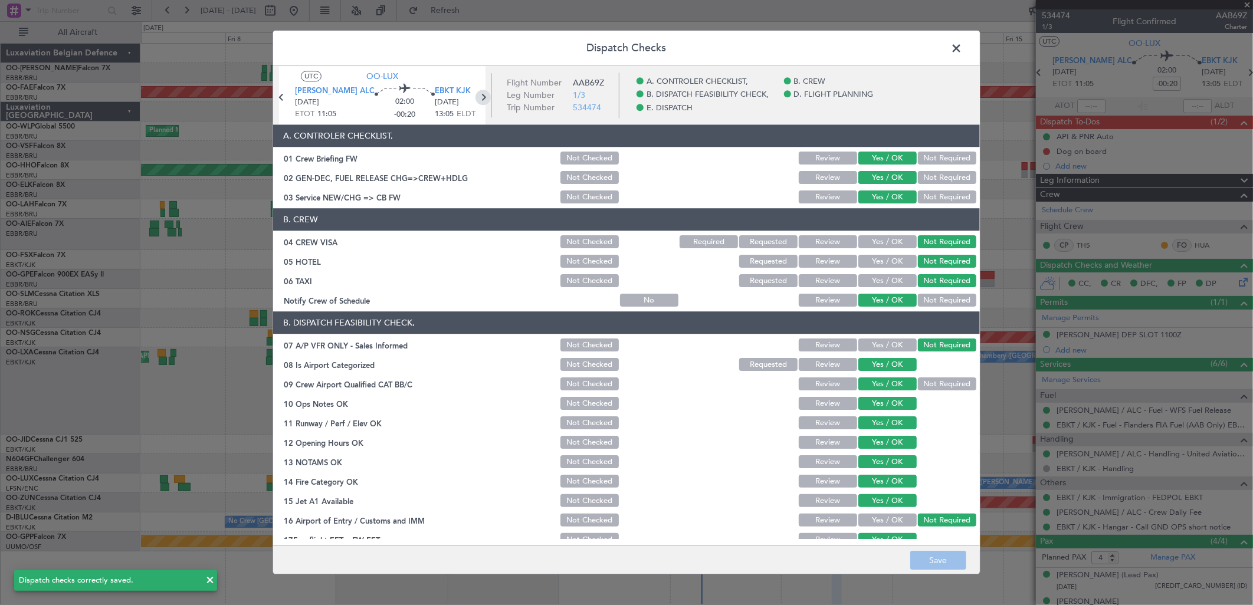
click at [478, 97] on icon at bounding box center [483, 97] width 15 height 15
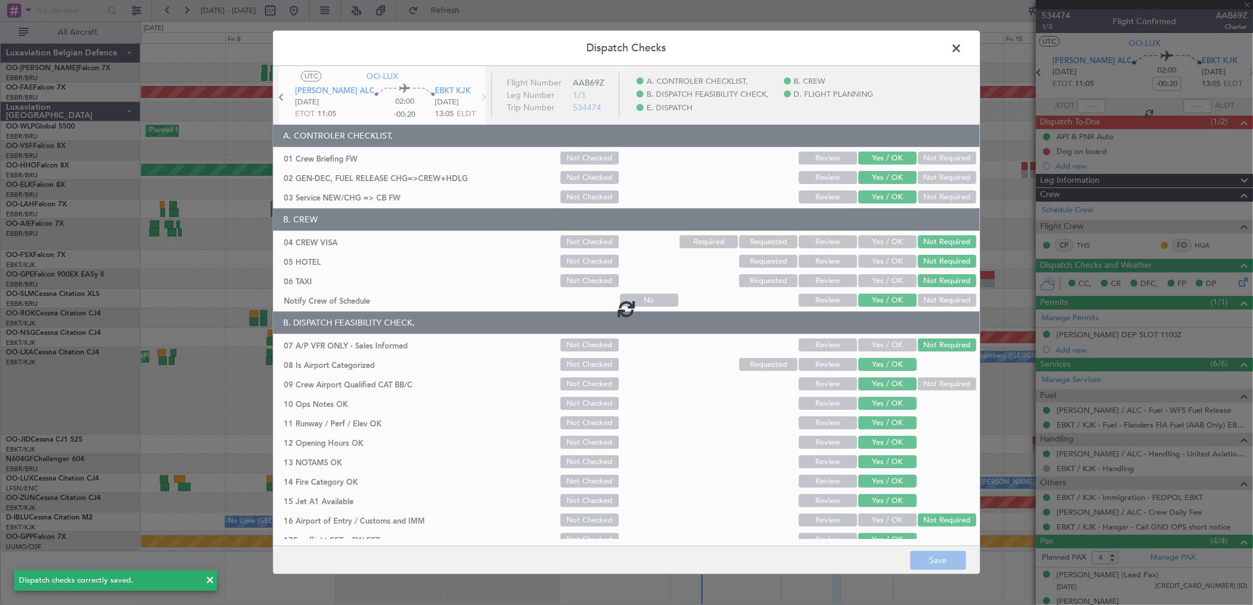
type input "0"
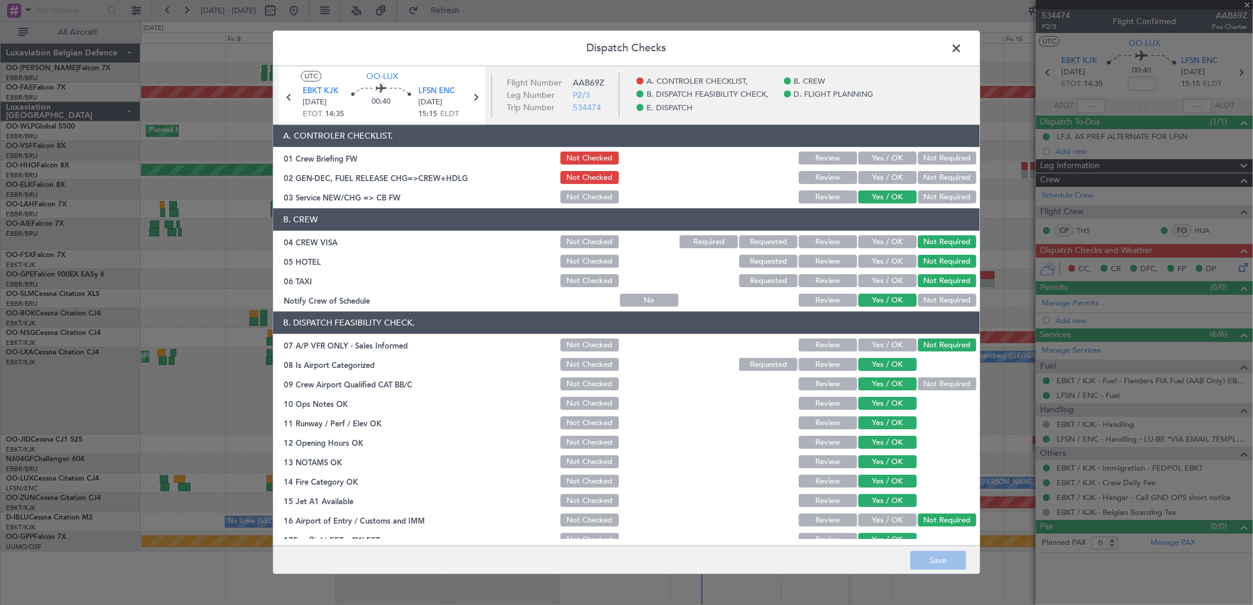
click at [870, 178] on button "Yes / OK" at bounding box center [887, 178] width 58 height 13
click at [870, 165] on div "Yes / OK" at bounding box center [887, 158] width 60 height 17
click at [870, 163] on button "Yes / OK" at bounding box center [887, 158] width 58 height 13
click at [940, 564] on button "Save" at bounding box center [938, 561] width 56 height 19
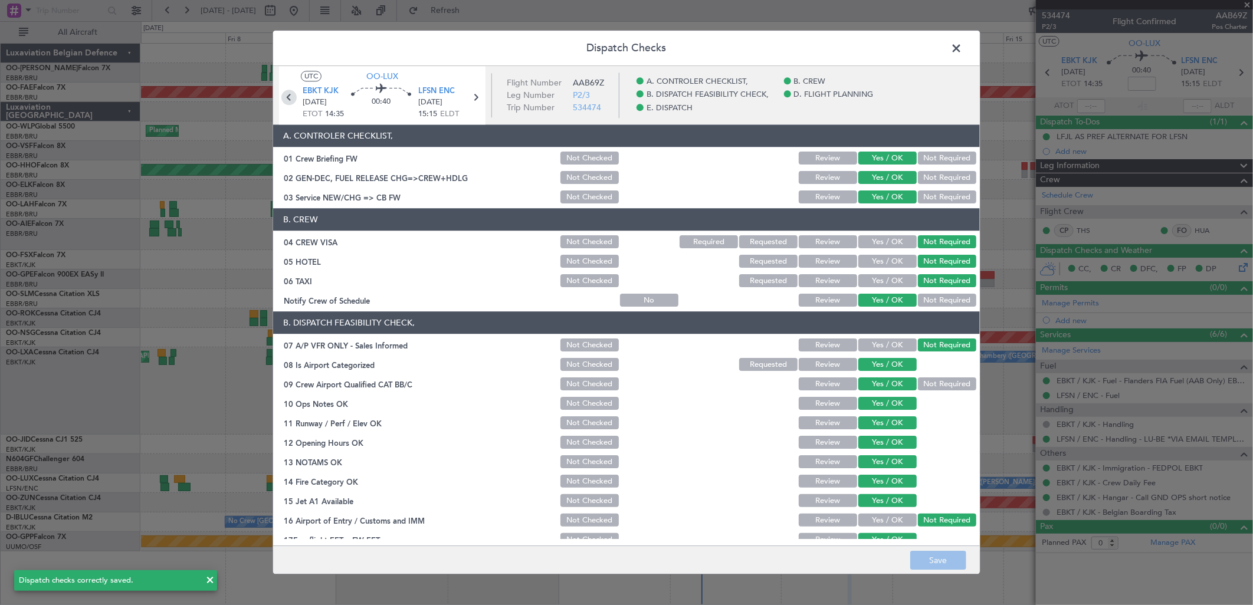
click at [285, 98] on icon at bounding box center [288, 97] width 15 height 15
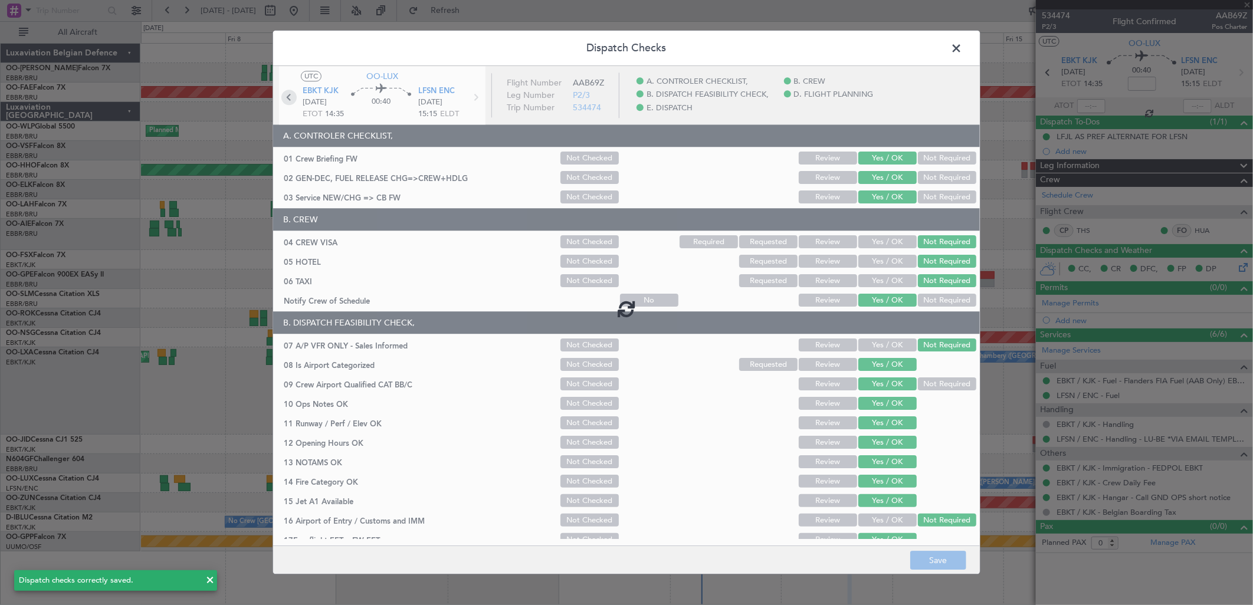
type input "-00:20"
type input "4"
type input "-00:20"
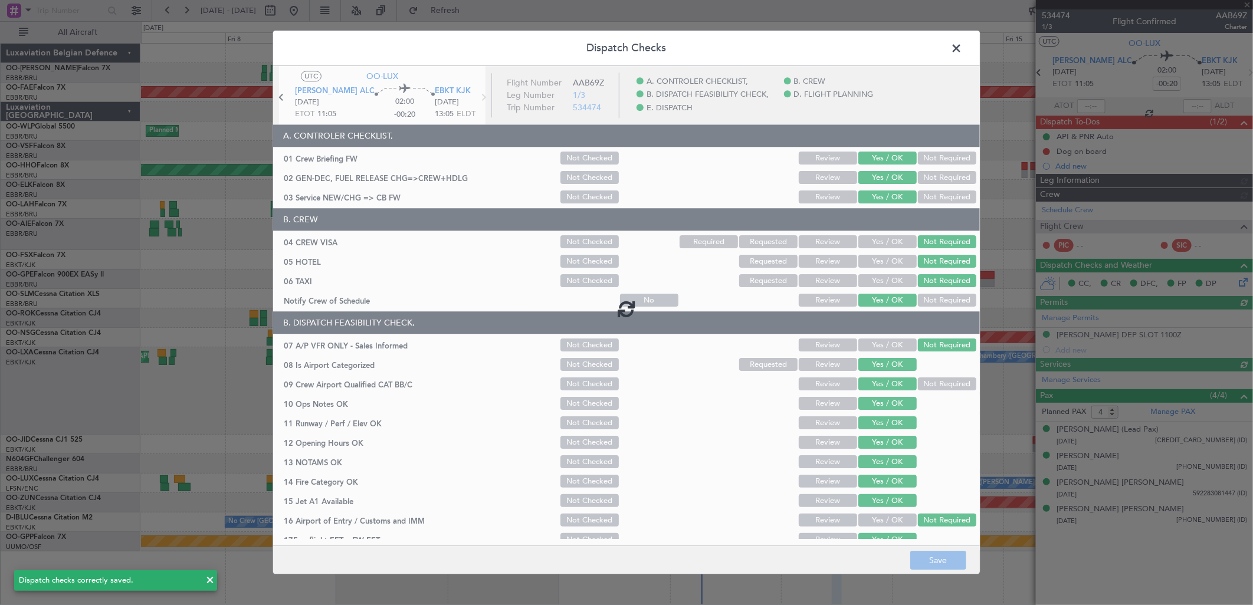
click at [287, 97] on div at bounding box center [626, 308] width 707 height 484
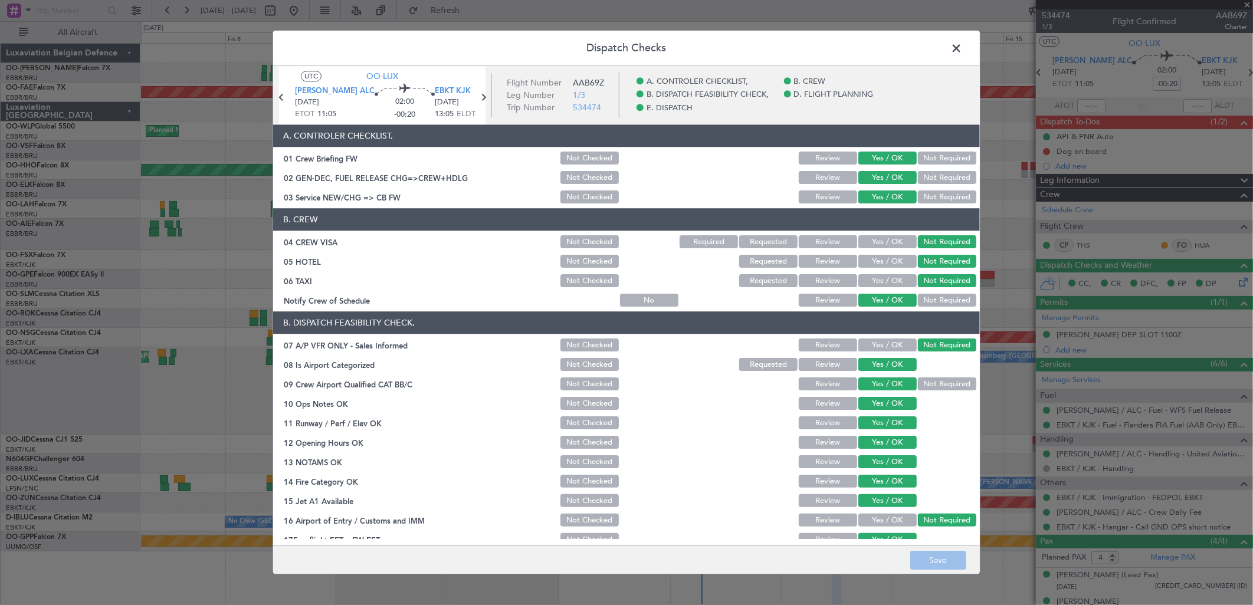
click at [289, 96] on icon at bounding box center [281, 97] width 15 height 15
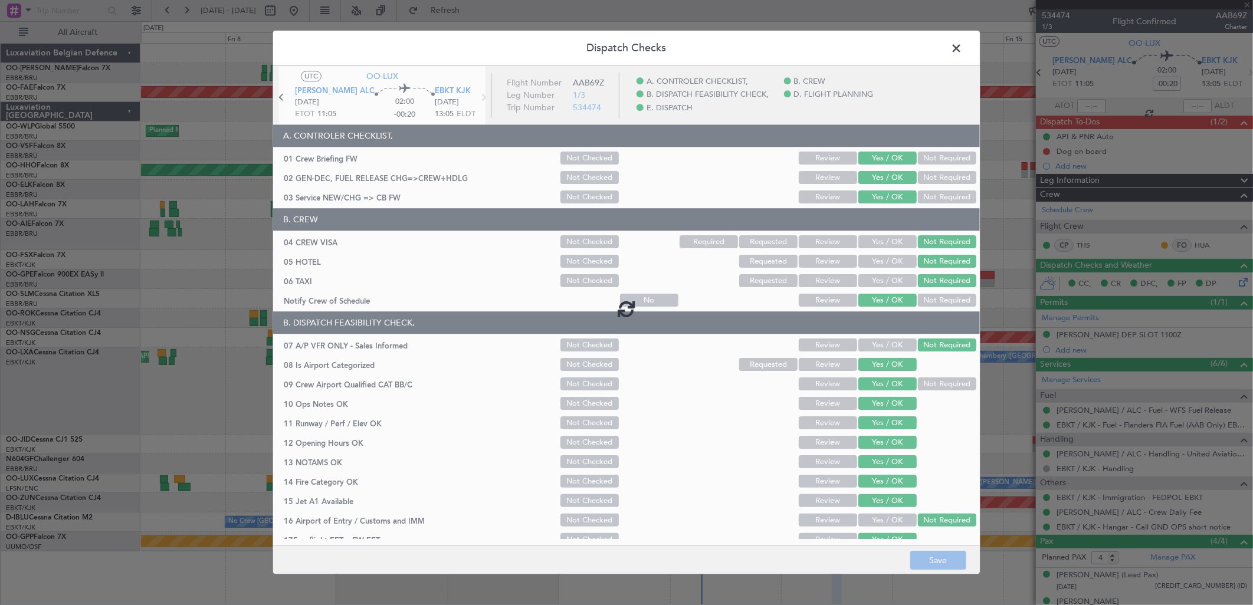
type input "0"
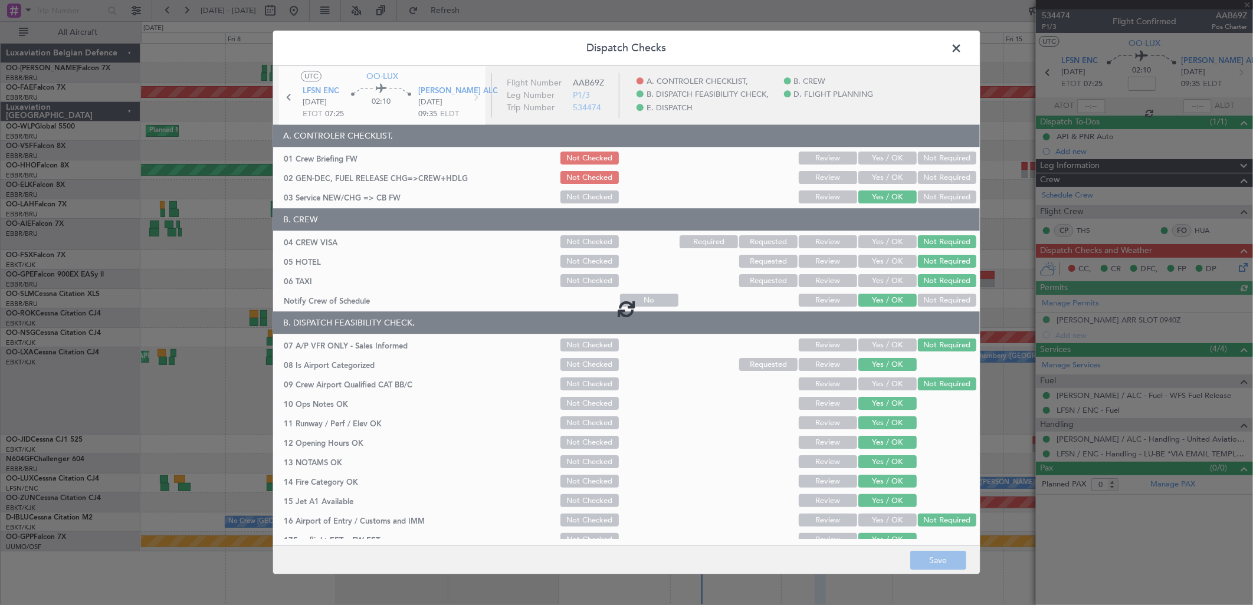
click at [899, 176] on div at bounding box center [626, 308] width 707 height 484
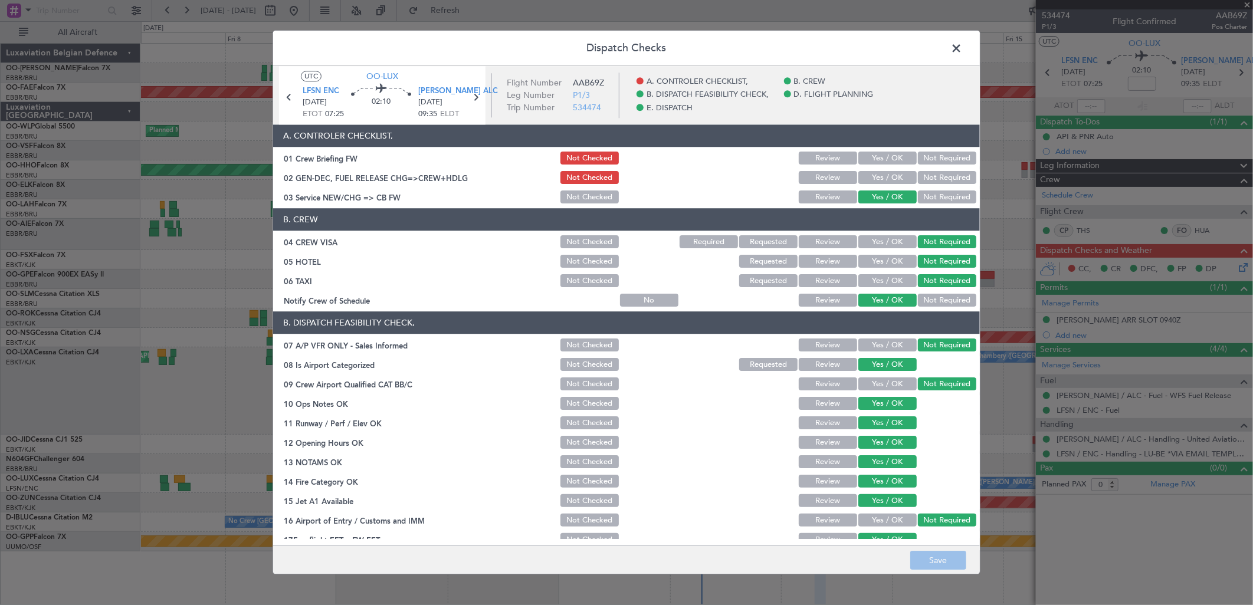
click at [864, 177] on button "Yes / OK" at bounding box center [887, 178] width 58 height 13
click at [869, 158] on button "Yes / OK" at bounding box center [887, 158] width 58 height 13
drag, startPoint x: 927, startPoint y: 556, endPoint x: 931, endPoint y: 531, distance: 25.6
click at [931, 547] on footer "Save" at bounding box center [626, 560] width 707 height 28
click at [962, 45] on span at bounding box center [962, 52] width 0 height 24
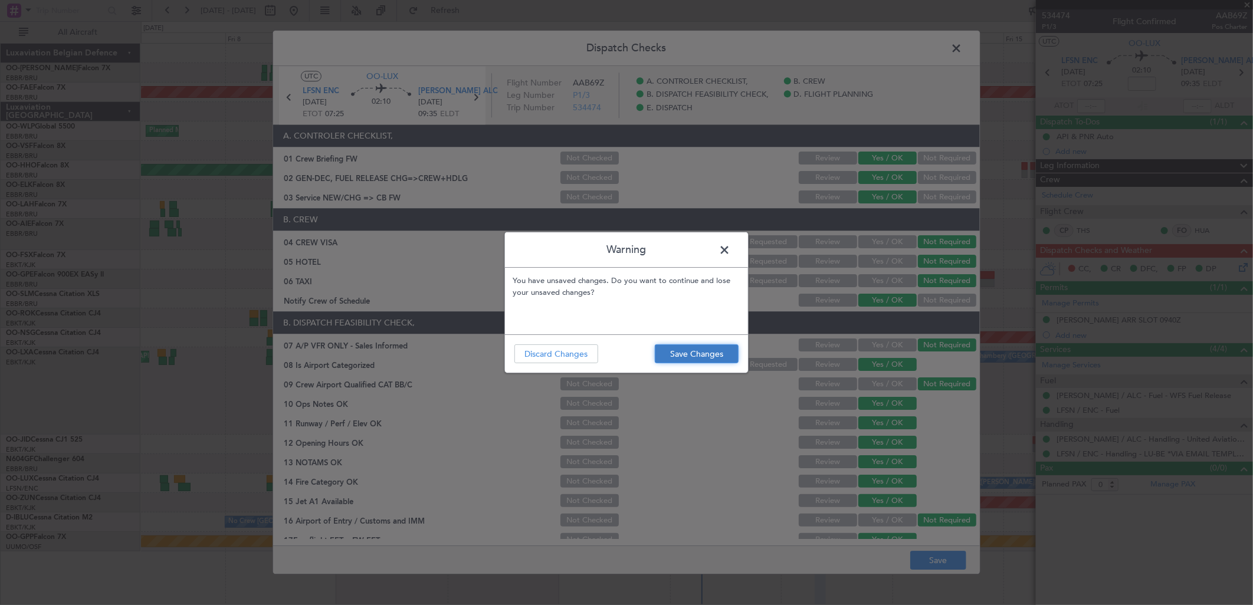
click at [680, 353] on button "Save Changes" at bounding box center [697, 354] width 84 height 19
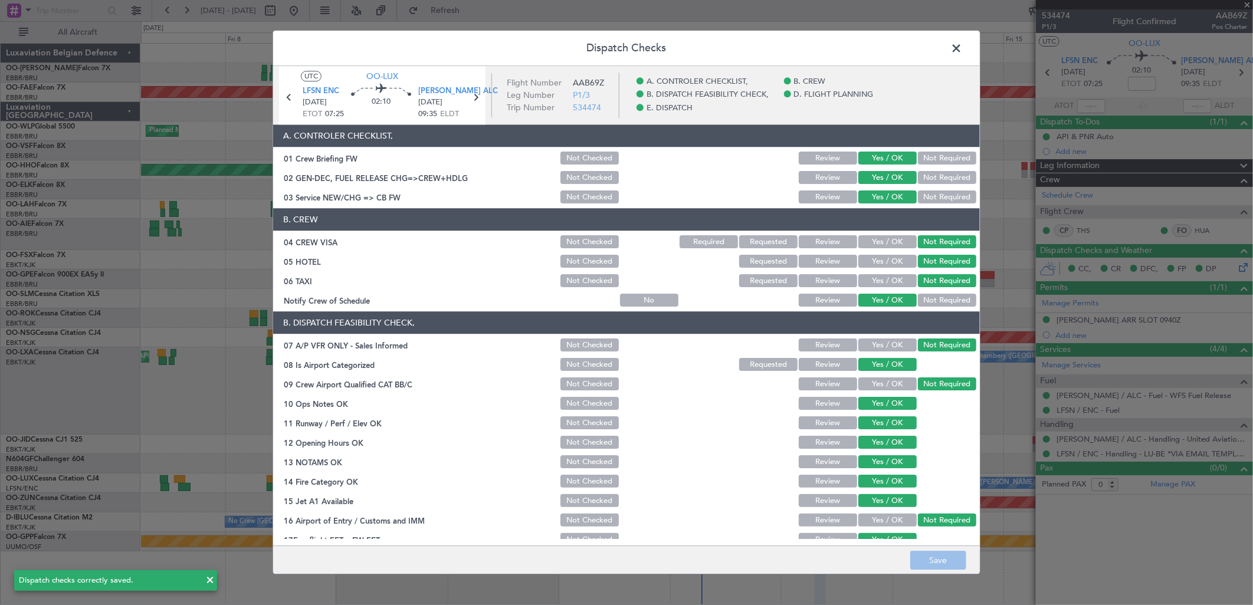
click at [962, 46] on span at bounding box center [962, 52] width 0 height 24
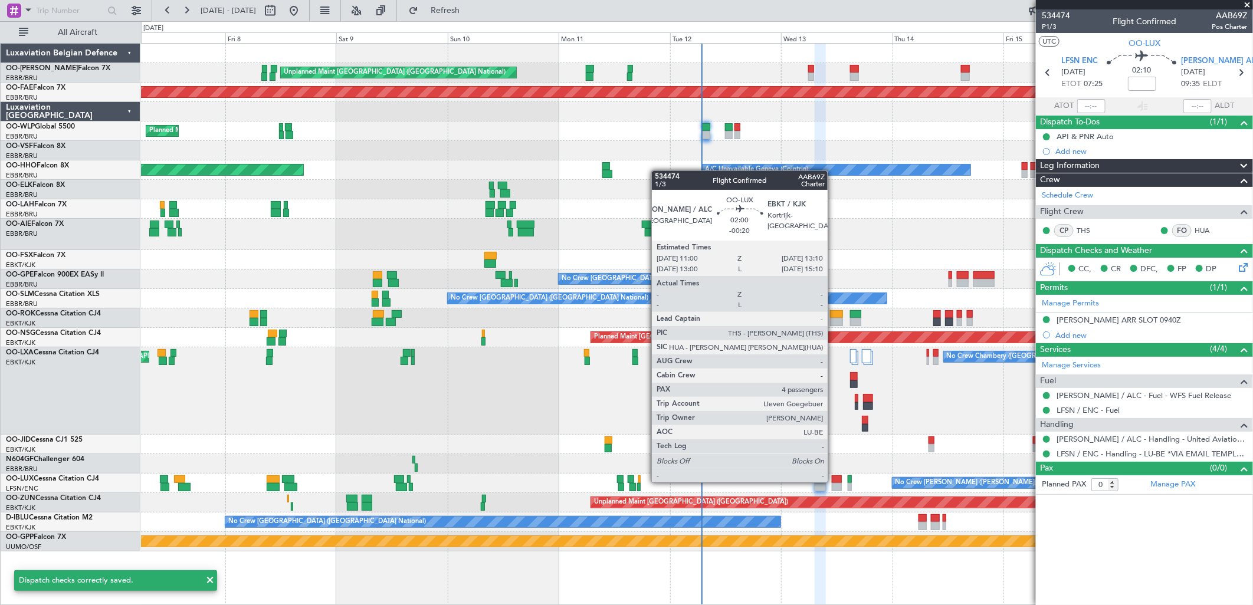
click at [834, 481] on div at bounding box center [837, 480] width 11 height 8
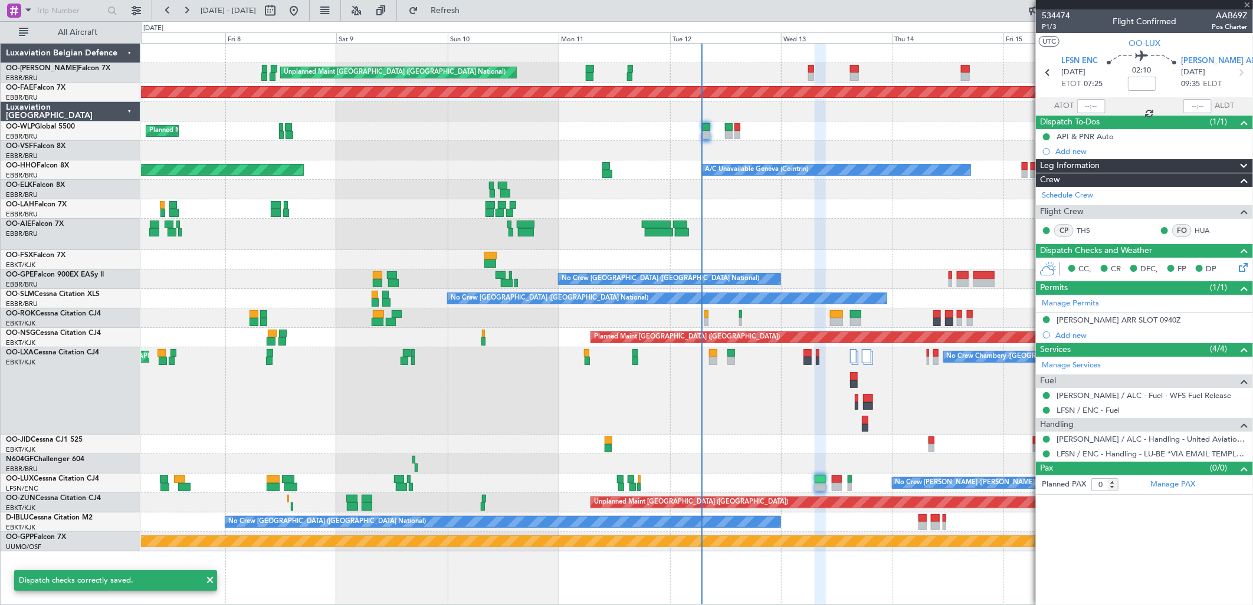
type input "-00:20"
type input "4"
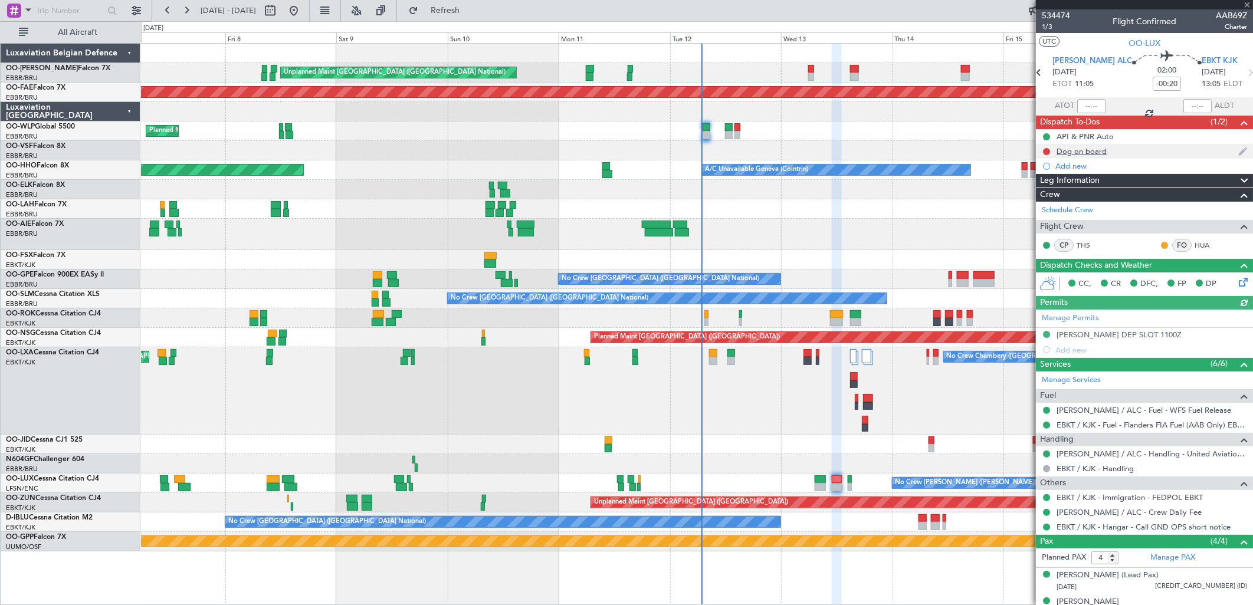
click at [1045, 155] on div at bounding box center [1046, 151] width 9 height 9
click at [1093, 151] on div "Dog on board" at bounding box center [1082, 151] width 50 height 10
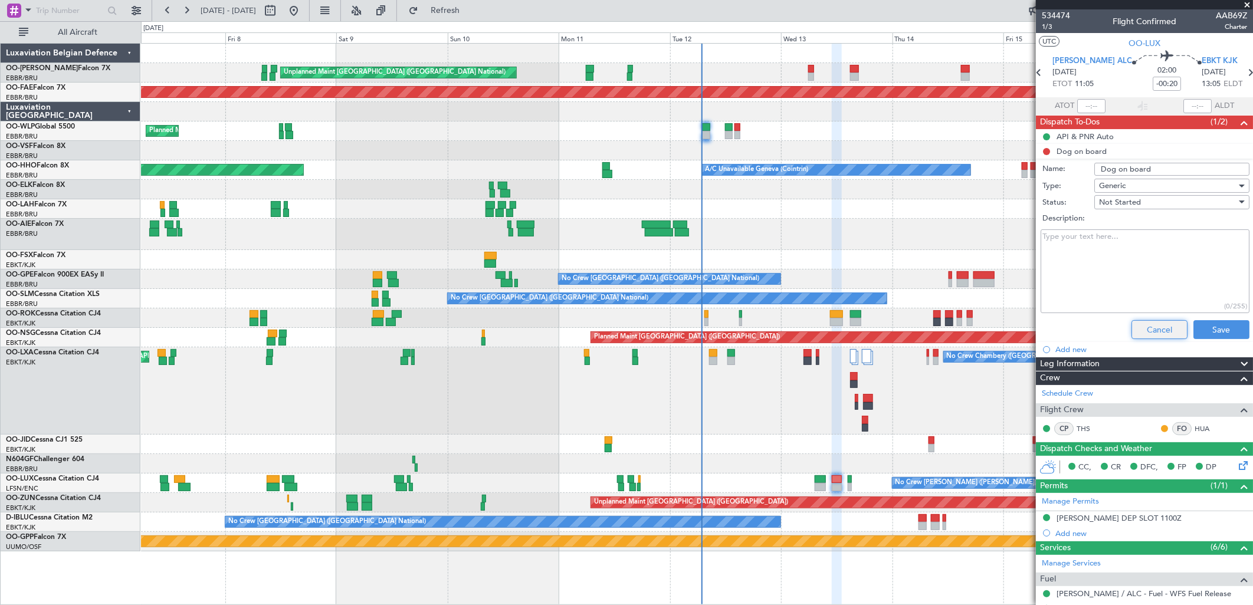
click at [1148, 323] on button "Cancel" at bounding box center [1160, 329] width 56 height 19
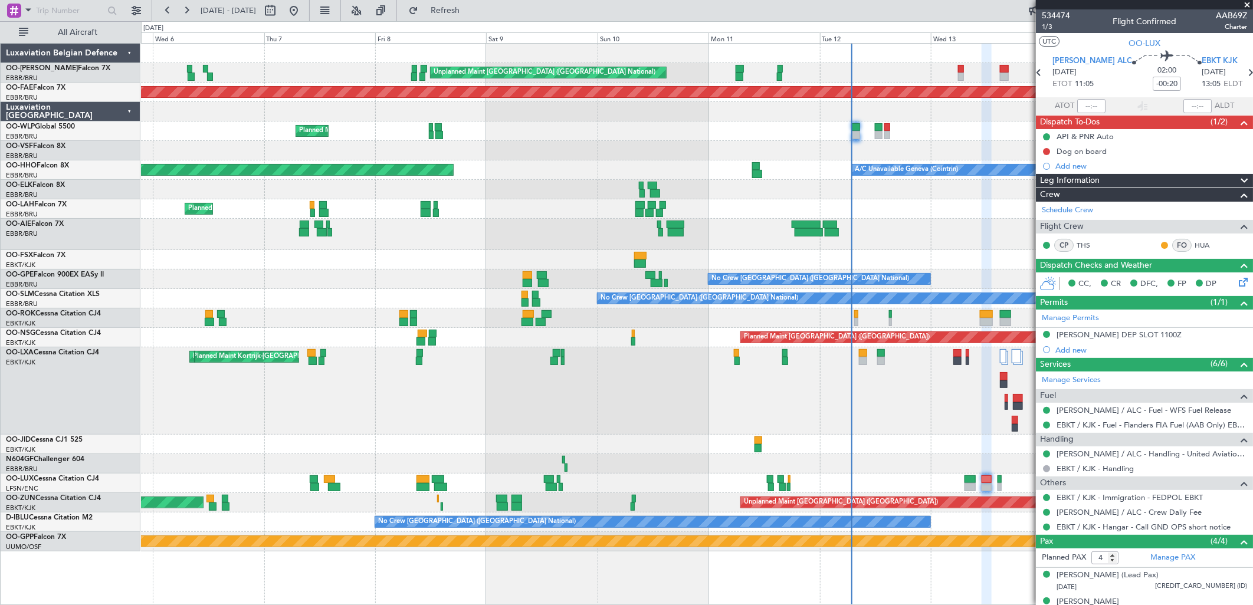
click at [681, 392] on div "No Crew Chambery (Aix-les-bains) Planned Maint Kortrijk-Wevelgem AOG Maint Kort…" at bounding box center [696, 390] width 1111 height 87
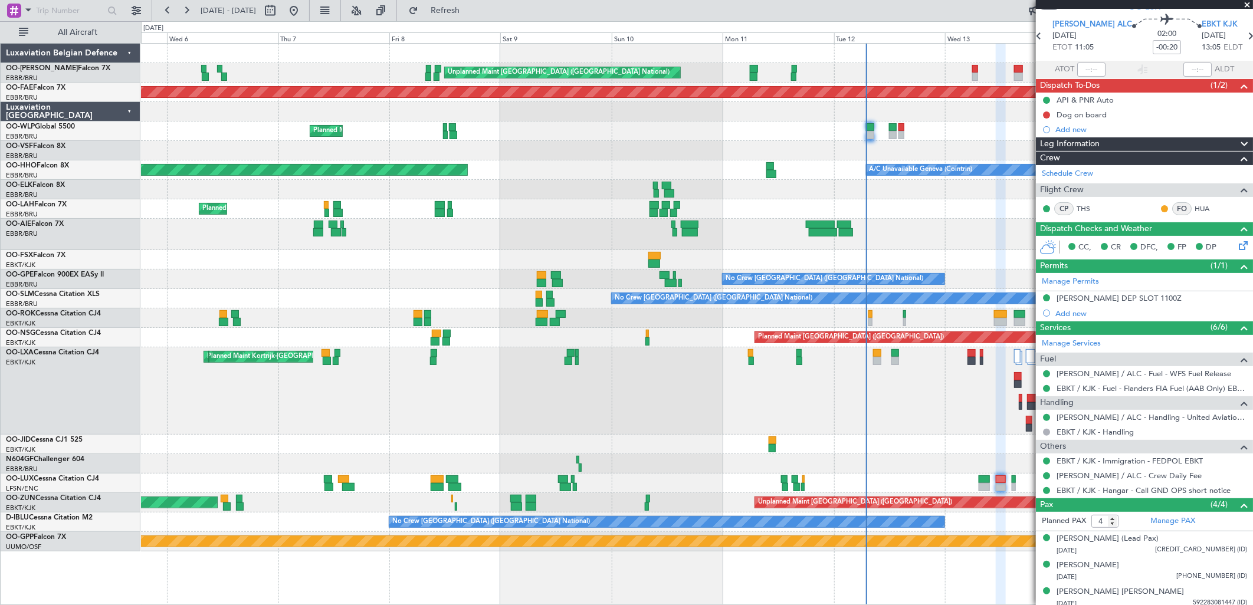
scroll to position [68, 0]
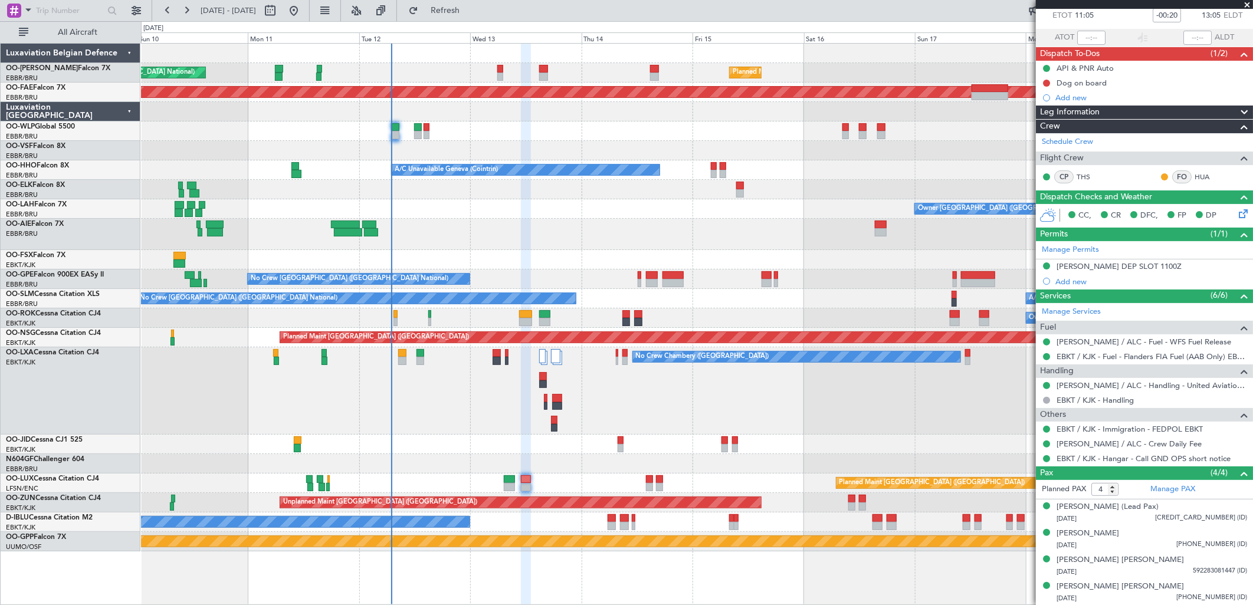
click at [368, 168] on div "Unplanned Maint Brussels (Brussels National) Planned Maint Brussels (Brussels N…" at bounding box center [696, 298] width 1111 height 508
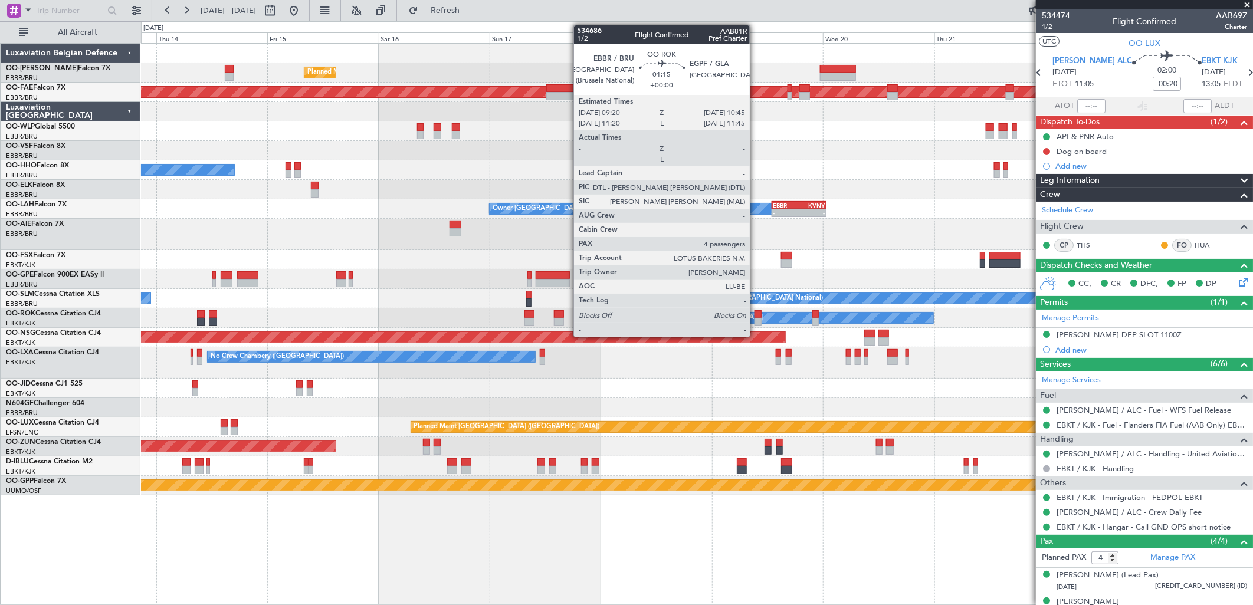
scroll to position [68, 0]
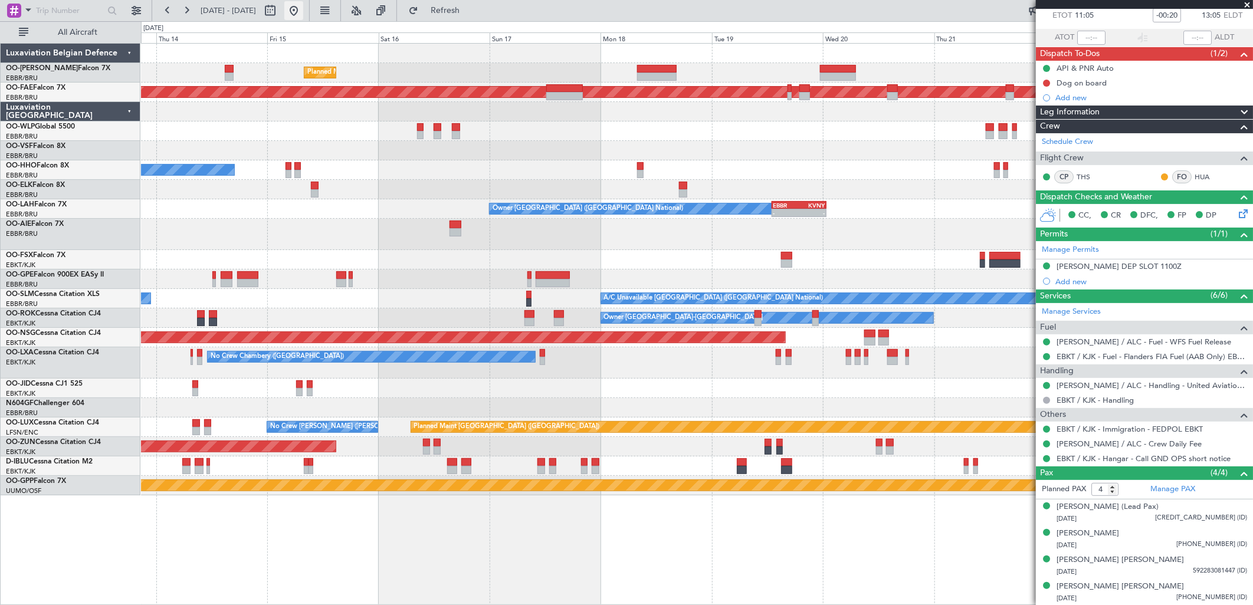
click at [303, 8] on button at bounding box center [293, 10] width 19 height 19
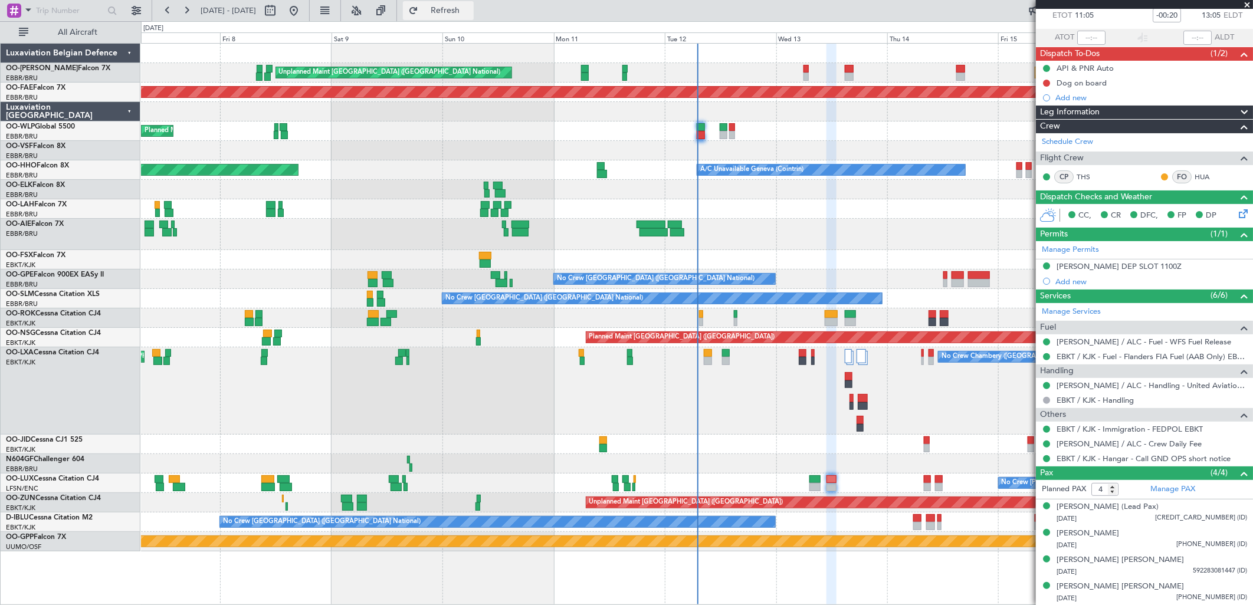
click at [470, 11] on span "Refresh" at bounding box center [446, 10] width 50 height 8
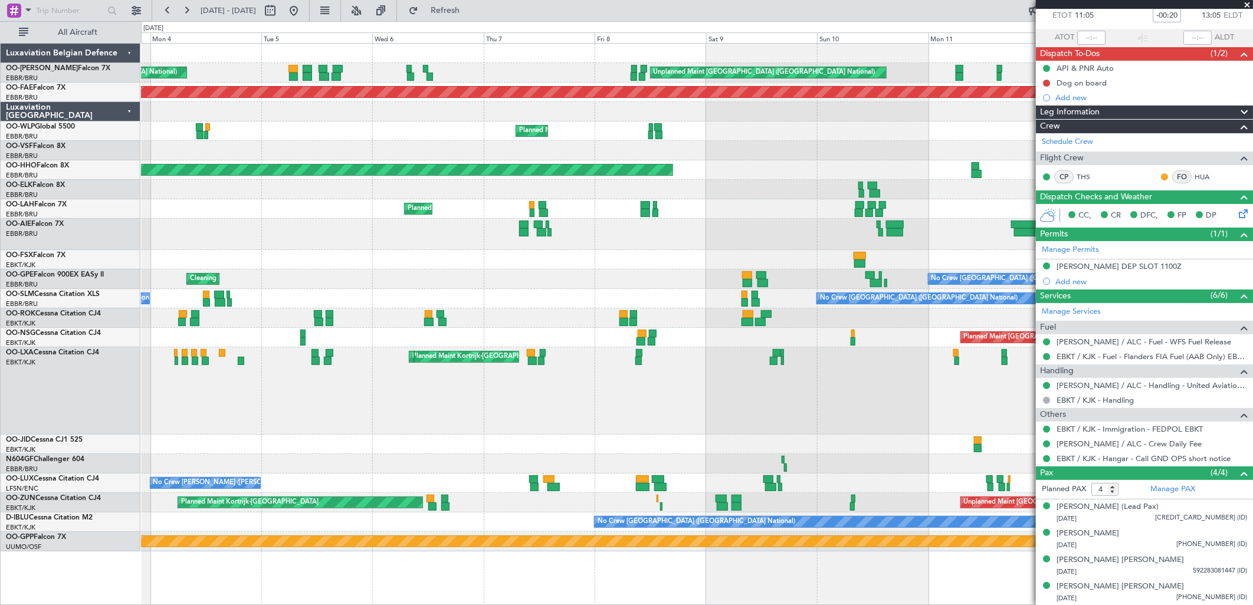
click at [739, 164] on div "Unplanned Maint [GEOGRAPHIC_DATA] ([GEOGRAPHIC_DATA] National) Planned Maint [G…" at bounding box center [696, 298] width 1111 height 508
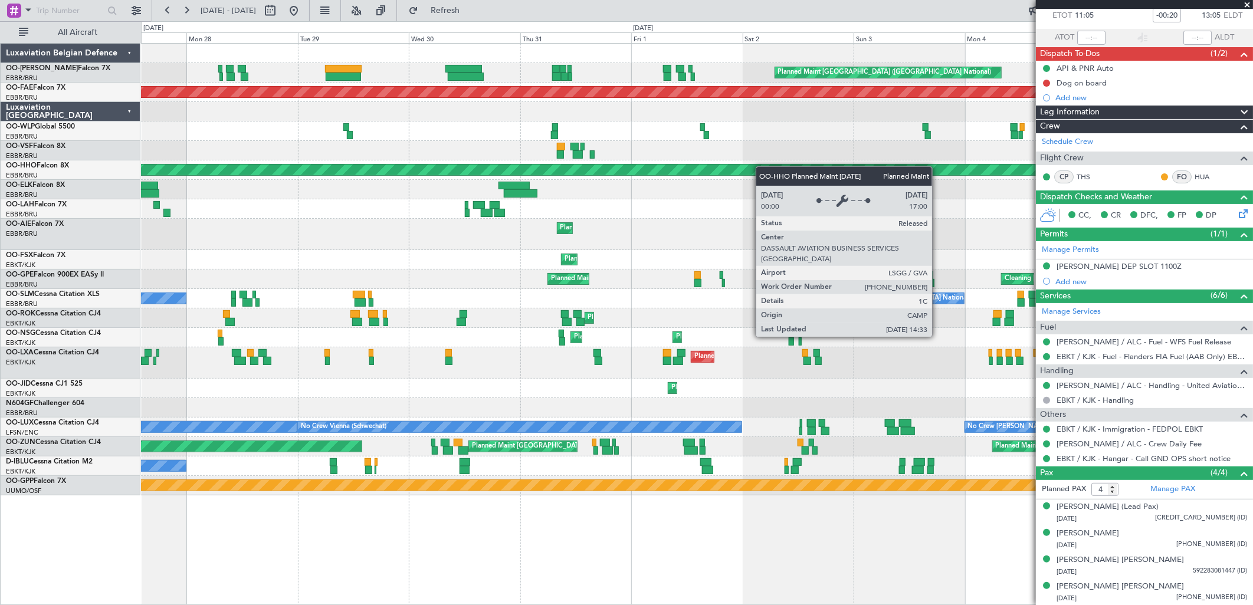
click at [860, 164] on div "Planned Maint [GEOGRAPHIC_DATA] ([GEOGRAPHIC_DATA] National) Unplanned Maint [G…" at bounding box center [696, 270] width 1111 height 452
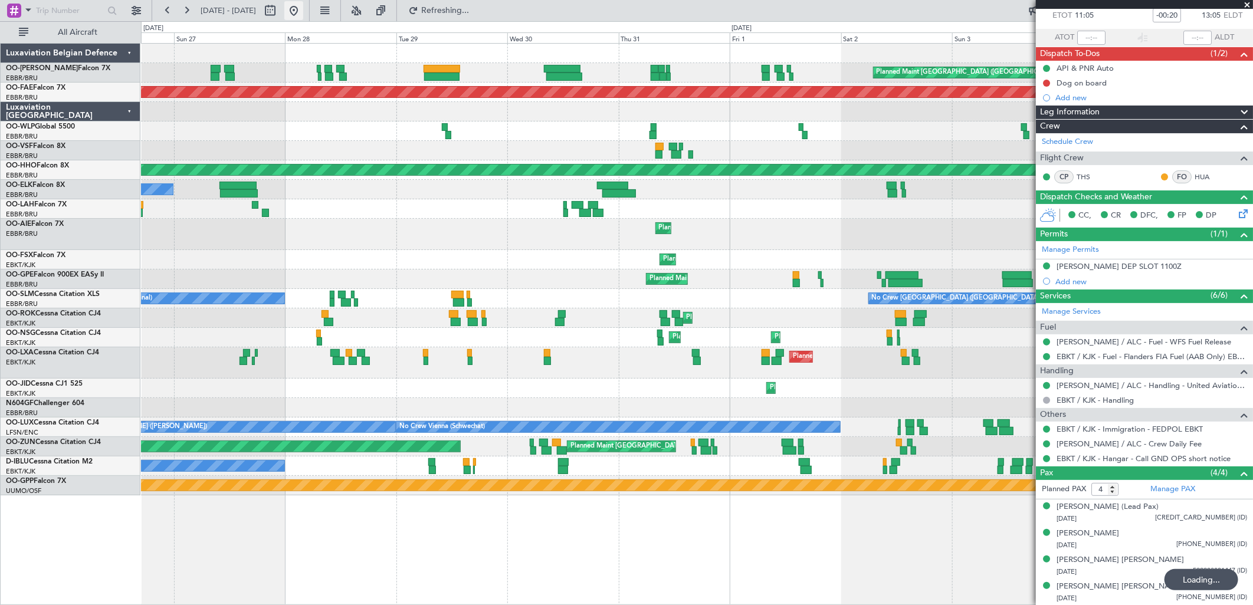
click at [303, 8] on button at bounding box center [293, 10] width 19 height 19
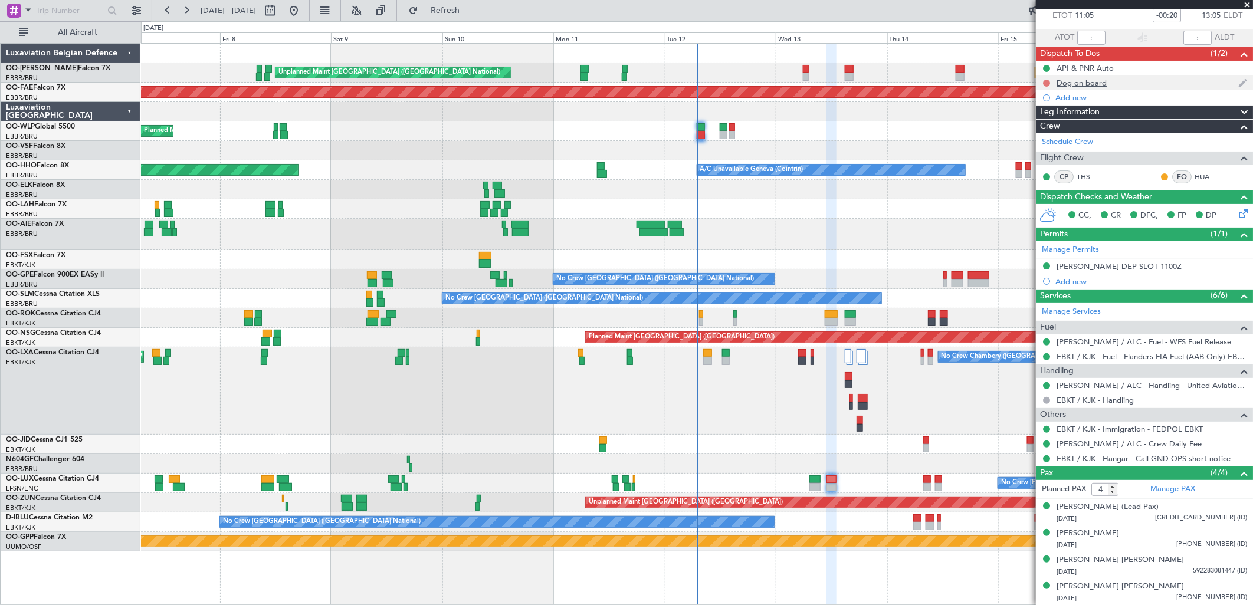
click at [1046, 81] on button at bounding box center [1046, 83] width 7 height 7
click at [1052, 137] on span "Completed" at bounding box center [1051, 135] width 39 height 12
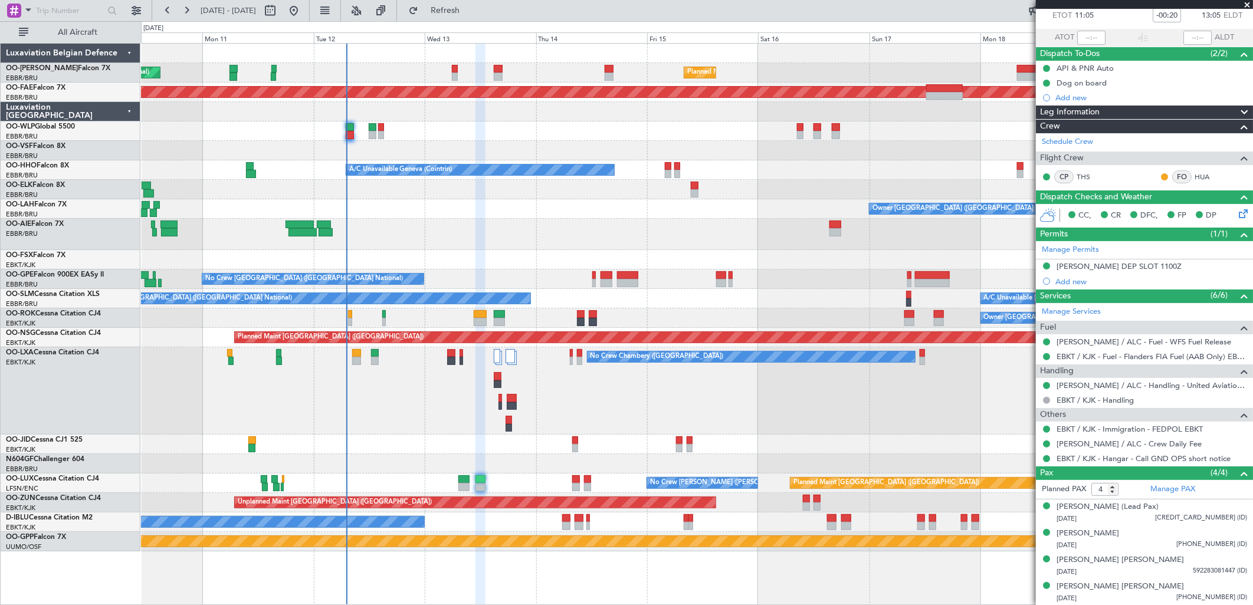
click at [578, 299] on div "Unplanned Maint [GEOGRAPHIC_DATA] ([GEOGRAPHIC_DATA] National) Planned Maint [G…" at bounding box center [696, 298] width 1111 height 508
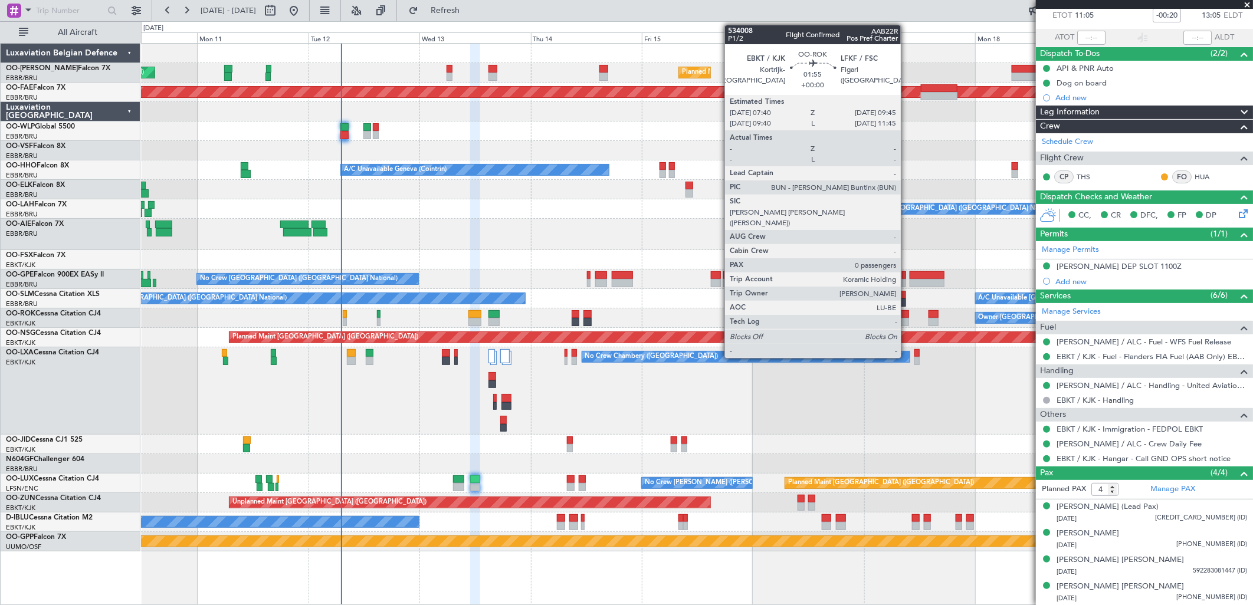
click at [907, 316] on div at bounding box center [904, 314] width 10 height 8
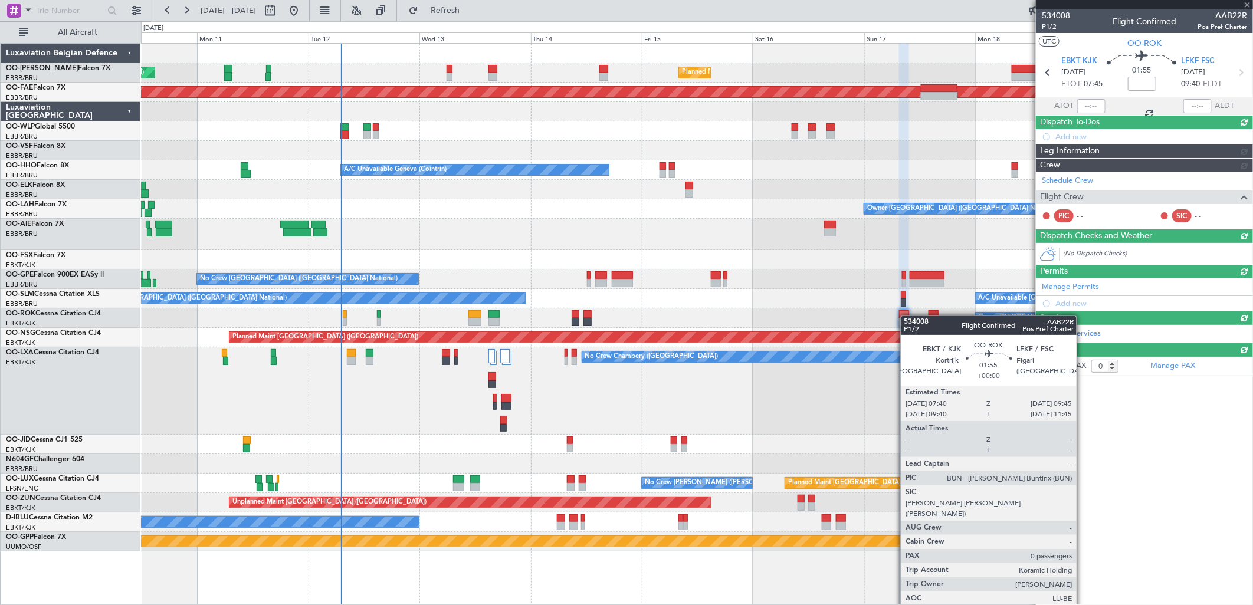
scroll to position [0, 0]
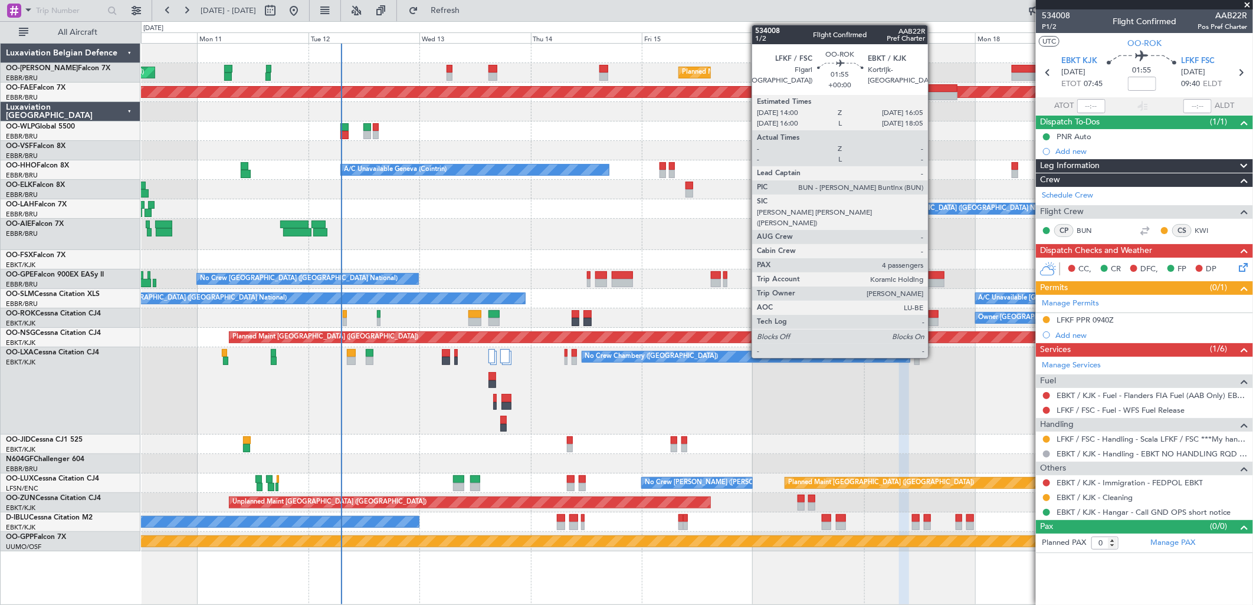
click at [934, 314] on div at bounding box center [934, 314] width 10 height 8
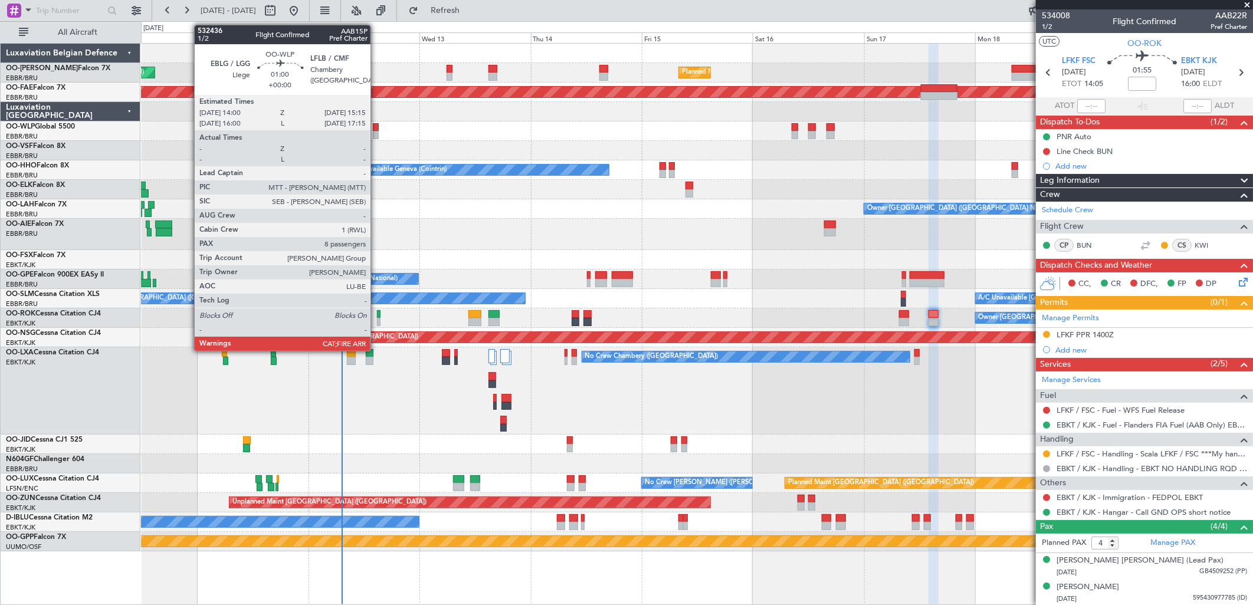
click at [376, 133] on div at bounding box center [376, 135] width 6 height 8
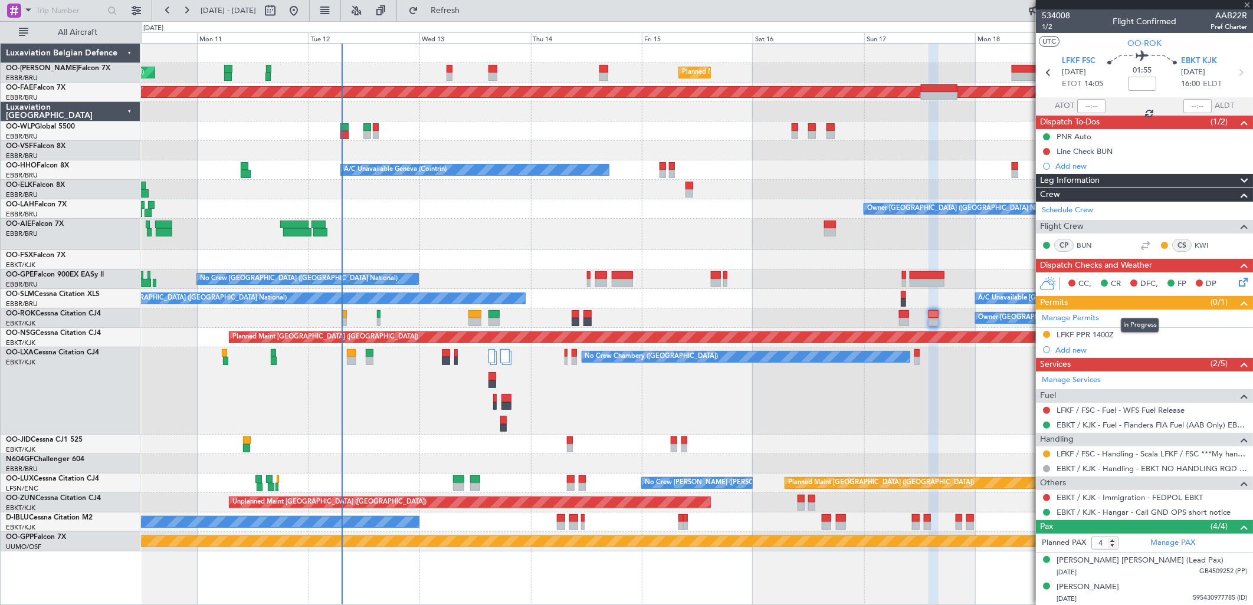
type input "8"
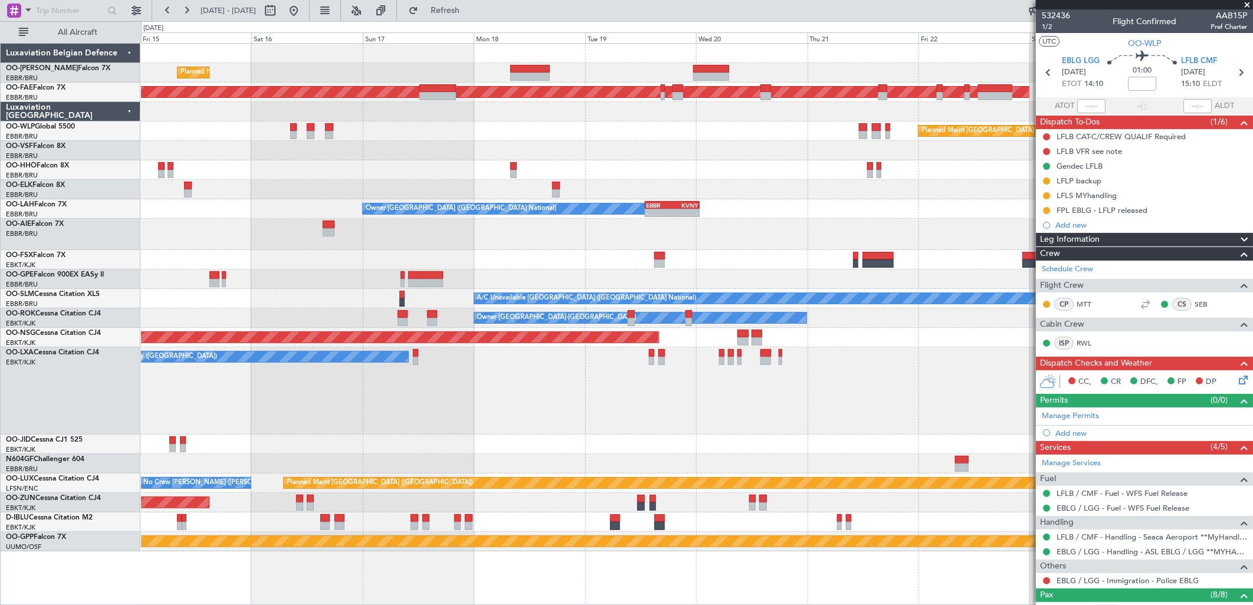
click at [323, 310] on div "Planned Maint [GEOGRAPHIC_DATA] ([GEOGRAPHIC_DATA] National) Planned Maint [GEO…" at bounding box center [696, 298] width 1111 height 508
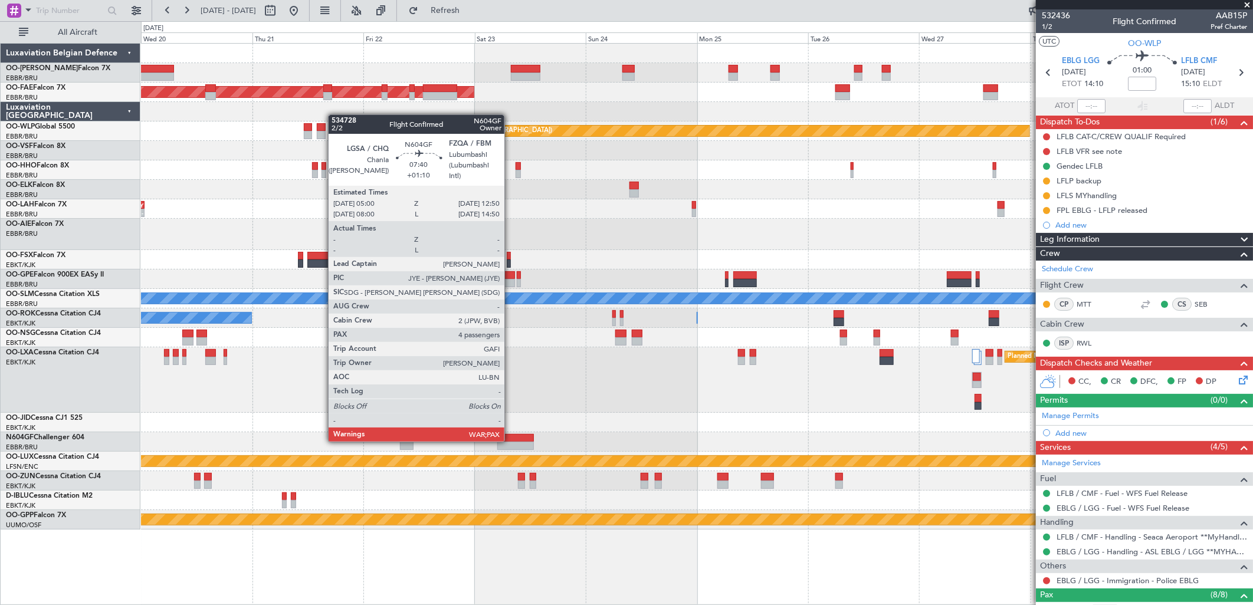
click at [510, 441] on div at bounding box center [515, 438] width 37 height 8
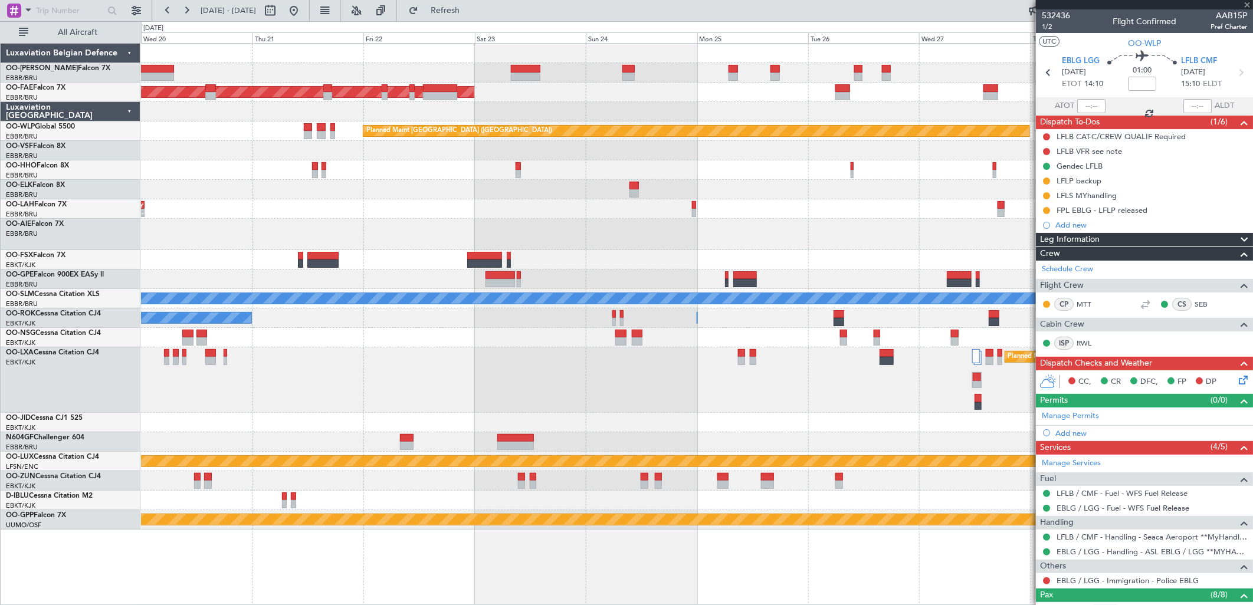
type input "+01:10"
type input "4"
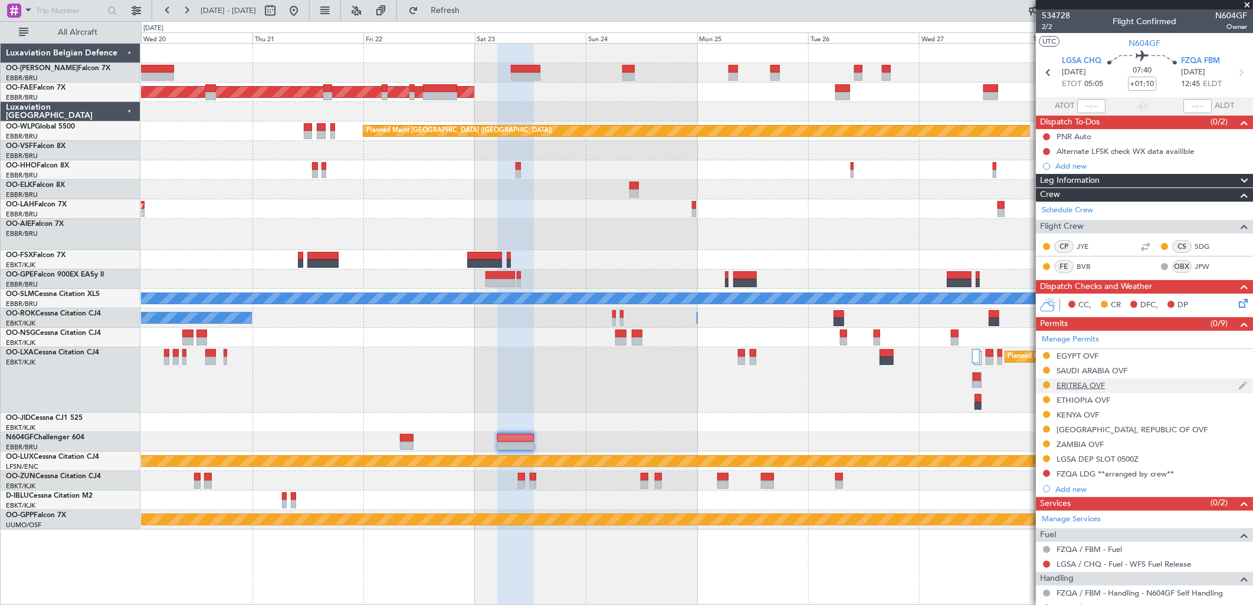
click at [1062, 382] on div "ERITREA OVF" at bounding box center [1081, 386] width 48 height 10
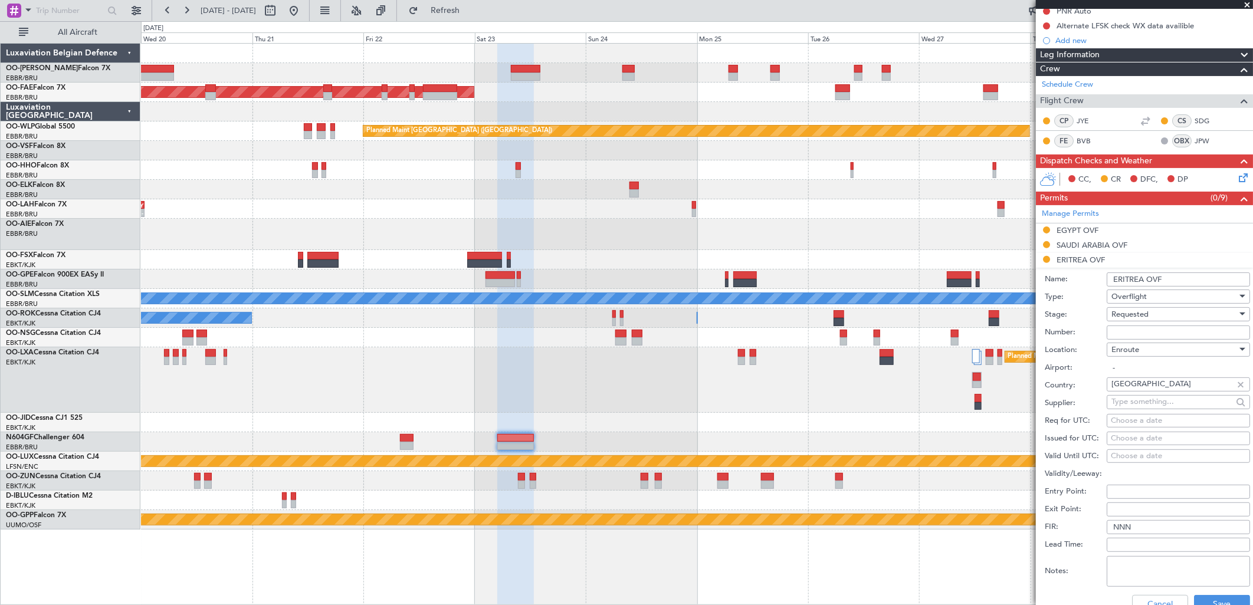
scroll to position [131, 0]
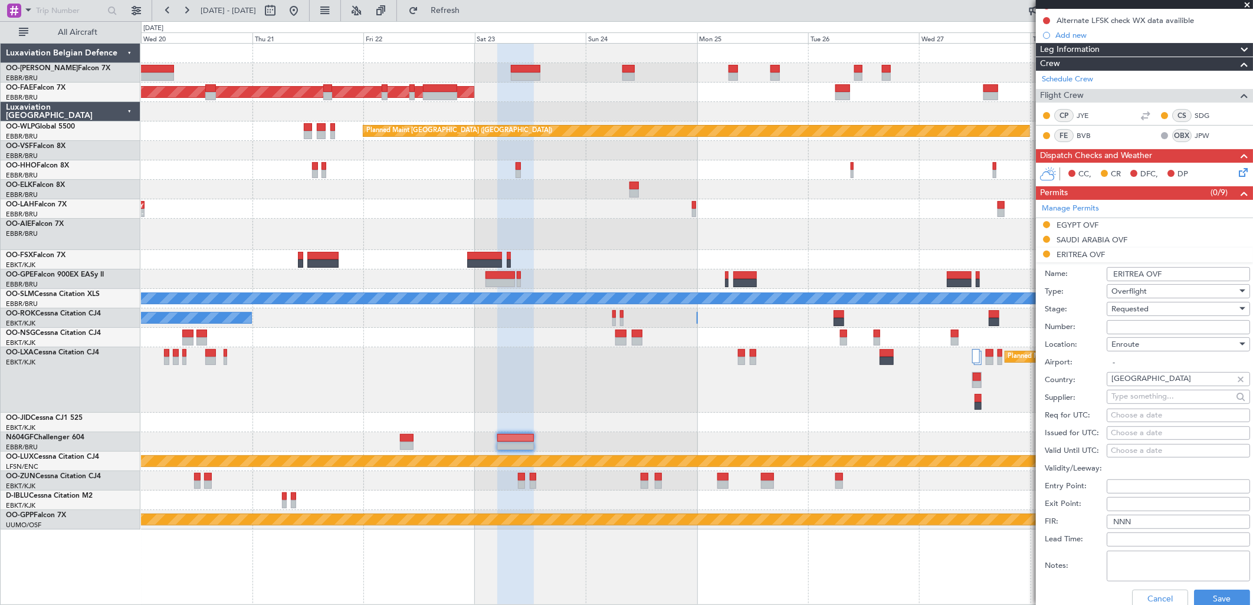
click at [1135, 309] on span "Requested" at bounding box center [1129, 309] width 37 height 11
click at [1157, 389] on span "Requested" at bounding box center [1174, 382] width 123 height 18
click at [1135, 310] on span "Requested" at bounding box center [1129, 309] width 37 height 11
click at [1155, 394] on span "Received OK" at bounding box center [1174, 400] width 123 height 18
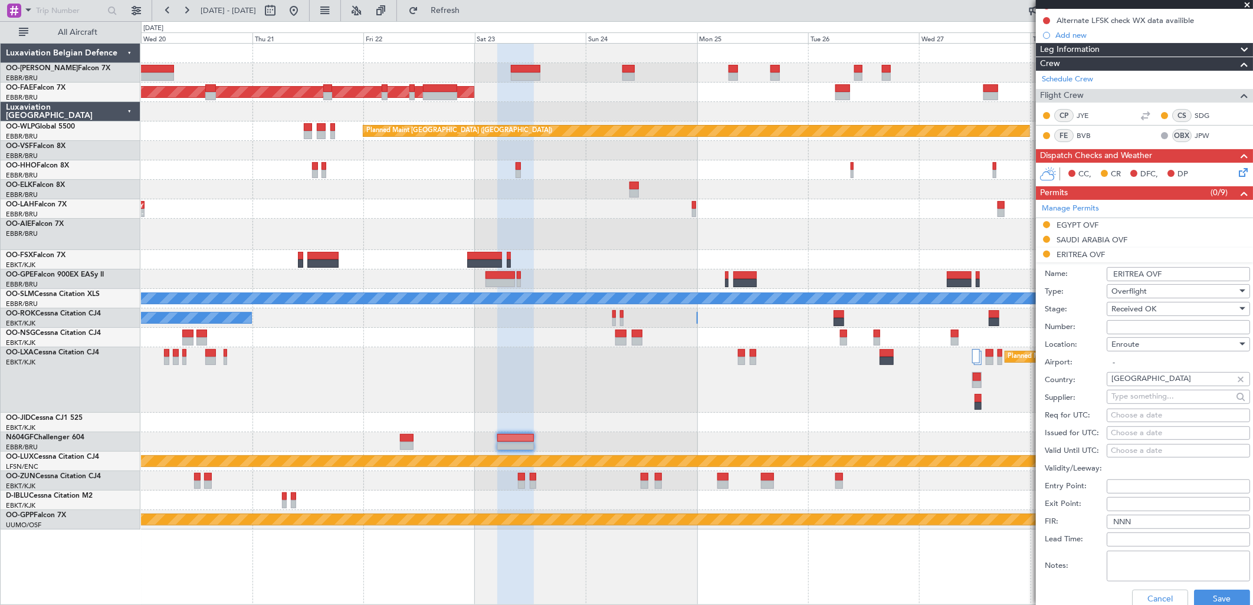
click at [1121, 329] on input "Number:" at bounding box center [1178, 327] width 143 height 14
paste input "ER-CAA-2104/2025"
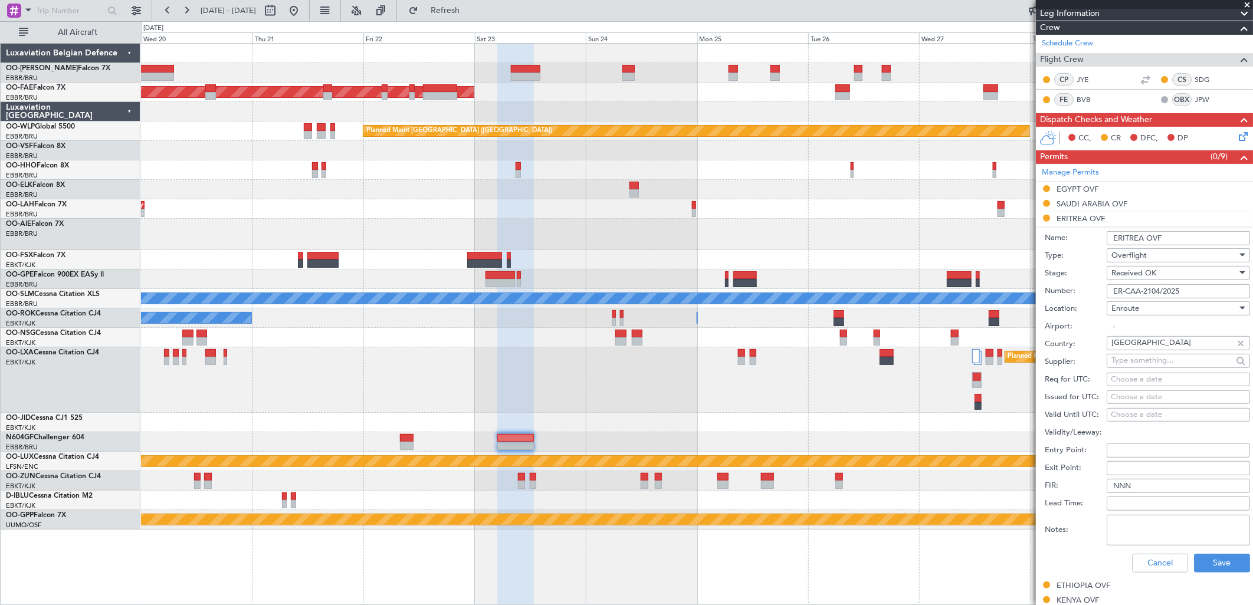
scroll to position [196, 0]
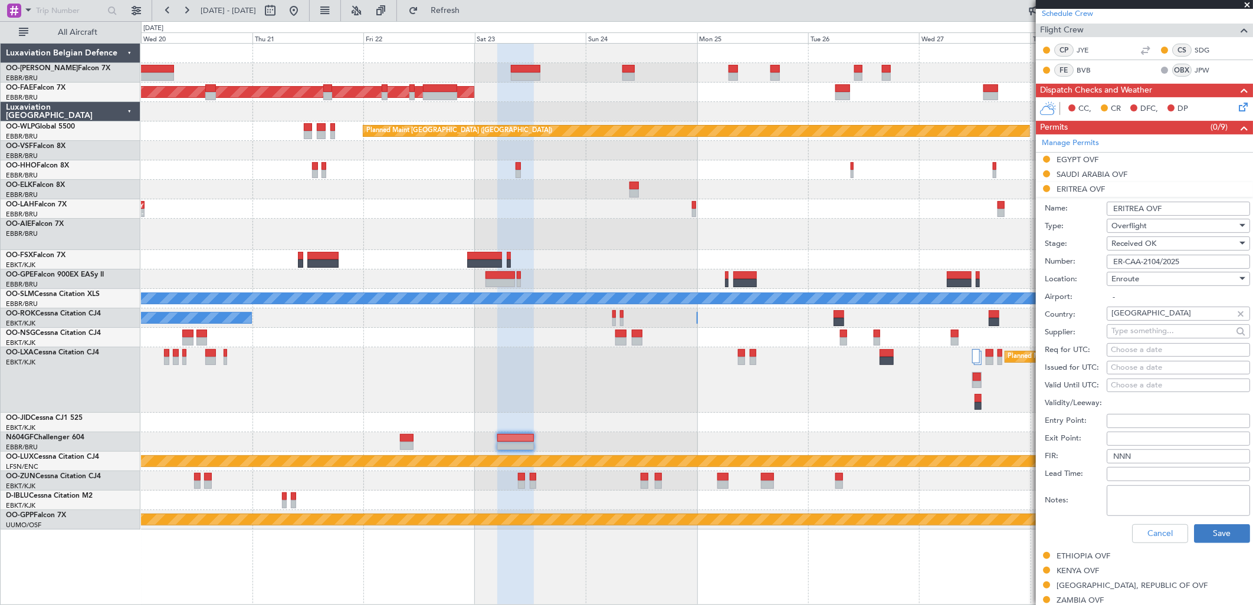
type input "ER-CAA-2104/2025"
click at [1206, 528] on button "Save" at bounding box center [1222, 533] width 56 height 19
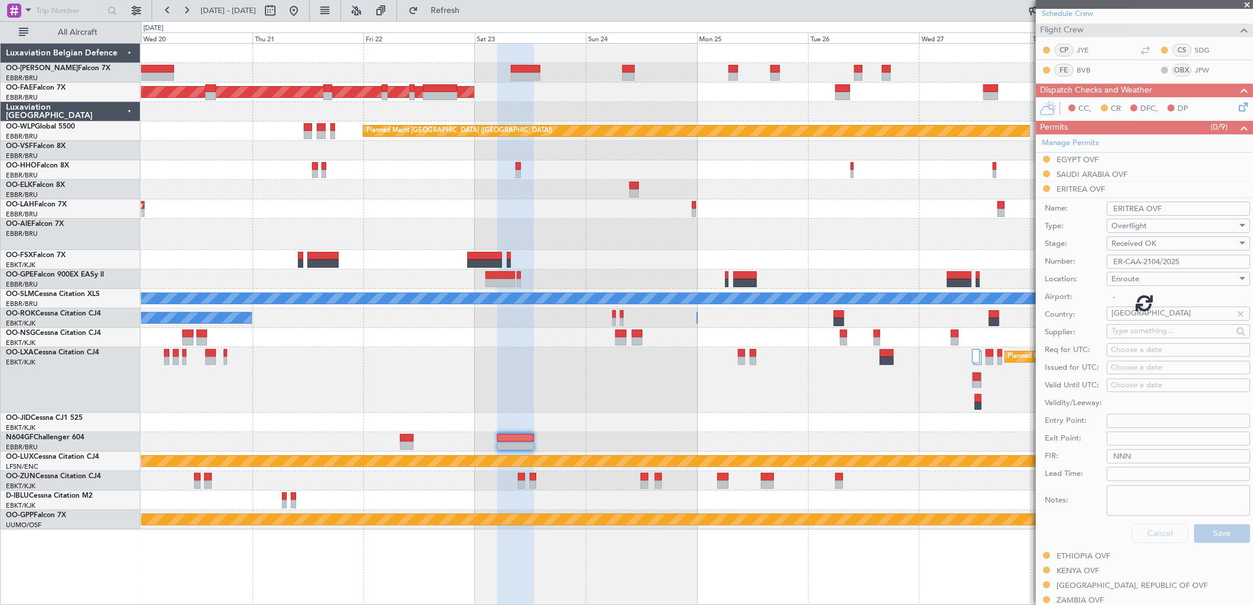
scroll to position [58, 0]
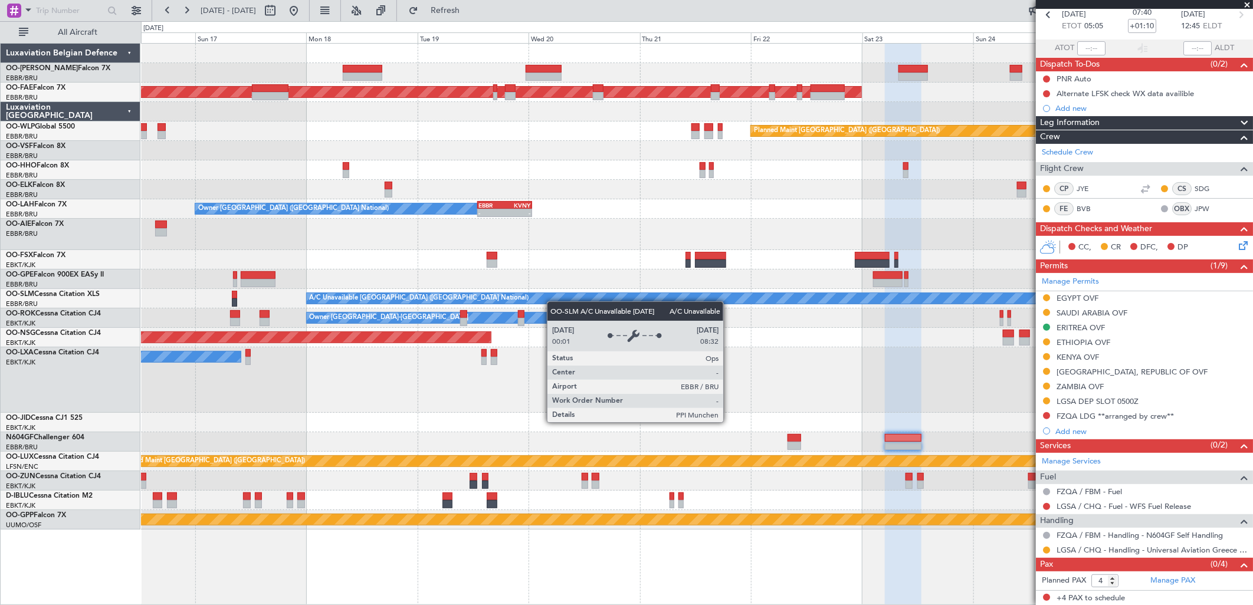
click at [837, 301] on div "Planned Maint [GEOGRAPHIC_DATA] ([GEOGRAPHIC_DATA] National) Planned Maint [GEO…" at bounding box center [696, 287] width 1111 height 486
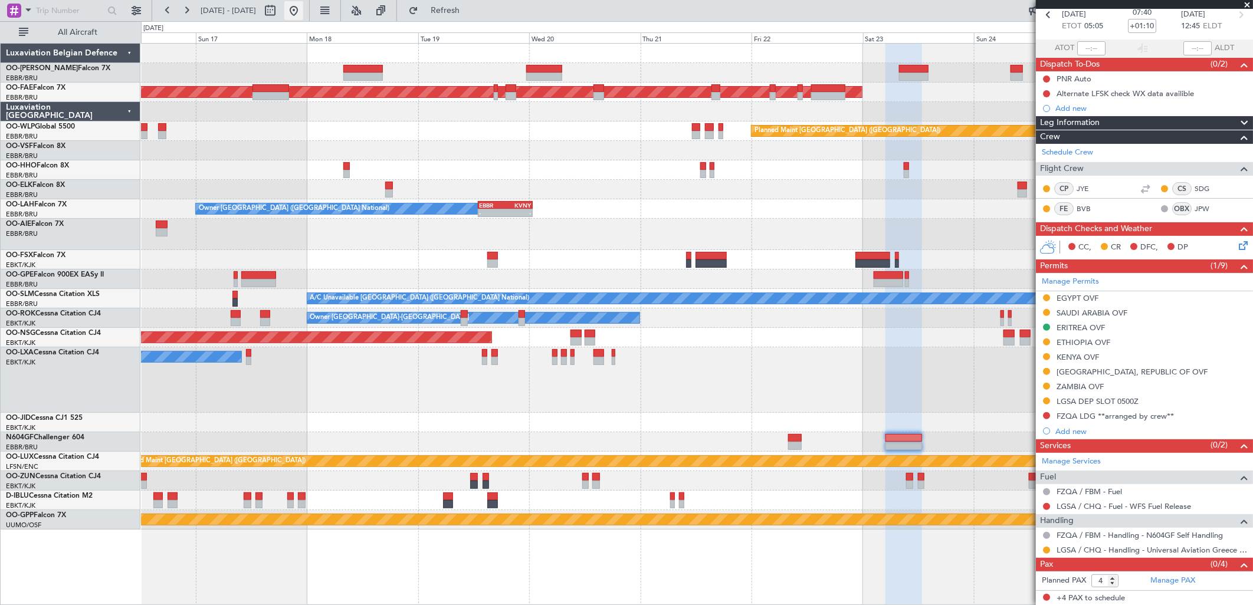
click at [303, 8] on button at bounding box center [293, 10] width 19 height 19
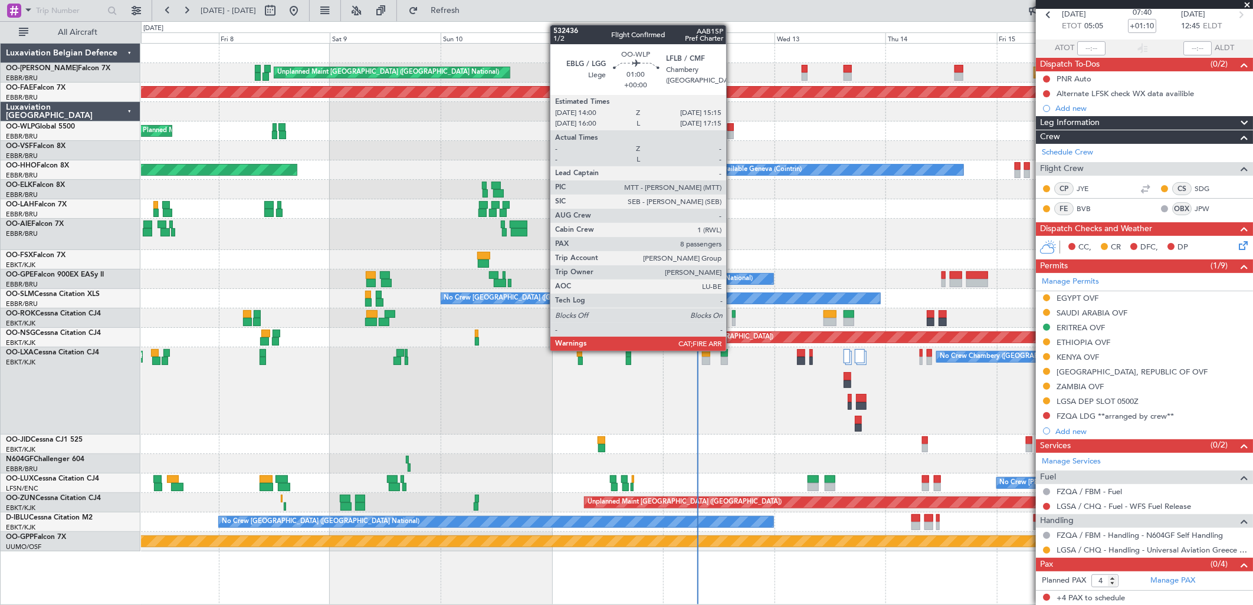
click at [732, 132] on div at bounding box center [730, 135] width 6 height 8
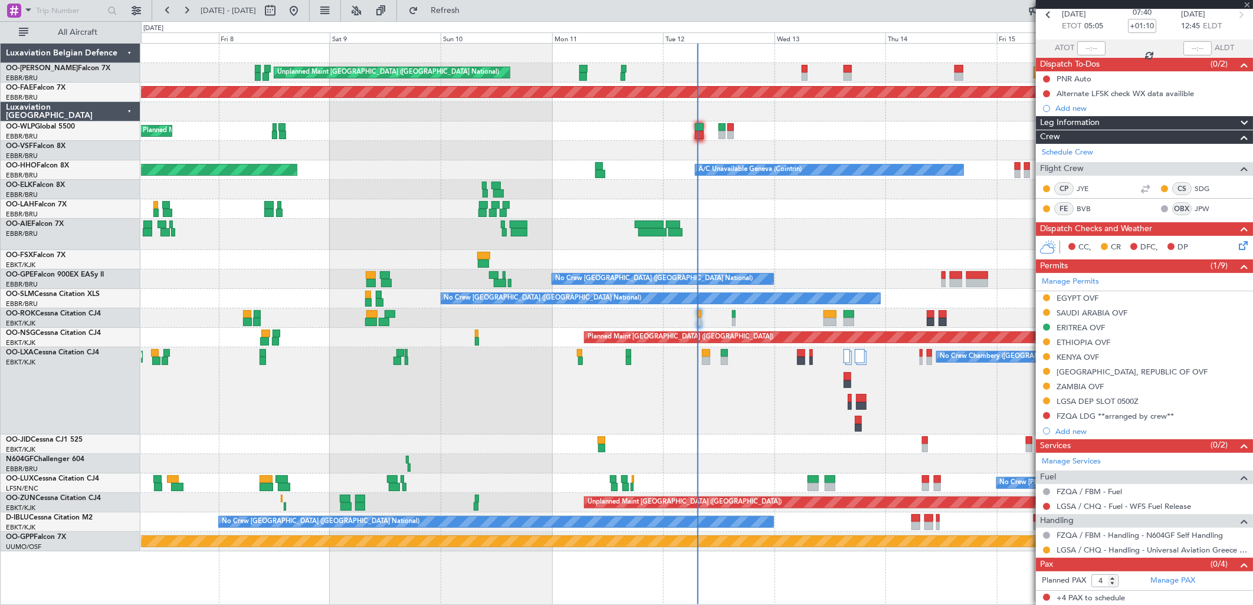
type input "8"
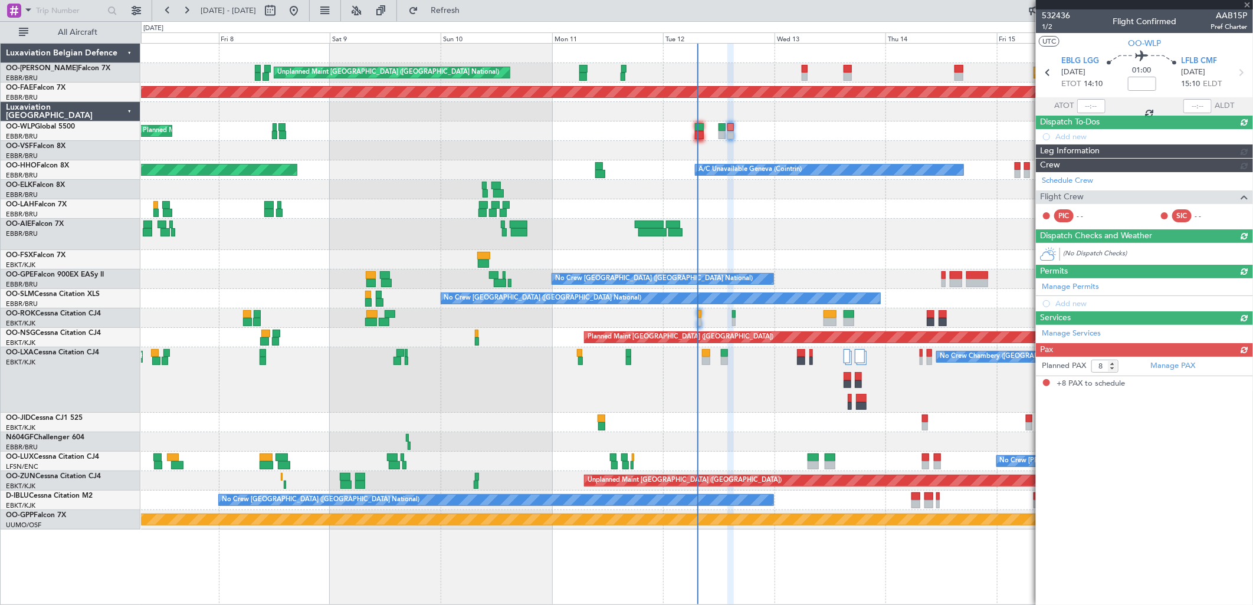
scroll to position [0, 0]
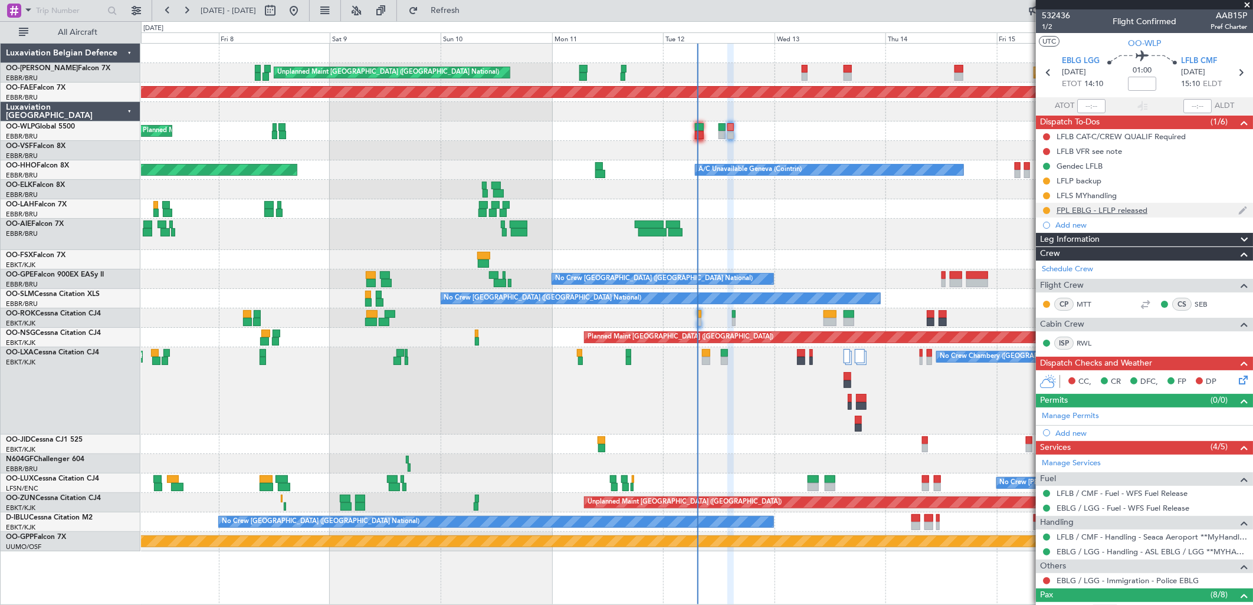
click at [1123, 211] on div "FPL EBLG - LFLP released" at bounding box center [1102, 210] width 91 height 10
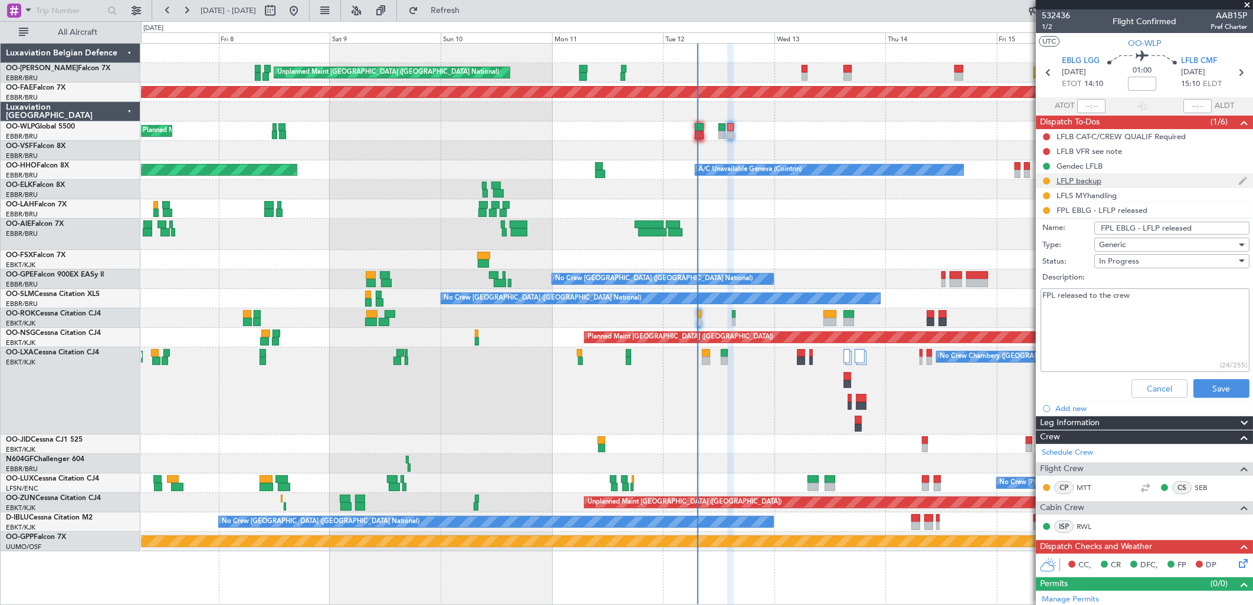
click at [1100, 178] on div "LFLP backup" at bounding box center [1079, 181] width 45 height 10
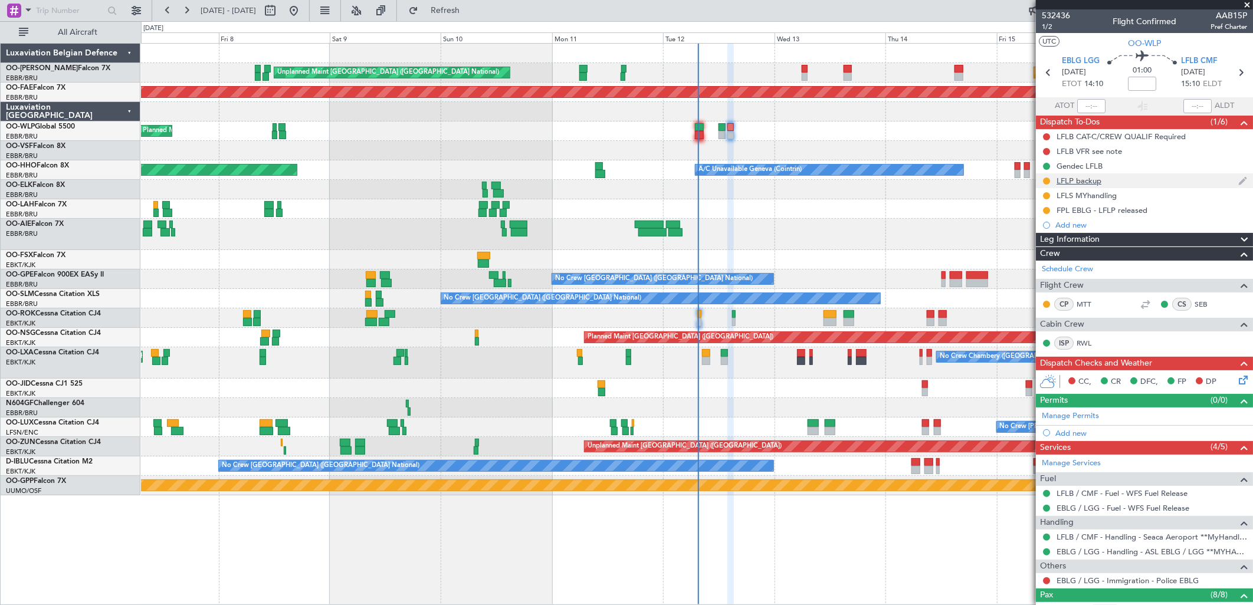
click at [1086, 183] on div "LFLP backup" at bounding box center [1079, 181] width 45 height 10
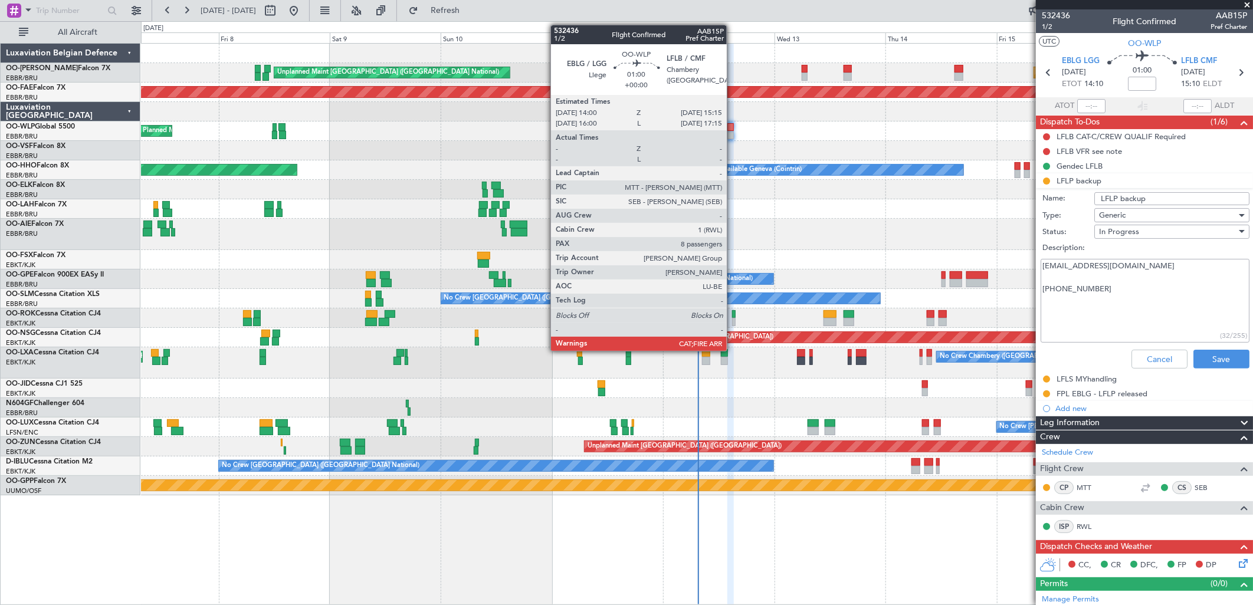
click at [733, 130] on div at bounding box center [730, 127] width 6 height 8
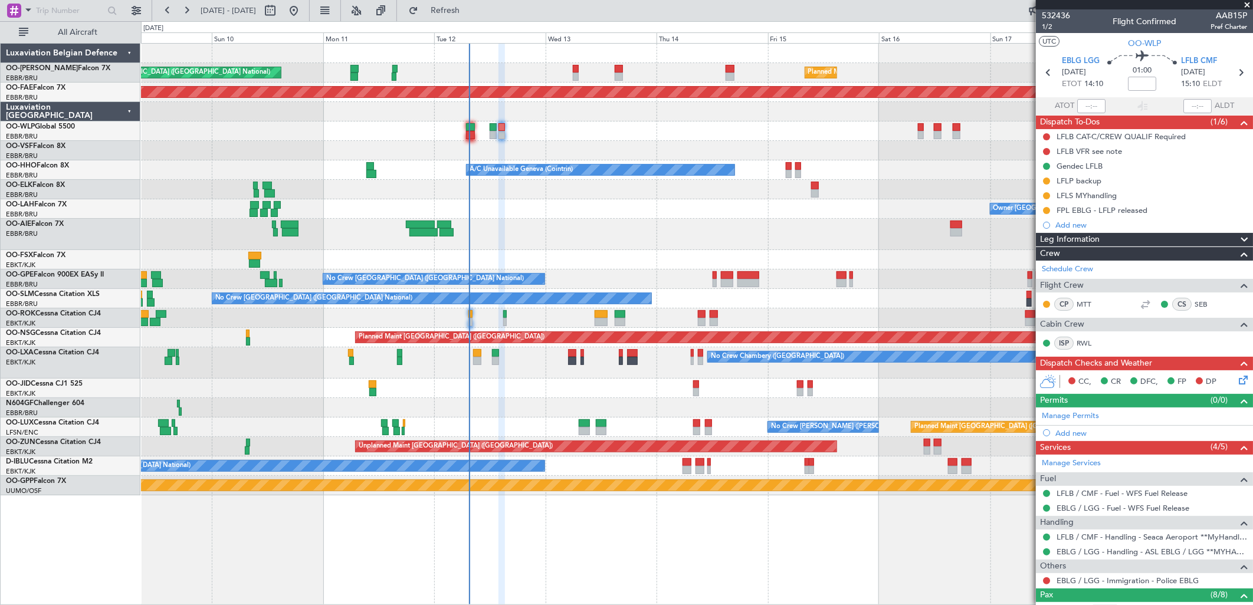
click at [537, 175] on div "Unplanned Maint [GEOGRAPHIC_DATA] ([GEOGRAPHIC_DATA] National) Planned Maint [G…" at bounding box center [696, 270] width 1111 height 452
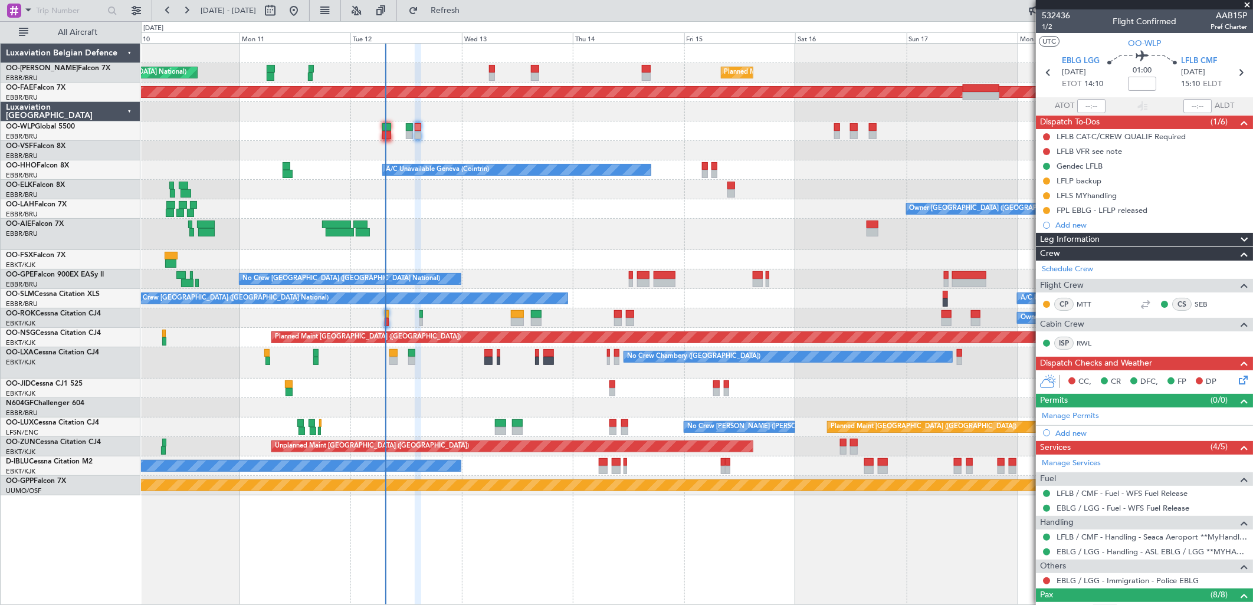
click at [390, 139] on div "Planned Maint [GEOGRAPHIC_DATA] ([GEOGRAPHIC_DATA])" at bounding box center [696, 131] width 1111 height 19
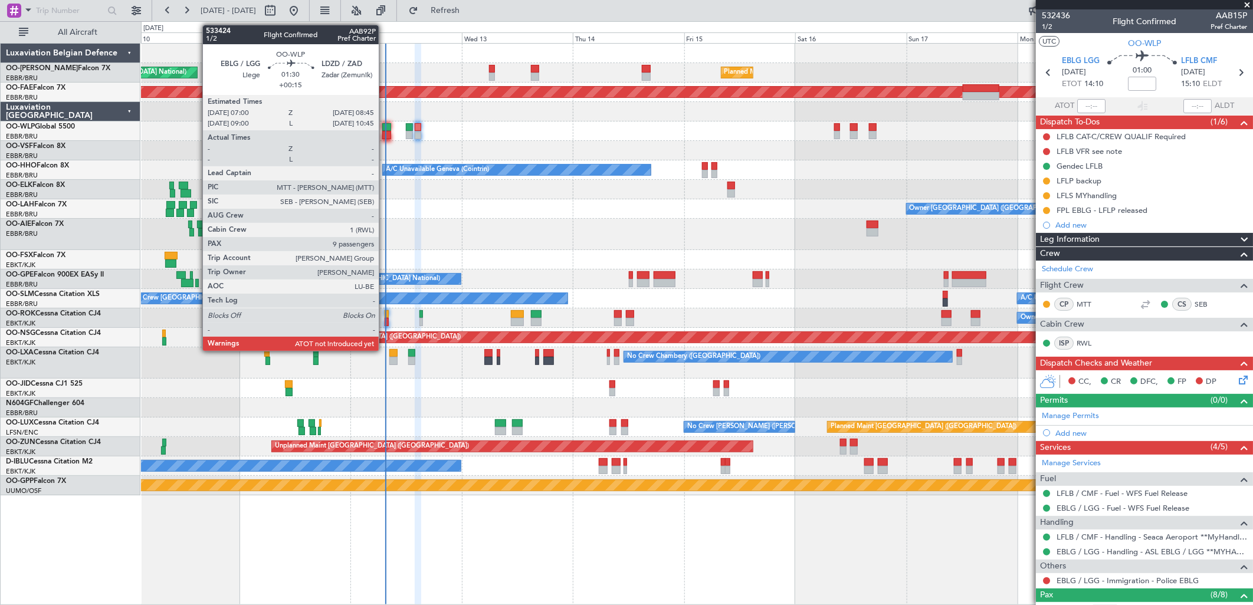
click at [385, 135] on div at bounding box center [386, 135] width 8 height 8
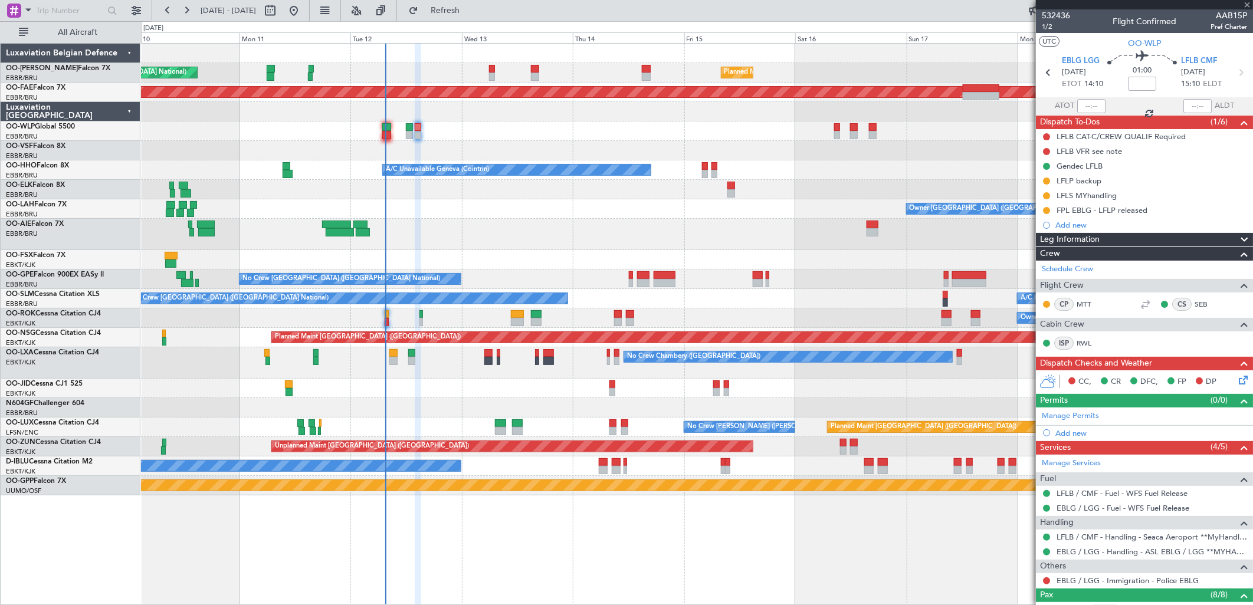
type input "+00:15"
type input "9"
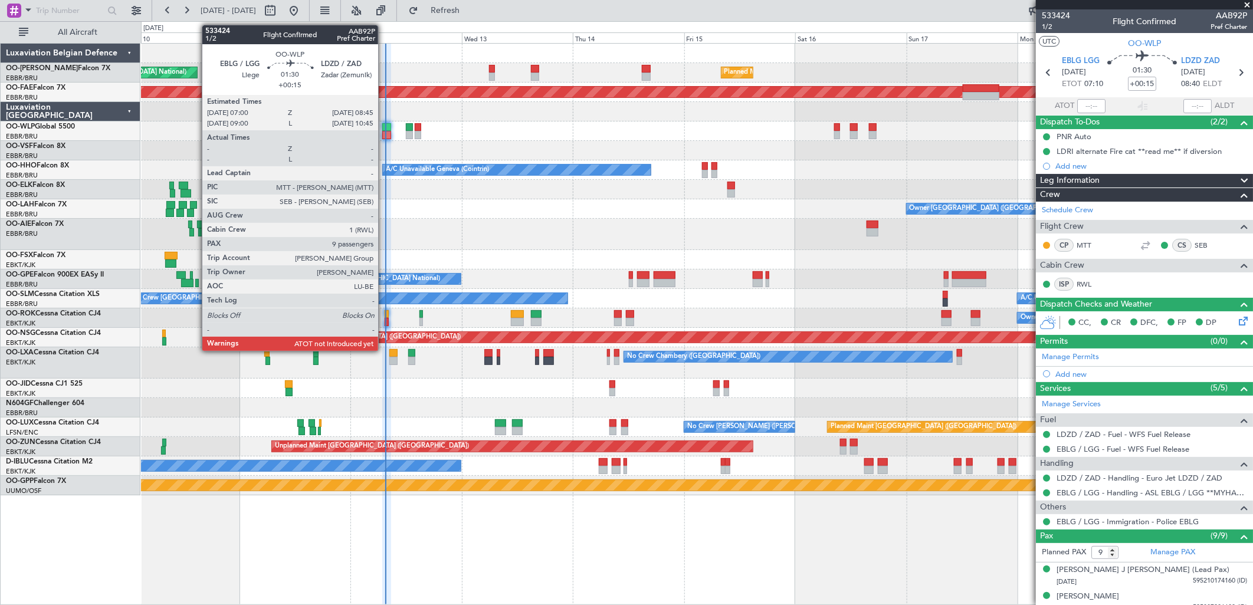
click at [385, 133] on div at bounding box center [386, 135] width 8 height 8
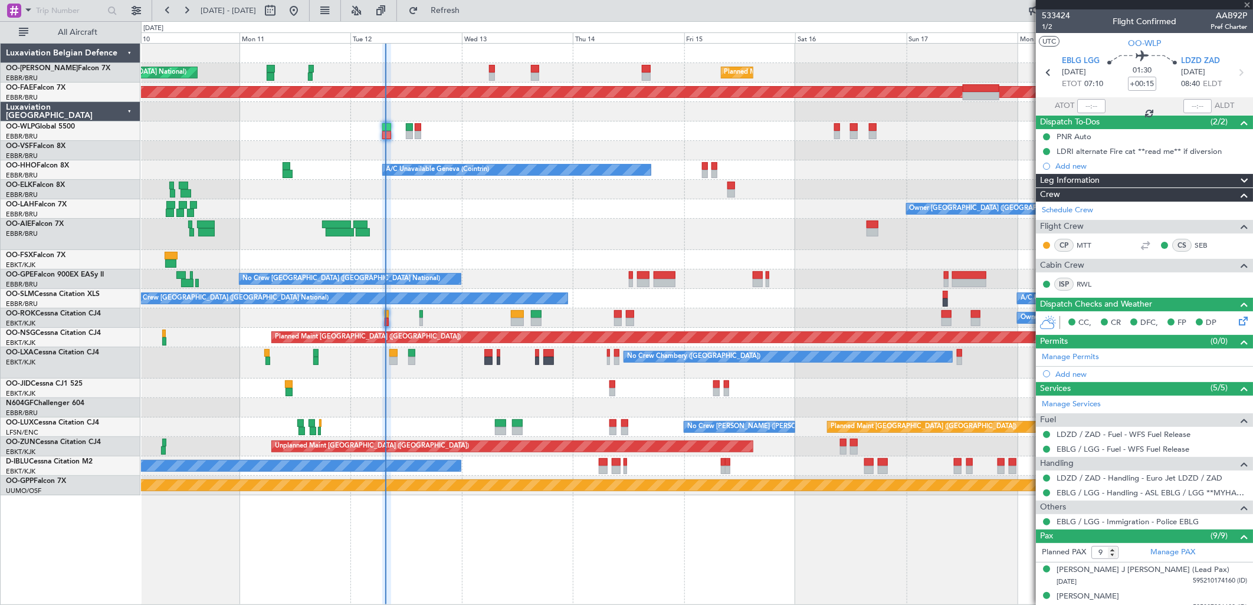
click at [1094, 106] on div at bounding box center [1091, 106] width 28 height 14
click at [1087, 104] on div at bounding box center [1091, 106] width 28 height 14
click at [1087, 104] on input "text" at bounding box center [1091, 106] width 28 height 14
type input "07:07"
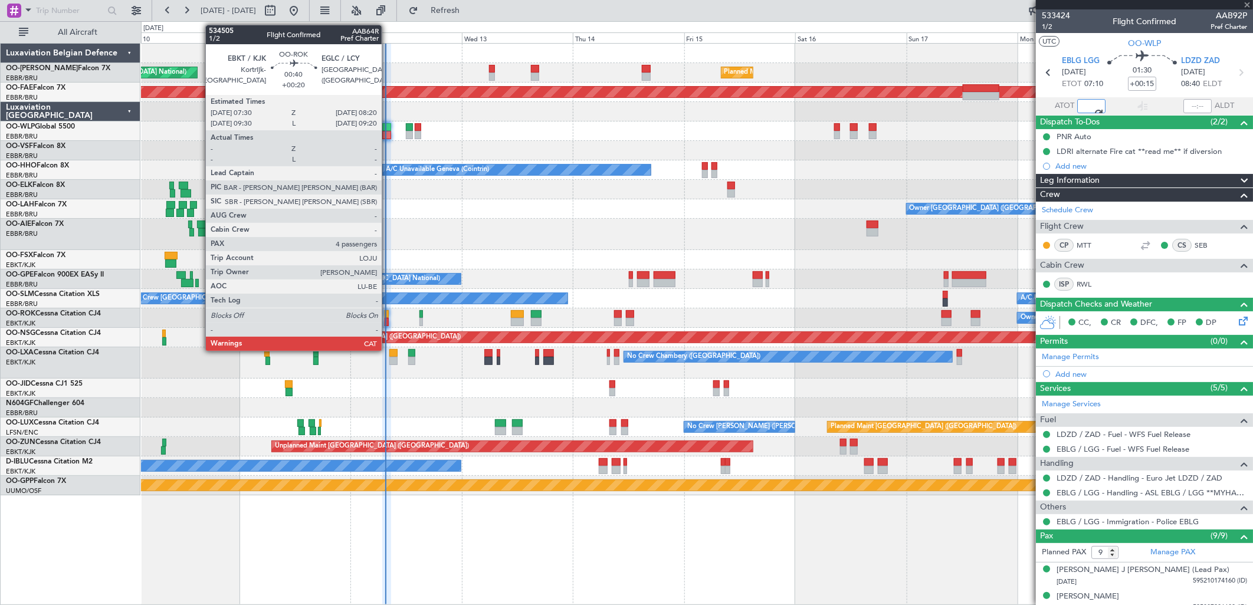
click at [388, 317] on div at bounding box center [387, 314] width 4 height 8
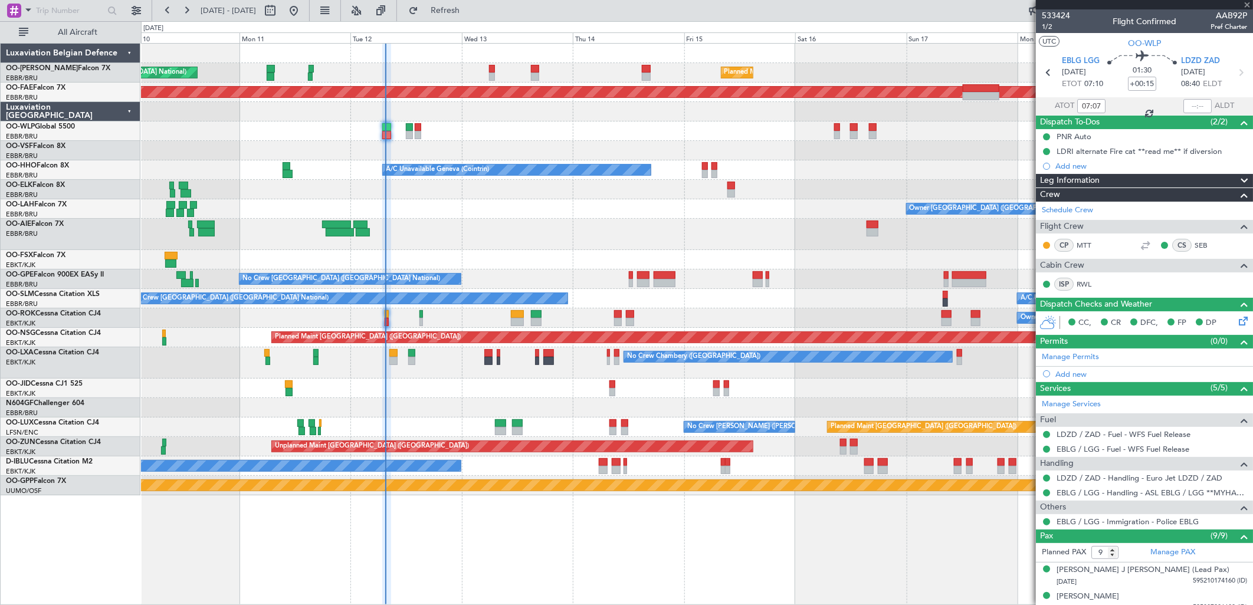
type input "+00:20"
type input "4"
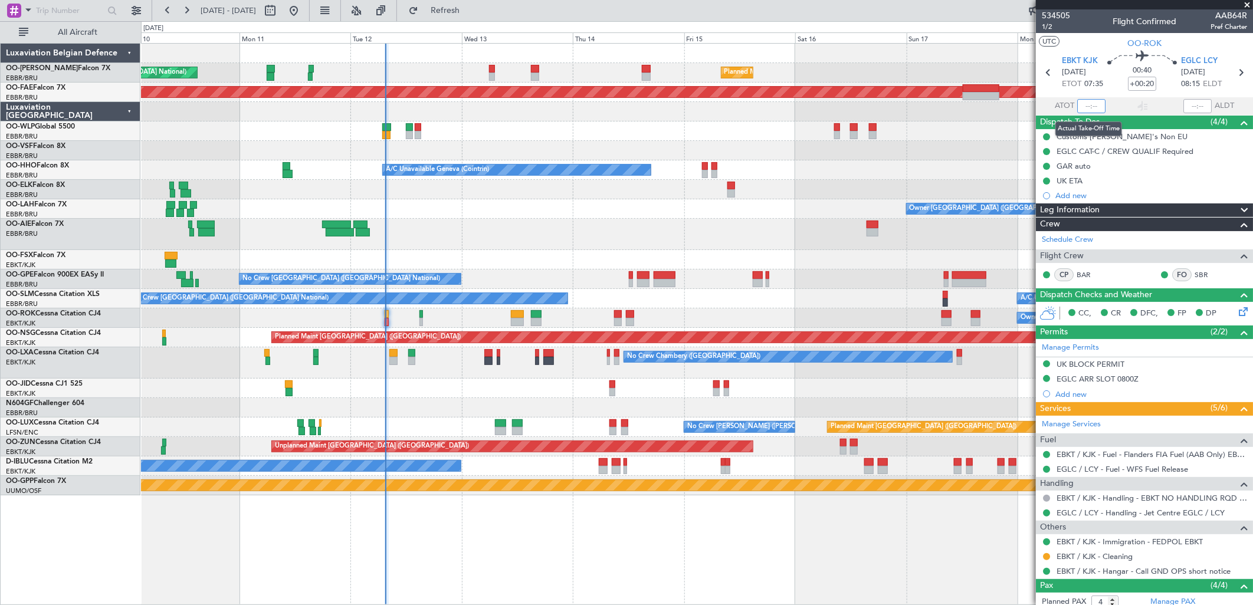
click at [1086, 102] on input "text" at bounding box center [1091, 106] width 28 height 14
type input "07:26"
click at [451, 7] on button "Refresh" at bounding box center [438, 10] width 71 height 19
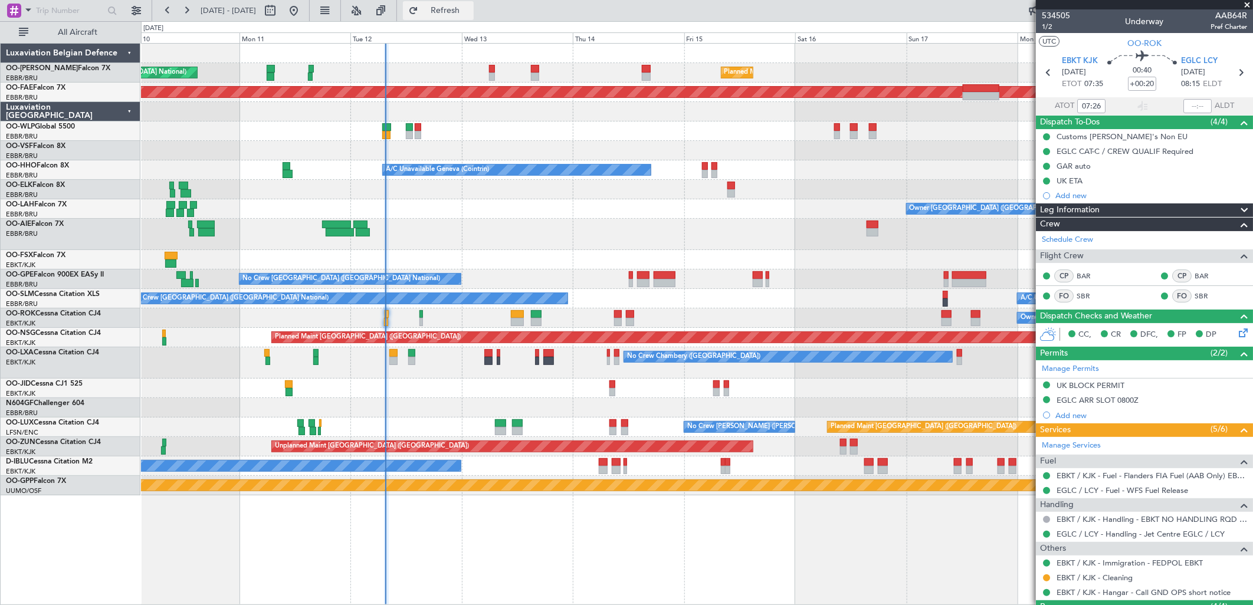
click at [470, 12] on span "Refresh" at bounding box center [446, 10] width 50 height 8
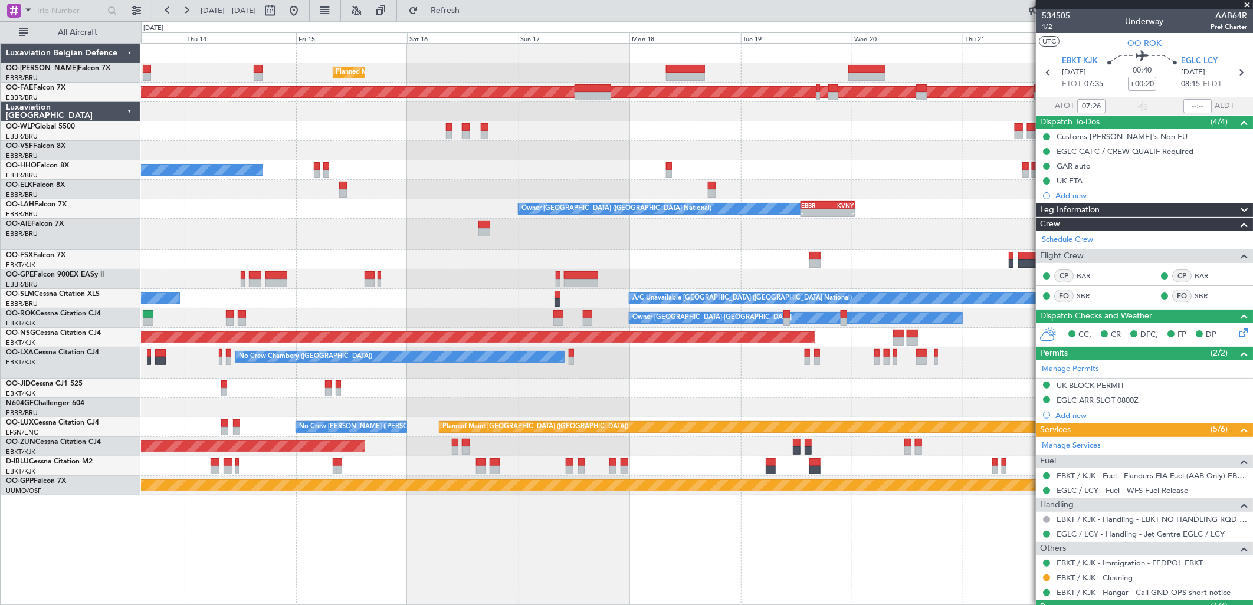
click at [545, 264] on div "Planned Maint [GEOGRAPHIC_DATA] ([GEOGRAPHIC_DATA] National) Planned Maint [GEO…" at bounding box center [696, 270] width 1111 height 452
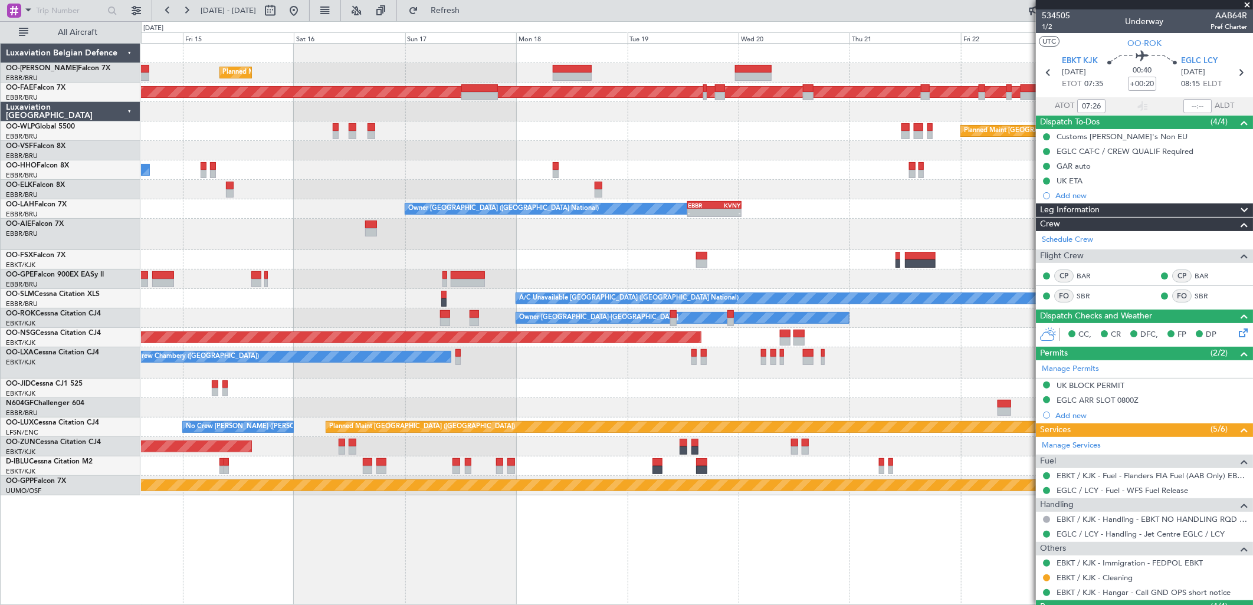
click at [652, 255] on div "Planned Maint [GEOGRAPHIC_DATA] ([GEOGRAPHIC_DATA] National) Planned Maint [GEO…" at bounding box center [696, 270] width 1111 height 452
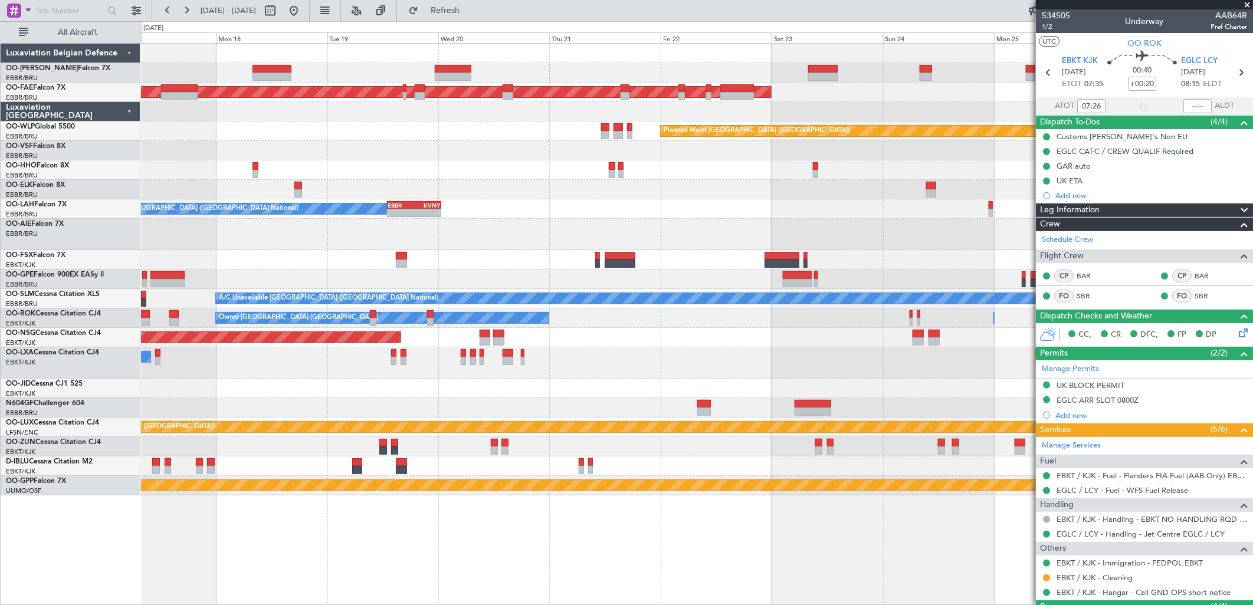
click at [559, 278] on div "Planned Maint [GEOGRAPHIC_DATA] ([GEOGRAPHIC_DATA] National) Planned Maint [GEO…" at bounding box center [696, 270] width 1111 height 452
click at [1024, 126] on div "Planned Maint [GEOGRAPHIC_DATA] ([GEOGRAPHIC_DATA] National) Planned Maint [GEO…" at bounding box center [696, 270] width 1111 height 452
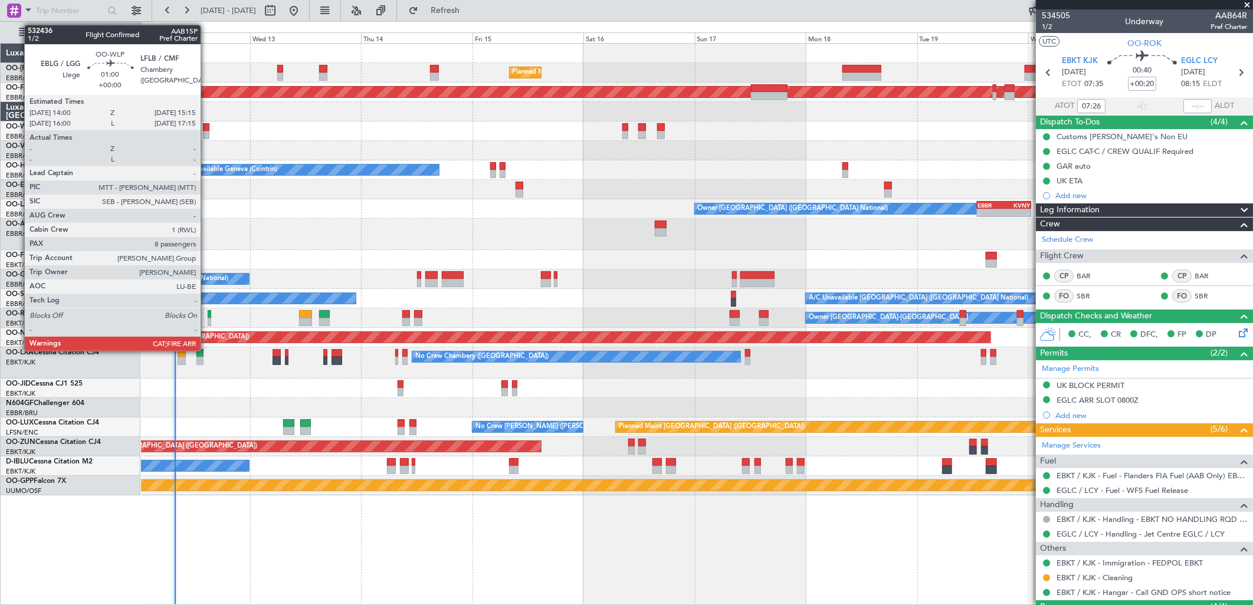
click at [206, 134] on div at bounding box center [206, 135] width 6 height 8
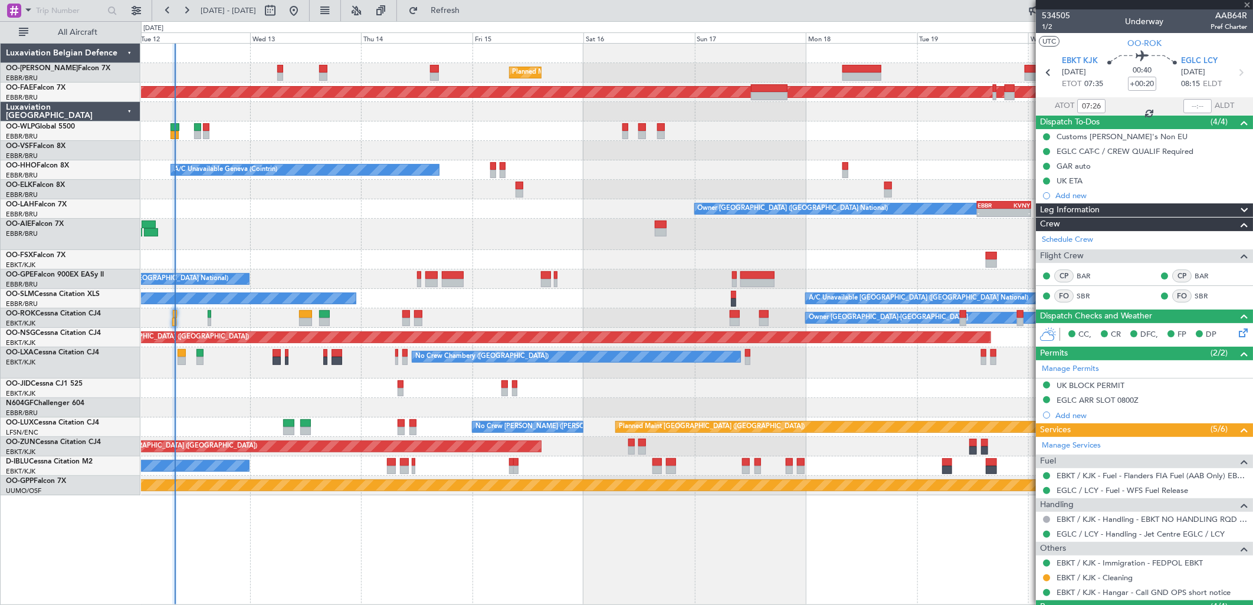
type input "8"
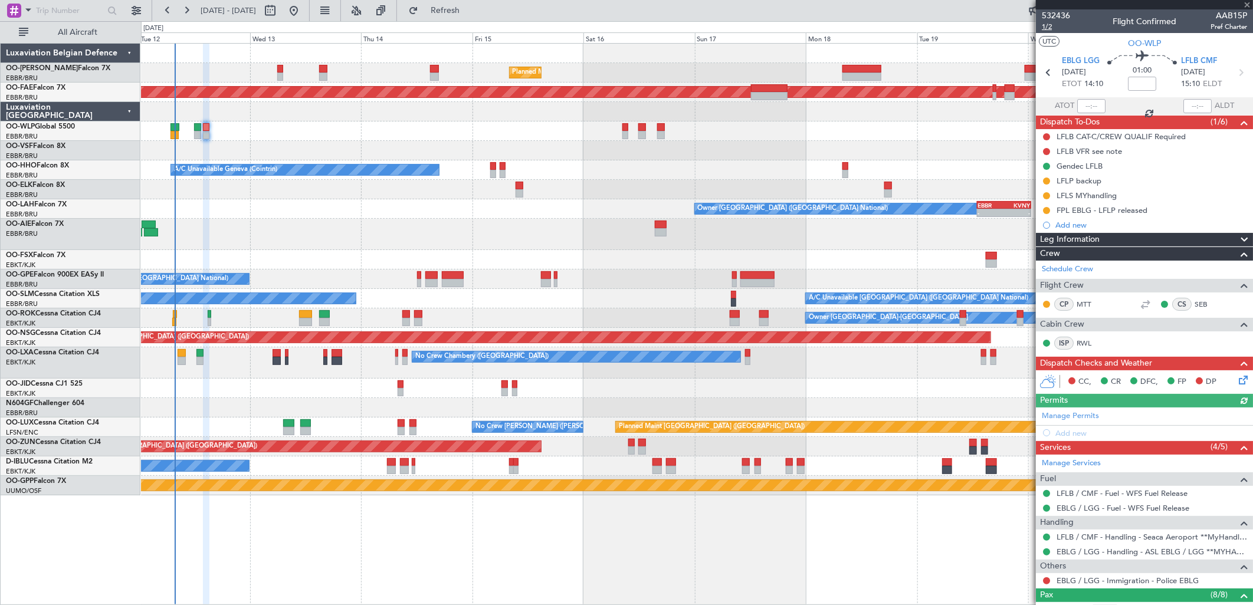
click at [1057, 26] on span "1/2" at bounding box center [1056, 27] width 28 height 10
click at [1084, 539] on link "LFLB / CMF - Handling - Seaca Aeroport **MyHandling**LFLB / CMF" at bounding box center [1152, 537] width 191 height 10
click at [538, 137] on div "Planned Maint [GEOGRAPHIC_DATA] ([GEOGRAPHIC_DATA])" at bounding box center [696, 131] width 1111 height 19
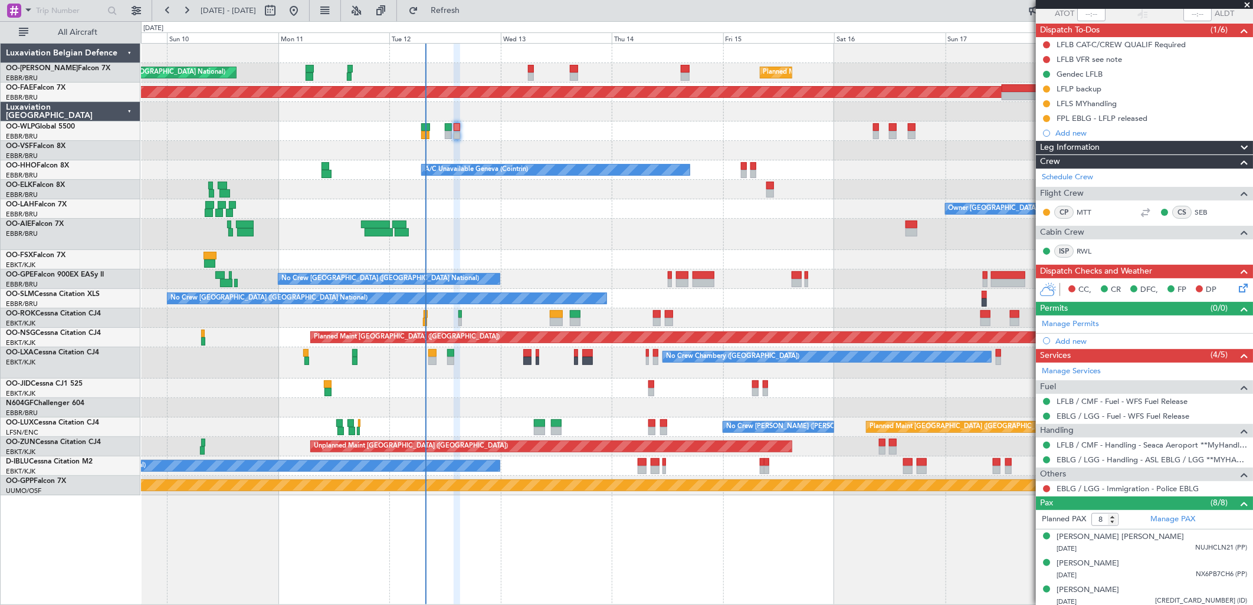
scroll to position [228, 0]
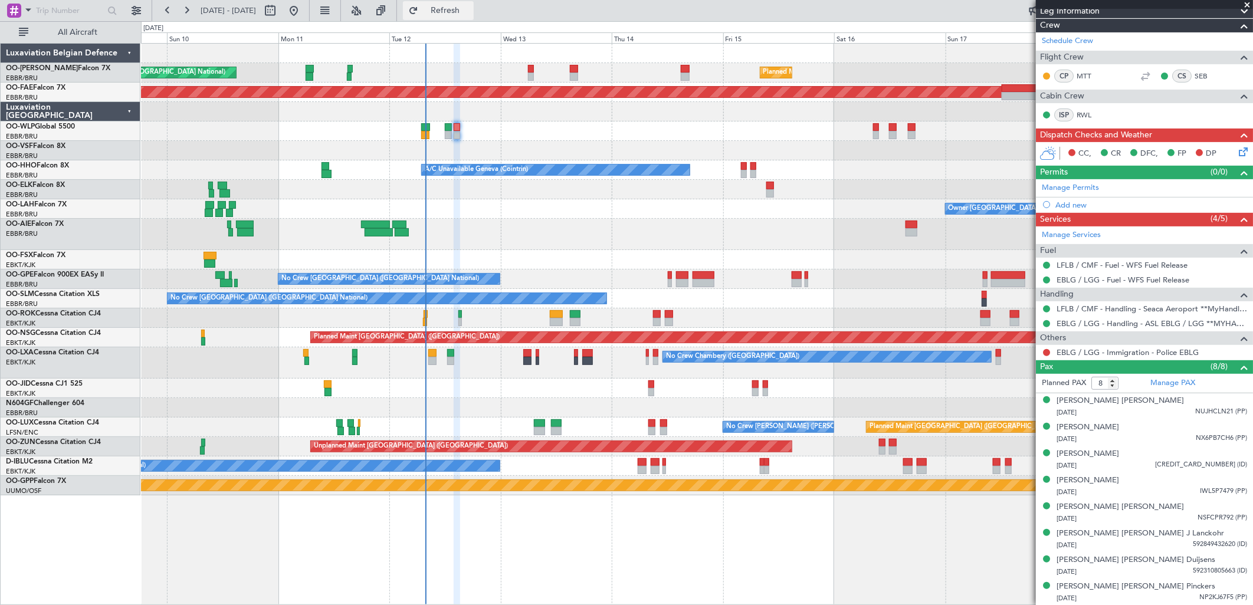
click at [470, 13] on span "Refresh" at bounding box center [446, 10] width 50 height 8
